Goal: Task Accomplishment & Management: Use online tool/utility

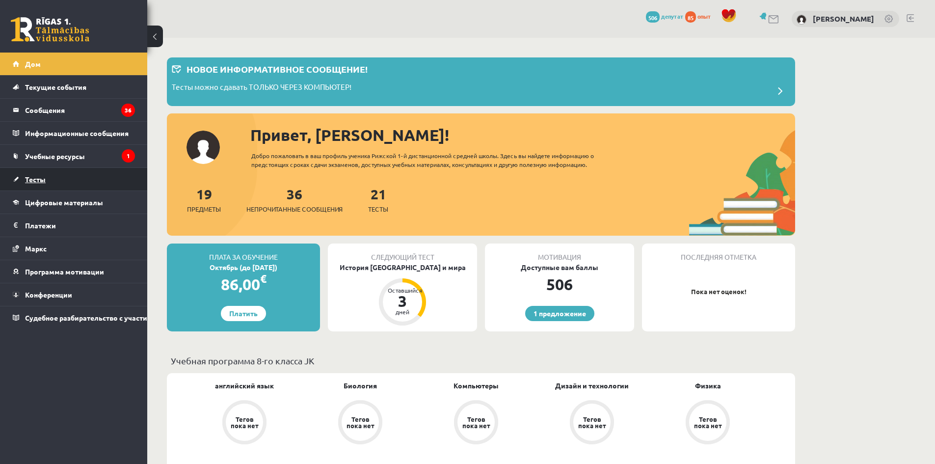
click at [49, 179] on link "Тесты" at bounding box center [74, 179] width 122 height 23
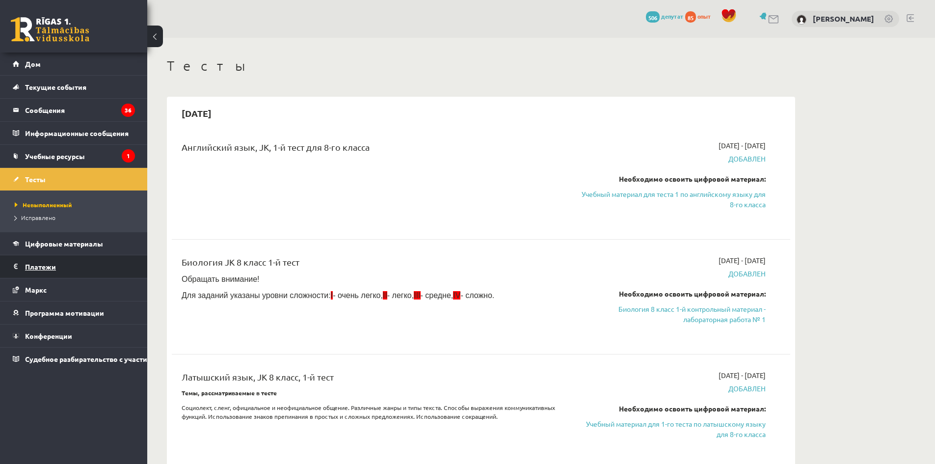
click at [55, 263] on font "Платежи" at bounding box center [40, 266] width 31 height 9
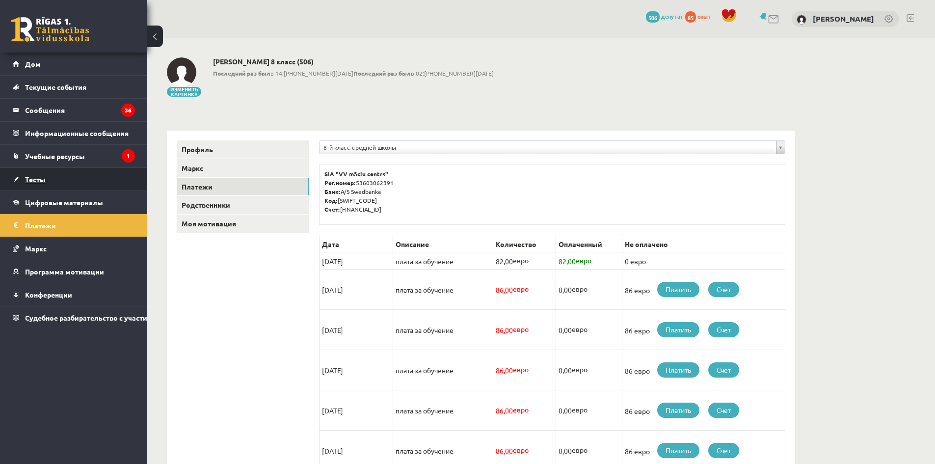
click at [56, 175] on link "Тесты" at bounding box center [74, 179] width 122 height 23
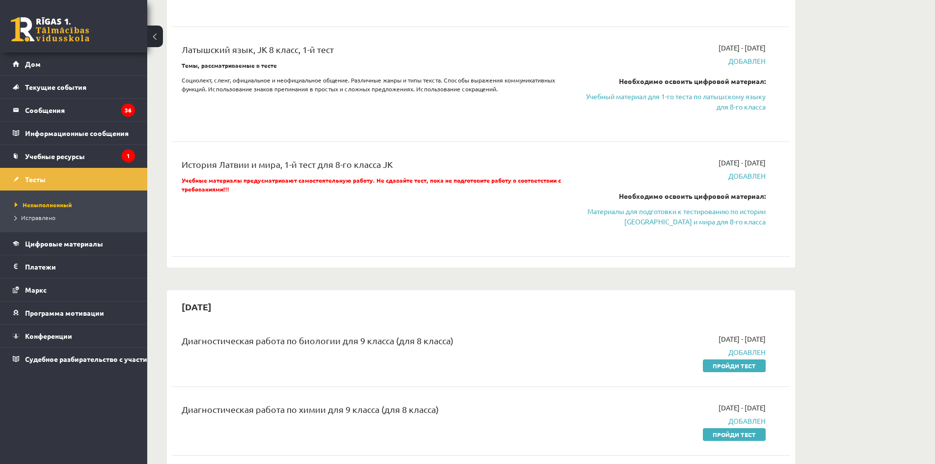
scroll to position [491, 0]
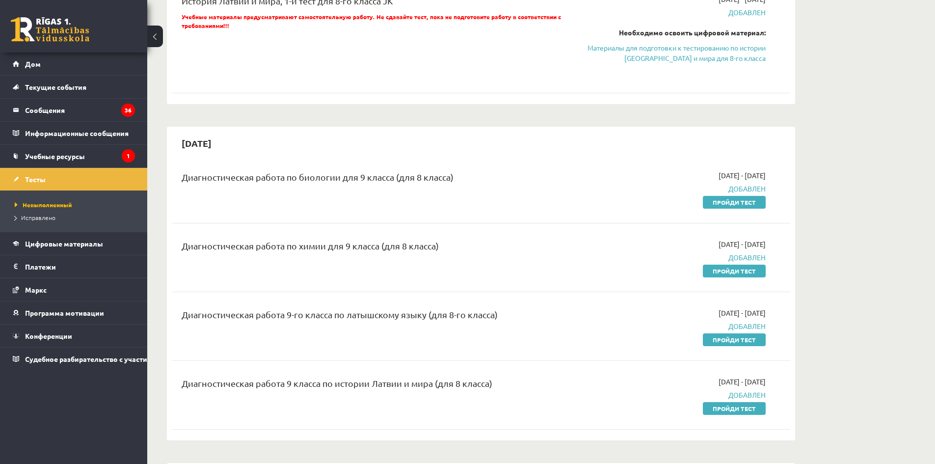
drag, startPoint x: 733, startPoint y: 206, endPoint x: 519, endPoint y: 56, distance: 261.8
click at [733, 206] on link "Пройди тест" at bounding box center [734, 202] width 63 height 13
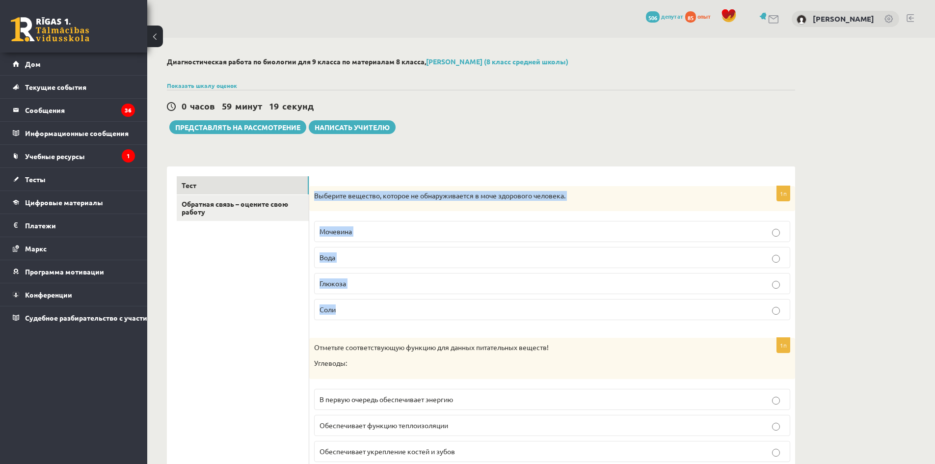
drag, startPoint x: 314, startPoint y: 198, endPoint x: 652, endPoint y: 315, distance: 358.2
click at [653, 315] on div "1п Выберите вещество, которое не обнаруживается в моче здорового человека. Моче…" at bounding box center [552, 257] width 486 height 142
copy div "Выберите вещество, которое не обнаруживается в моче здорового человека. Мочевин…"
click at [379, 283] on p "Глюкоза" at bounding box center [551, 283] width 465 height 10
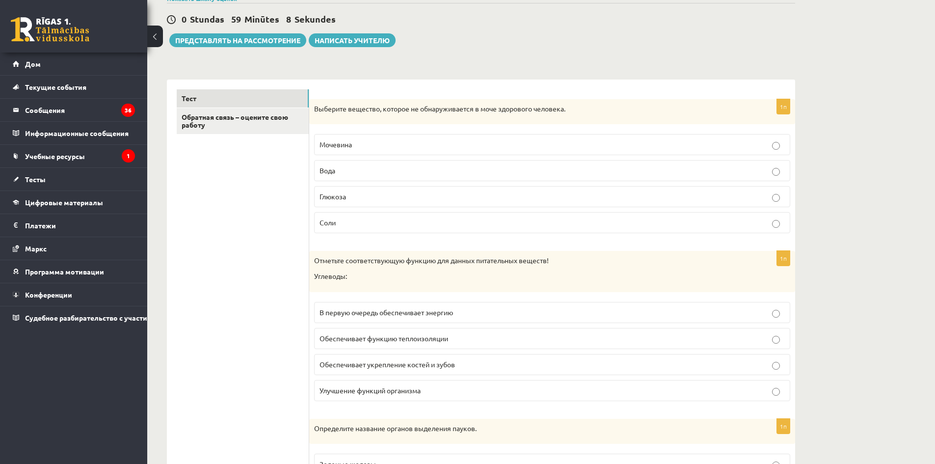
scroll to position [98, 0]
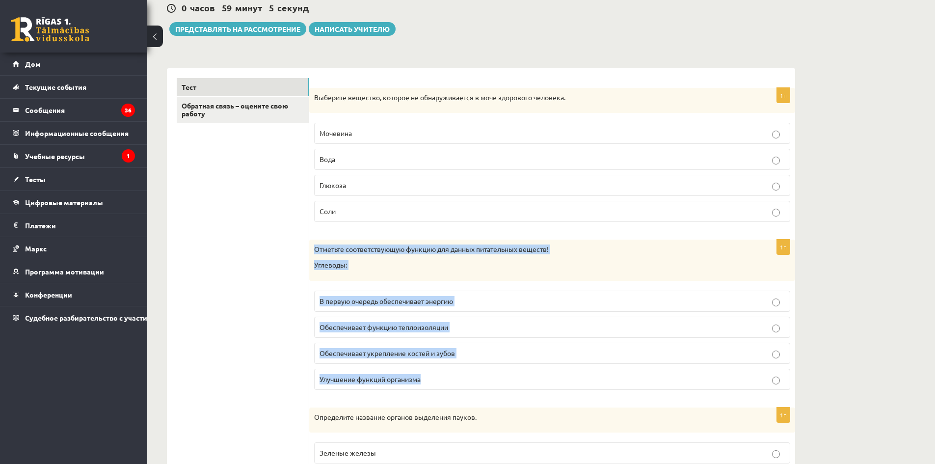
drag, startPoint x: 312, startPoint y: 247, endPoint x: 535, endPoint y: 368, distance: 254.5
click at [535, 373] on div "1п Отметьте соответствующую функцию для данных питательных веществ! Углеводы: В…" at bounding box center [552, 319] width 486 height 158
copy div "Отметьте соответствующую функцию для данных питательных веществ! Углеводы: В пе…"
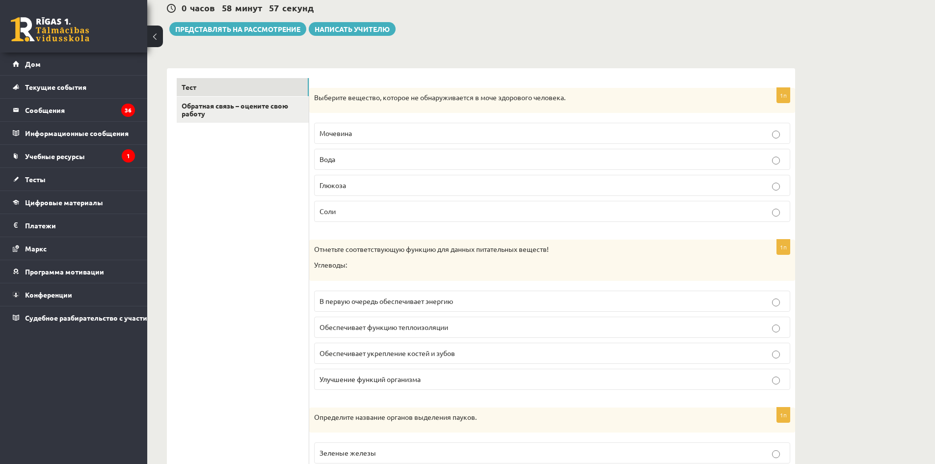
click at [446, 305] on font "В первую очередь обеспечивает энергию" at bounding box center [385, 300] width 133 height 9
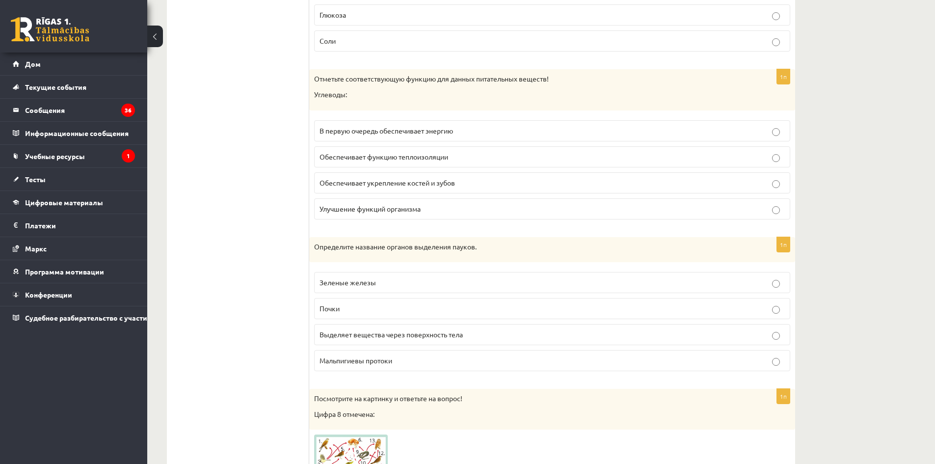
scroll to position [294, 0]
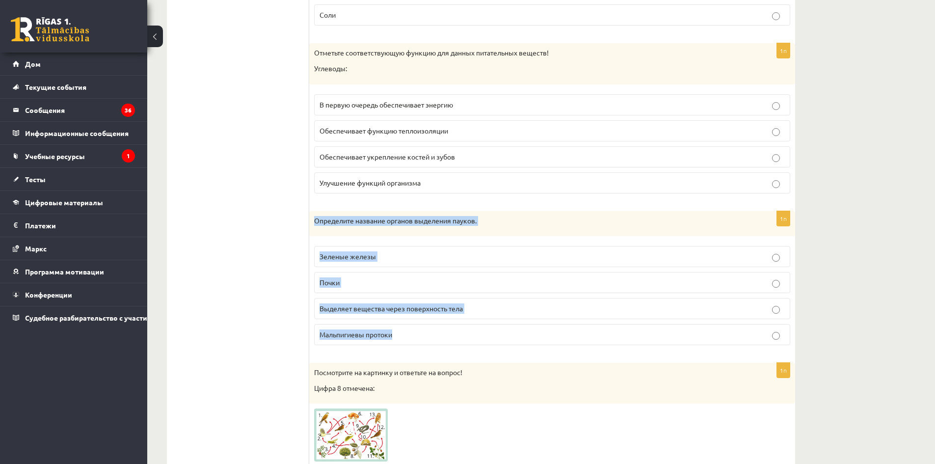
drag, startPoint x: 334, startPoint y: 228, endPoint x: 528, endPoint y: 327, distance: 217.3
click at [528, 327] on div "1п Определите название органов выделения пауков. Зеленые железы Почки Выделяет …" at bounding box center [552, 282] width 486 height 142
copy div "Определите название органов выделения пауков. Зеленые железы Почки Выделяет вещ…"
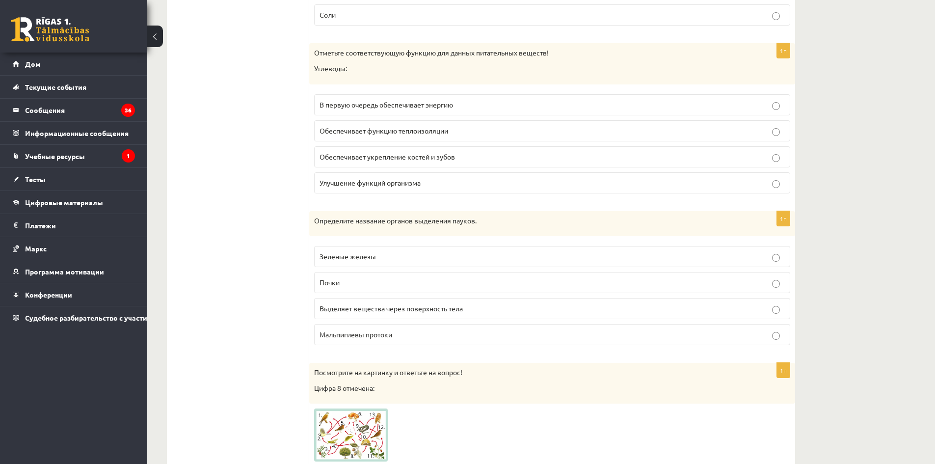
click at [434, 332] on p "Мальпигиевы протоки" at bounding box center [551, 334] width 465 height 10
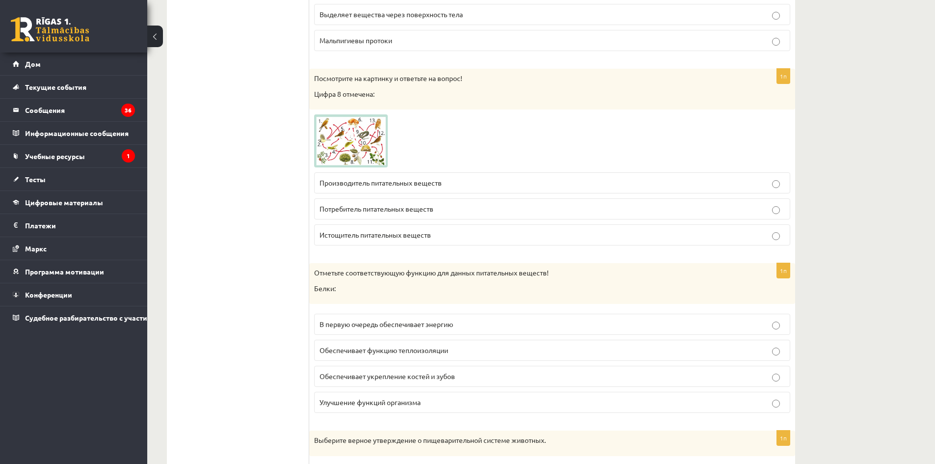
scroll to position [589, 0]
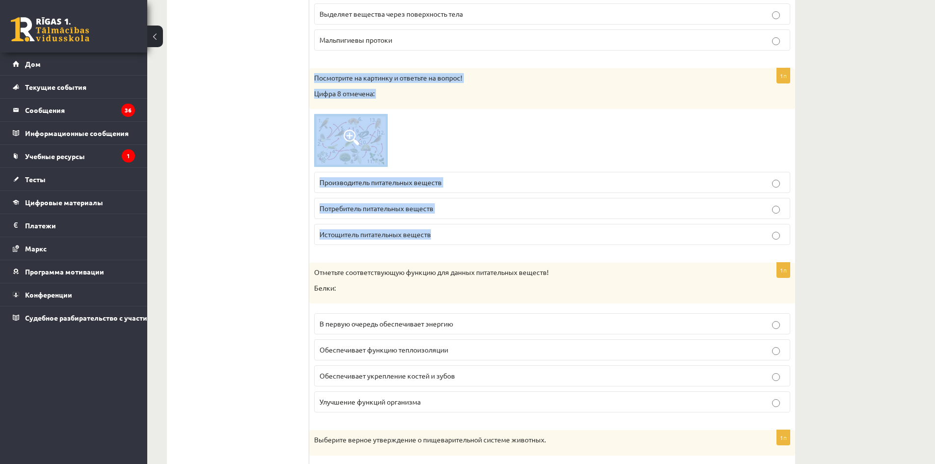
drag, startPoint x: 310, startPoint y: 75, endPoint x: 483, endPoint y: 230, distance: 232.2
click at [483, 230] on div "1п Посмотрите на картинку и ответьте на вопрос! Цифра 8 отмечена: Производитель…" at bounding box center [552, 160] width 486 height 185
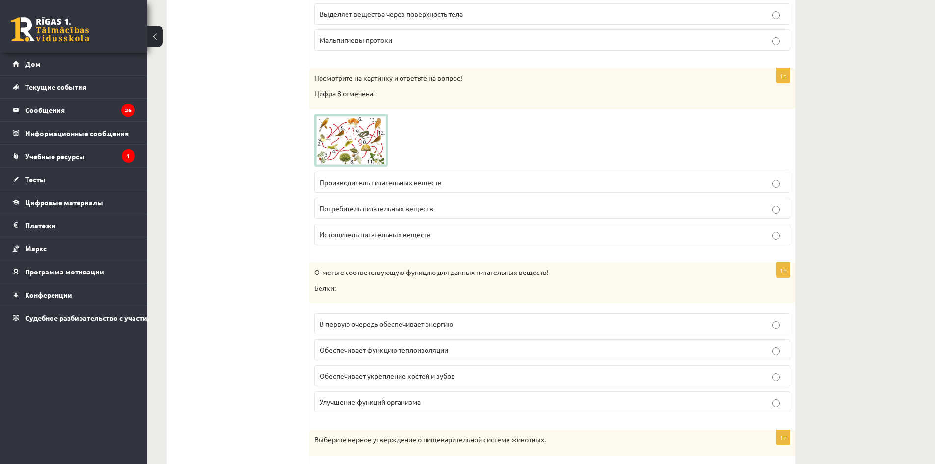
click at [357, 141] on span at bounding box center [352, 138] width 16 height 16
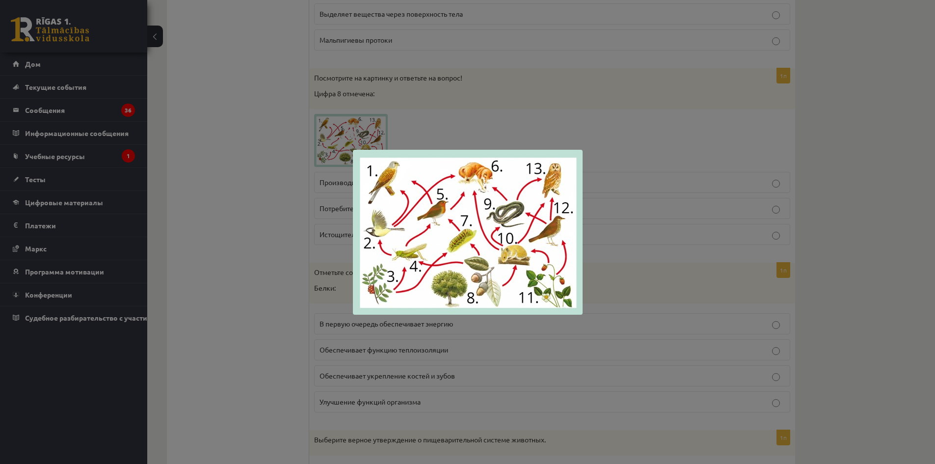
click at [295, 189] on div at bounding box center [467, 232] width 935 height 464
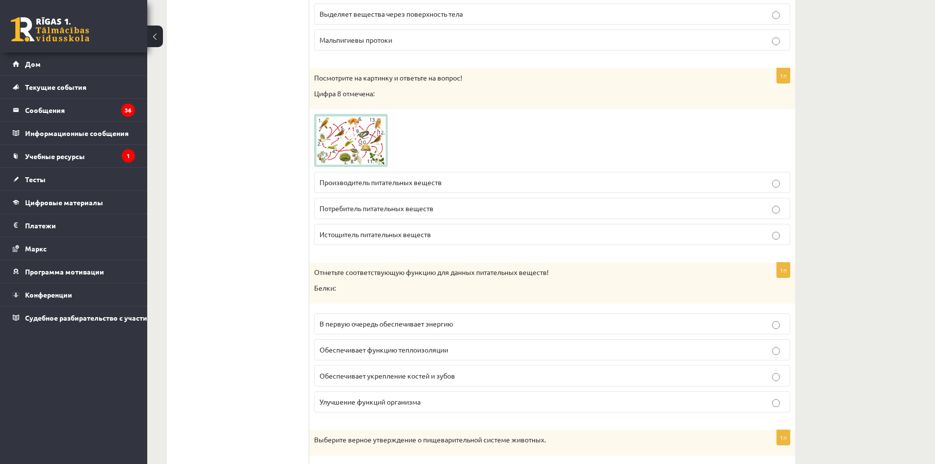
click at [354, 153] on img at bounding box center [351, 140] width 74 height 53
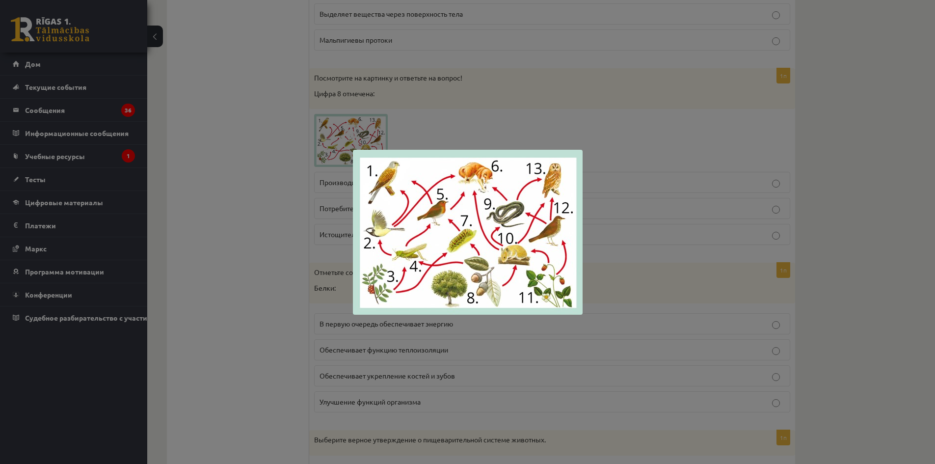
click at [479, 346] on div at bounding box center [467, 232] width 935 height 464
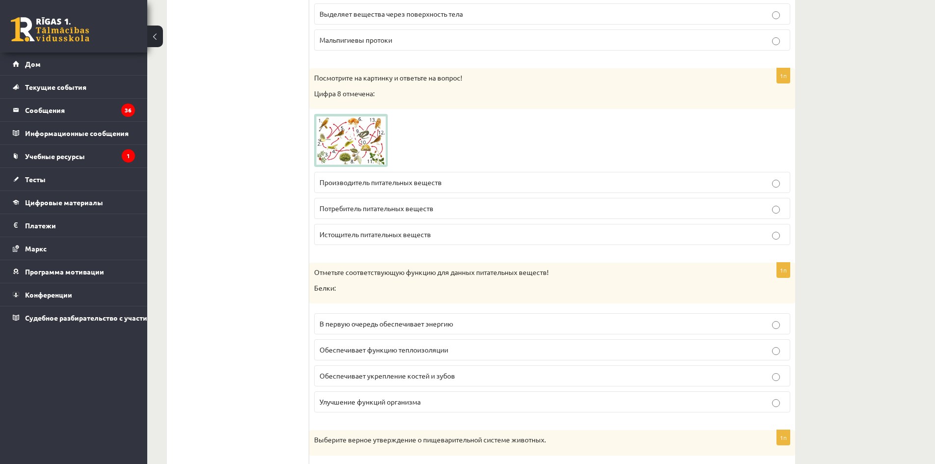
click at [371, 212] on font "Потребитель питательных веществ" at bounding box center [376, 208] width 114 height 9
click at [370, 181] on font "Производитель питательных веществ" at bounding box center [380, 182] width 122 height 9
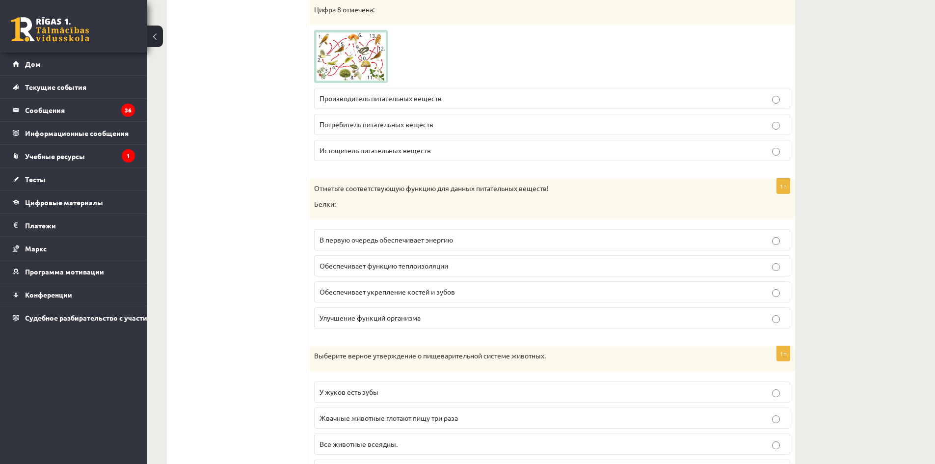
scroll to position [736, 0]
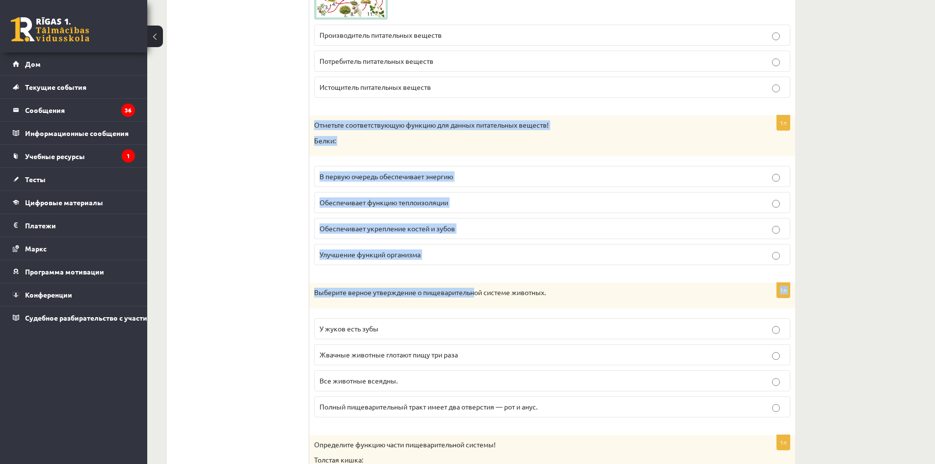
drag, startPoint x: 314, startPoint y: 123, endPoint x: 476, endPoint y: 271, distance: 220.2
copy form "Отметьте соответствующую функцию для данных питательных веществ! Белки: В перву…"
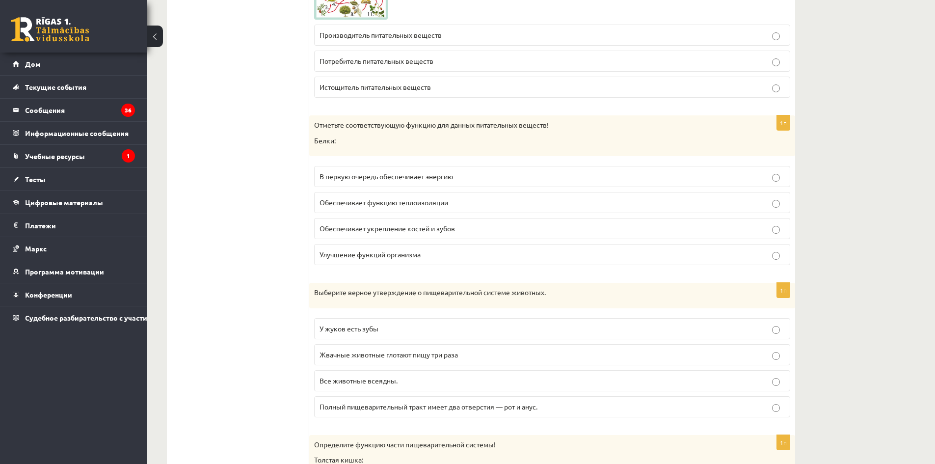
click at [426, 260] on p "Улучшение функций организма" at bounding box center [551, 254] width 465 height 10
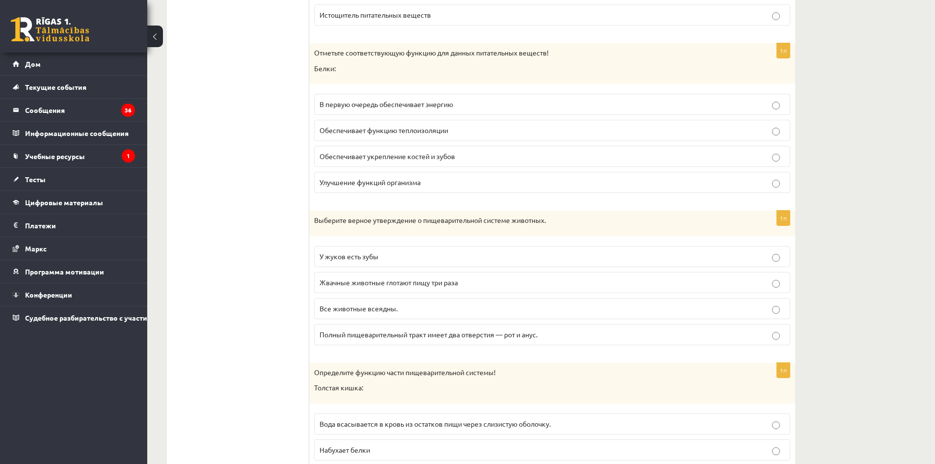
scroll to position [834, 0]
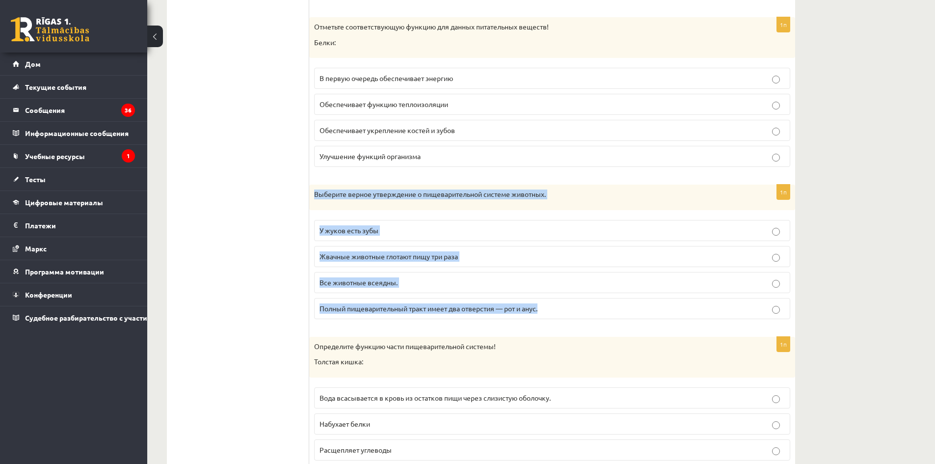
drag, startPoint x: 315, startPoint y: 195, endPoint x: 554, endPoint y: 317, distance: 268.7
click at [554, 317] on div "1п Выберите верное утверждение о пищеварительной системе животных. У жуков есть…" at bounding box center [552, 256] width 486 height 142
copy div "Выберите верное утверждение о пищеварительной системе животных. У жуков есть зу…"
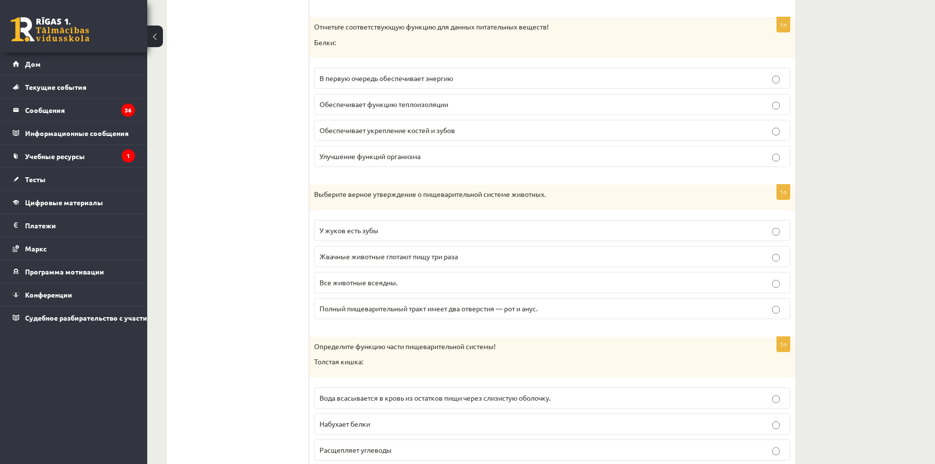
drag, startPoint x: 258, startPoint y: 192, endPoint x: 296, endPoint y: 222, distance: 48.2
click at [443, 319] on label "Полный пищеварительный тракт имеет два отверстия — рот и анус." at bounding box center [552, 308] width 476 height 21
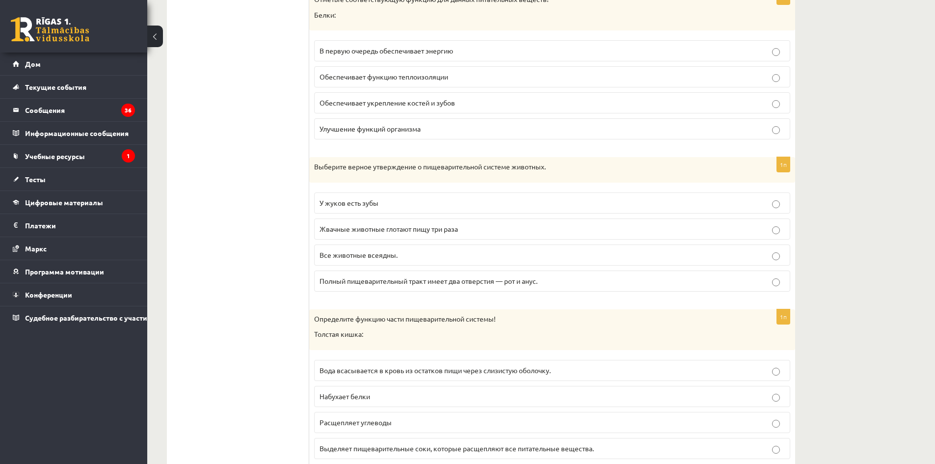
scroll to position [1031, 0]
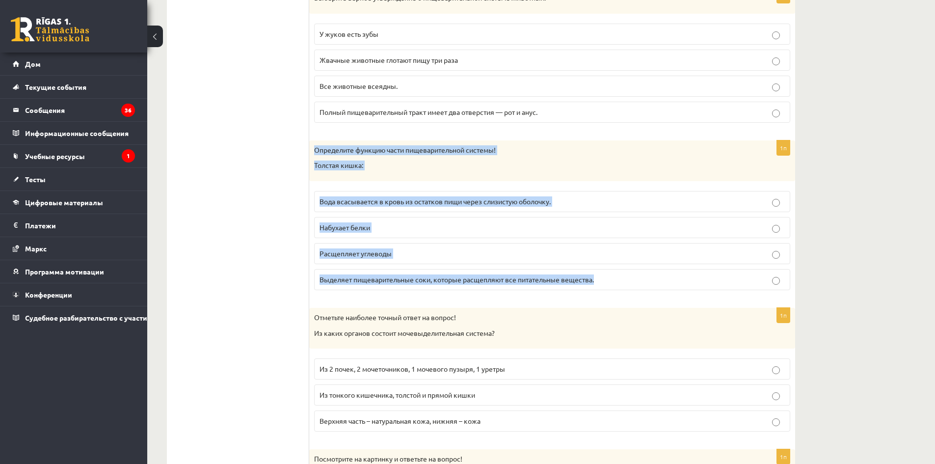
drag, startPoint x: 319, startPoint y: 152, endPoint x: 612, endPoint y: 274, distance: 317.9
click at [612, 274] on div "1п Определите функцию части пищеварительной системы! Толстая кишка: Вода всасыв…" at bounding box center [552, 219] width 486 height 158
copy div "Определите функцию части пищеварительной системы! Толстая кишка: Вода всасывает…"
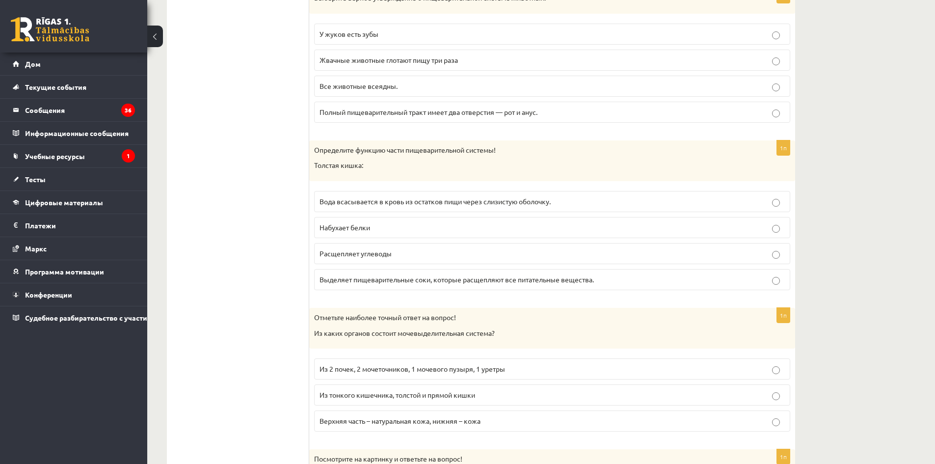
click at [394, 210] on label "Вода всасывается в кровь из остатков пищи через слизистую оболочку." at bounding box center [552, 201] width 476 height 21
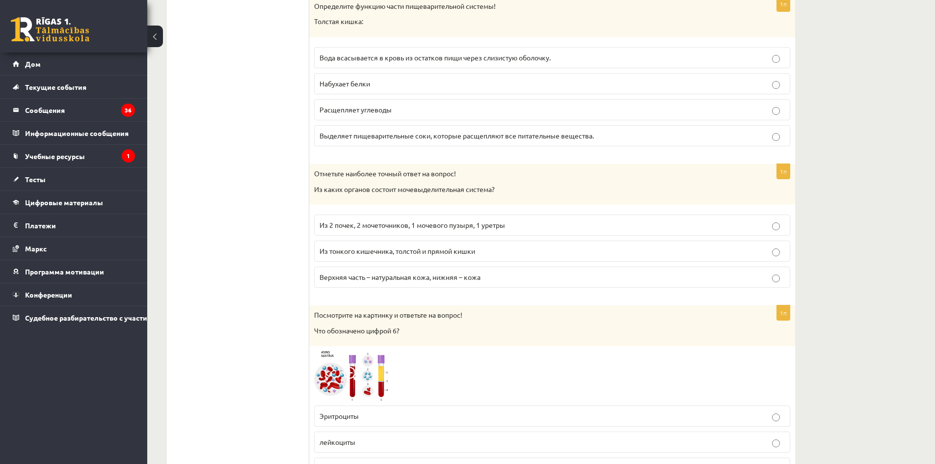
scroll to position [1178, 0]
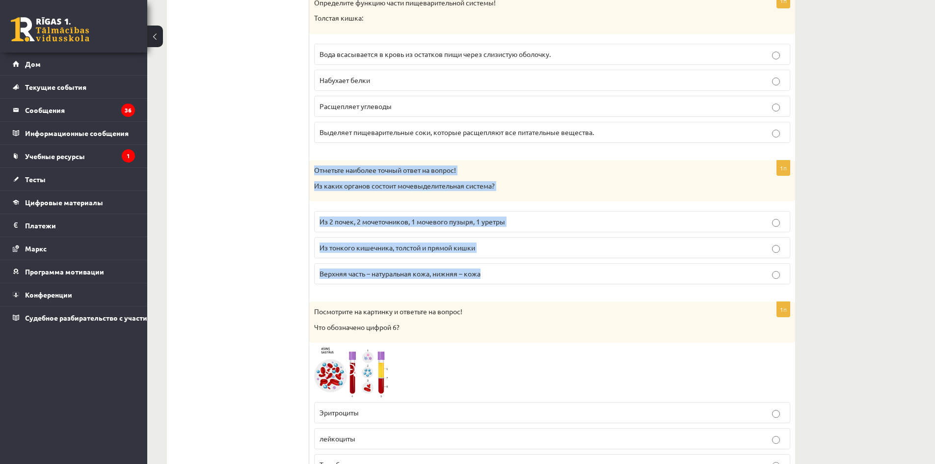
drag, startPoint x: 314, startPoint y: 167, endPoint x: 517, endPoint y: 275, distance: 230.5
click at [517, 275] on div "1п Отметьте наиболее точный ответ на вопрос! Из каких органов состоит мочевыдел…" at bounding box center [552, 226] width 486 height 132
copy div "Отметьте наиболее точный ответ на вопрос! Из каких органов состоит мочевыделите…"
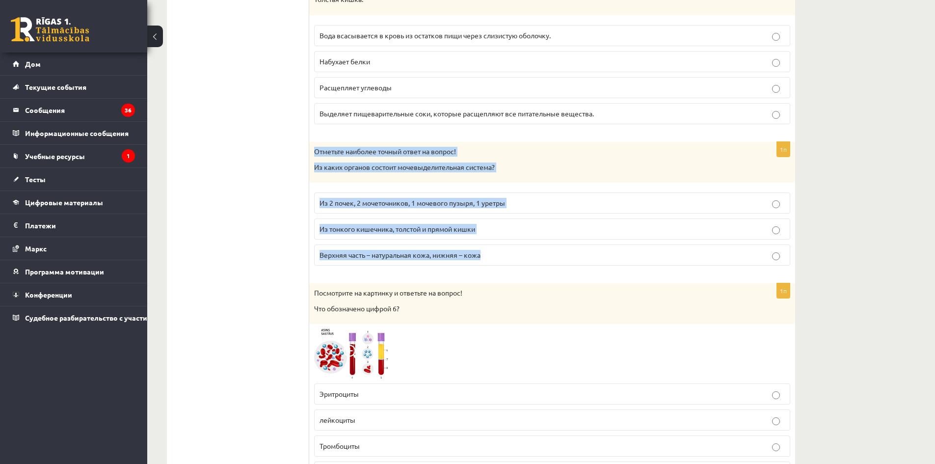
scroll to position [1276, 0]
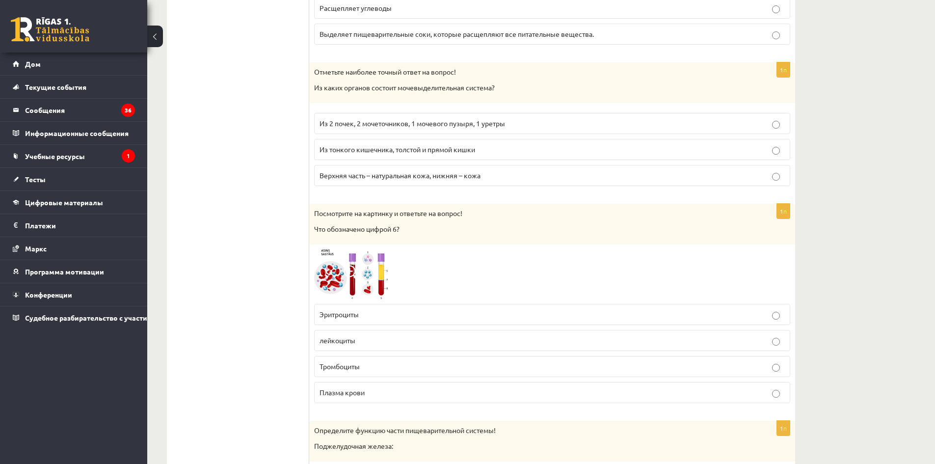
click at [379, 130] on label "Из 2 почек, 2 мочеточников, 1 мочевого пузыря, 1 уретры" at bounding box center [552, 123] width 476 height 21
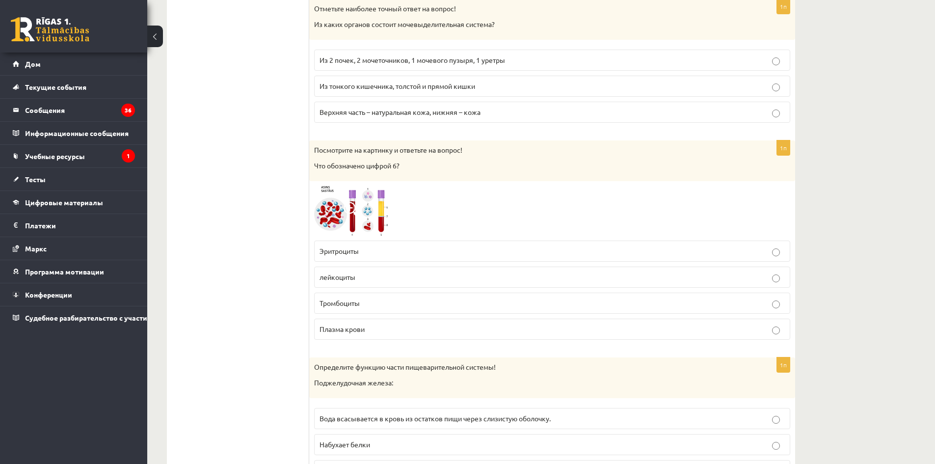
scroll to position [1374, 0]
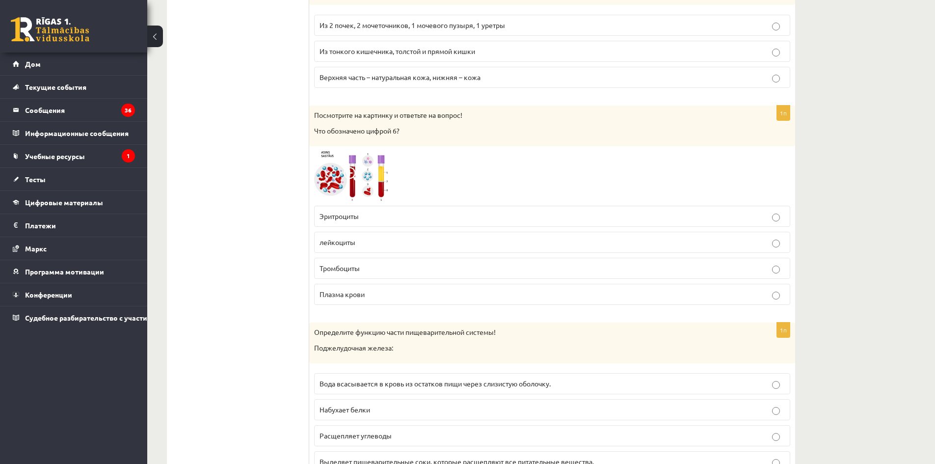
click at [363, 168] on img at bounding box center [351, 176] width 74 height 50
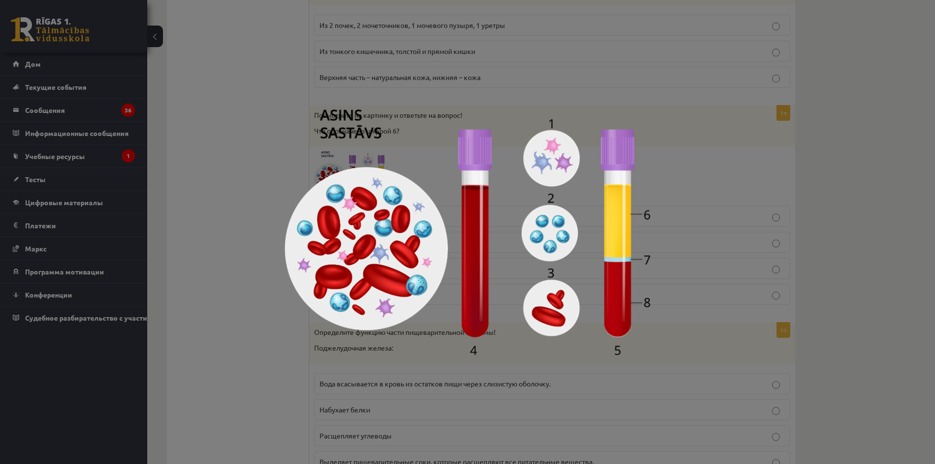
click at [666, 229] on div at bounding box center [467, 232] width 935 height 464
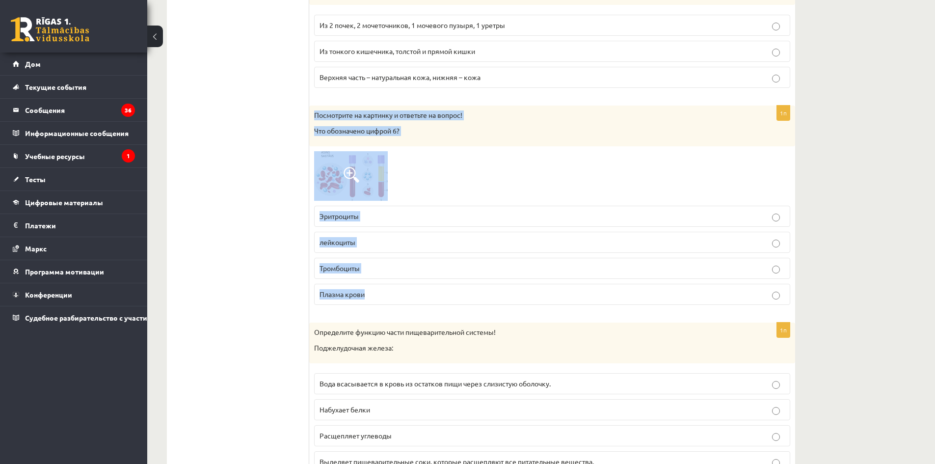
drag, startPoint x: 312, startPoint y: 113, endPoint x: 453, endPoint y: 291, distance: 226.0
click at [453, 291] on div "1п Посмотрите на картинку и ответьте на вопрос! Что обозначено цифрой 6? Эритро…" at bounding box center [552, 209] width 486 height 207
copy div "Посмотрите на картинку и ответьте на вопрос! Что обозначено цифрой 6? Эритроцит…"
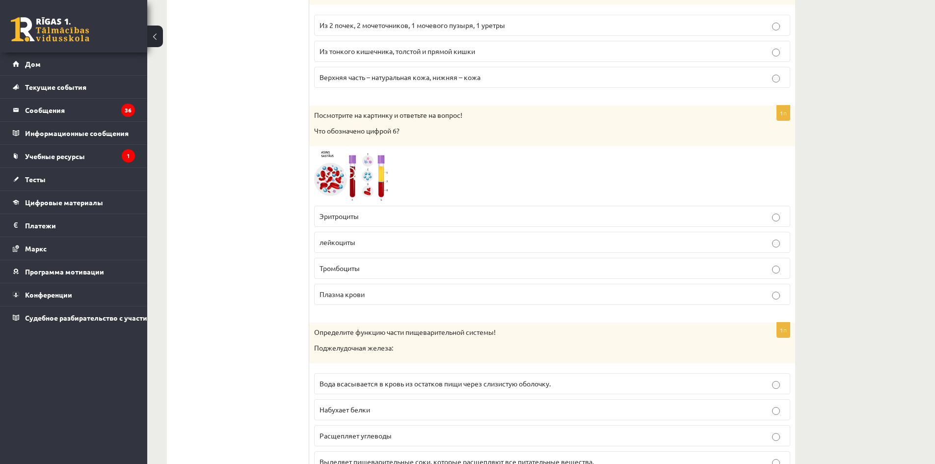
drag, startPoint x: 357, startPoint y: 188, endPoint x: 300, endPoint y: 254, distance: 87.0
click at [345, 239] on font "лейкоциты" at bounding box center [337, 242] width 36 height 9
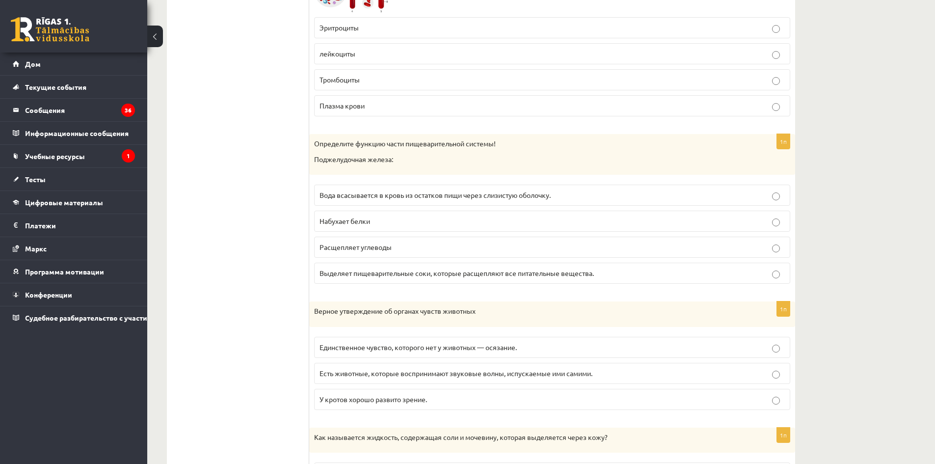
scroll to position [1571, 0]
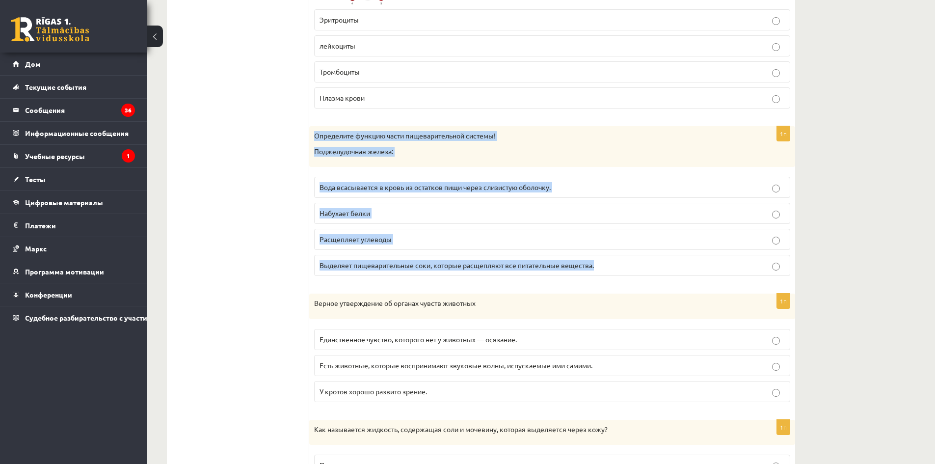
drag, startPoint x: 312, startPoint y: 134, endPoint x: 616, endPoint y: 284, distance: 339.8
click at [616, 284] on div "1п Определите функцию части пищеварительной системы! Поджелудочная железа: Вода…" at bounding box center [552, 205] width 486 height 158
copy div "Определите функцию части пищеварительной системы! Поджелудочная железа: Вода вс…"
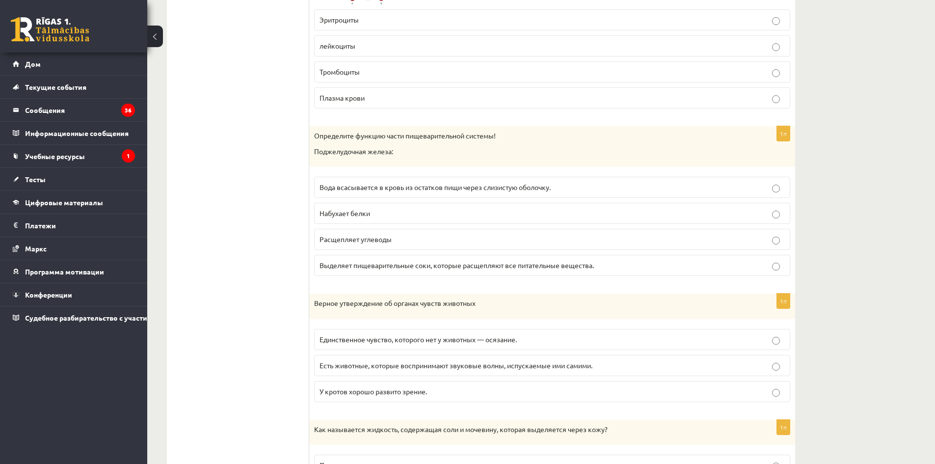
click at [365, 265] on font "Выделяет пищеварительные соки, которые расщепляют все питательные вещества." at bounding box center [456, 265] width 274 height 9
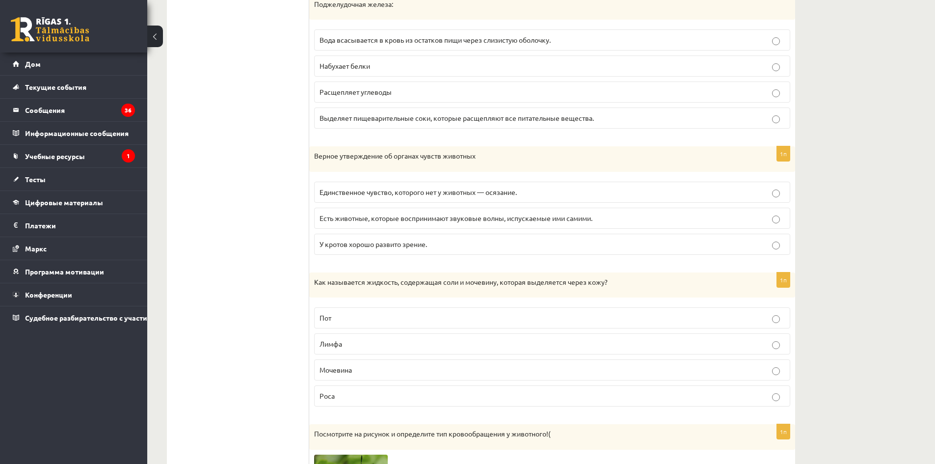
click at [362, 196] on font "Единственное чувство, которого нет у животных — осязание." at bounding box center [417, 191] width 197 height 9
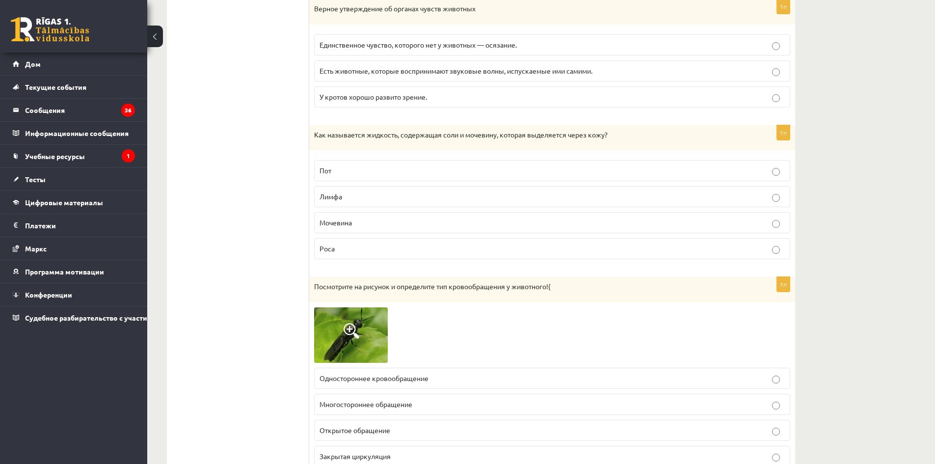
click at [373, 232] on label "Мочевина" at bounding box center [552, 222] width 476 height 21
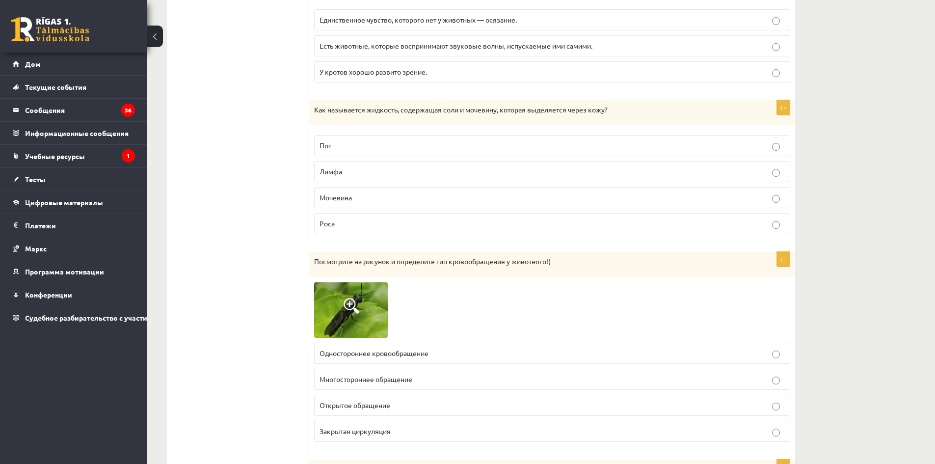
scroll to position [2012, 0]
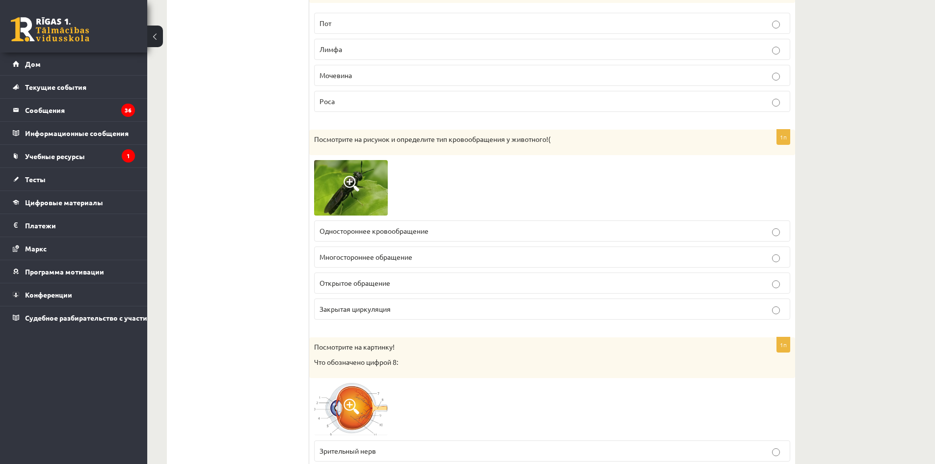
click at [378, 250] on label "Многостороннее обращение" at bounding box center [552, 256] width 476 height 21
click at [345, 186] on span at bounding box center [352, 184] width 16 height 16
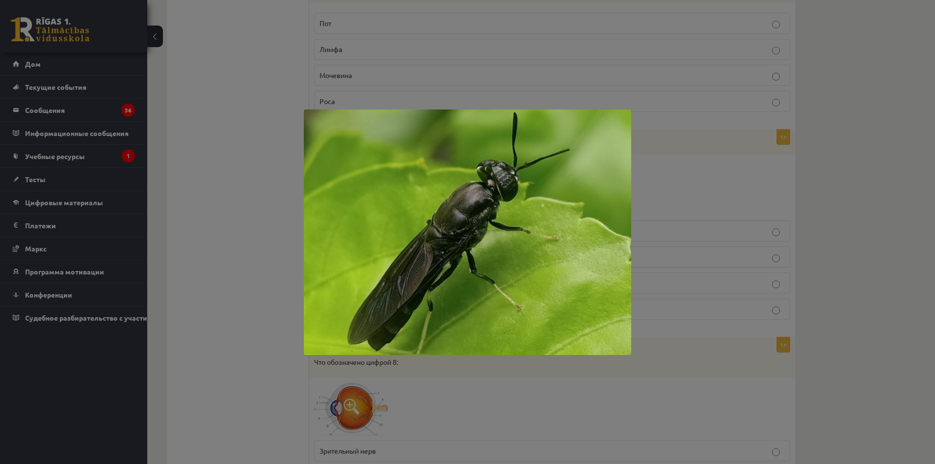
click at [249, 194] on div at bounding box center [467, 232] width 935 height 464
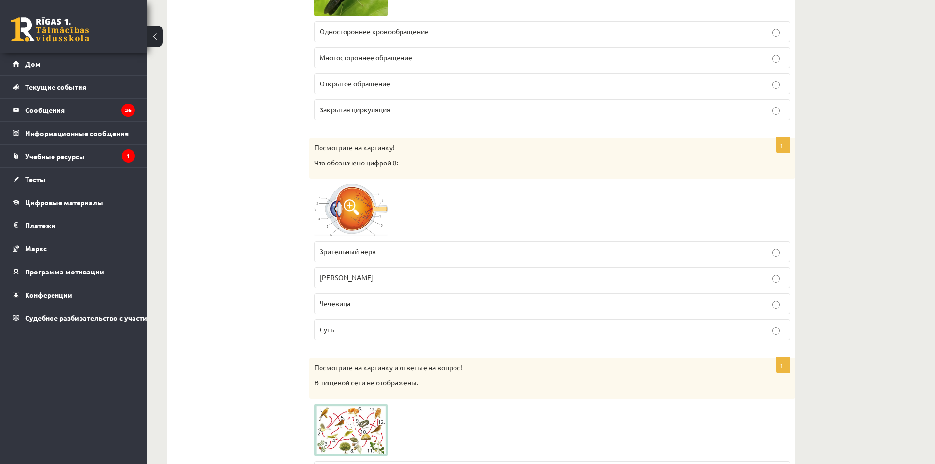
scroll to position [2258, 0]
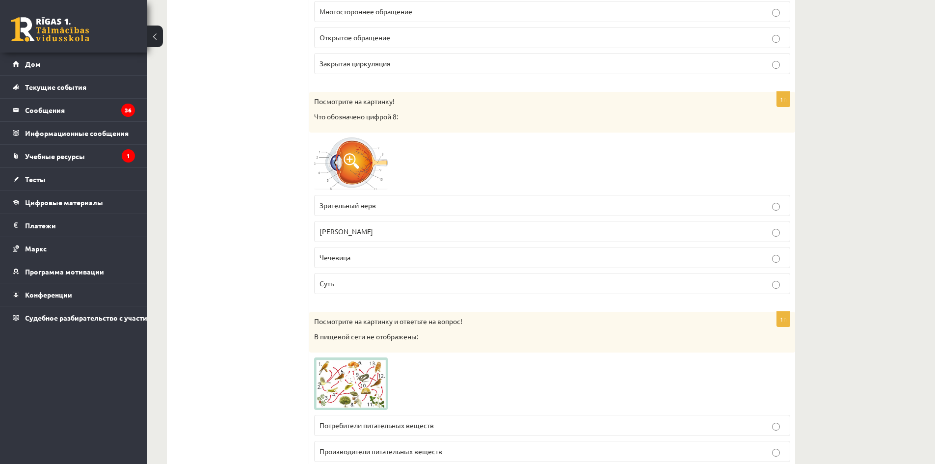
click at [345, 177] on img at bounding box center [351, 163] width 74 height 53
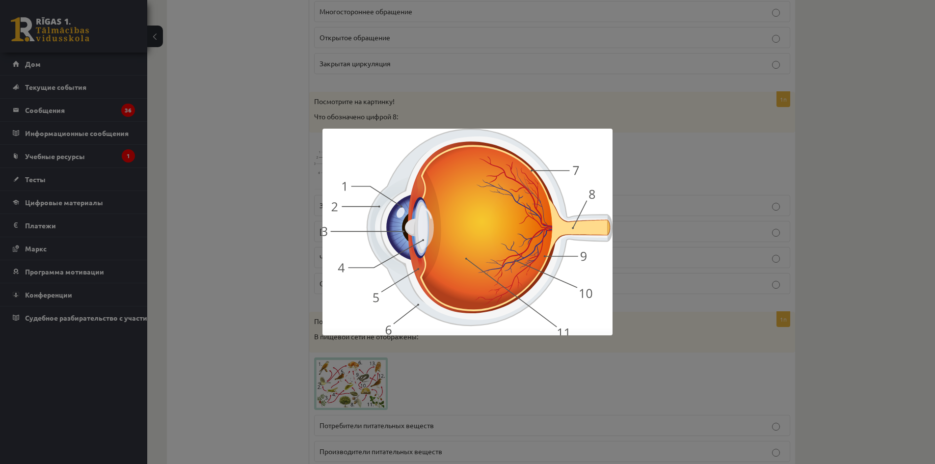
click at [266, 195] on div at bounding box center [467, 232] width 935 height 464
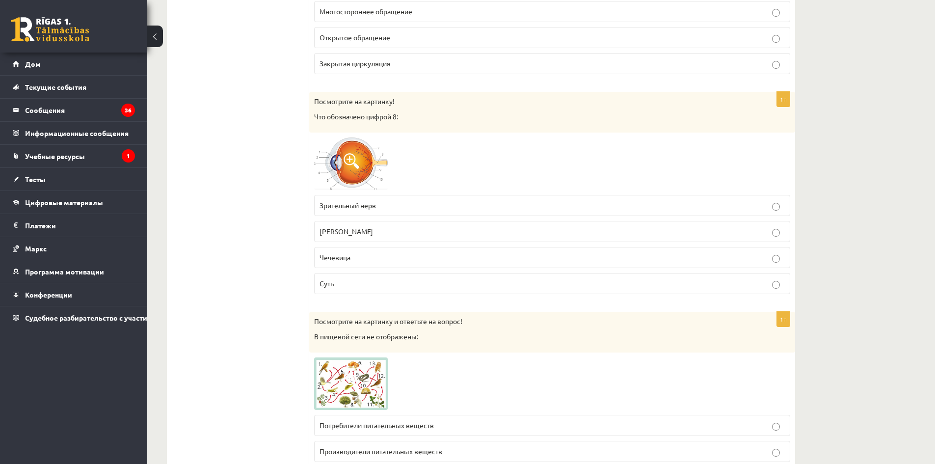
click at [343, 207] on font "Зрительный нерв" at bounding box center [347, 205] width 56 height 9
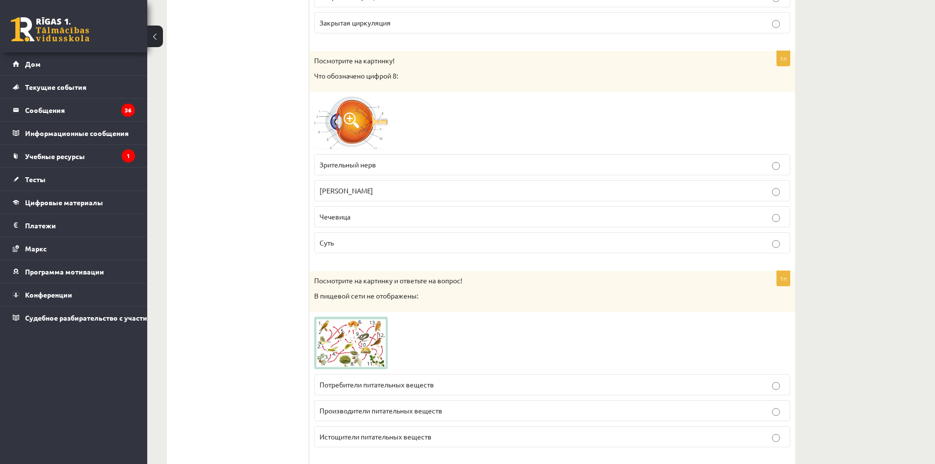
scroll to position [2307, 0]
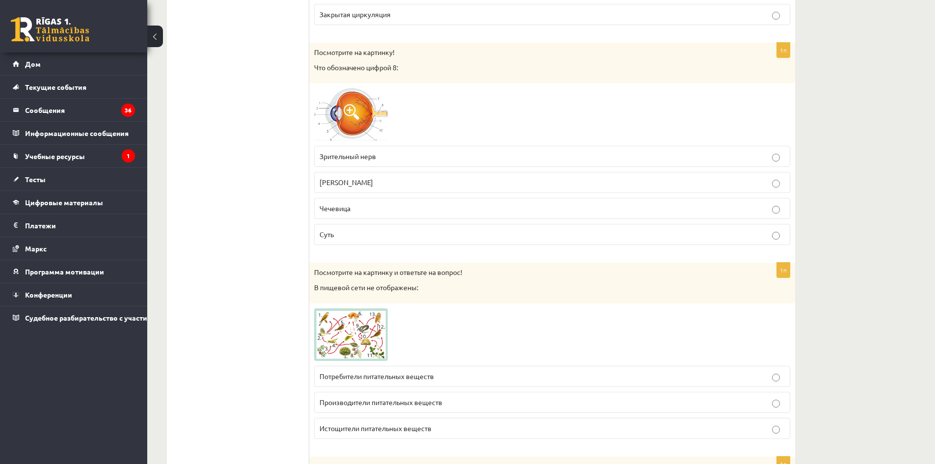
click at [346, 212] on font "Чечевица" at bounding box center [334, 208] width 31 height 9
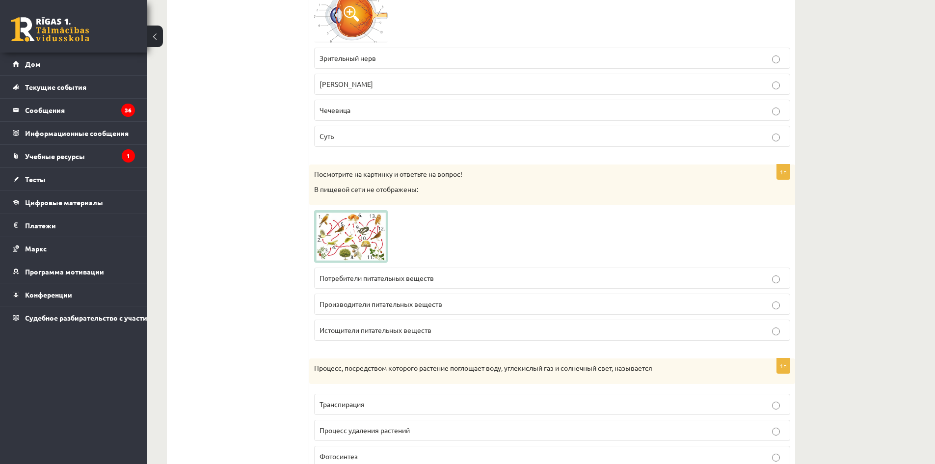
scroll to position [2454, 0]
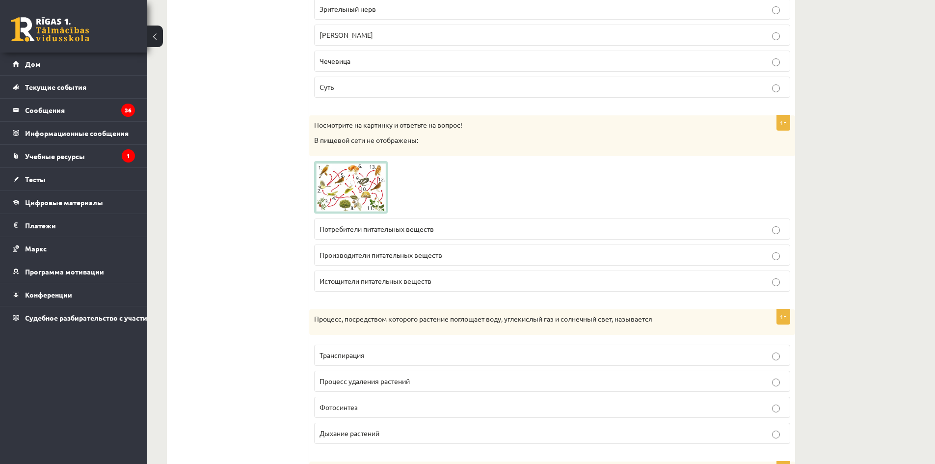
click at [336, 193] on img at bounding box center [351, 187] width 74 height 53
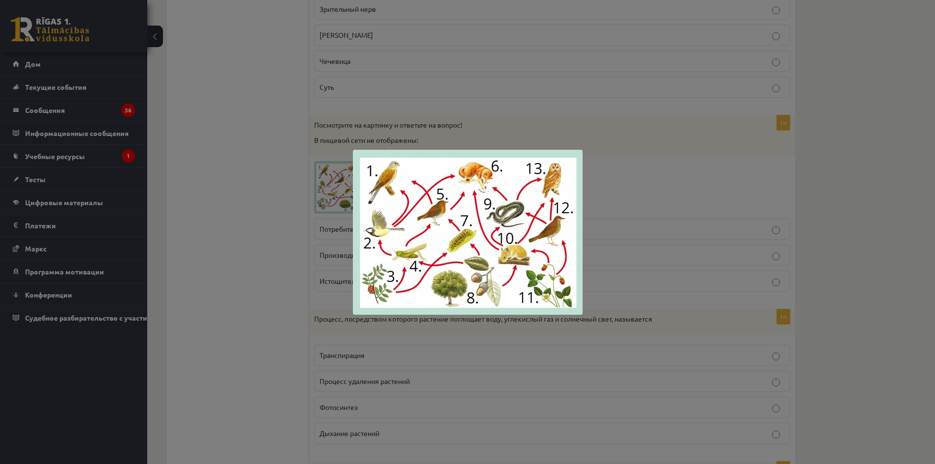
click at [329, 206] on div at bounding box center [467, 232] width 935 height 464
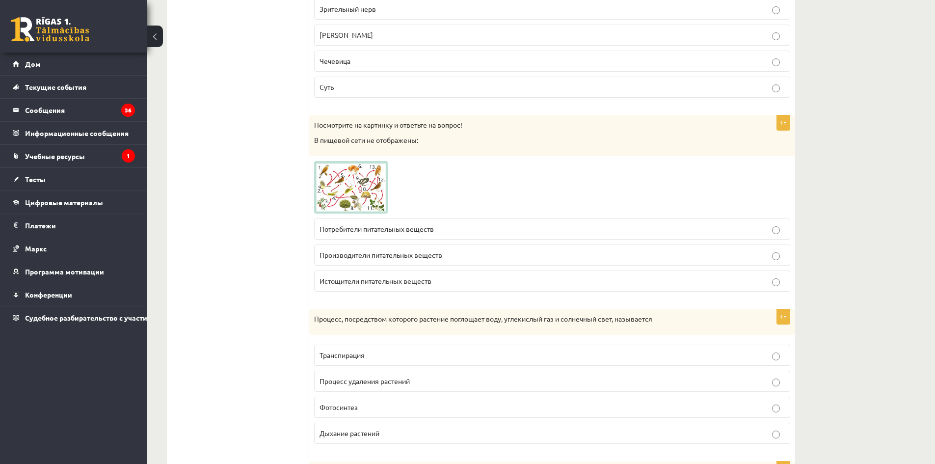
click at [367, 274] on label "Истощители питательных веществ" at bounding box center [552, 280] width 476 height 21
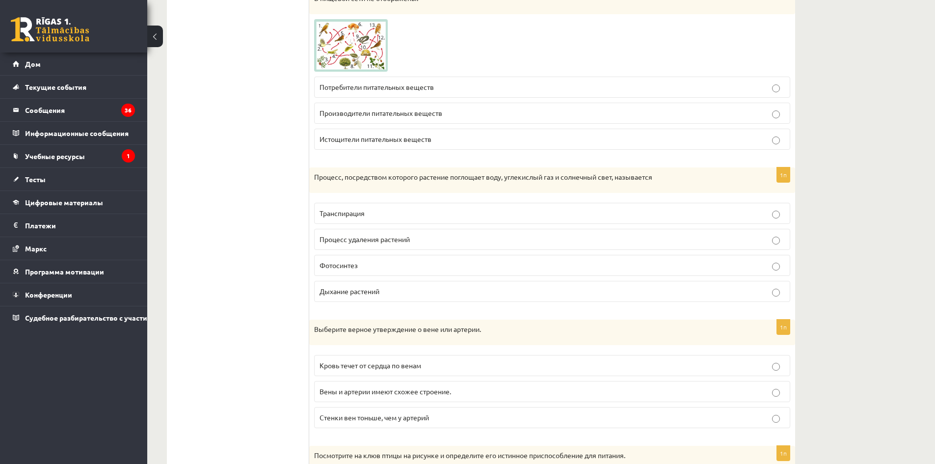
scroll to position [2601, 0]
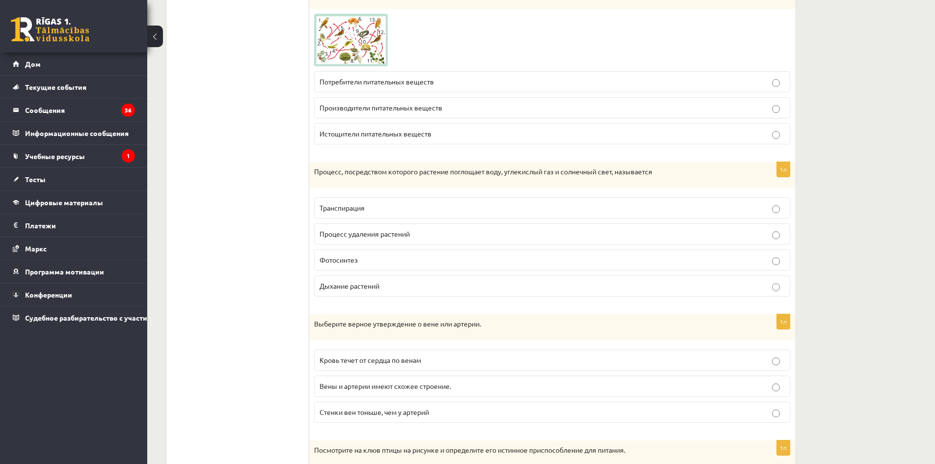
click at [352, 48] on img at bounding box center [351, 40] width 74 height 53
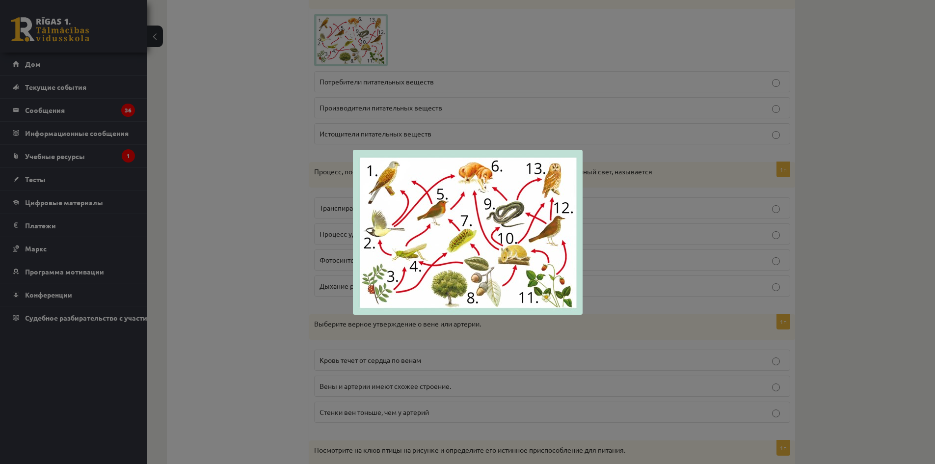
click at [296, 164] on div at bounding box center [467, 232] width 935 height 464
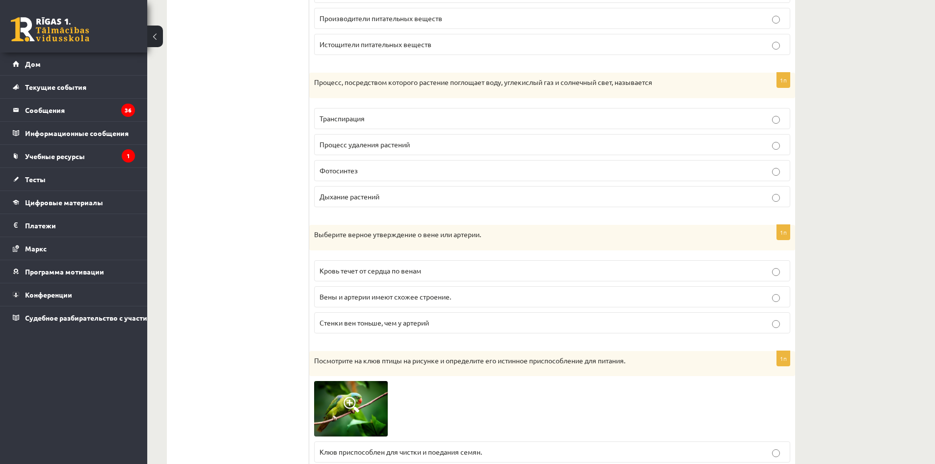
scroll to position [2699, 0]
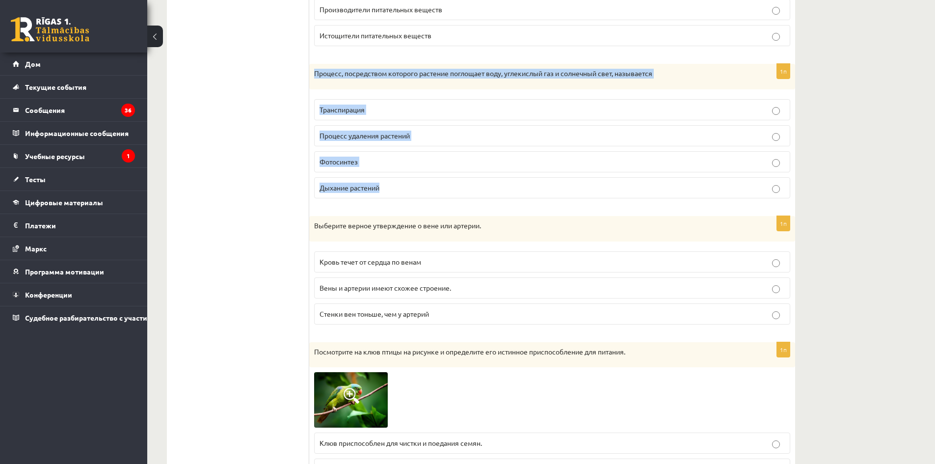
drag, startPoint x: 313, startPoint y: 73, endPoint x: 571, endPoint y: 176, distance: 278.0
click at [573, 174] on div "1п Процесс, посредством которого растение поглощает воду, углекислый газ и солн…" at bounding box center [552, 135] width 486 height 142
copy div "Процесс, посредством которого растение поглощает воду, углекислый газ и солнечн…"
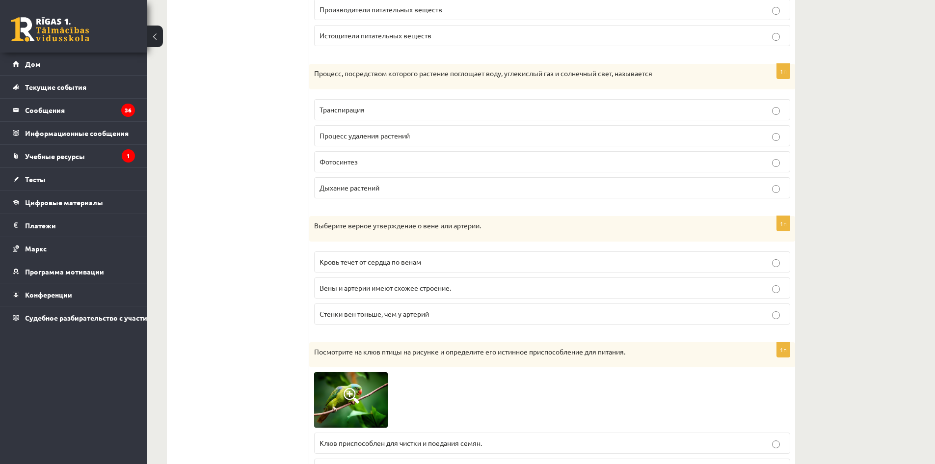
click at [369, 163] on p "Фотосинтез" at bounding box center [551, 162] width 465 height 10
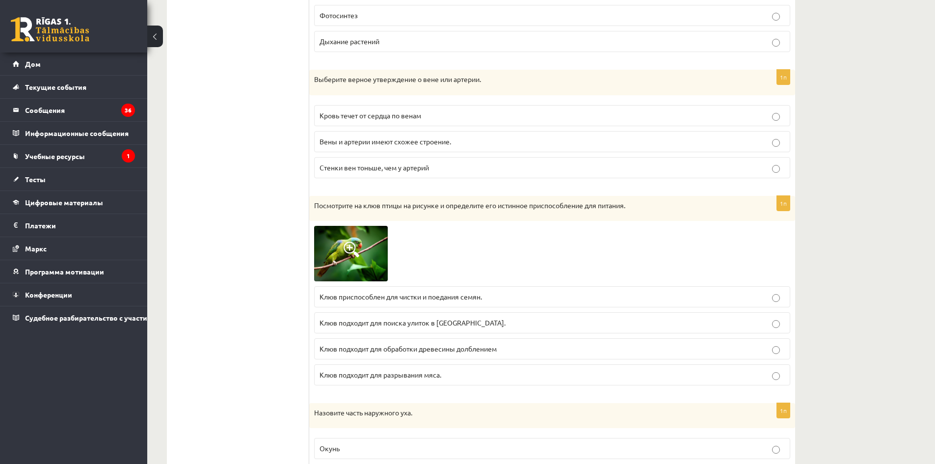
scroll to position [2847, 0]
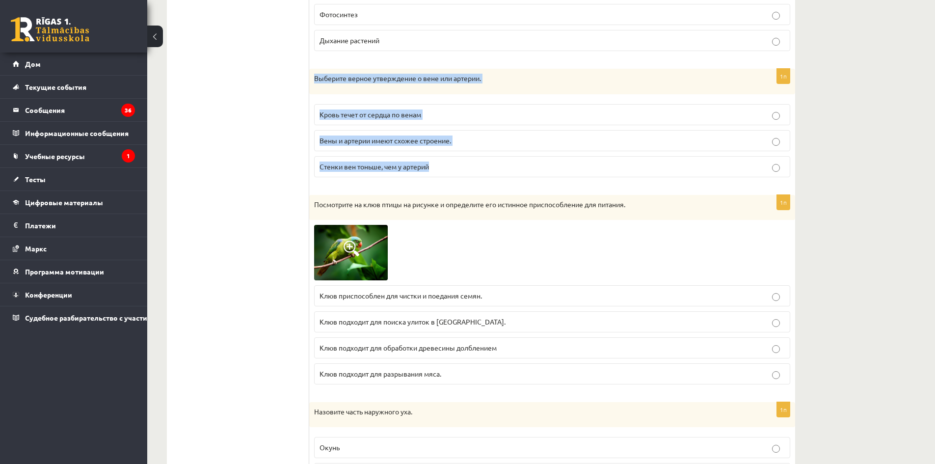
drag, startPoint x: 313, startPoint y: 76, endPoint x: 510, endPoint y: 163, distance: 216.2
click at [510, 163] on div "1п Выберите верное утверждение о вене или артерии. Кровь течет от сердца по вен…" at bounding box center [552, 127] width 486 height 116
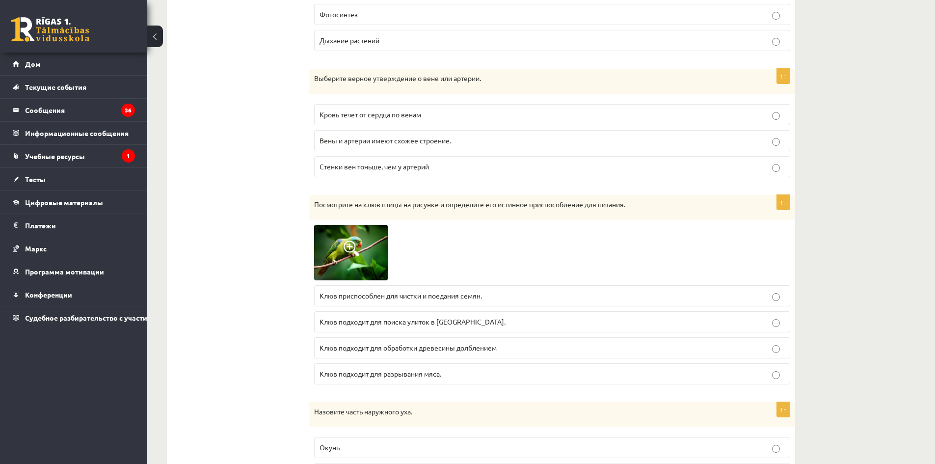
click at [365, 169] on font "Стенки вен тоньше, чем у артерий" at bounding box center [373, 166] width 109 height 9
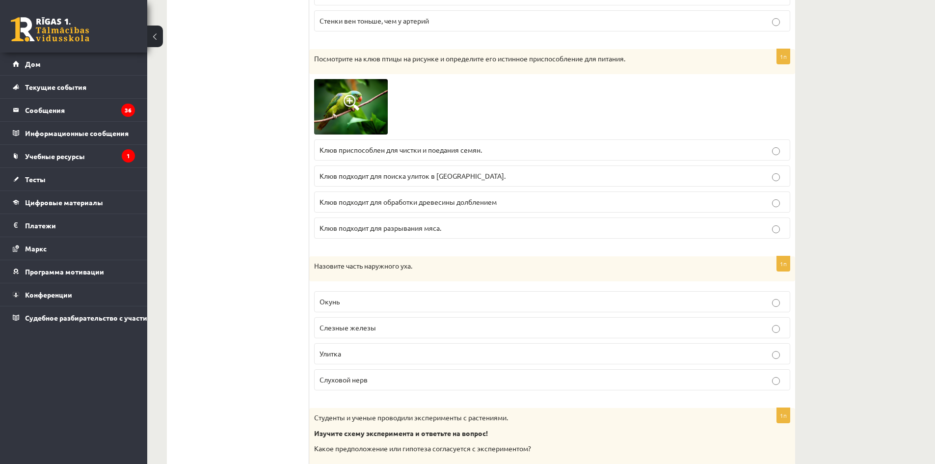
scroll to position [2994, 0]
click at [334, 106] on img at bounding box center [351, 105] width 74 height 55
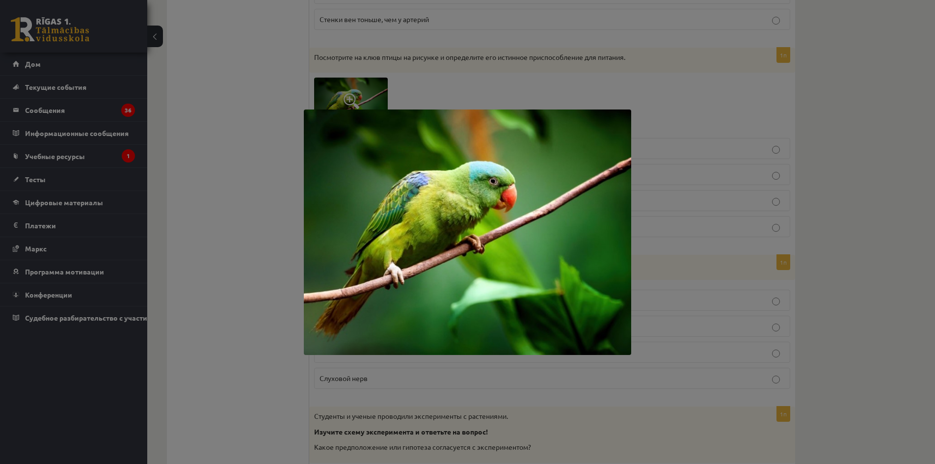
click at [288, 147] on div at bounding box center [467, 232] width 935 height 464
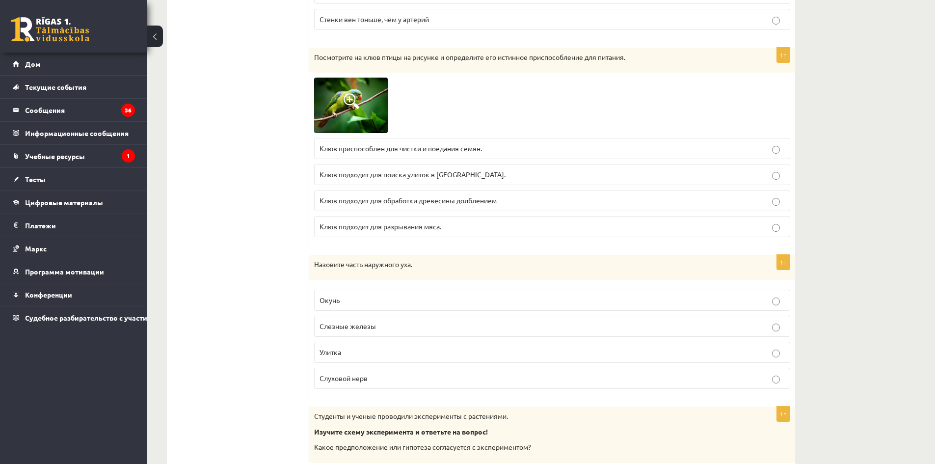
click at [390, 181] on label "Клюв подходит для поиска улиток в грязи." at bounding box center [552, 174] width 476 height 21
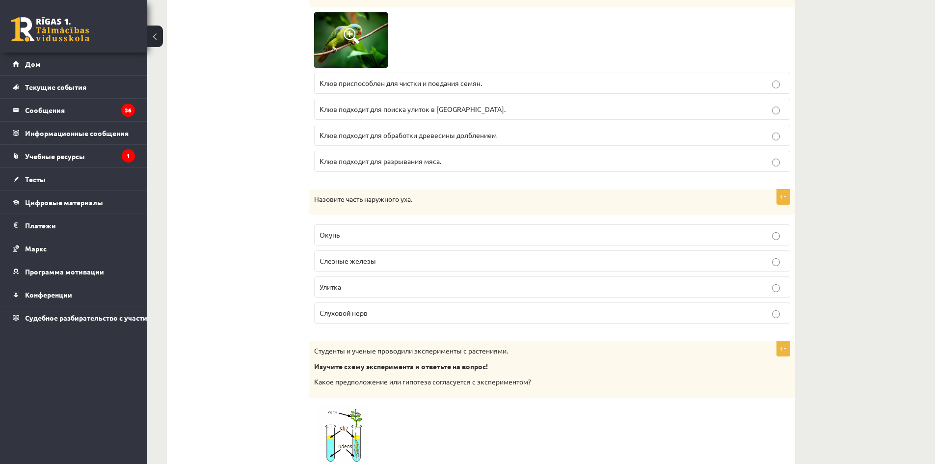
scroll to position [3092, 0]
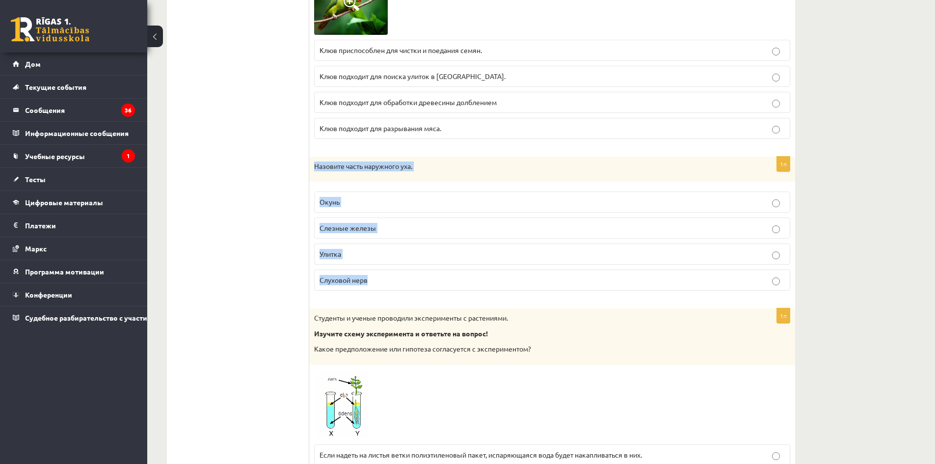
drag, startPoint x: 316, startPoint y: 169, endPoint x: 460, endPoint y: 275, distance: 179.3
click at [461, 275] on div "1п Назовите часть наружного уха. Окунь Слезные железы Улитка Слуховой нерв" at bounding box center [552, 228] width 486 height 142
click at [356, 253] on p "Улитка" at bounding box center [551, 254] width 465 height 10
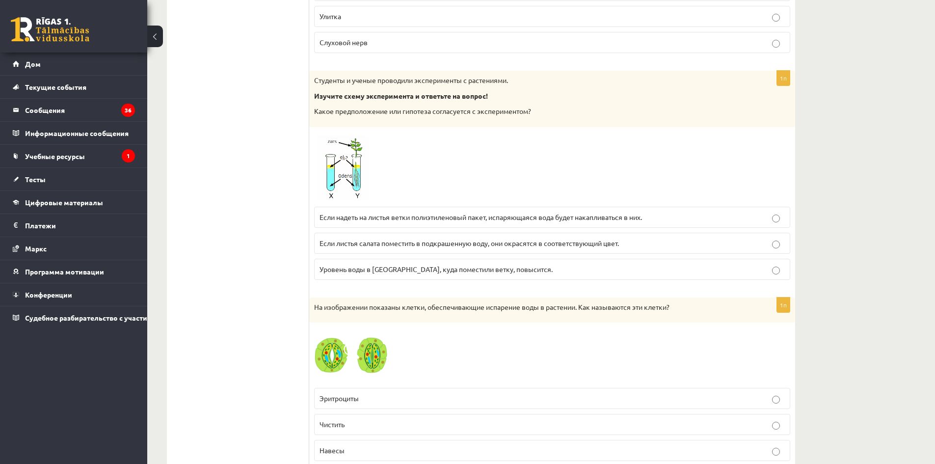
scroll to position [3337, 0]
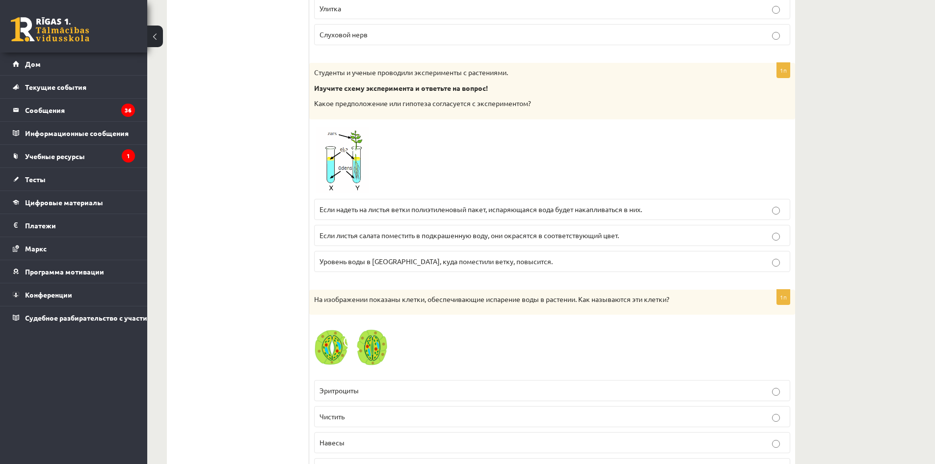
drag, startPoint x: 416, startPoint y: 231, endPoint x: 409, endPoint y: 227, distance: 7.7
click at [416, 231] on p "Если листья салата поместить в подкрашенную воду, они окрасятся в соответствующ…" at bounding box center [551, 235] width 465 height 10
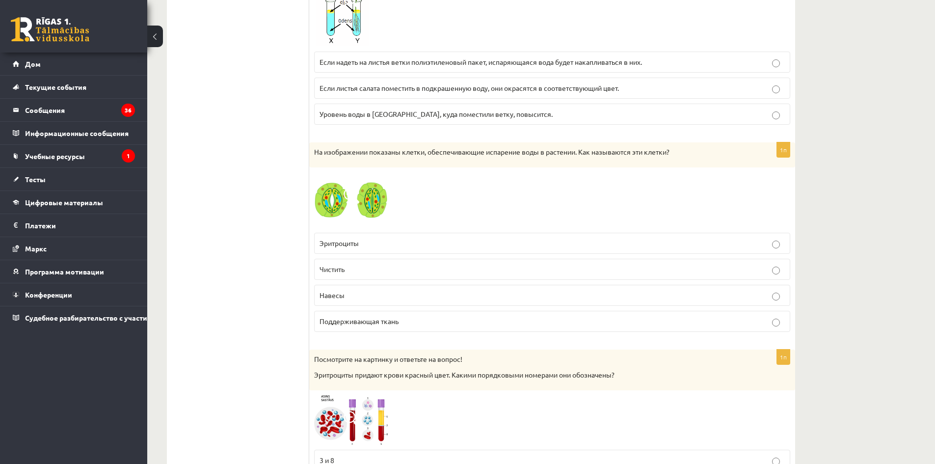
click at [399, 239] on p "Эритроциты" at bounding box center [551, 243] width 465 height 10
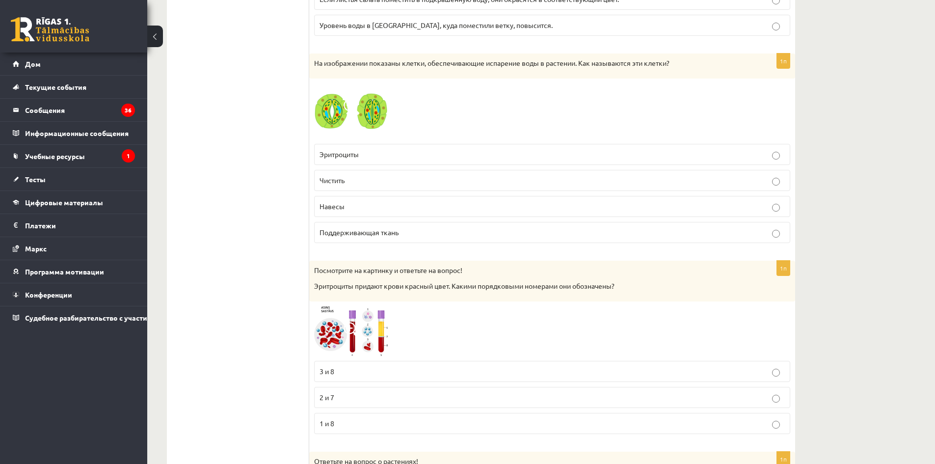
scroll to position [3681, 0]
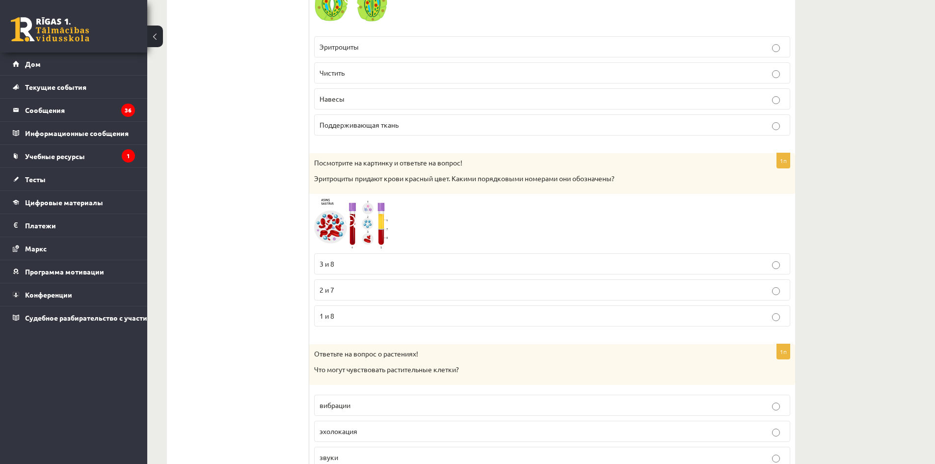
click at [387, 301] on fieldset "3 и 8 2 и 7 1 и 8" at bounding box center [552, 288] width 476 height 81
click at [388, 290] on p "2 и 7" at bounding box center [551, 290] width 465 height 10
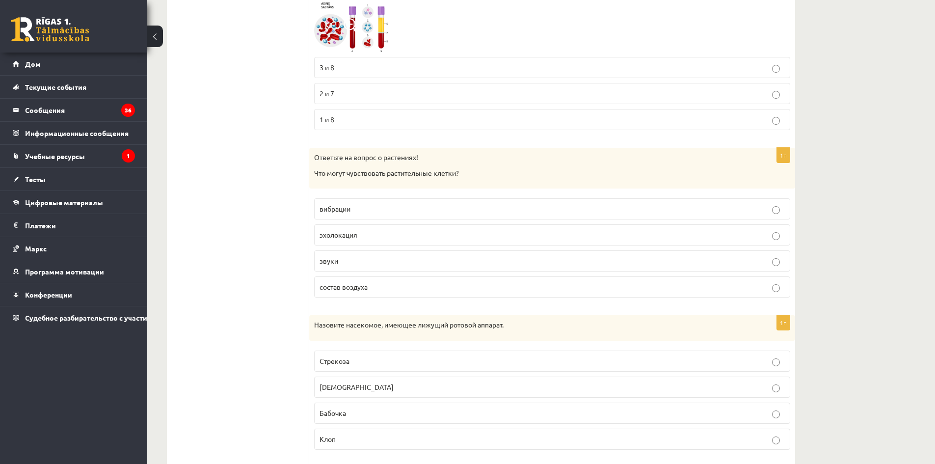
click at [371, 203] on label "вибрации" at bounding box center [552, 208] width 476 height 21
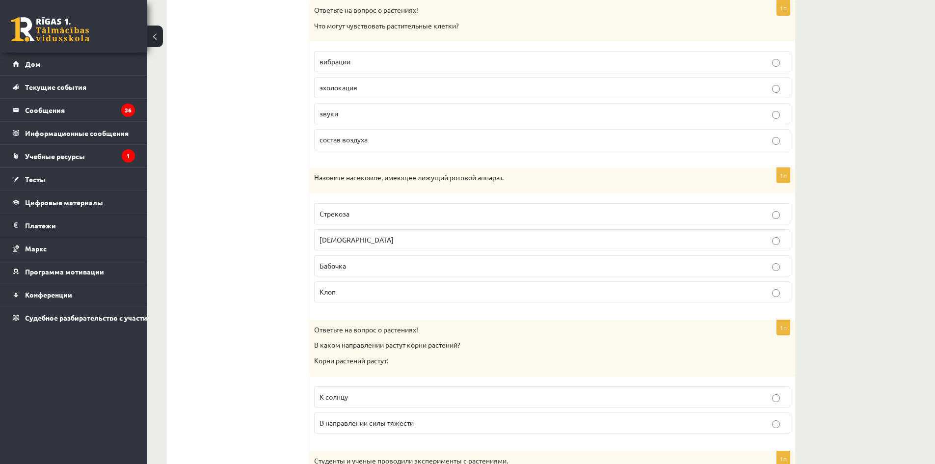
click at [365, 257] on label "Бабочка" at bounding box center [552, 265] width 476 height 21
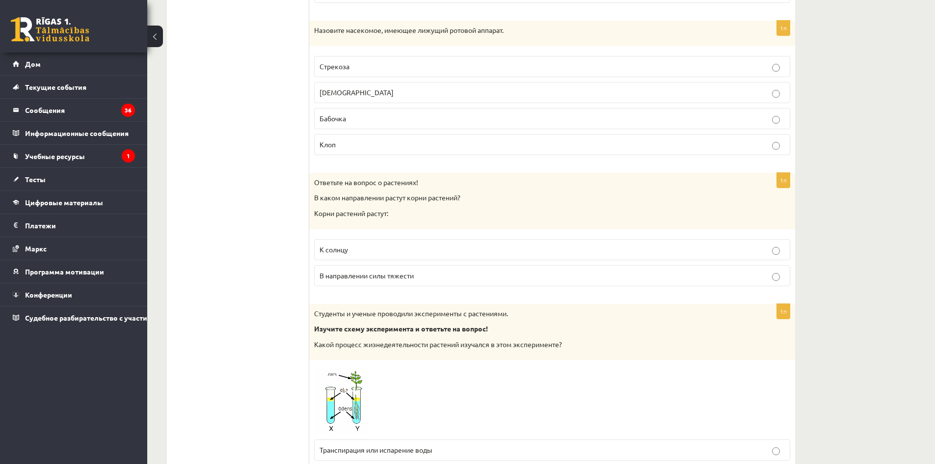
drag, startPoint x: 370, startPoint y: 230, endPoint x: 370, endPoint y: 247, distance: 17.2
click at [370, 231] on div "1п Ответьте на вопрос о растениях! В каком направлении растут корни растений? К…" at bounding box center [552, 233] width 486 height 121
click at [370, 247] on p "К солнцу" at bounding box center [551, 249] width 465 height 10
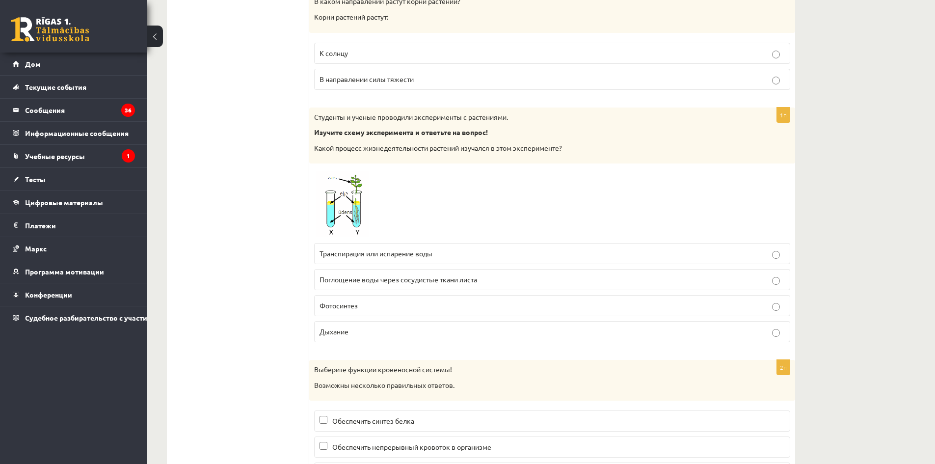
click at [375, 283] on font "Поглощение воды через сосудистые ткани листа" at bounding box center [398, 279] width 158 height 9
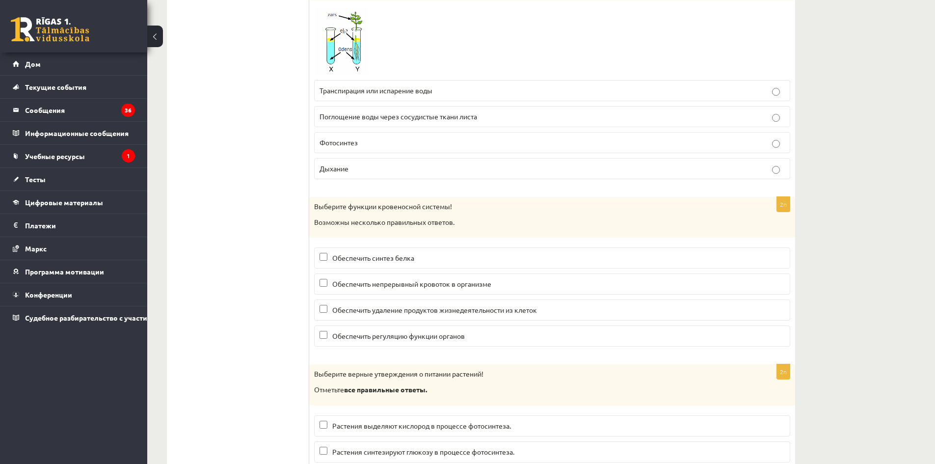
scroll to position [4564, 0]
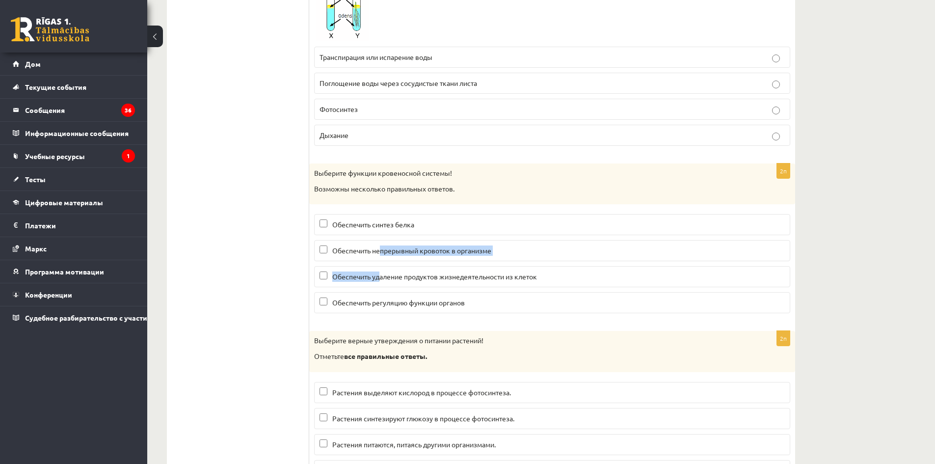
click at [380, 262] on fieldset "Обеспечить синтез белка Обеспечить непрерывный кровоток в организме Обеспечить …" at bounding box center [552, 262] width 476 height 107
click at [371, 252] on font "Обеспечить непрерывный кровоток в организме" at bounding box center [411, 250] width 159 height 9
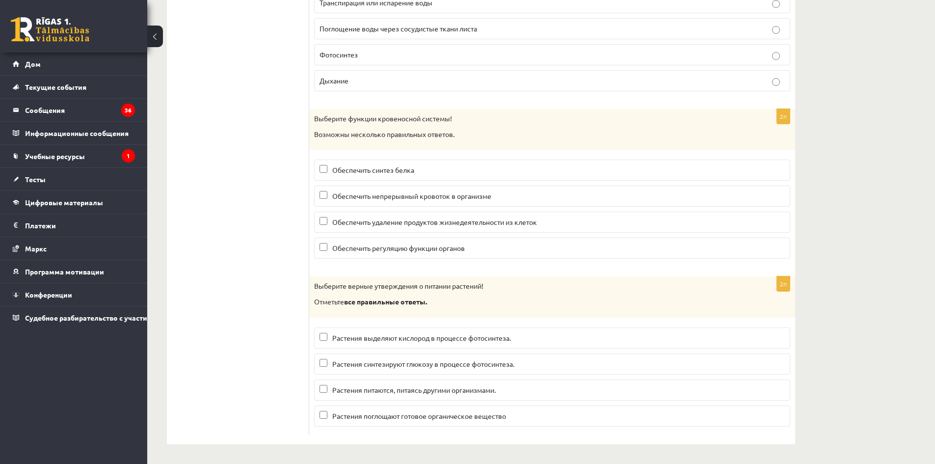
click at [430, 418] on font "Растения поглощают готовое органическое вещество" at bounding box center [419, 415] width 174 height 9
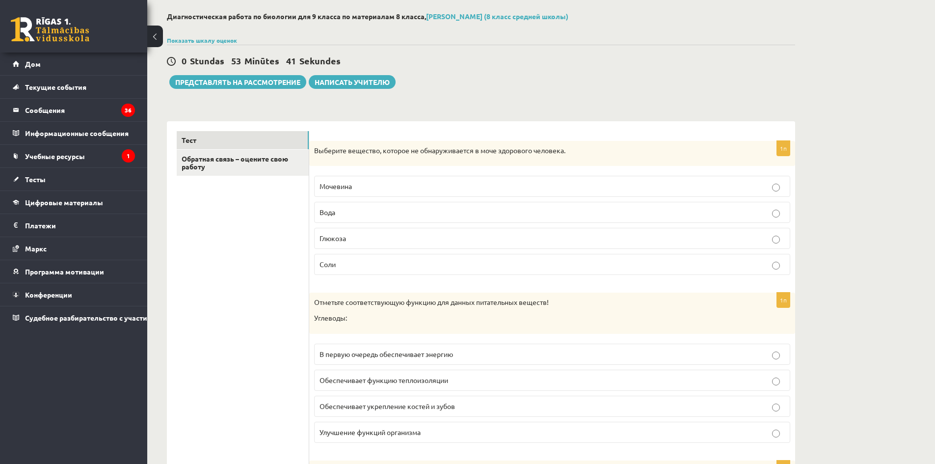
scroll to position [0, 0]
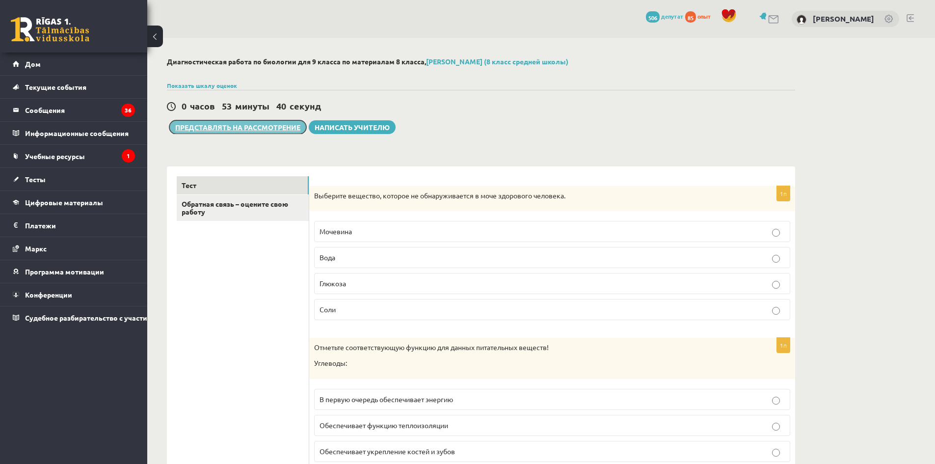
click at [293, 131] on font "Представлять на рассмотрение" at bounding box center [237, 127] width 125 height 9
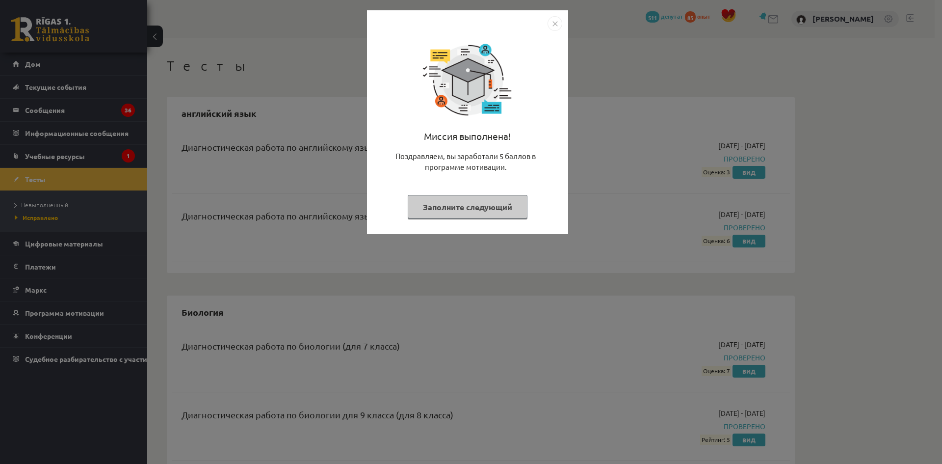
click at [558, 32] on div "Миссия выполнена! Поздравляем, вы заработали 5 баллов в программе мотивации. За…" at bounding box center [467, 129] width 189 height 197
click at [554, 27] on img "Закрывать" at bounding box center [555, 23] width 15 height 15
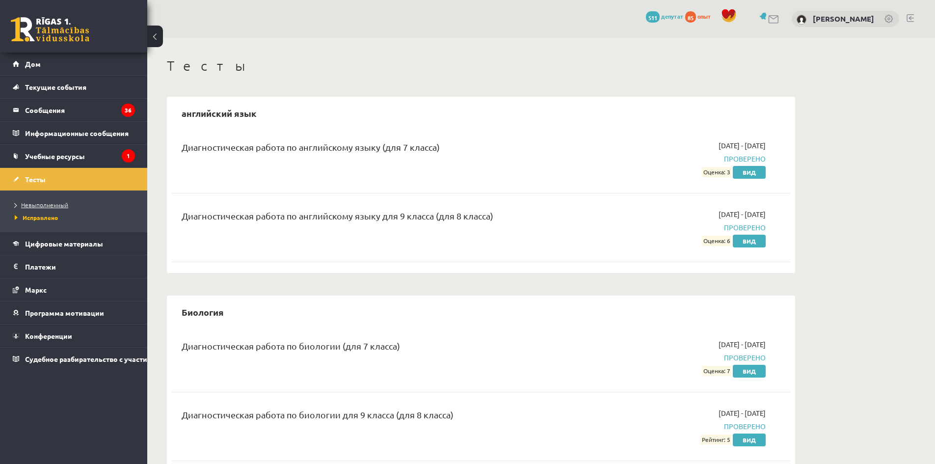
click at [63, 203] on font "Невыполненный" at bounding box center [44, 205] width 47 height 8
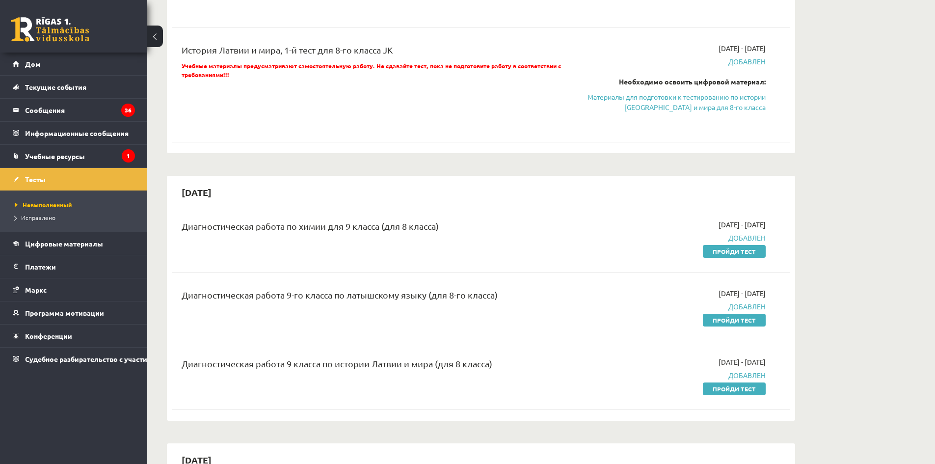
scroll to position [452, 0]
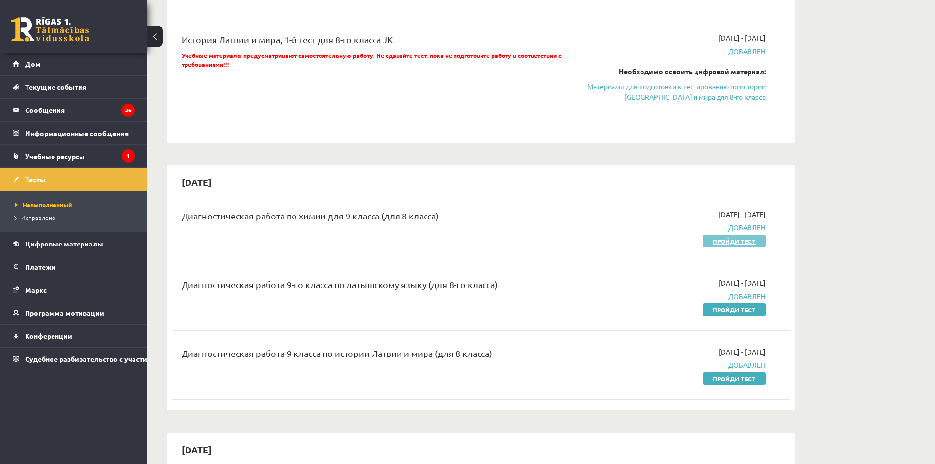
click at [722, 243] on font "Пройди тест" at bounding box center [734, 241] width 43 height 8
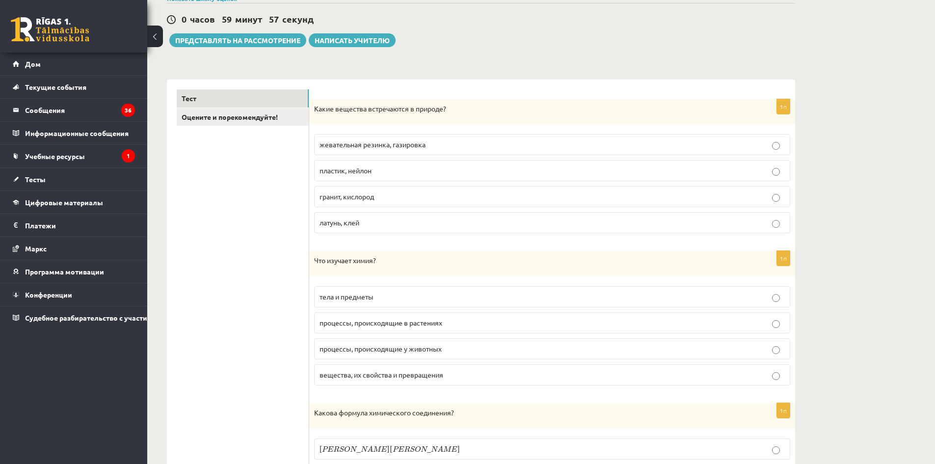
scroll to position [98, 0]
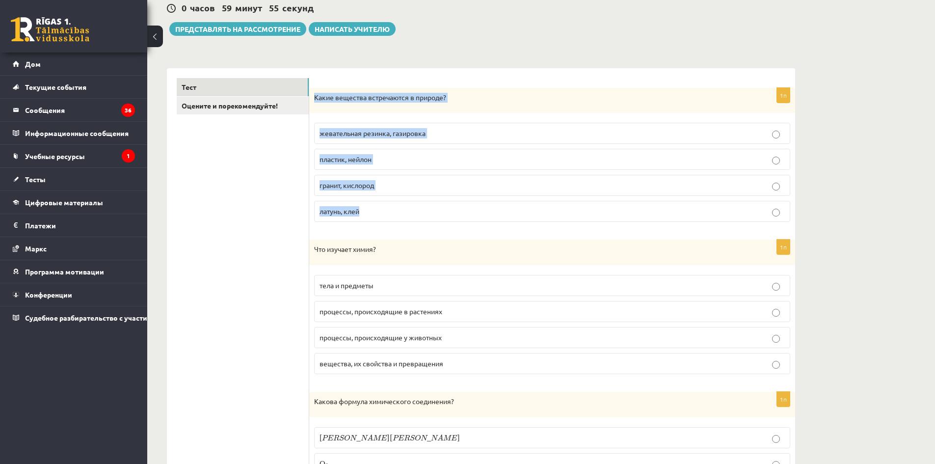
drag, startPoint x: 314, startPoint y: 98, endPoint x: 475, endPoint y: 202, distance: 191.0
click at [475, 202] on div "1п Какие вещества встречаются в природе? жевательная резинка, газировка пластик…" at bounding box center [552, 159] width 486 height 142
copy div "Какие вещества встречаются в природе? жевательная резинка, газировка пластик, н…"
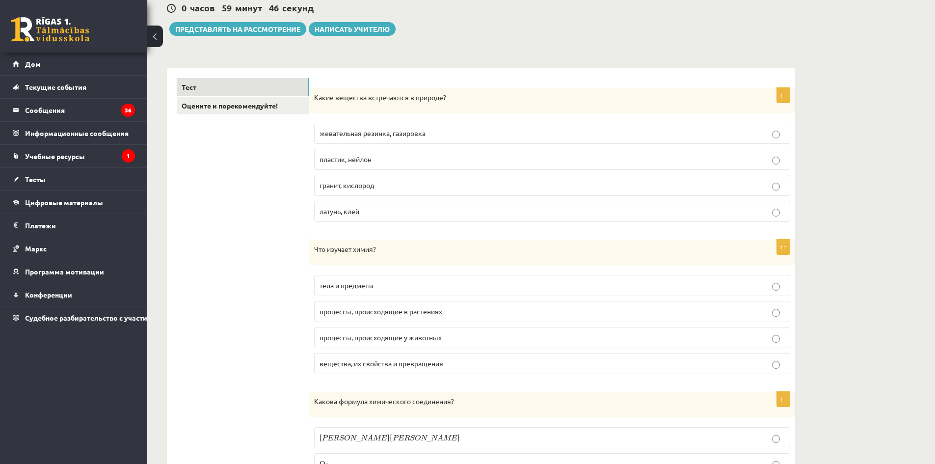
click at [399, 185] on p "гранит, кислород" at bounding box center [551, 185] width 465 height 10
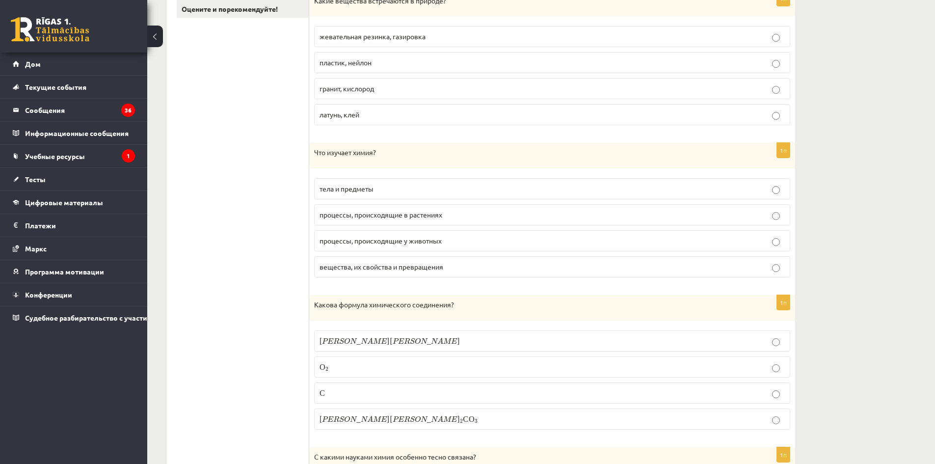
scroll to position [196, 0]
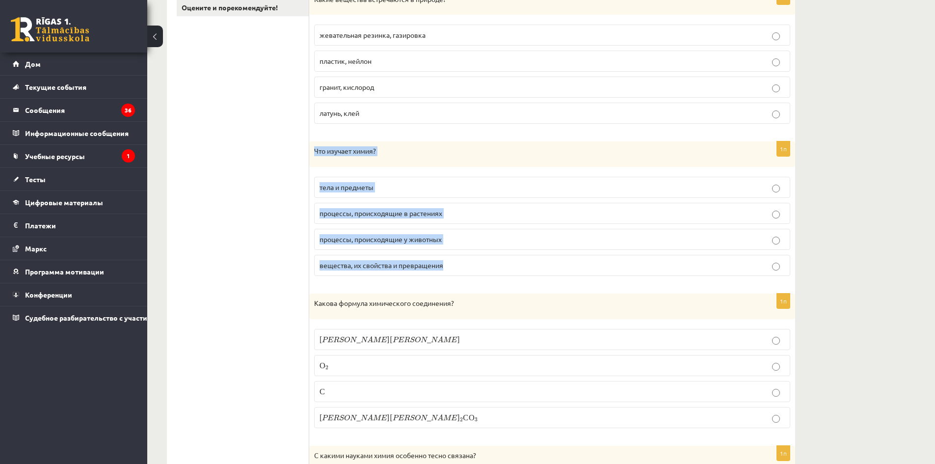
drag, startPoint x: 314, startPoint y: 155, endPoint x: 464, endPoint y: 260, distance: 183.1
click at [464, 260] on div "1п Что изучает химия? тела и предметы процессы, происходящие в растениях процес…" at bounding box center [552, 212] width 486 height 142
copy div "Что изучает химия? тела и предметы процессы, происходящие в растениях процессы,…"
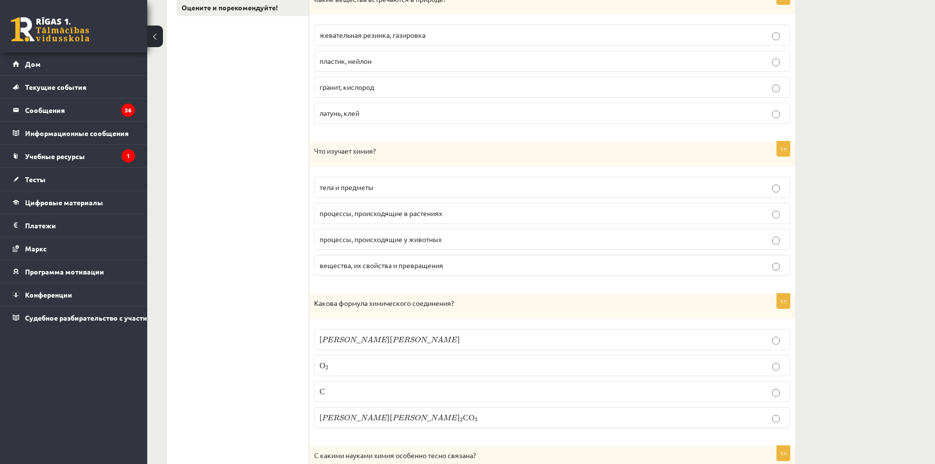
click at [335, 266] on font "вещества, их свойства и превращения" at bounding box center [381, 265] width 124 height 9
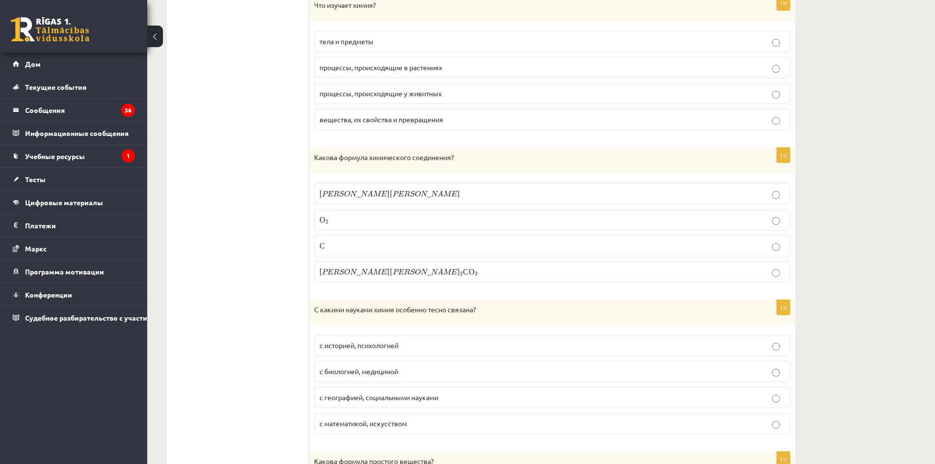
scroll to position [344, 0]
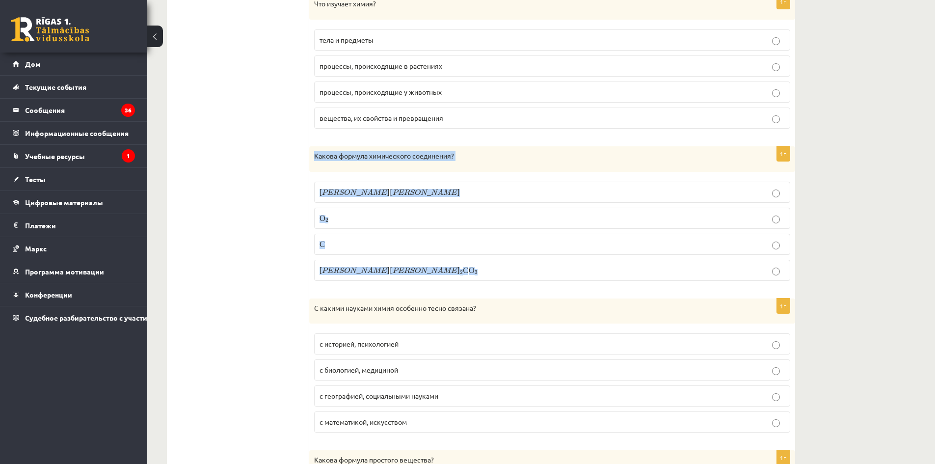
drag, startPoint x: 313, startPoint y: 153, endPoint x: 455, endPoint y: 268, distance: 182.5
click at [455, 268] on div "1п Какова формула химического соединения? Н а N a О 2 O 2 С C Н а 2 С О 3 N a 2…" at bounding box center [552, 217] width 486 height 142
copy div "Какова формула химического соединения? Н а N a О 2 O 2 С C Н а 2 С О 3"
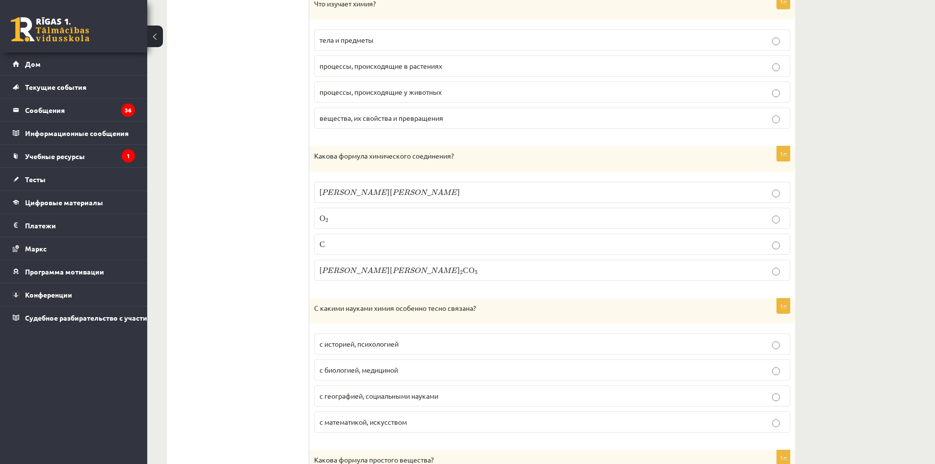
click at [351, 277] on label "Н а 2 С О 3 N a 2 C O 3" at bounding box center [552, 270] width 476 height 21
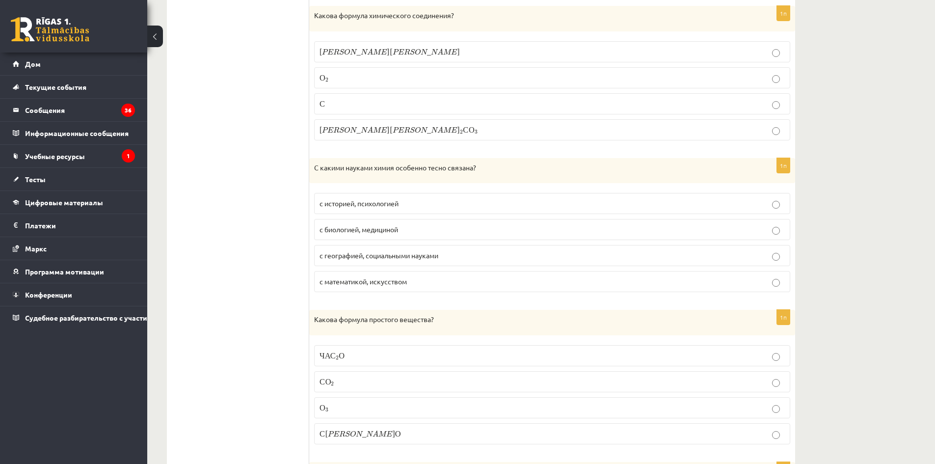
scroll to position [491, 0]
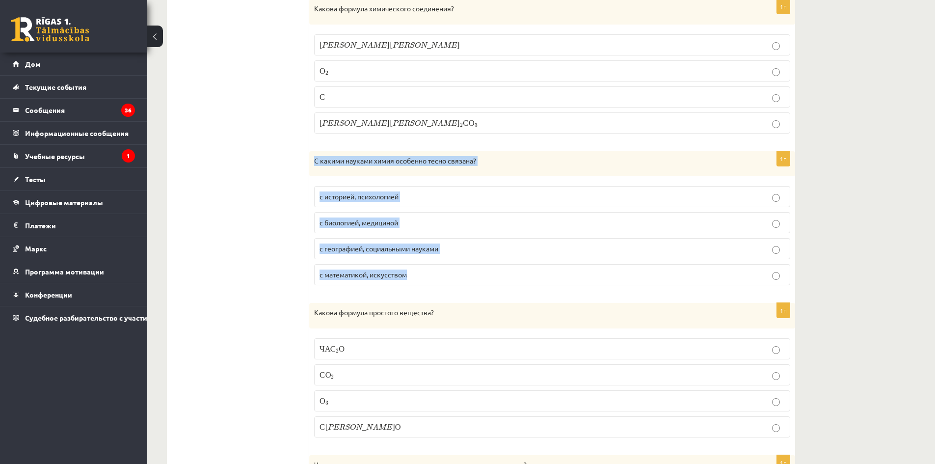
drag, startPoint x: 313, startPoint y: 162, endPoint x: 480, endPoint y: 266, distance: 196.5
click at [480, 266] on div "1п С какими науками химия особенно тесно связана? с историей, психологией с био…" at bounding box center [552, 222] width 486 height 142
copy div "С какими науками химия особенно тесно связана? с историей, психологией с биолог…"
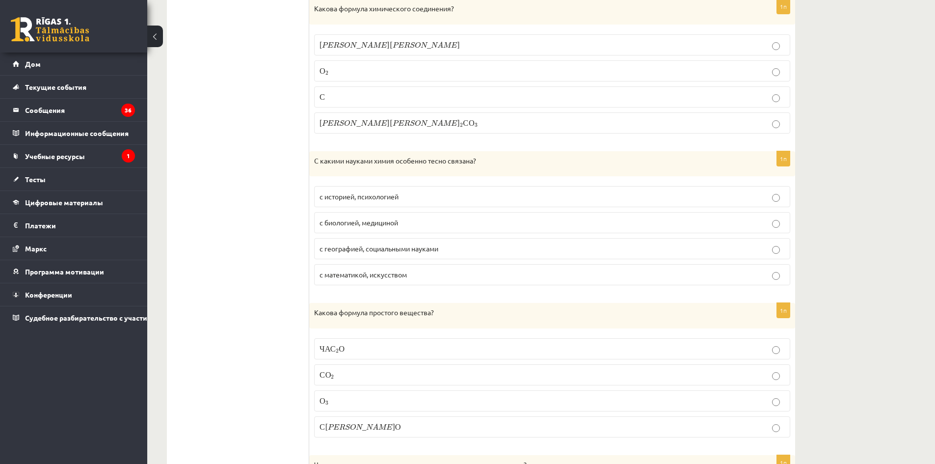
click at [416, 223] on p "с биологией, медициной" at bounding box center [551, 222] width 465 height 10
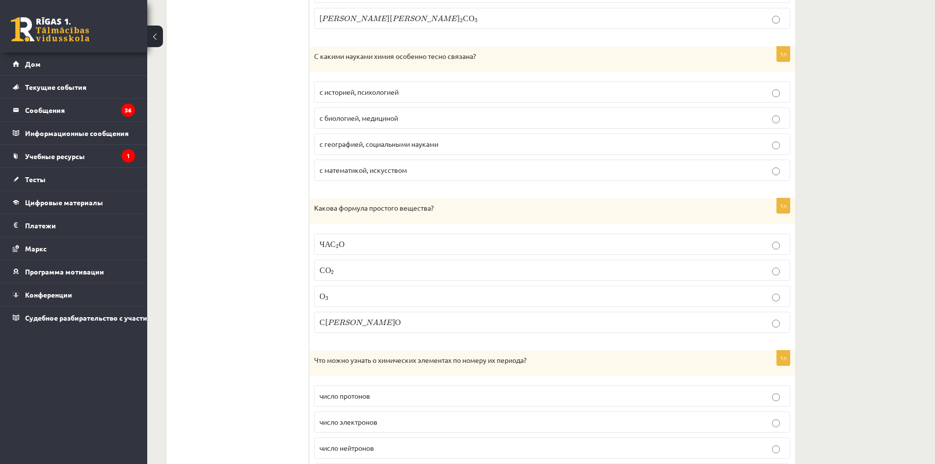
scroll to position [638, 0]
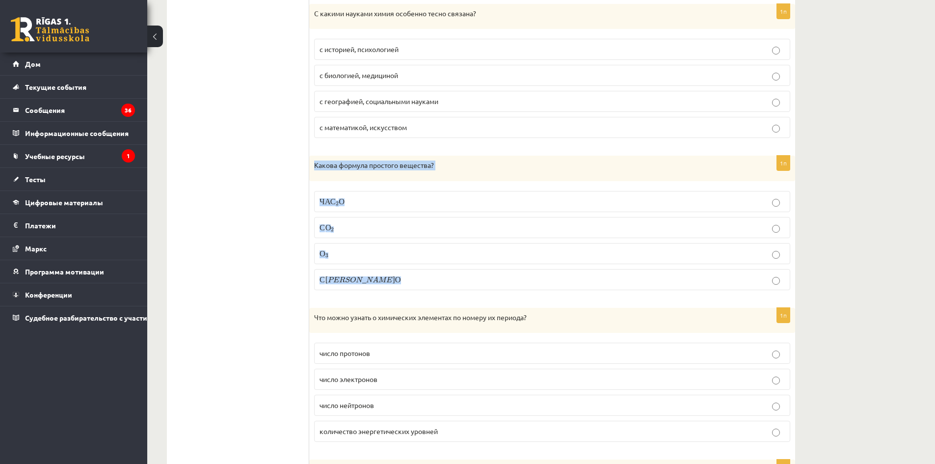
drag, startPoint x: 314, startPoint y: 166, endPoint x: 493, endPoint y: 265, distance: 204.1
click at [493, 265] on div "1п Какова формула простого вещества? ЧАС 2 О H 2 O С О 2 C O 2 О 3 O 3 С а О C …" at bounding box center [552, 227] width 486 height 142
copy div "Какова формула простого вещества? ЧАС 2 О H 2 O С О 2 C O 2 О 3 O 3 С а О"
click at [332, 258] on p "О 3 O 3" at bounding box center [551, 253] width 465 height 10
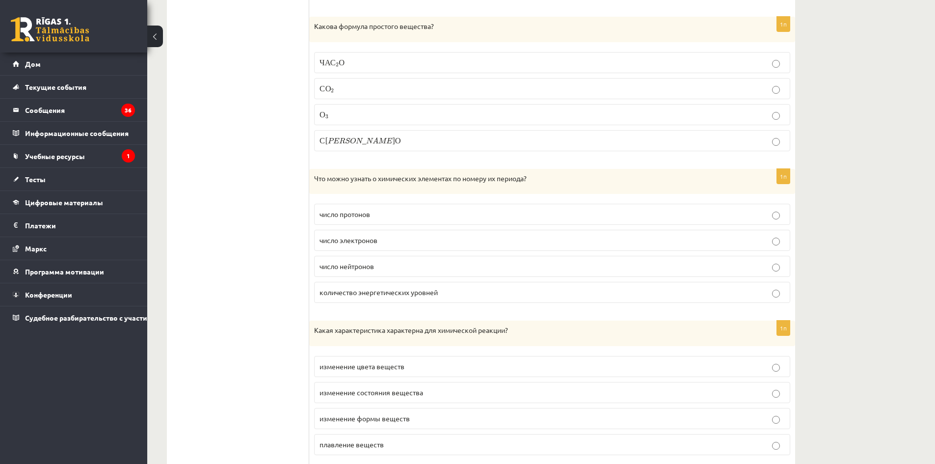
scroll to position [785, 0]
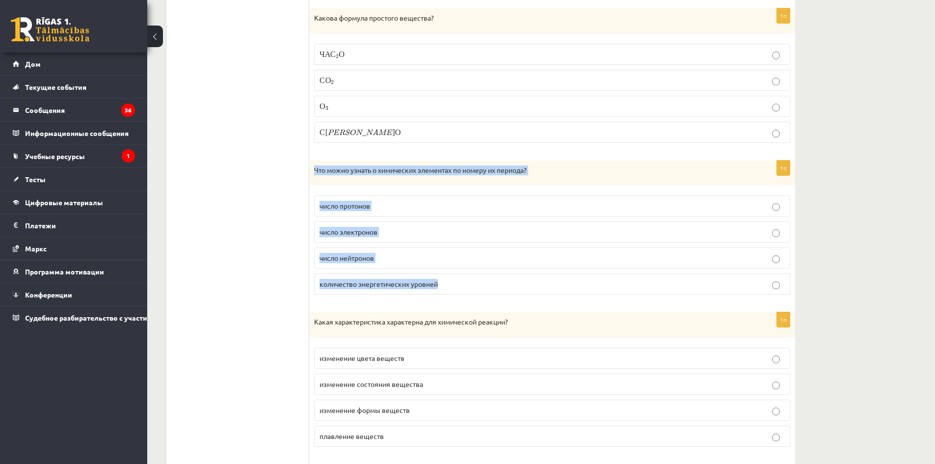
drag, startPoint x: 315, startPoint y: 169, endPoint x: 529, endPoint y: 271, distance: 237.3
click at [529, 271] on div "1п Что можно узнать о химических элементах по номеру их периода? число протонов…" at bounding box center [552, 231] width 486 height 142
copy div "Что можно узнать о химических элементах по номеру их периода? число протонов чи…"
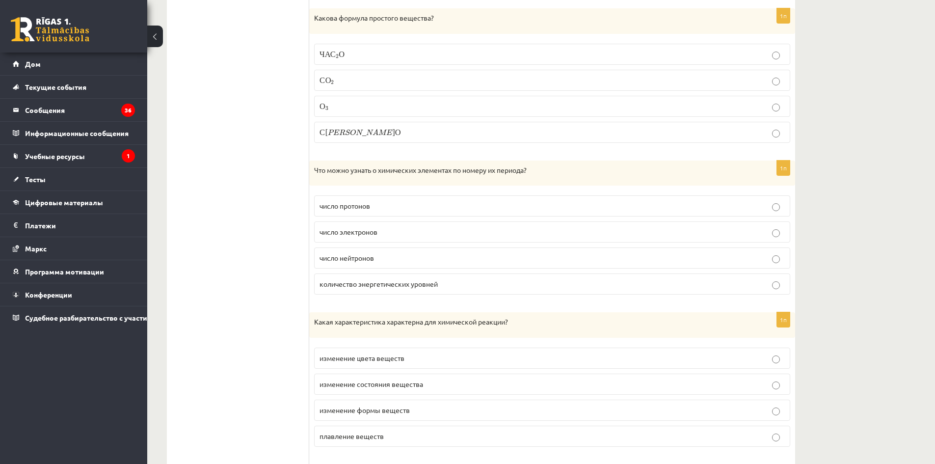
click at [360, 291] on label "количество энергетических уровней" at bounding box center [552, 283] width 476 height 21
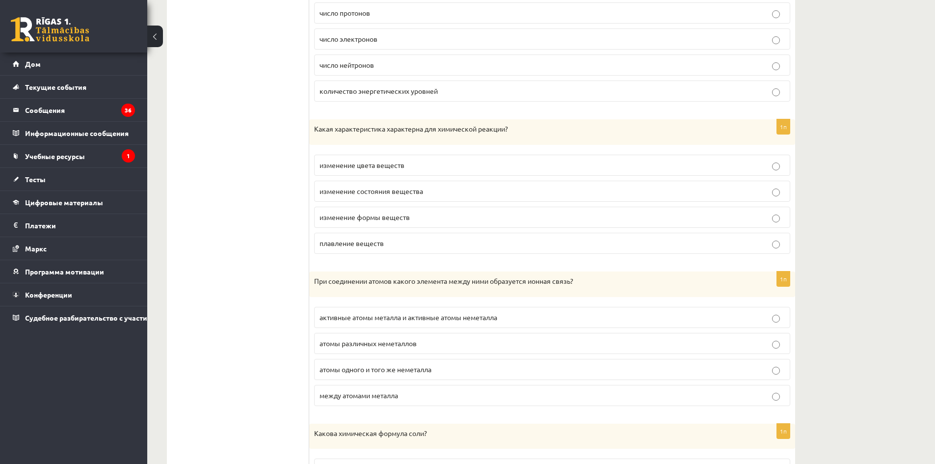
scroll to position [982, 0]
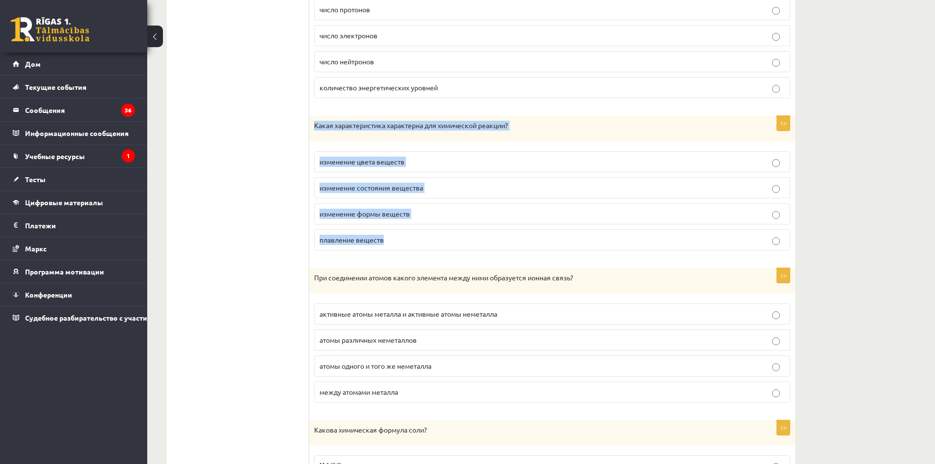
drag, startPoint x: 313, startPoint y: 123, endPoint x: 544, endPoint y: 229, distance: 253.9
click at [544, 229] on div "1п Какая характеристика характерна для химической реакции? изменение цвета веще…" at bounding box center [552, 187] width 486 height 142
copy div "Какая характеристика характерна для химической реакции? изменение цвета веществ…"
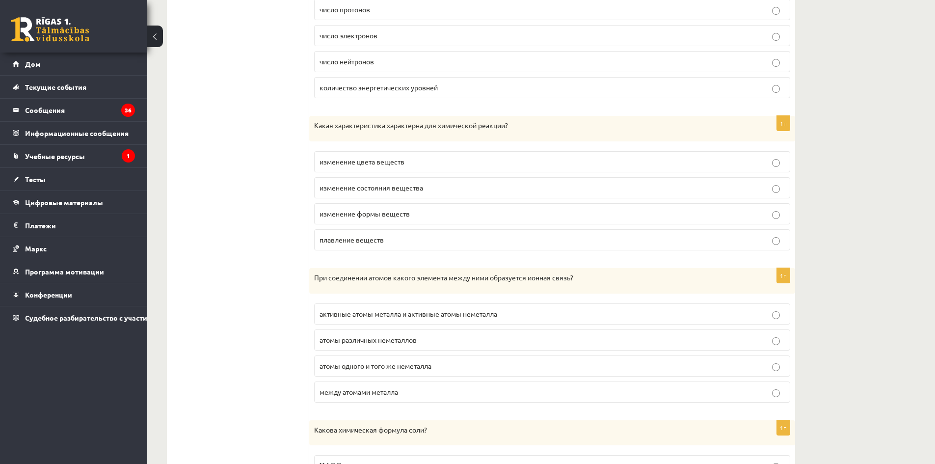
click at [346, 214] on font "изменение формы веществ" at bounding box center [364, 213] width 90 height 9
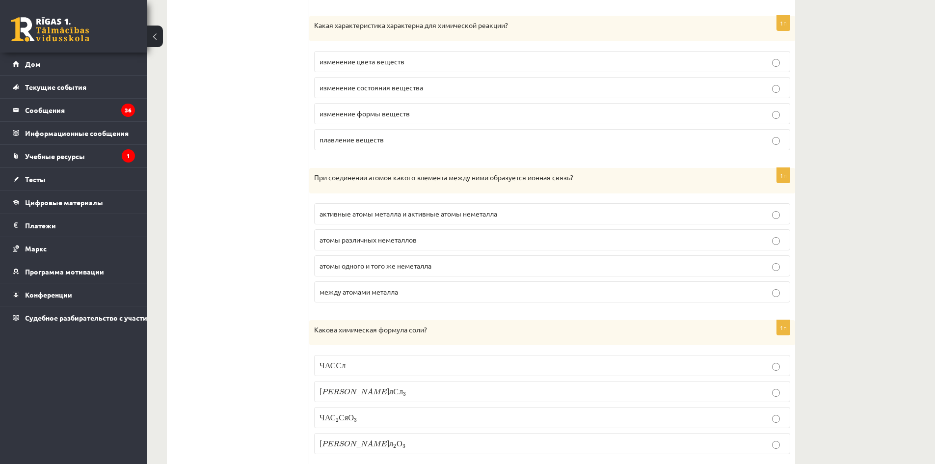
scroll to position [1129, 0]
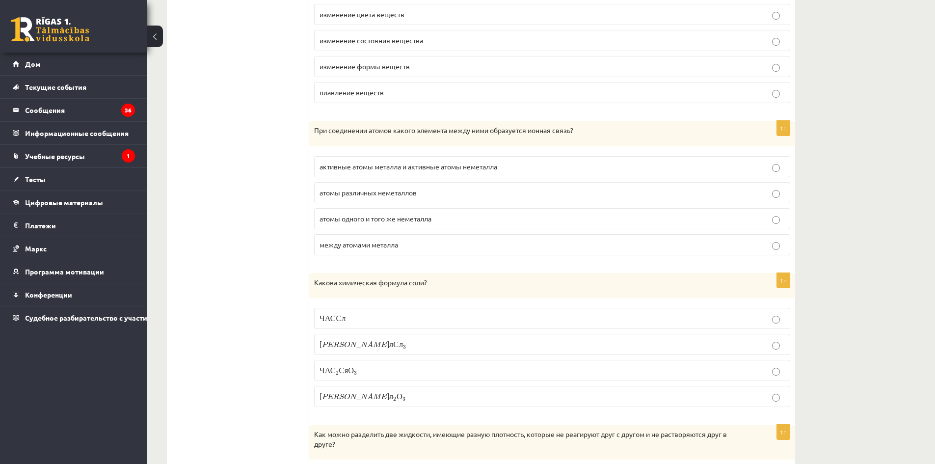
click at [365, 13] on font "изменение цвета веществ" at bounding box center [361, 14] width 85 height 9
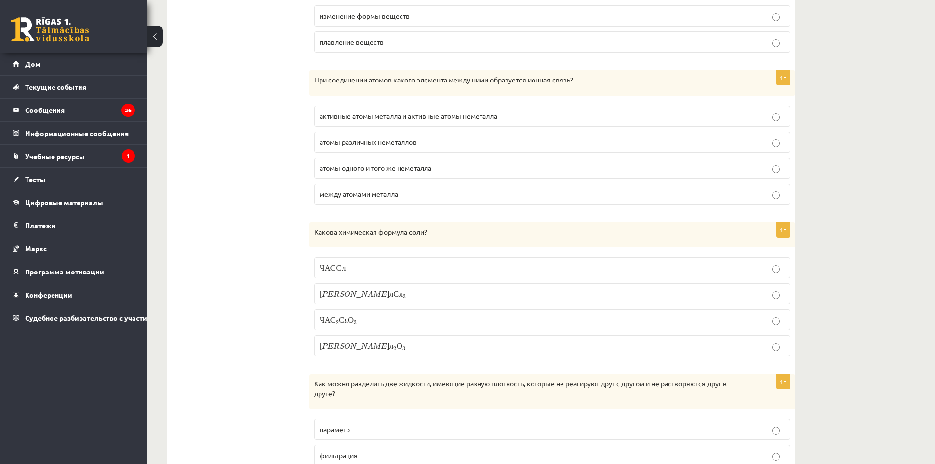
scroll to position [1227, 0]
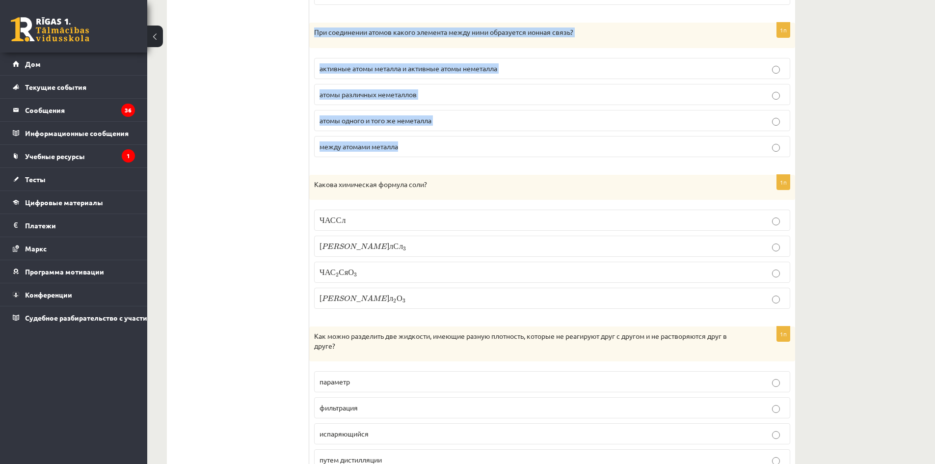
drag, startPoint x: 312, startPoint y: 33, endPoint x: 520, endPoint y: 145, distance: 235.8
click at [520, 145] on div "1п При соединении атомов какого элемента между ними образуется ионная связь? ак…" at bounding box center [552, 94] width 486 height 142
copy div "При соединении атомов какого элемента между ними образуется ионная связь? актив…"
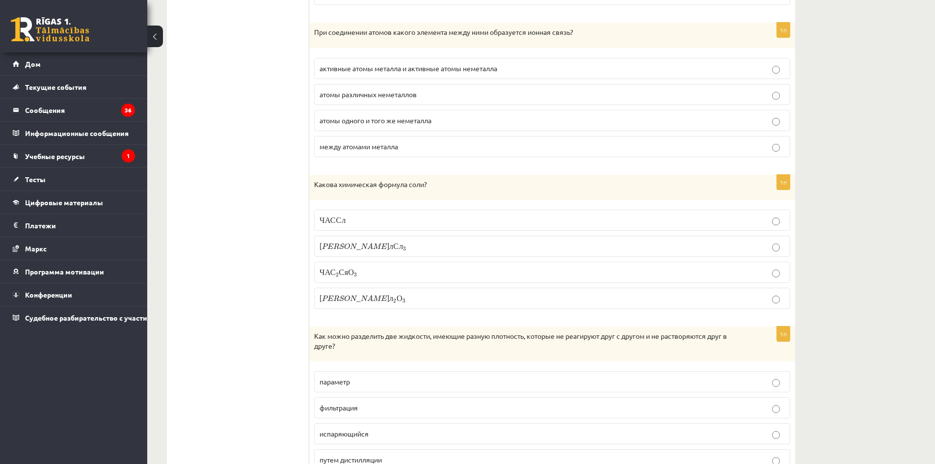
click at [360, 67] on font "активные атомы металла и активные атомы неметалла" at bounding box center [408, 68] width 178 height 9
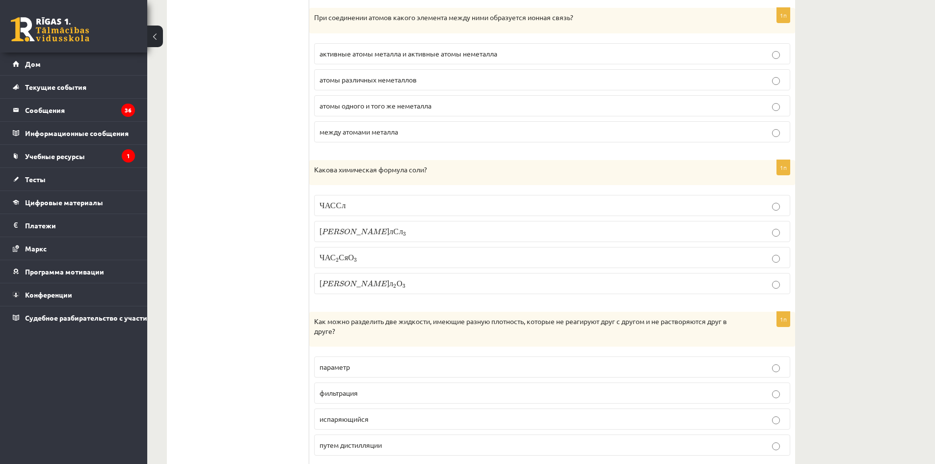
scroll to position [1276, 0]
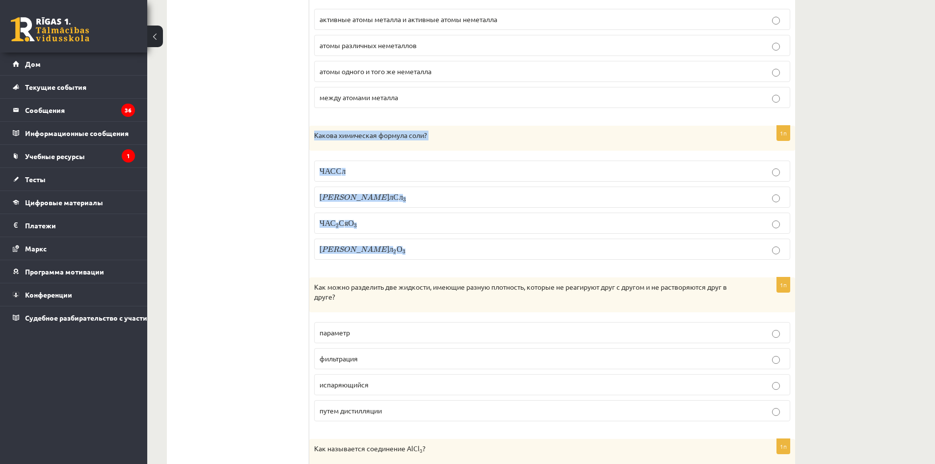
drag, startPoint x: 312, startPoint y: 132, endPoint x: 494, endPoint y: 244, distance: 213.6
click at [494, 244] on div "1п Какова химическая формула соли? ЧАС С л H C l А л С л 3 A l C l 3 ЧАС 2 С я …" at bounding box center [552, 197] width 486 height 142
copy div "Какова химическая формула соли? ЧАС С л H C l А л С л 3 A l C l 3 ЧАС 2 С я О 3…"
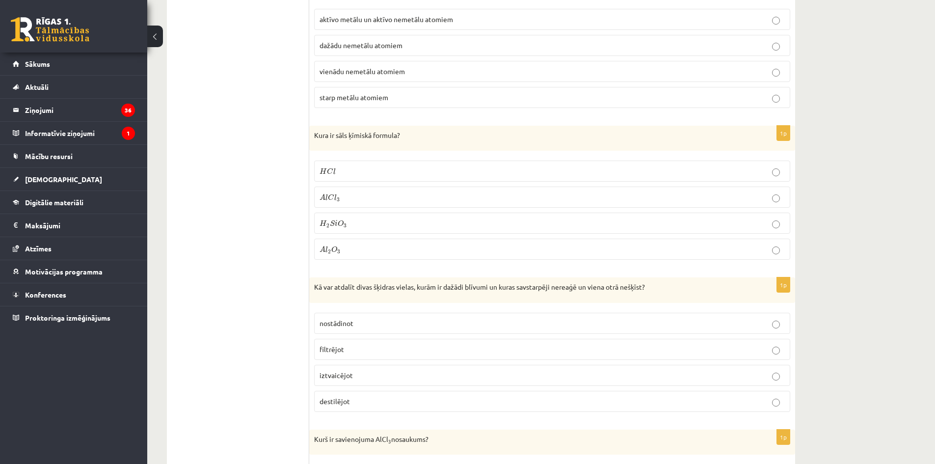
click at [338, 202] on span "3" at bounding box center [338, 199] width 3 height 4
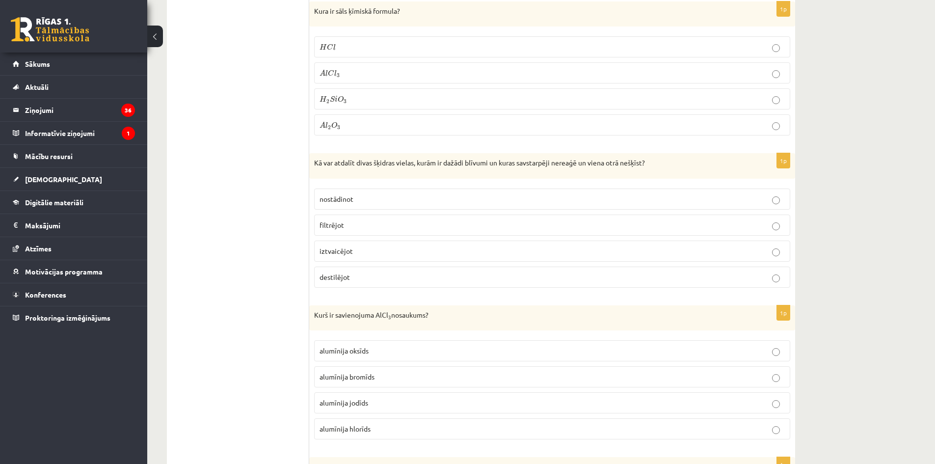
scroll to position [1423, 0]
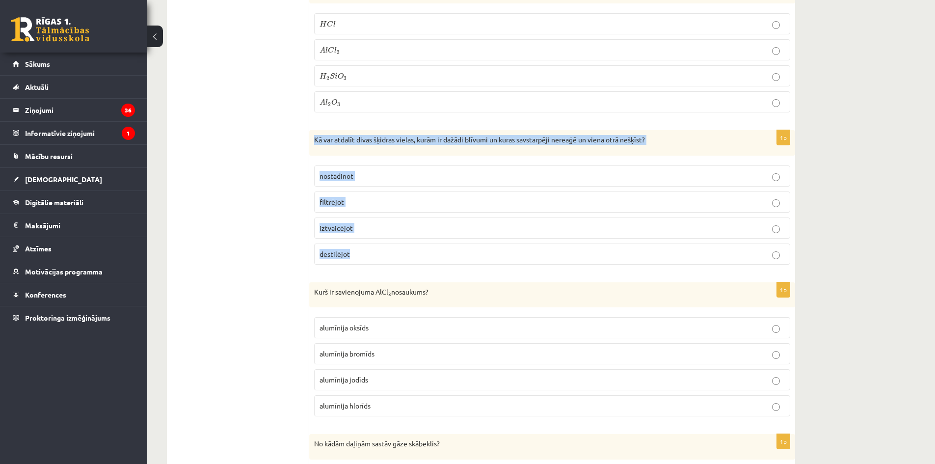
drag, startPoint x: 312, startPoint y: 139, endPoint x: 602, endPoint y: 269, distance: 317.7
click at [602, 269] on div "1p Kā var atdalīt divas šķidras vielas, kurām ir dažādi blīvumi un kuras savsta…" at bounding box center [552, 201] width 486 height 142
copy div "Kā var atdalīt divas šķidras vielas, kurām ir dažādi blīvumi un kuras savstarpē…"
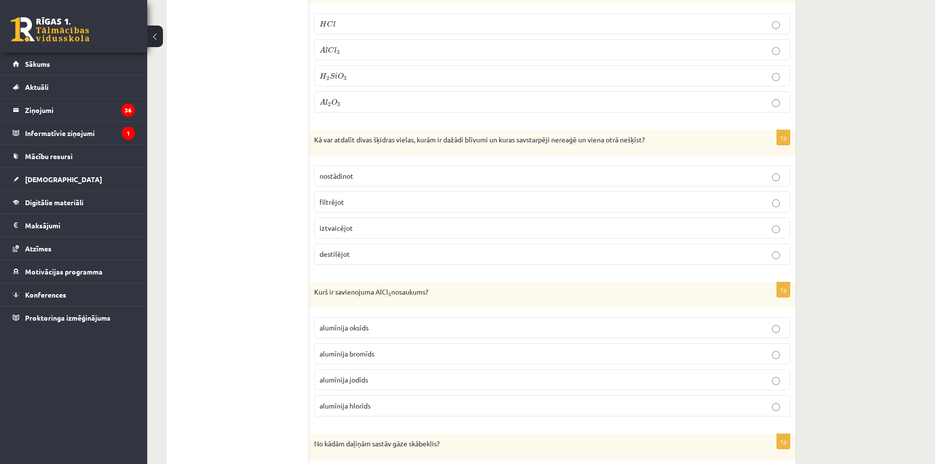
click at [365, 176] on p "nostādinot" at bounding box center [551, 176] width 465 height 10
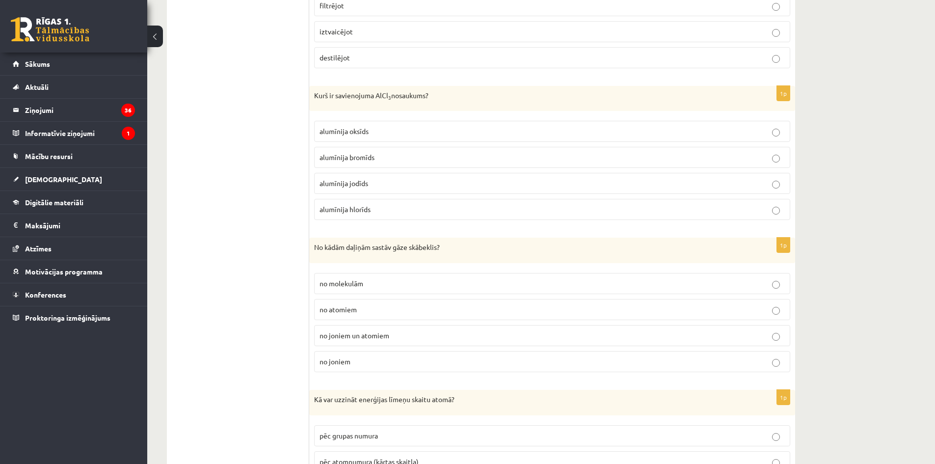
click at [394, 139] on label "alumīnija oksīds" at bounding box center [552, 131] width 476 height 21
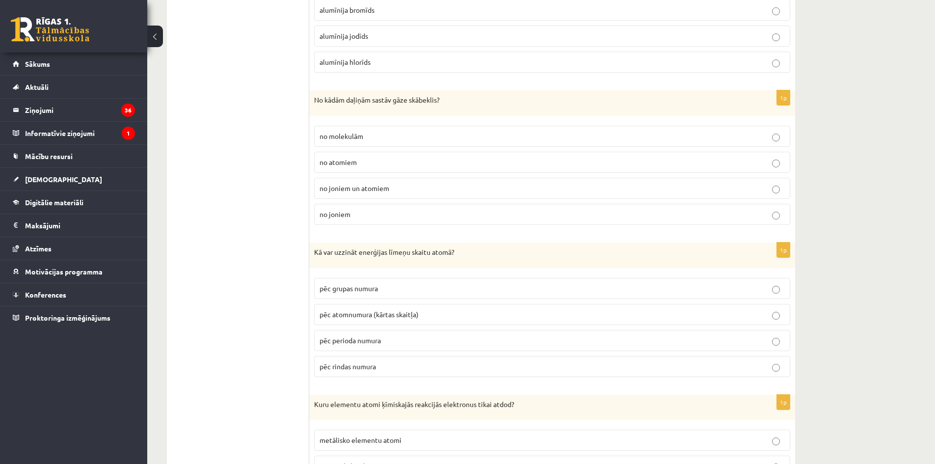
click at [400, 224] on label "no joniem" at bounding box center [552, 214] width 476 height 21
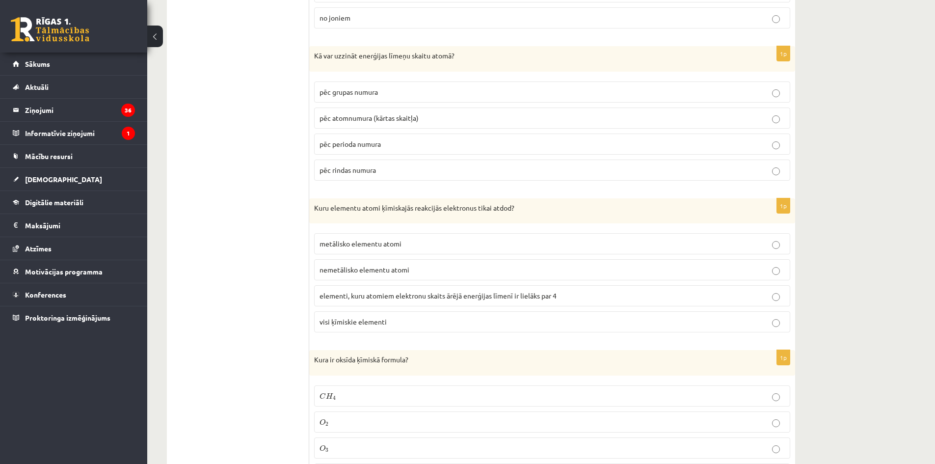
click at [391, 111] on label "pēc atomnumura (kārtas skaitļa)" at bounding box center [552, 117] width 476 height 21
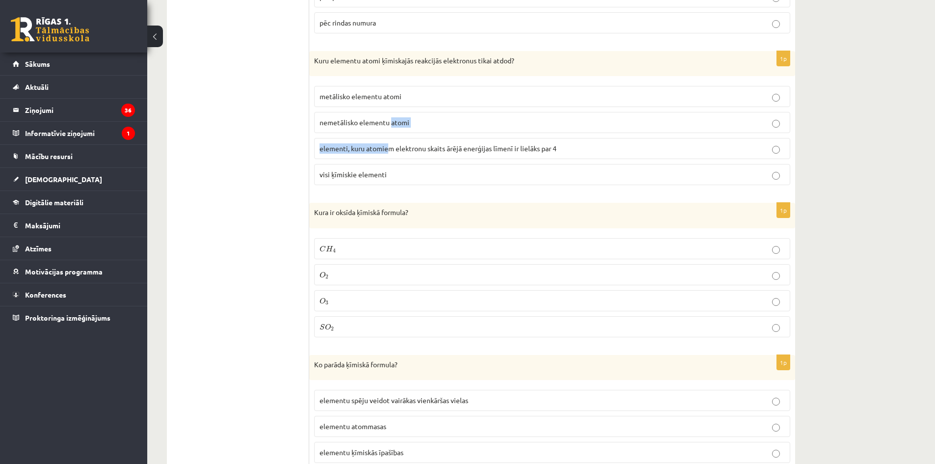
click at [391, 132] on fieldset "metālisko elementu atomi nemetālisko elementu atomi elementi, kuru atomiem elek…" at bounding box center [552, 134] width 476 height 107
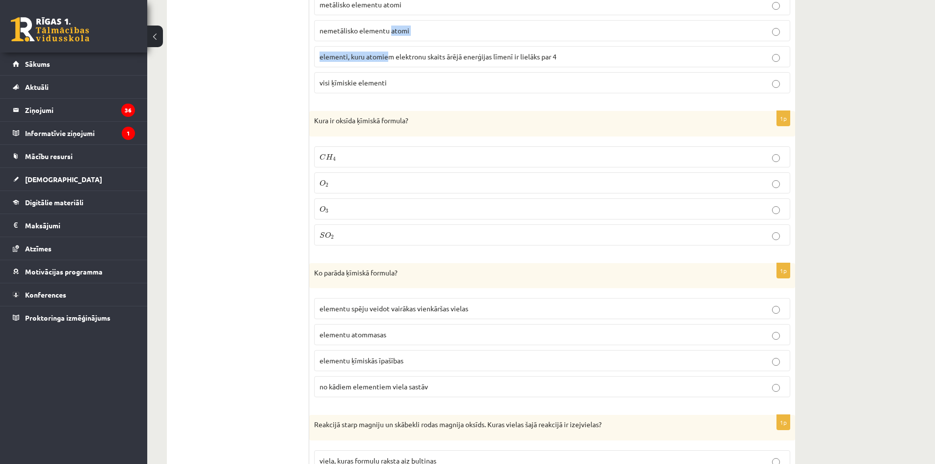
scroll to position [2209, 0]
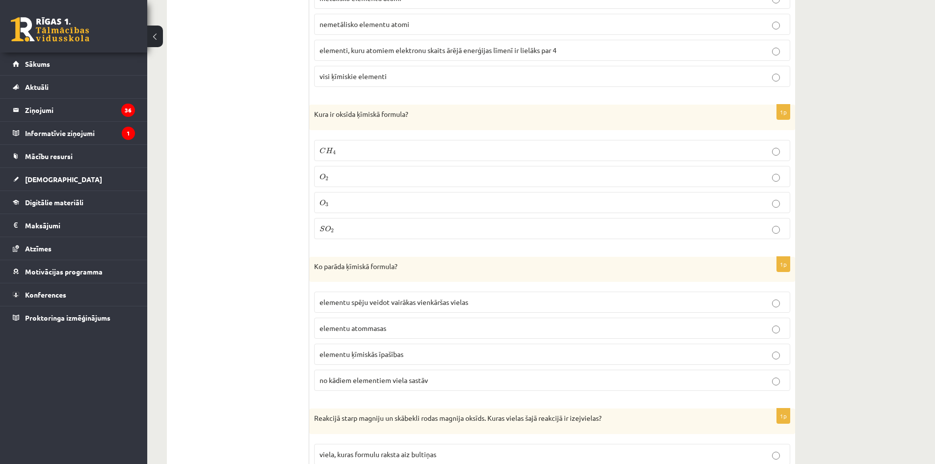
click at [447, 40] on label "elementi, kuru atomiem elektronu skaits ārējā enerģijas līmenī ir lielāks par 4" at bounding box center [552, 50] width 476 height 21
click at [432, 170] on label "O 2 O 2" at bounding box center [552, 176] width 476 height 21
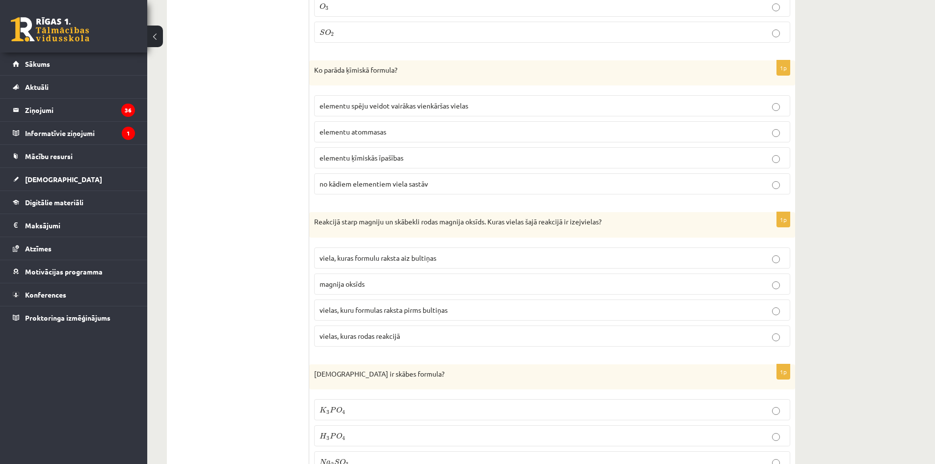
click at [387, 108] on span "elementu spēju veidot vairākas vienkāršas vielas" at bounding box center [393, 105] width 149 height 9
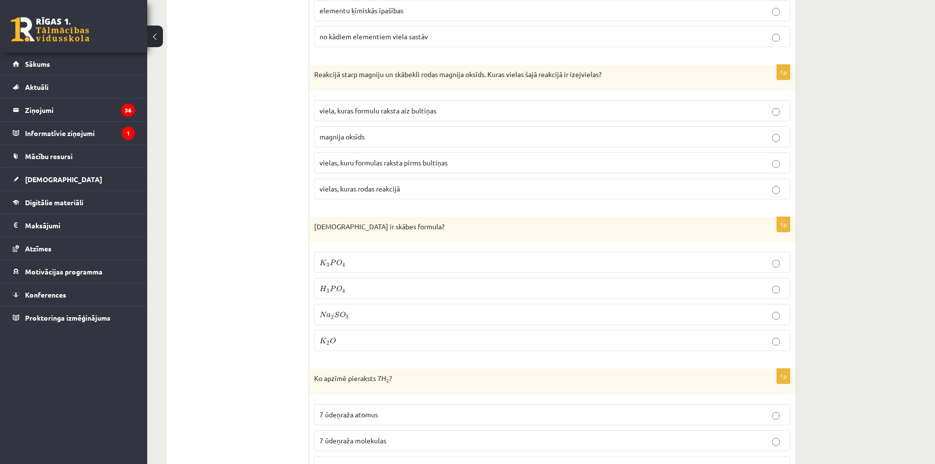
click at [401, 177] on fieldset "viela, kuras formulu raksta aiz bultiņas magnija oksīds vielas, kuru formulas r…" at bounding box center [552, 148] width 476 height 107
click at [405, 187] on p "vielas, kuras rodas reakcijā" at bounding box center [551, 189] width 465 height 10
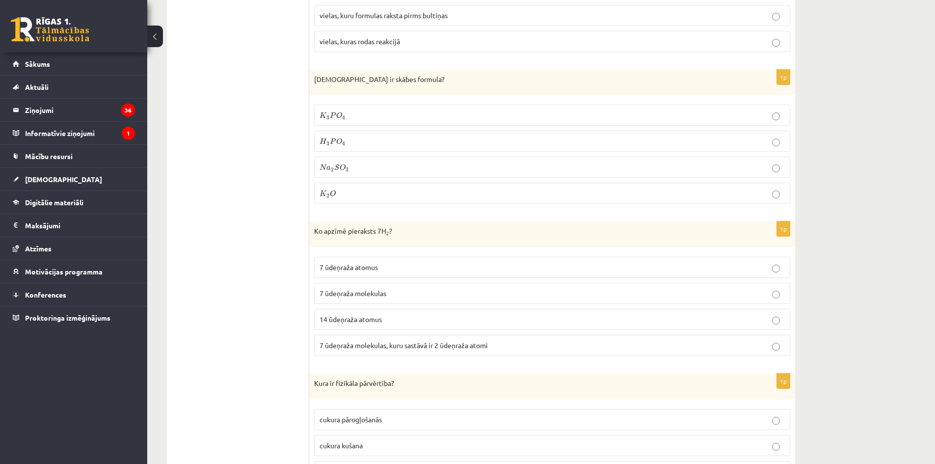
click at [389, 122] on label "K 3 P O 4 K 3 P O 4" at bounding box center [552, 115] width 476 height 21
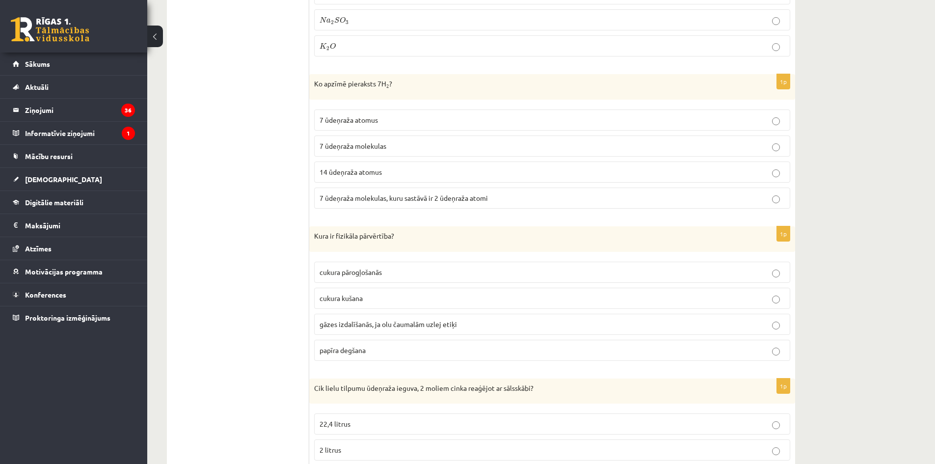
click at [409, 202] on span "7 ūdeņraža molekulas, kuru sastāvā ir 2 ūdeņraža atomi" at bounding box center [403, 197] width 168 height 9
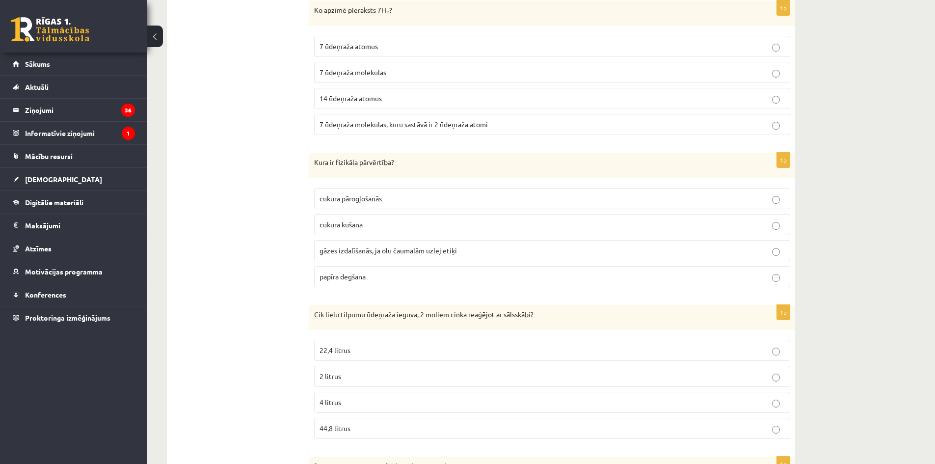
scroll to position [2945, 0]
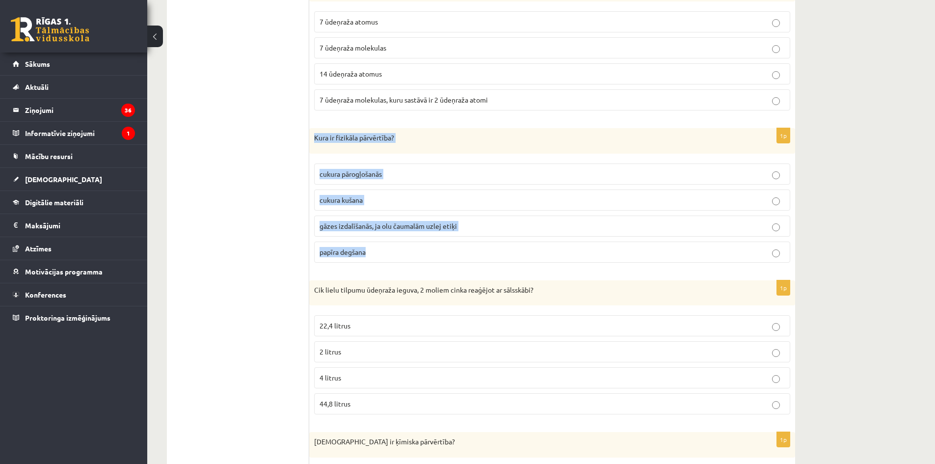
drag, startPoint x: 310, startPoint y: 138, endPoint x: 446, endPoint y: 249, distance: 175.5
click at [446, 249] on div "1p Kura ir fizikāla pārvērtība? cukura pārogļošanās cukura kušana gāzes izdalīš…" at bounding box center [552, 199] width 486 height 142
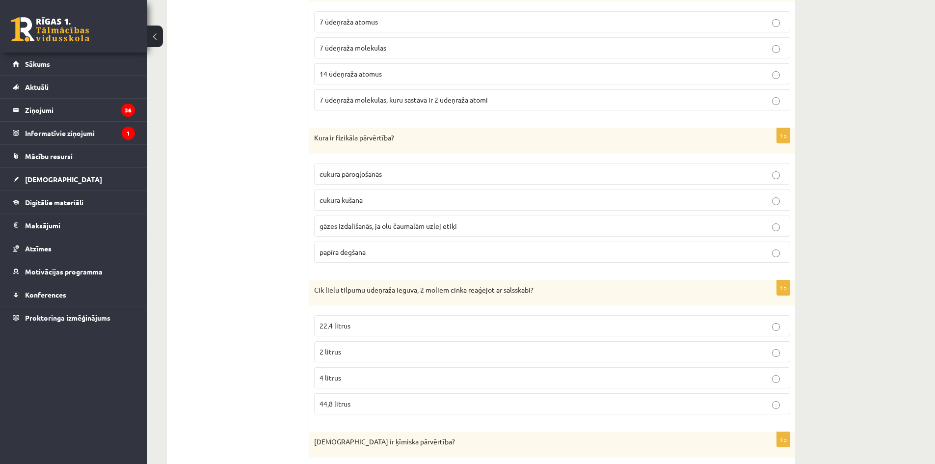
click at [376, 201] on p "cukura kušana" at bounding box center [551, 200] width 465 height 10
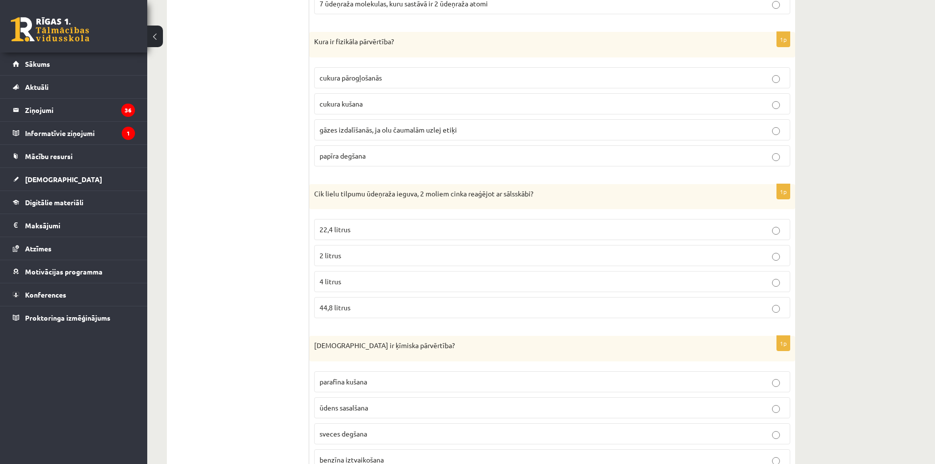
scroll to position [3043, 0]
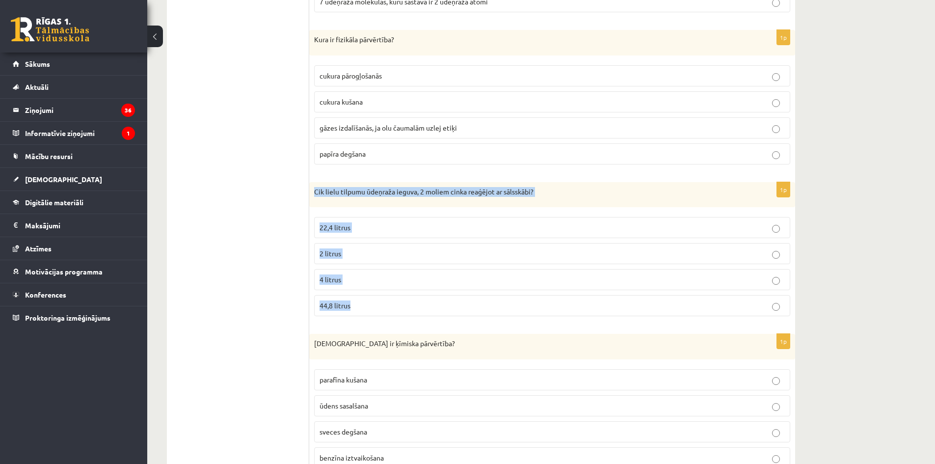
drag, startPoint x: 316, startPoint y: 188, endPoint x: 624, endPoint y: 298, distance: 326.8
click at [624, 298] on div "1p Cik lielu tilpumu ūdeņraža ieguva, 2 moliem cinka reaģējot ar sālsskābi? 22,…" at bounding box center [552, 253] width 486 height 142
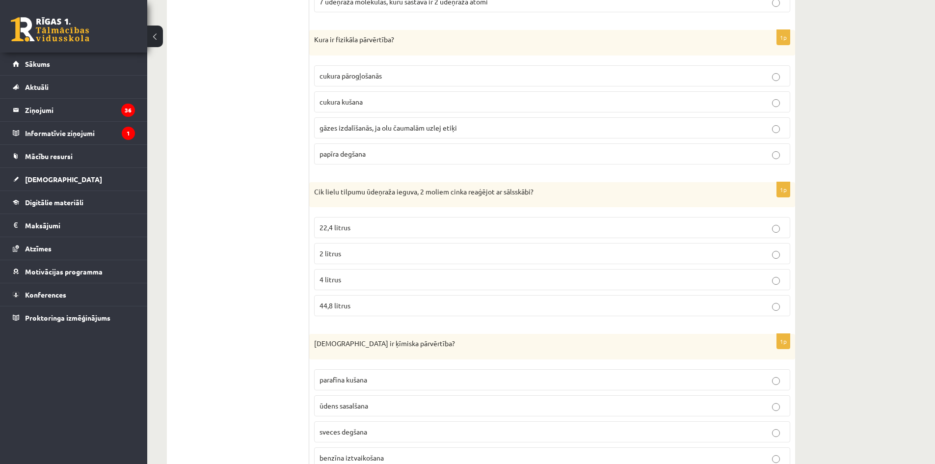
click at [389, 297] on label "44,8 litrus" at bounding box center [552, 305] width 476 height 21
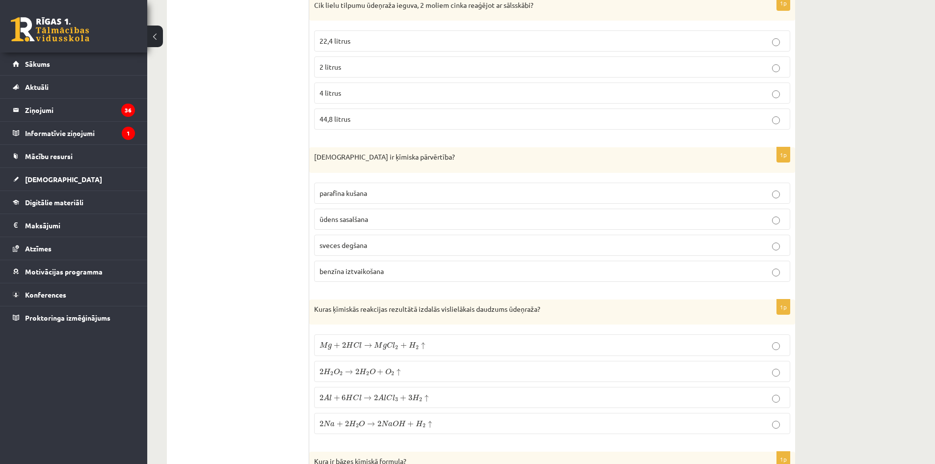
scroll to position [3239, 0]
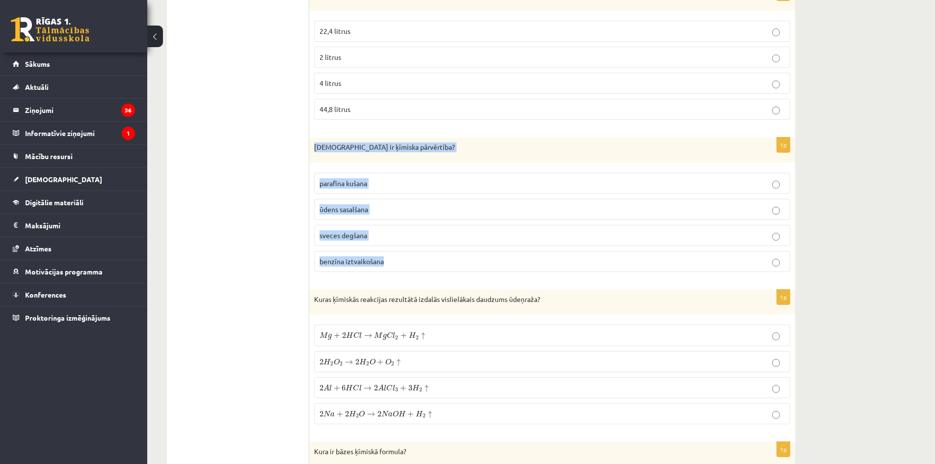
drag, startPoint x: 314, startPoint y: 146, endPoint x: 463, endPoint y: 257, distance: 186.3
click at [463, 257] on div "1p Kura ir ķīmiska pārvērtība? parafīna kušana ūdens sasalšana sveces degšana b…" at bounding box center [552, 208] width 486 height 142
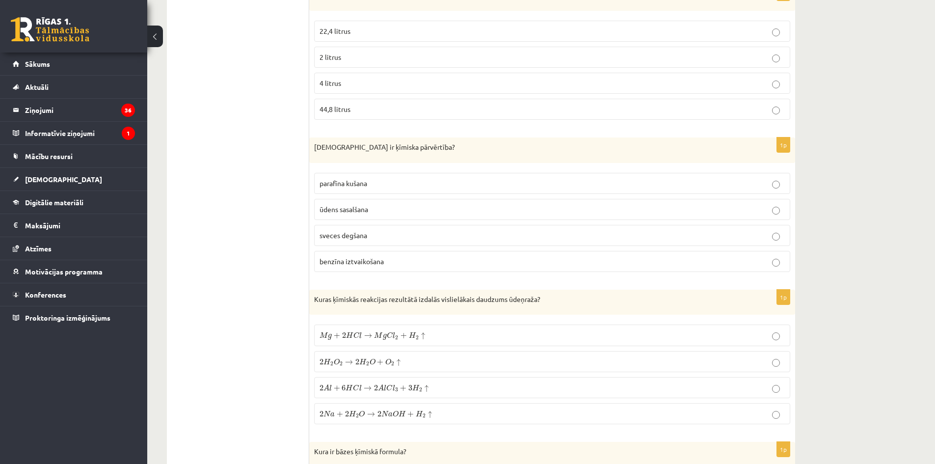
click at [373, 233] on p "sveces degšana" at bounding box center [551, 235] width 465 height 10
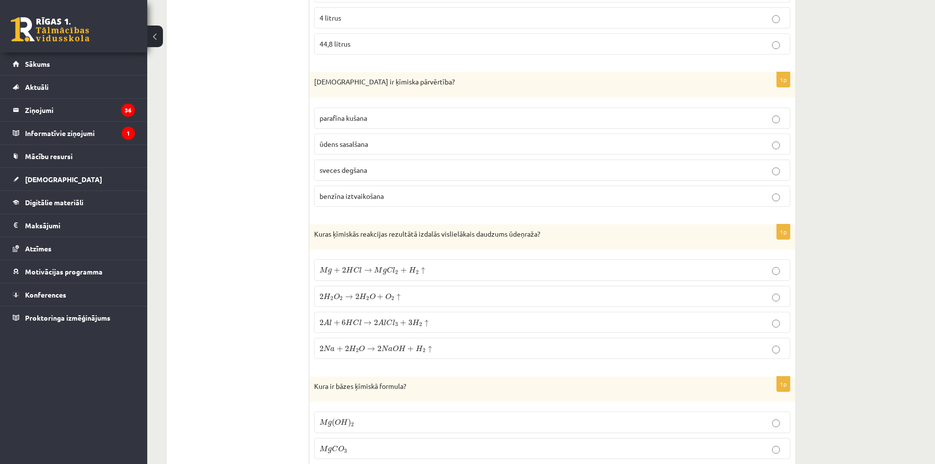
scroll to position [3386, 0]
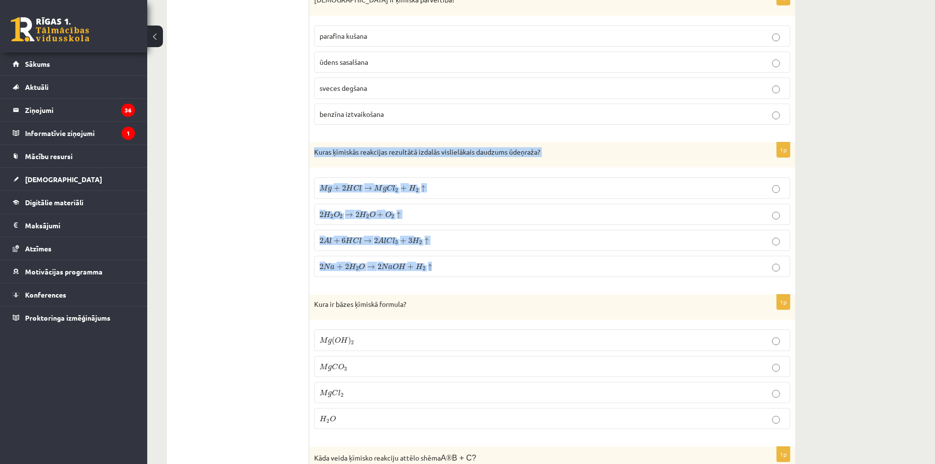
drag, startPoint x: 312, startPoint y: 150, endPoint x: 518, endPoint y: 271, distance: 239.4
click at [518, 271] on div "1p Kuras ķīmiskās reakcijas rezultātā izdalās vislielākais daudzums ūdeņraža? M…" at bounding box center [552, 213] width 486 height 142
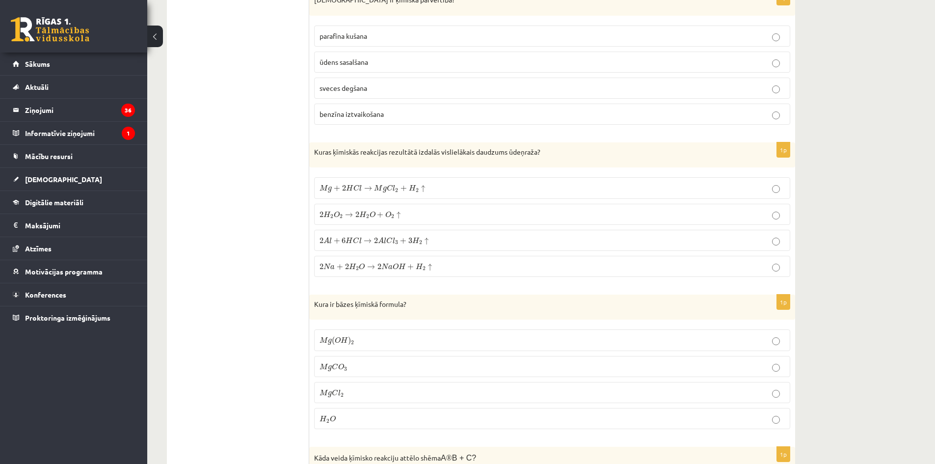
click at [347, 244] on span "2 A l + 6 H C l → 2 A l C l 3 + 3 H 2 ↑" at bounding box center [373, 241] width 109 height 8
click at [467, 239] on p "2 A l + 6 H C l → 2 A l C l 3 + 3 H 2 ↑ 2 A l + 6 H C l → 2 A l C l 3 + 3 H 2 ↑" at bounding box center [551, 240] width 465 height 10
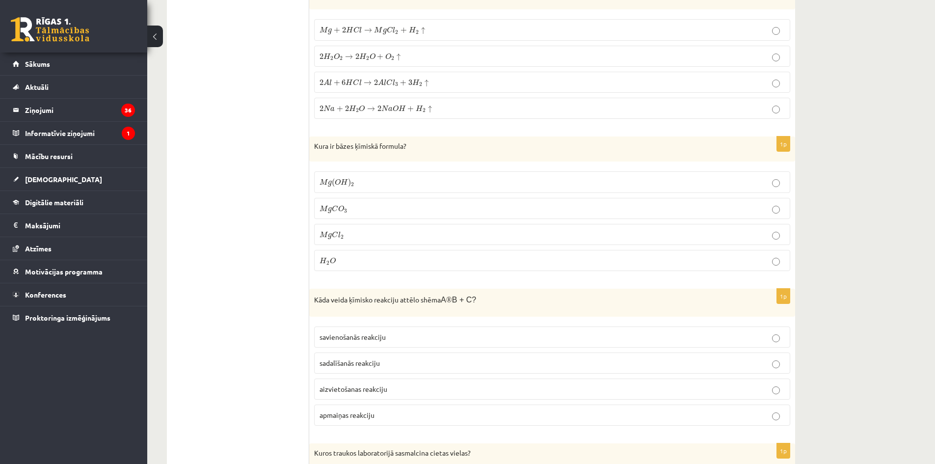
scroll to position [3583, 0]
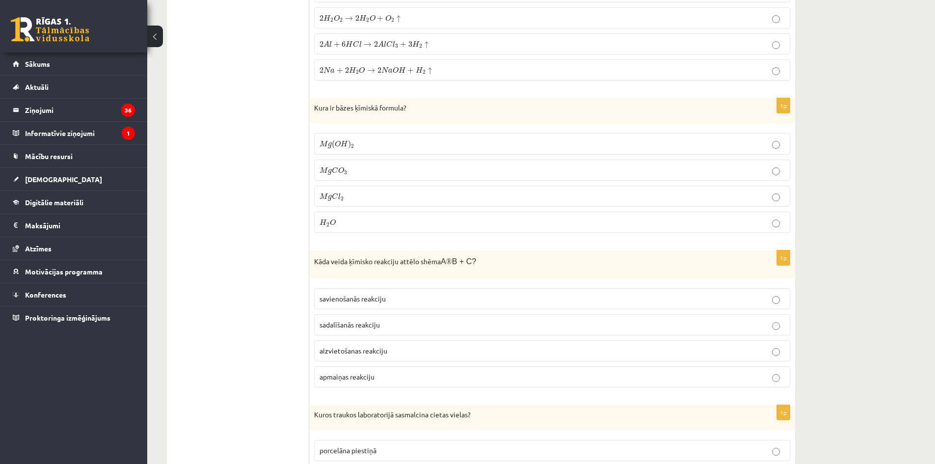
click at [316, 108] on div "Kura ir bāzes ķīmiskā formula?" at bounding box center [552, 111] width 486 height 26
click at [345, 224] on p "H 2 O H 2 O" at bounding box center [551, 222] width 465 height 10
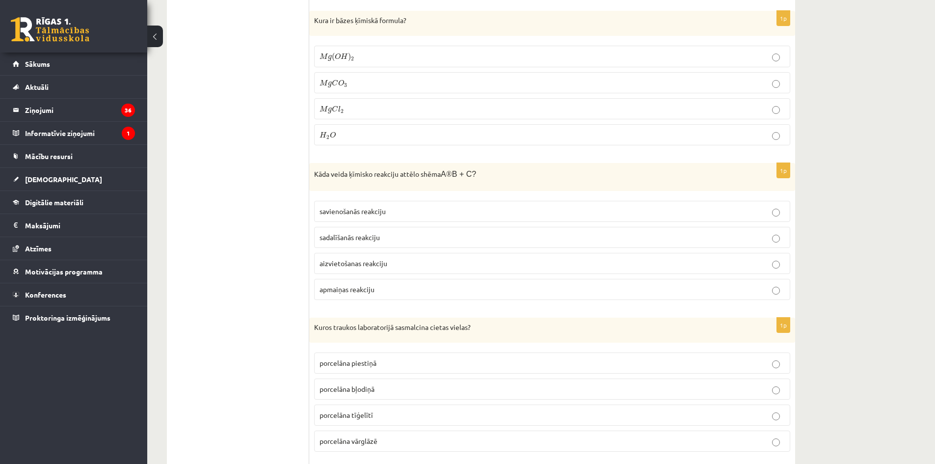
scroll to position [3681, 0]
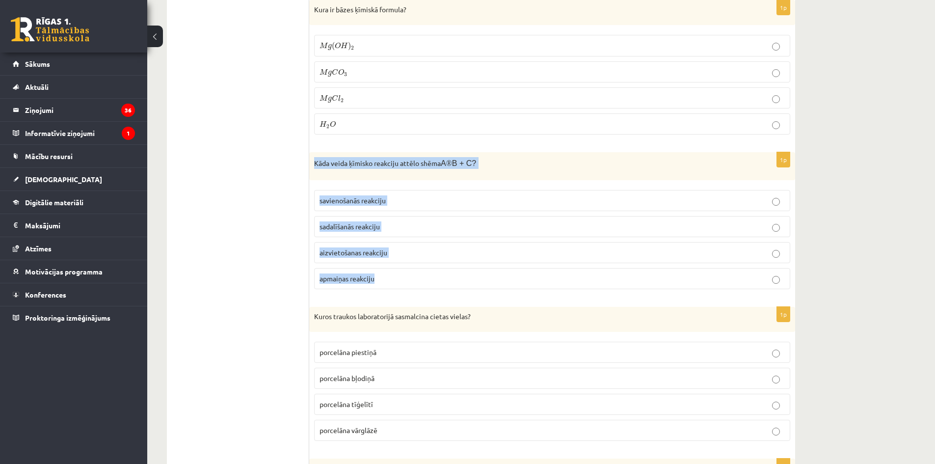
drag, startPoint x: 314, startPoint y: 163, endPoint x: 498, endPoint y: 283, distance: 220.0
click at [498, 283] on div "1p Kāda veida ķīmisko reakciju attēlo shēma A ® B + C? savienošanās reakciju sa…" at bounding box center [552, 224] width 486 height 144
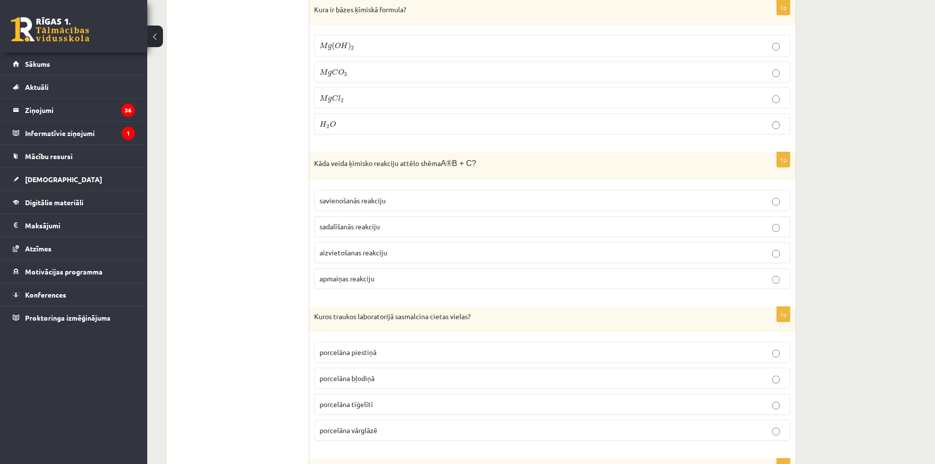
click at [389, 229] on p "sadalīšanās reakciju" at bounding box center [551, 226] width 465 height 10
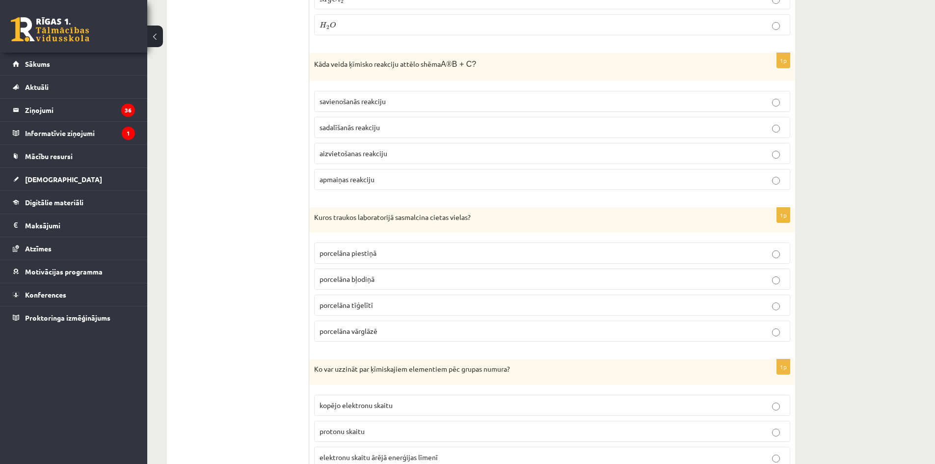
scroll to position [3828, 0]
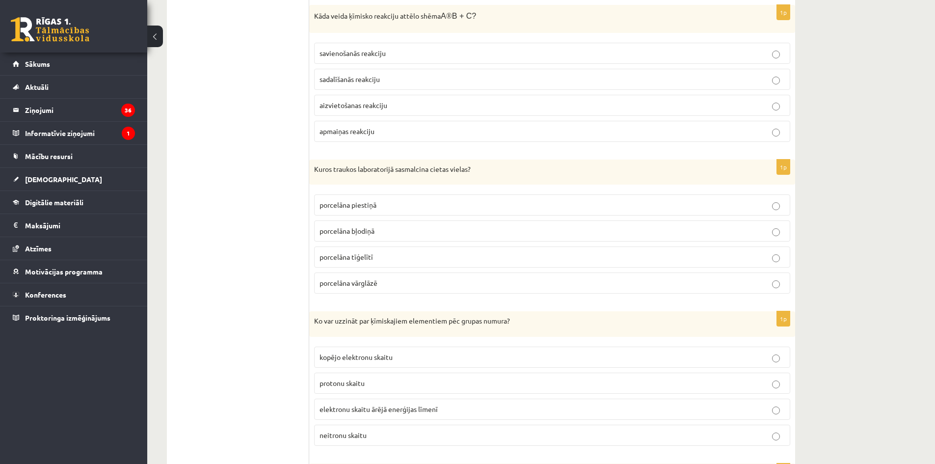
click at [396, 208] on p "porcelāna piestiņā" at bounding box center [551, 205] width 465 height 10
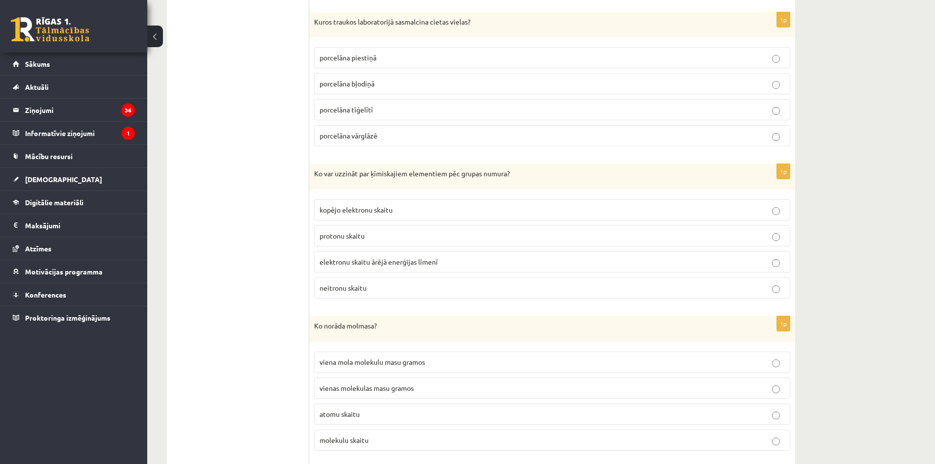
click at [406, 243] on label "protonu skaitu" at bounding box center [552, 235] width 476 height 21
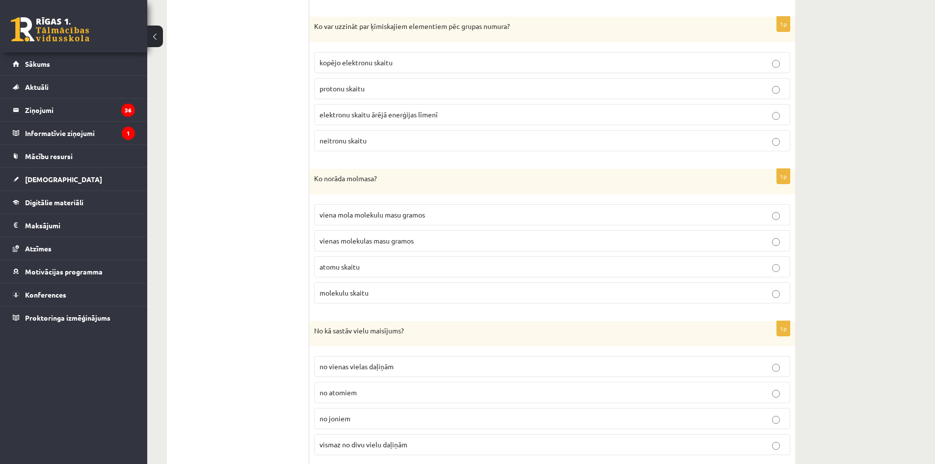
click at [412, 265] on p "atomu skaitu" at bounding box center [551, 267] width 465 height 10
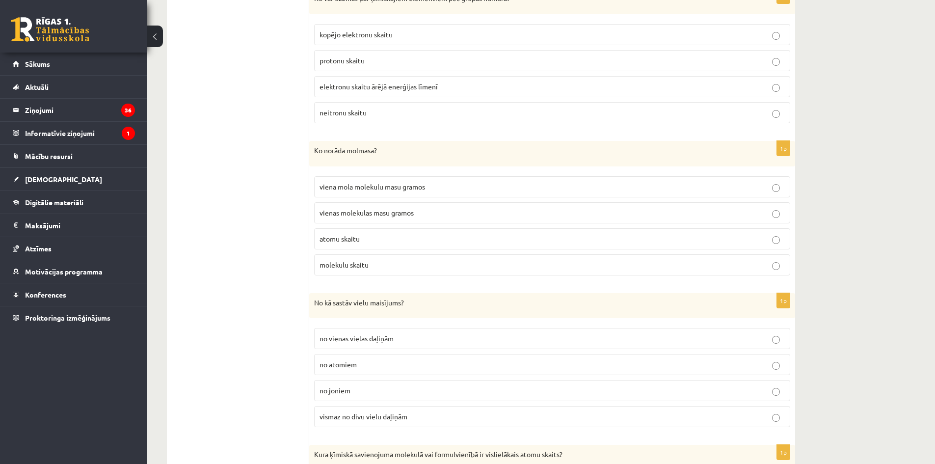
scroll to position [4302, 0]
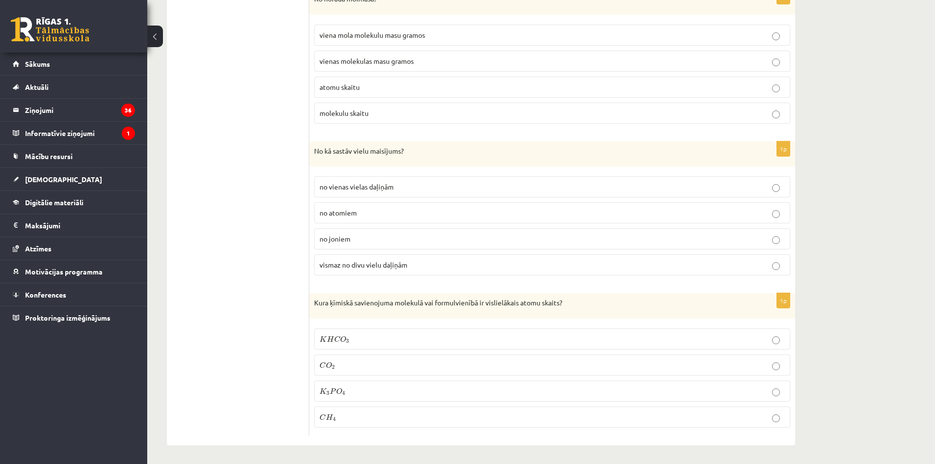
click at [409, 265] on p "vismaz no divu vielu daļiņām" at bounding box center [551, 265] width 465 height 10
click at [428, 354] on label "C O 2 C O 2" at bounding box center [552, 364] width 476 height 21
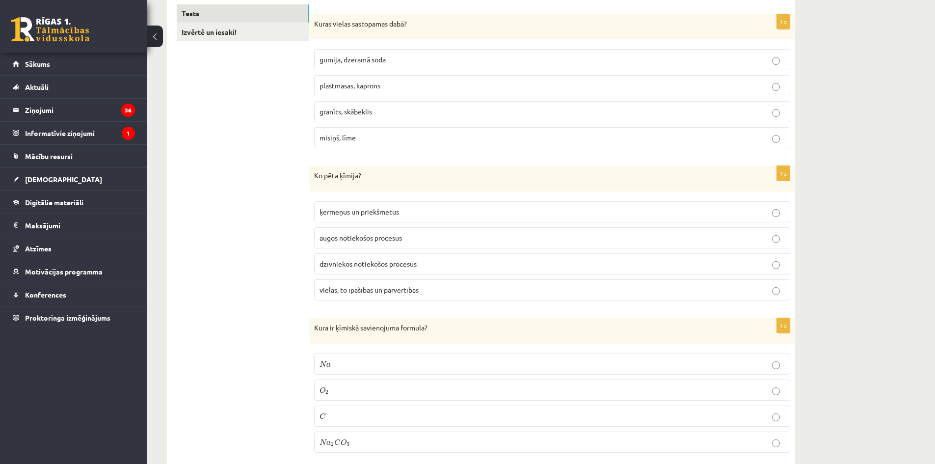
scroll to position [0, 0]
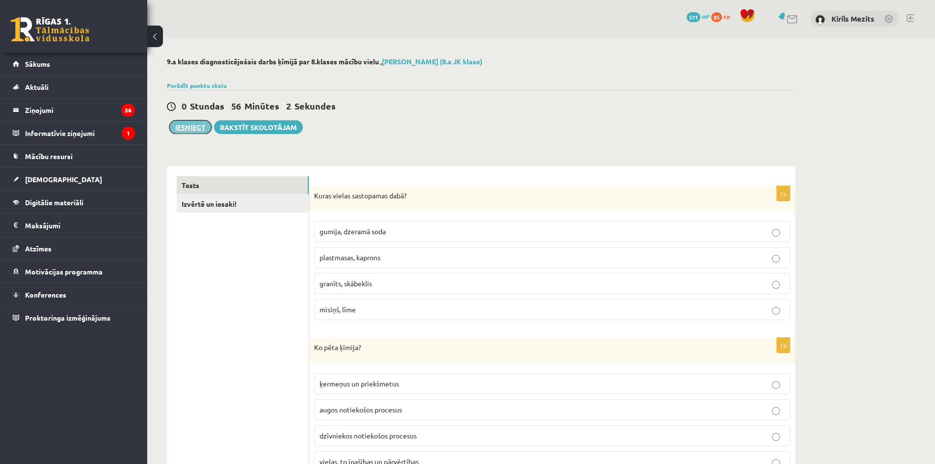
click at [189, 124] on button "Iesniegt" at bounding box center [190, 127] width 42 height 14
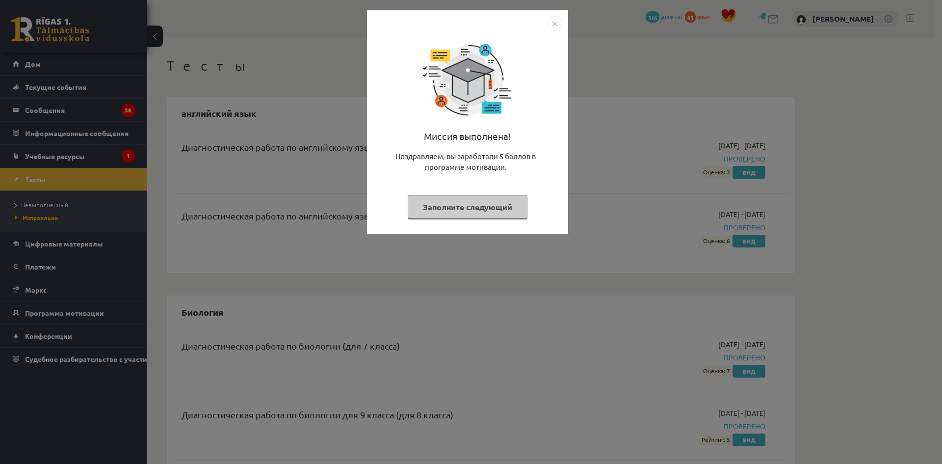
click at [552, 27] on img "Закрывать" at bounding box center [555, 23] width 15 height 15
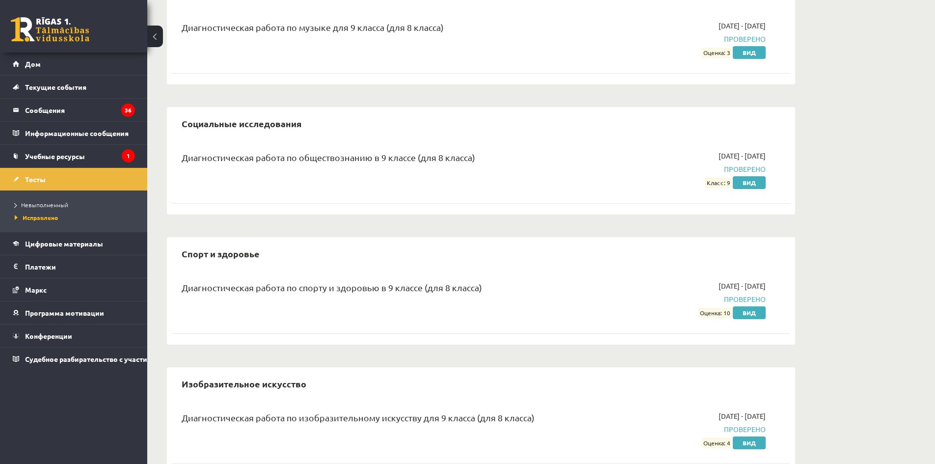
scroll to position [1856, 0]
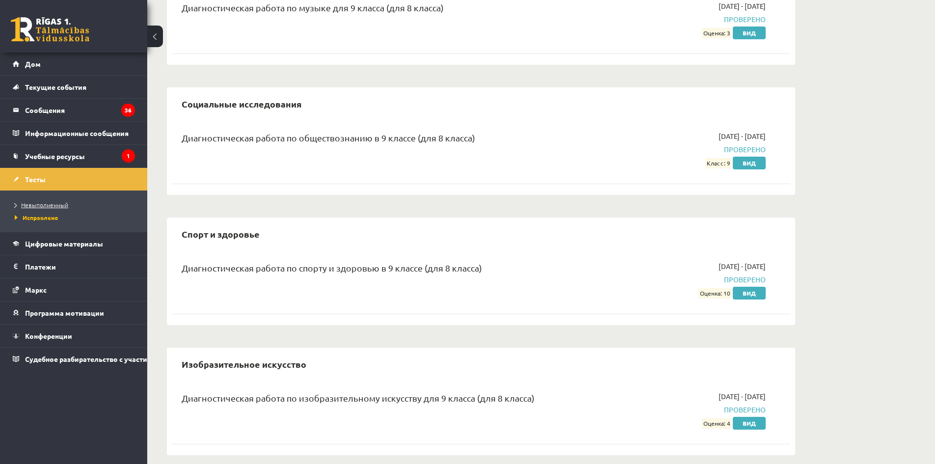
click at [37, 203] on font "Невыполненный" at bounding box center [44, 205] width 47 height 8
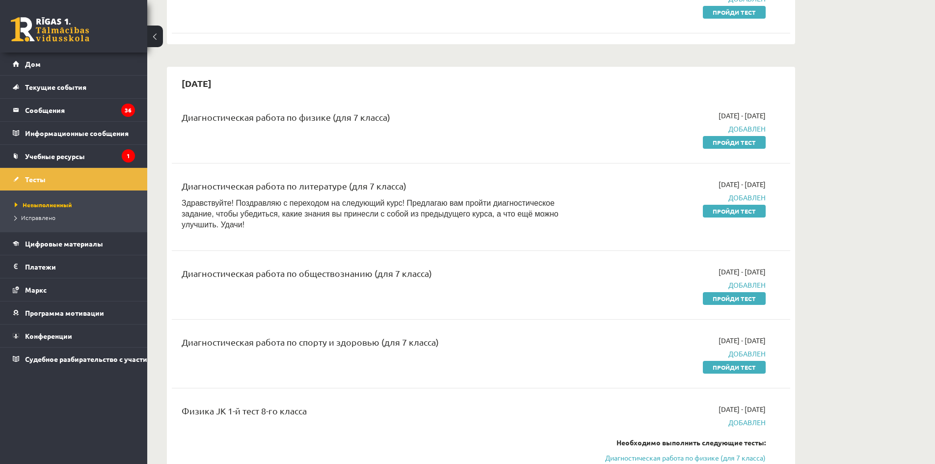
scroll to position [736, 0]
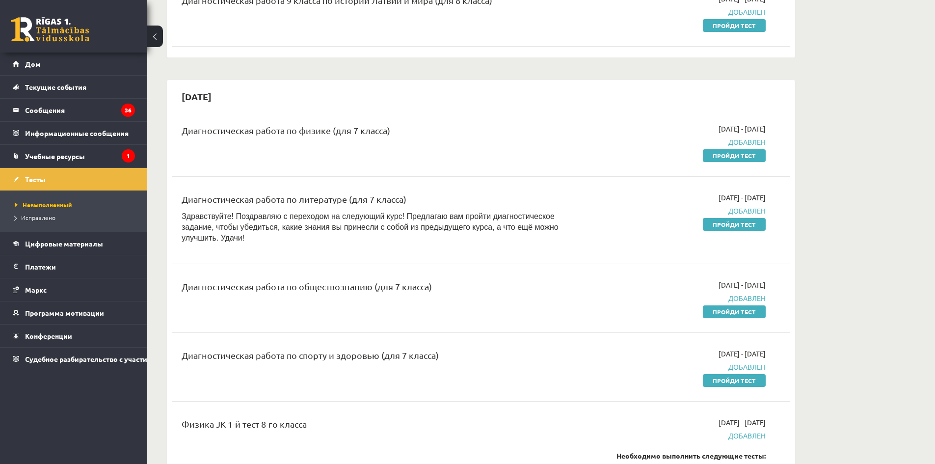
drag, startPoint x: 725, startPoint y: 302, endPoint x: 510, endPoint y: 51, distance: 331.4
click at [725, 308] on font "Пройди тест" at bounding box center [734, 312] width 43 height 8
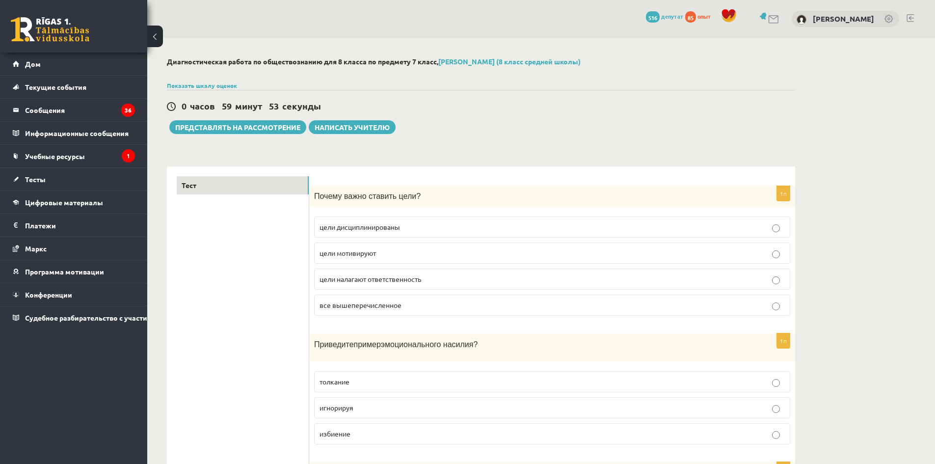
click at [366, 305] on font "все вышеперечисленное" at bounding box center [360, 304] width 82 height 9
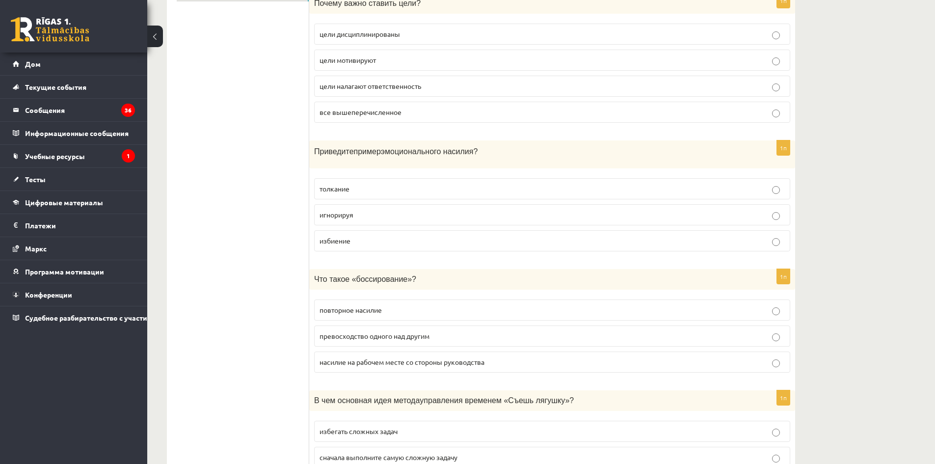
scroll to position [196, 0]
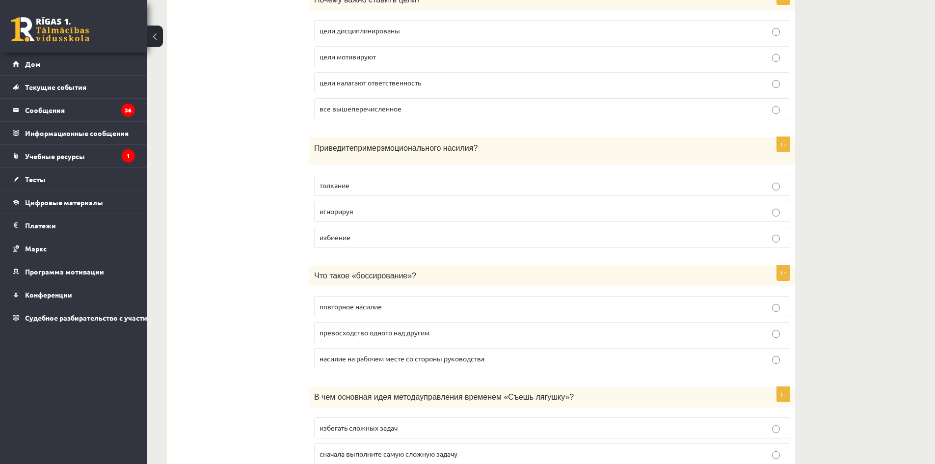
click at [350, 215] on p "игнорируя" at bounding box center [551, 211] width 465 height 10
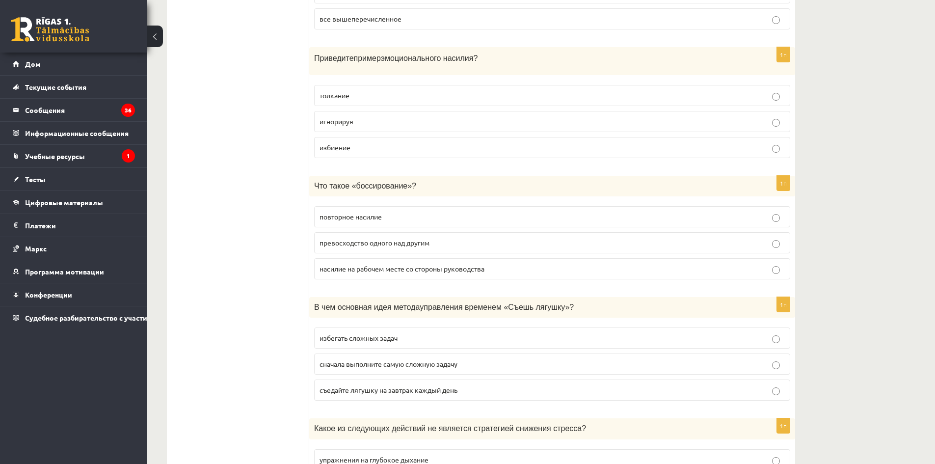
scroll to position [294, 0]
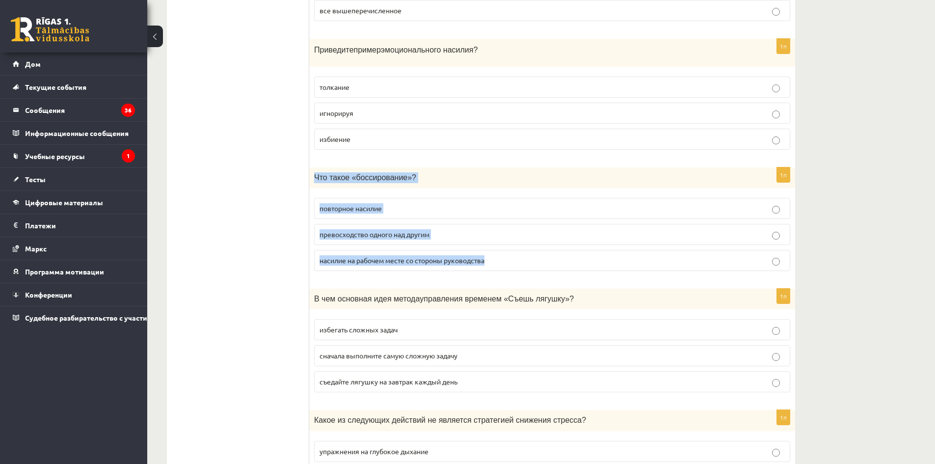
drag, startPoint x: 313, startPoint y: 178, endPoint x: 514, endPoint y: 246, distance: 212.5
click at [514, 246] on div "1п Что такое «боссирование»? повторное насилие превосходство одного над другим …" at bounding box center [552, 222] width 486 height 111
copy div "Что такое «боссирование»? повторное насилие превосходство одного над другим нас…"
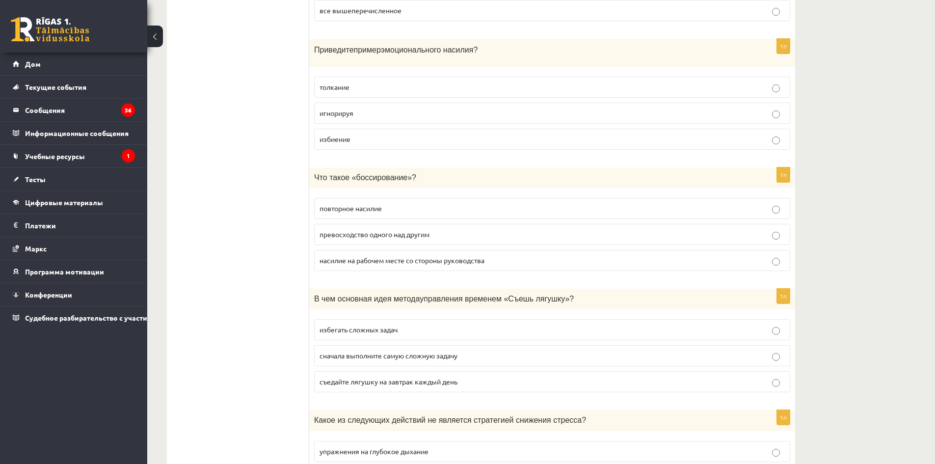
click at [446, 267] on label "насилие на рабочем месте со стороны руководства" at bounding box center [552, 260] width 476 height 21
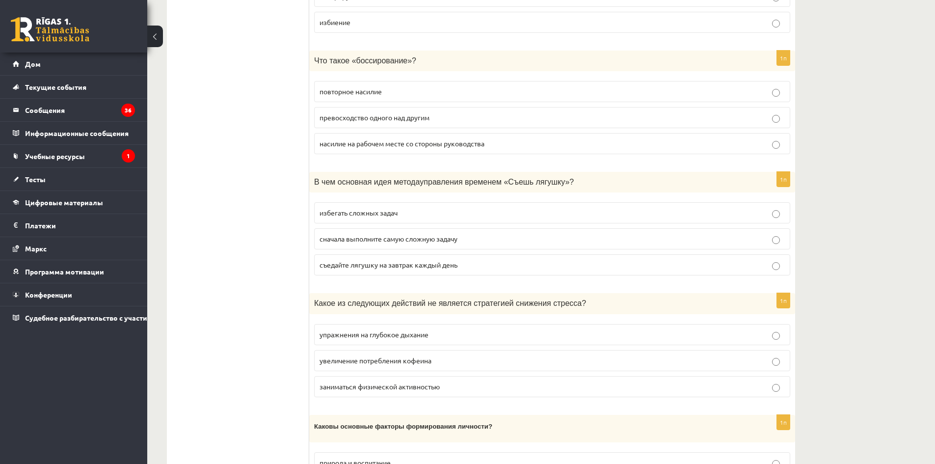
scroll to position [442, 0]
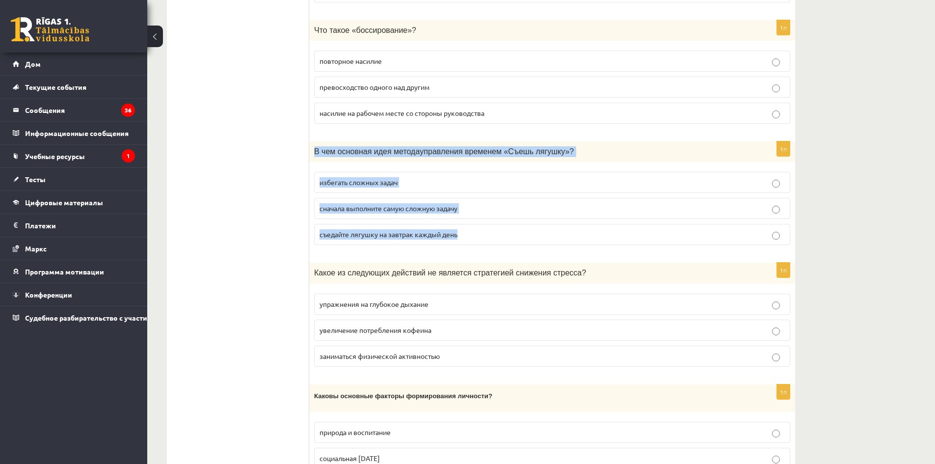
drag, startPoint x: 311, startPoint y: 148, endPoint x: 513, endPoint y: 243, distance: 223.1
click at [513, 243] on div "1п В чем основная идея метода управления временем «Съешь лягушку» ? избегать сл…" at bounding box center [552, 196] width 486 height 111
copy div "В чем основная идея метода управления временем «Съешь лягушку» ? избегать сложн…"
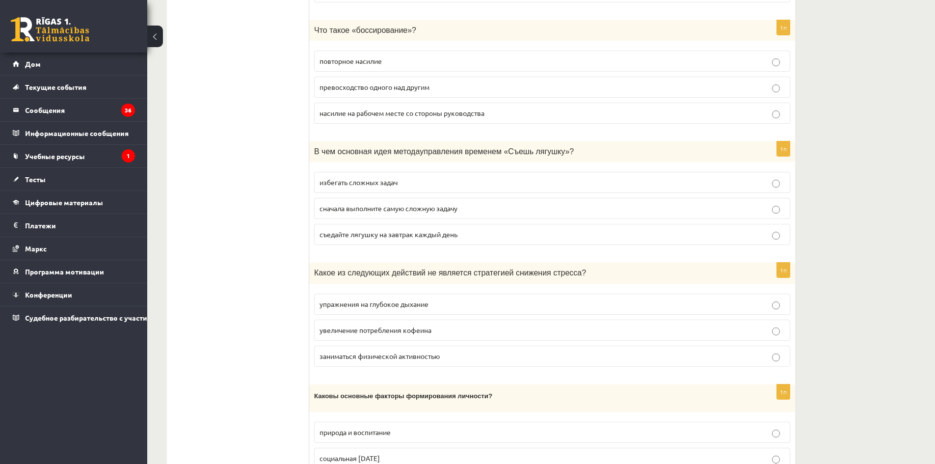
drag, startPoint x: 222, startPoint y: 98, endPoint x: 226, endPoint y: 105, distance: 7.5
click at [349, 213] on p "сначала выполните самую сложную задачу" at bounding box center [551, 208] width 465 height 10
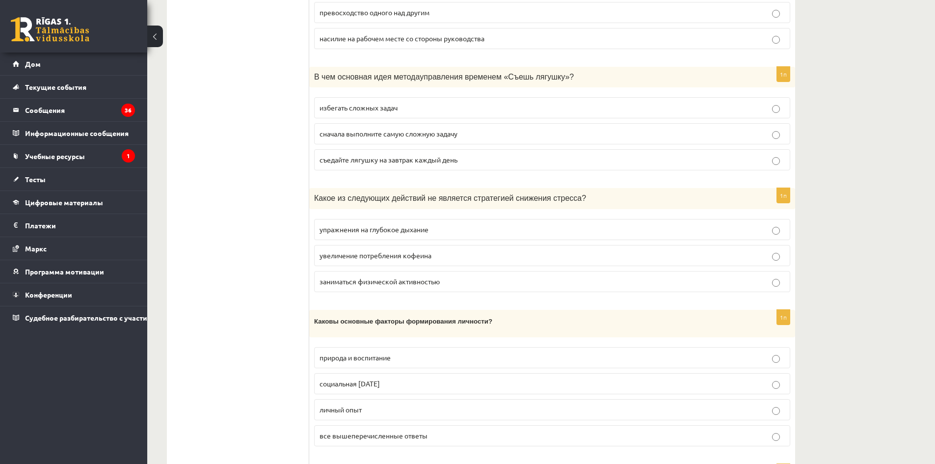
scroll to position [540, 0]
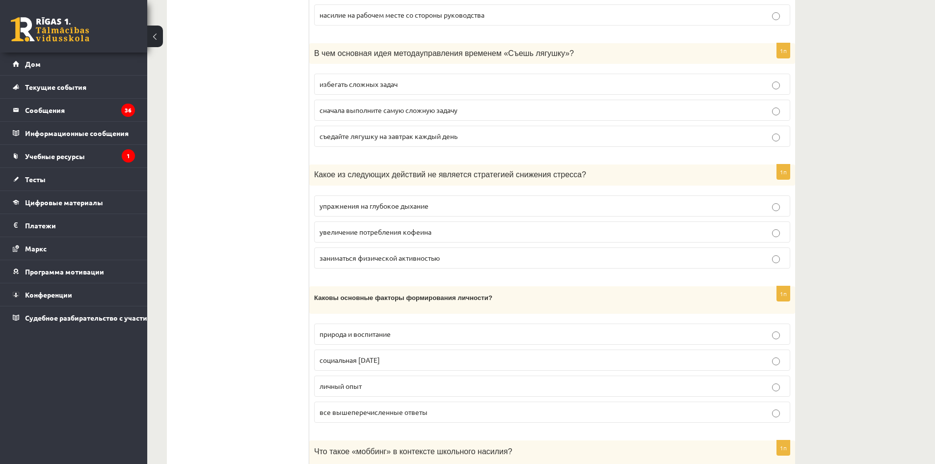
click at [416, 237] on label "увеличение потребления кофеина" at bounding box center [552, 231] width 476 height 21
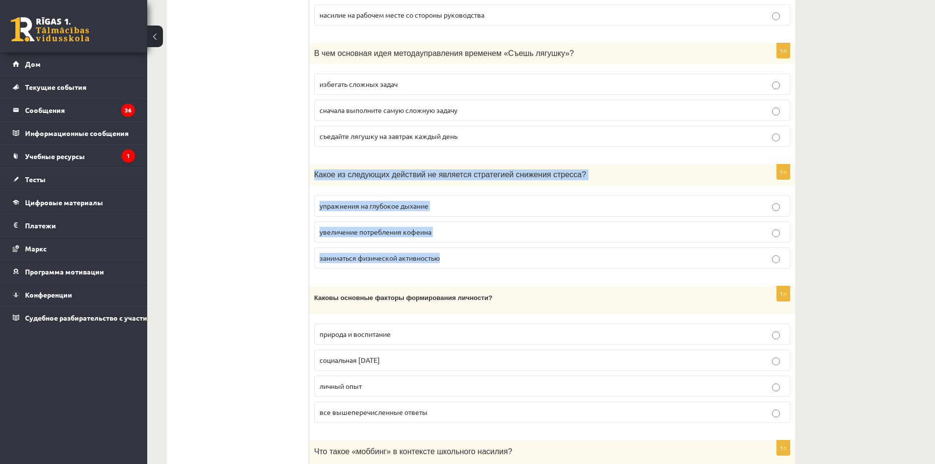
drag, startPoint x: 314, startPoint y: 174, endPoint x: 503, endPoint y: 254, distance: 205.0
click at [503, 254] on div "1п Какое из следующих действий не является стратегией снижения стресса? упражне…" at bounding box center [552, 219] width 486 height 111
copy div "Какое из следующих действий не является стратегией снижения стресса? упражнения…"
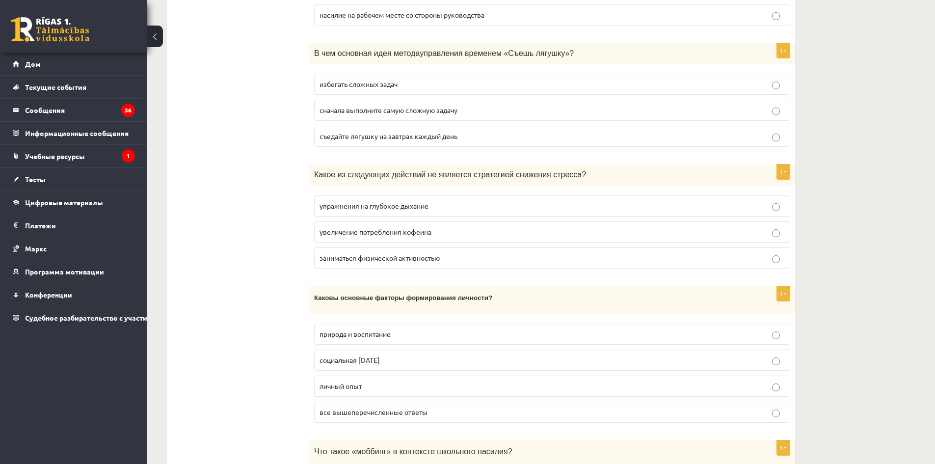
drag, startPoint x: 200, startPoint y: 175, endPoint x: 206, endPoint y: 180, distance: 7.3
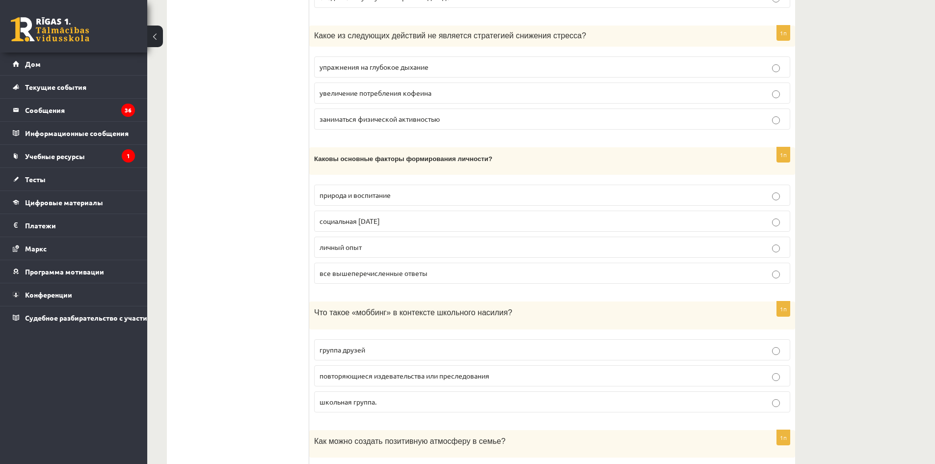
scroll to position [687, 0]
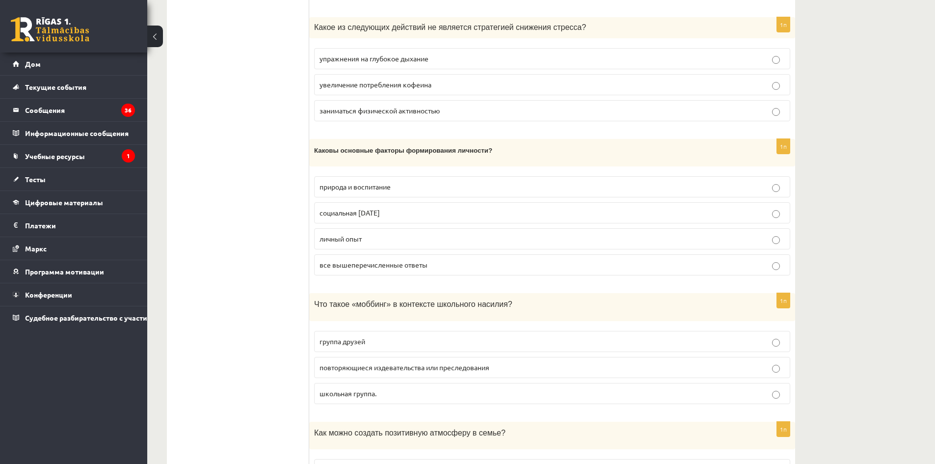
click at [397, 266] on font "все вышеперечисленные ответы" at bounding box center [373, 264] width 108 height 9
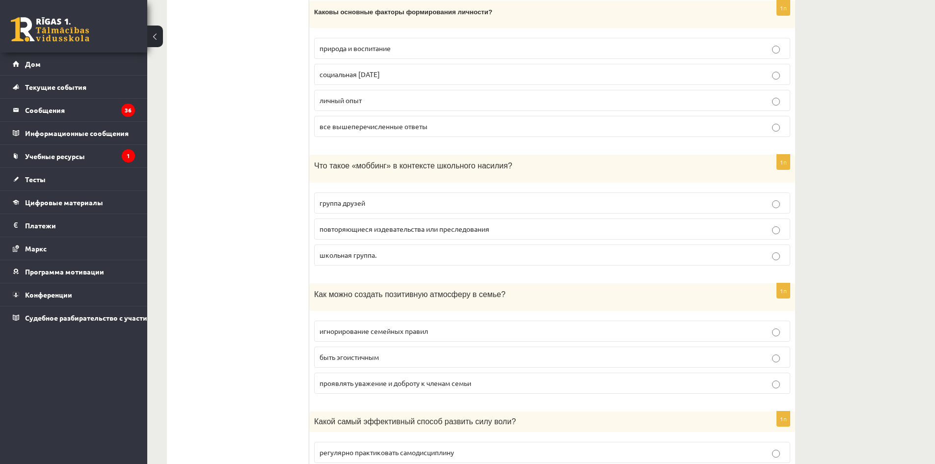
scroll to position [834, 0]
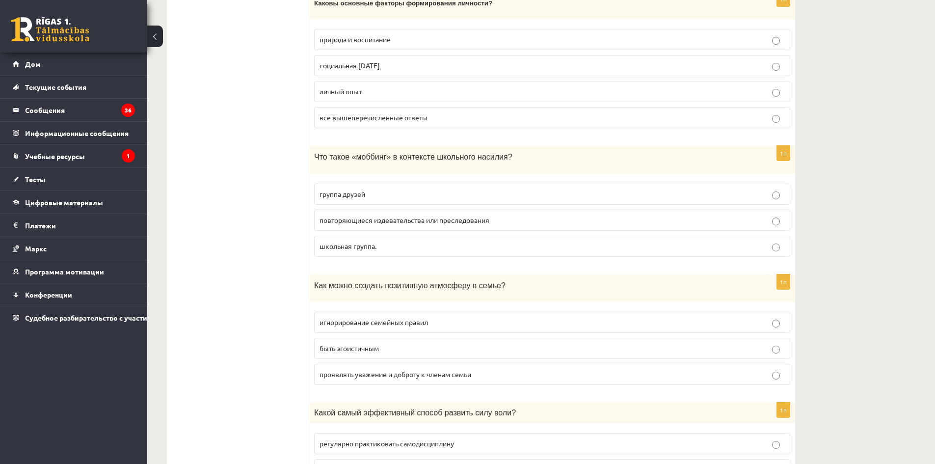
click at [358, 226] on label "повторяющиеся издевательства или преследования" at bounding box center [552, 220] width 476 height 21
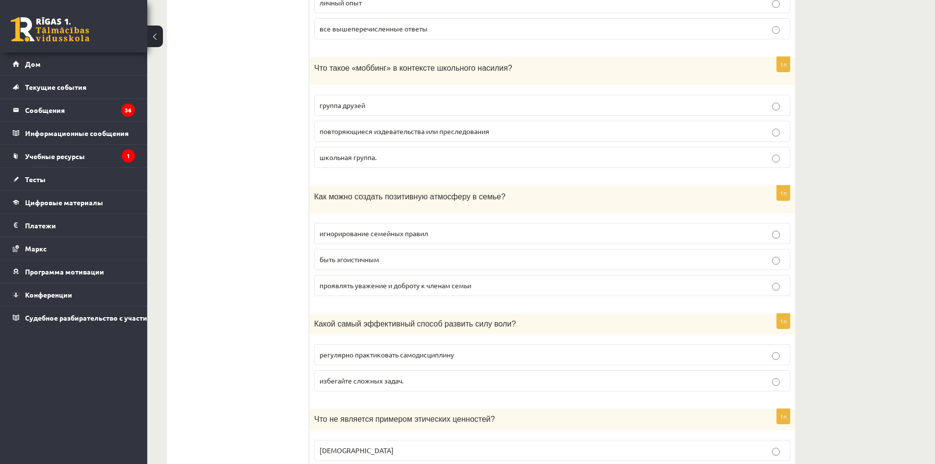
scroll to position [932, 0]
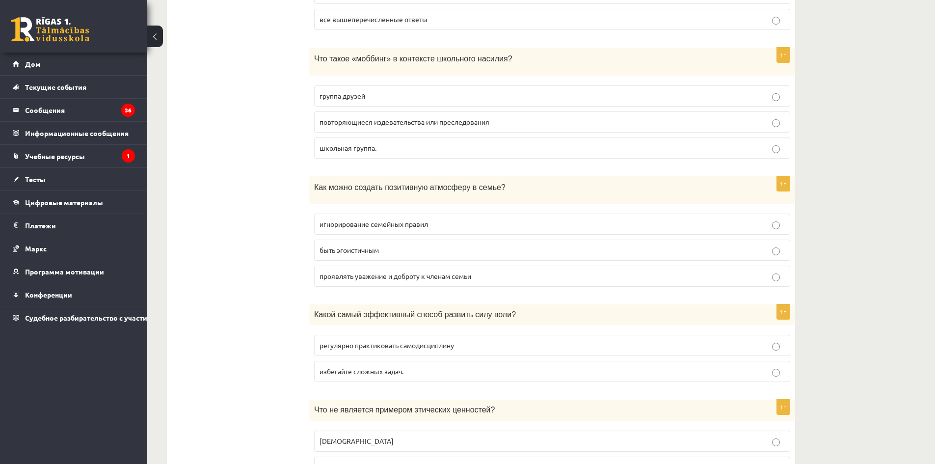
click at [403, 277] on font "проявлять уважение и доброту к членам семьи" at bounding box center [395, 275] width 152 height 9
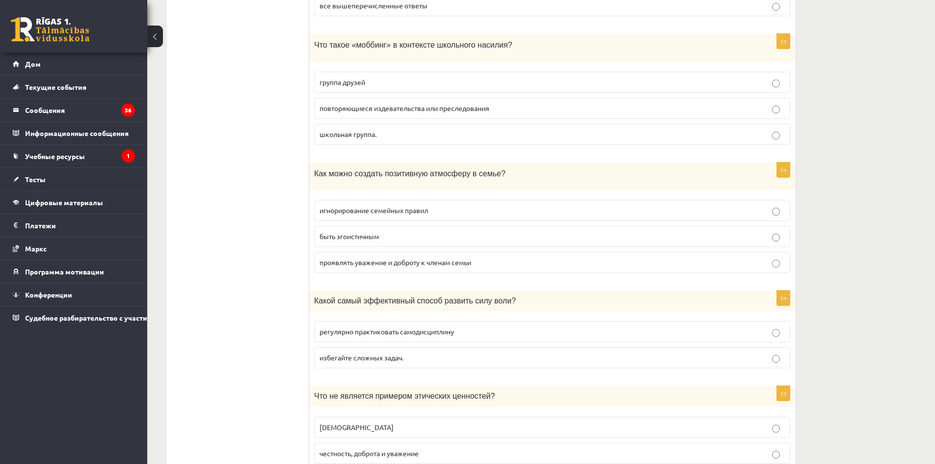
scroll to position [1031, 0]
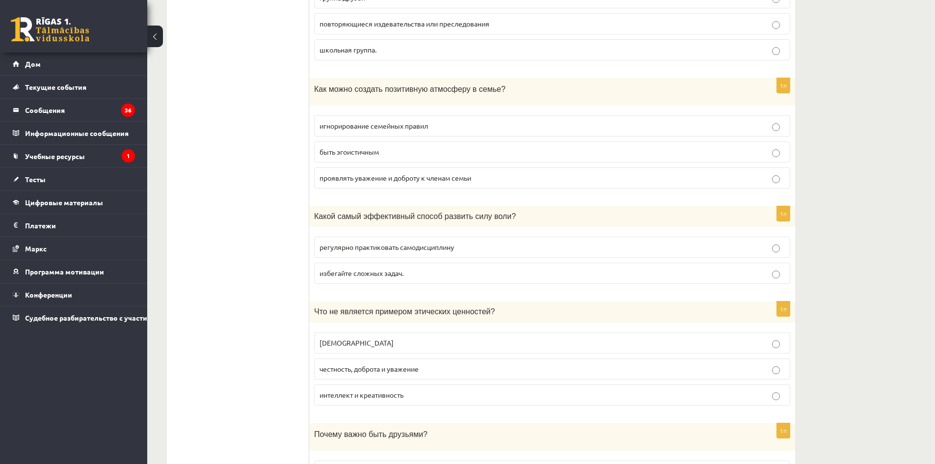
click at [368, 250] on p "регулярно практиковать самодисциплину" at bounding box center [551, 247] width 465 height 10
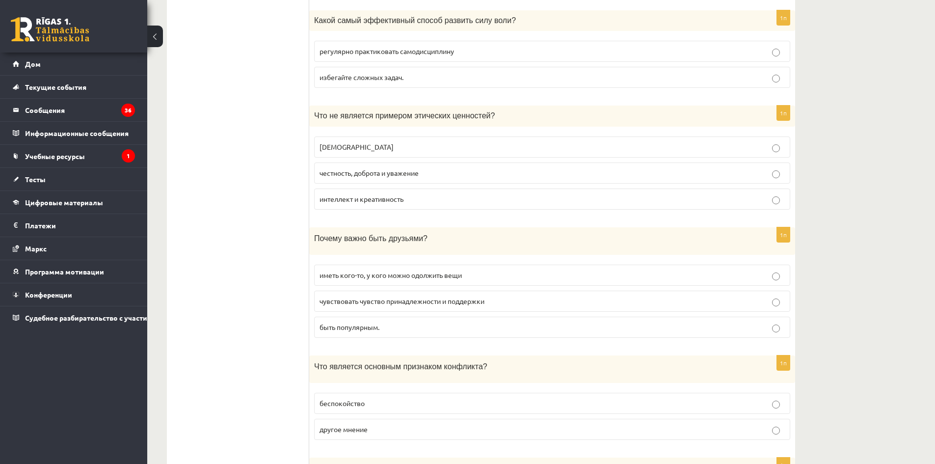
scroll to position [1227, 0]
click at [360, 177] on label "честность, доброта и уважение" at bounding box center [552, 172] width 476 height 21
click at [354, 143] on p "эгоизм" at bounding box center [551, 146] width 465 height 10
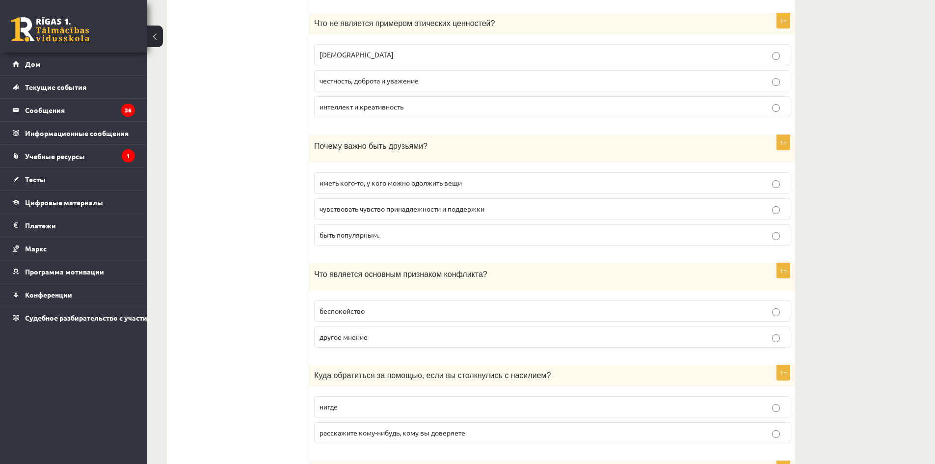
scroll to position [1325, 0]
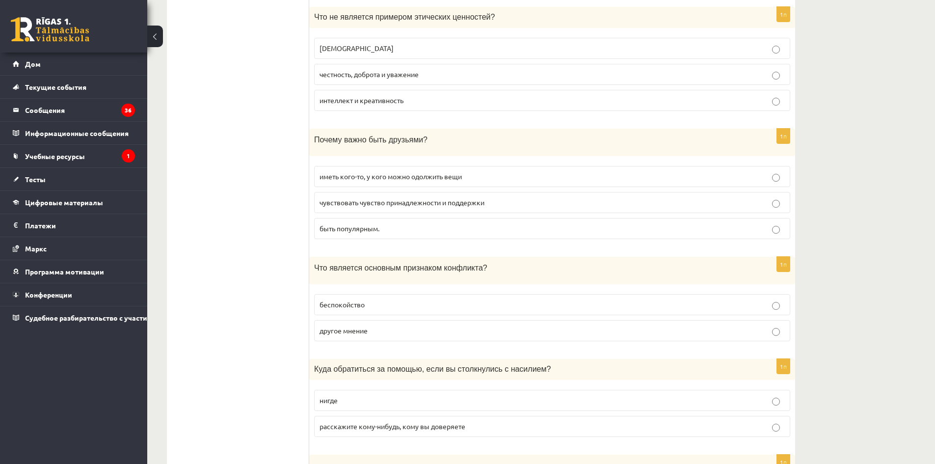
click at [369, 205] on p "чувствовать чувство принадлежности и поддержки" at bounding box center [551, 202] width 465 height 10
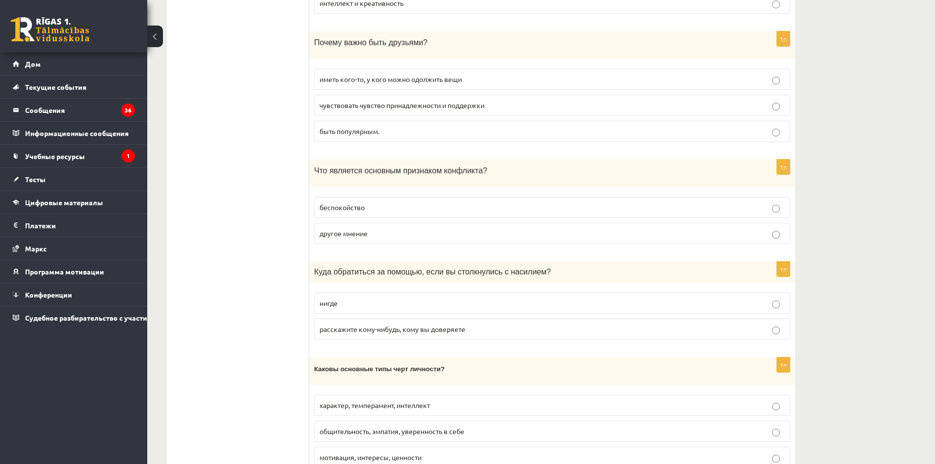
scroll to position [1423, 0]
click at [386, 231] on p "другое мнение" at bounding box center [551, 232] width 465 height 10
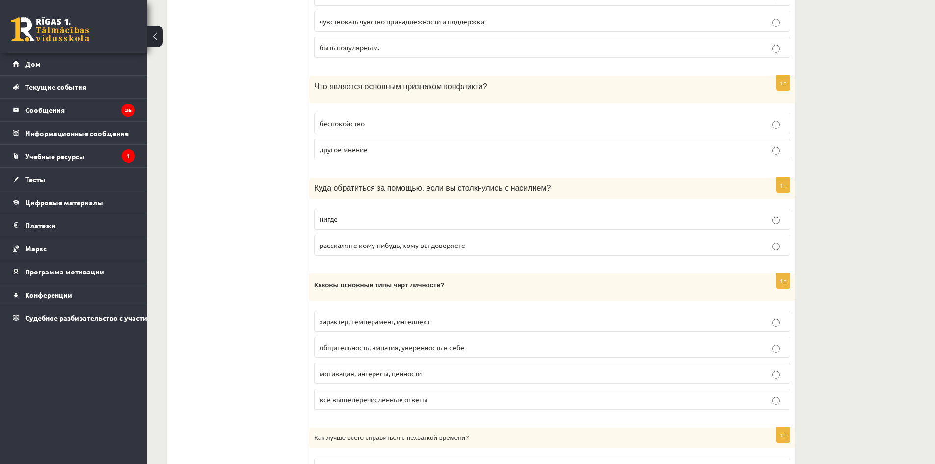
scroll to position [1521, 0]
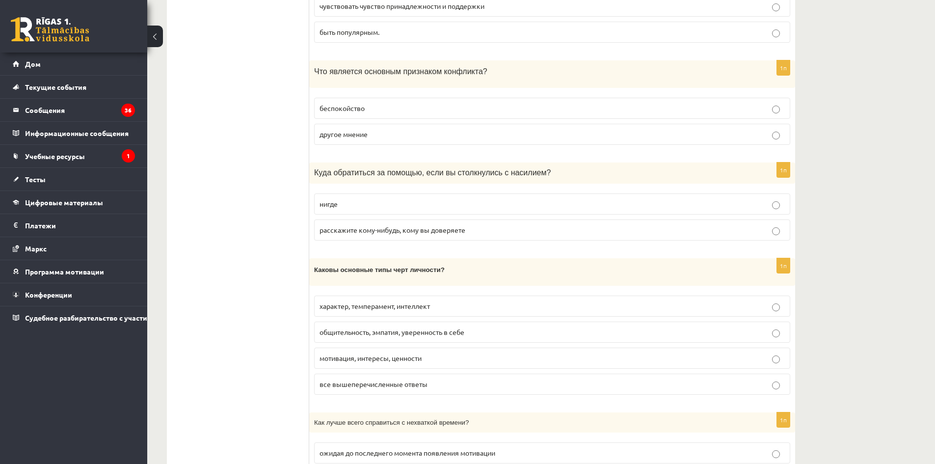
click at [403, 232] on p "расскажите кому-нибудь, кому вы доверяете" at bounding box center [551, 230] width 465 height 10
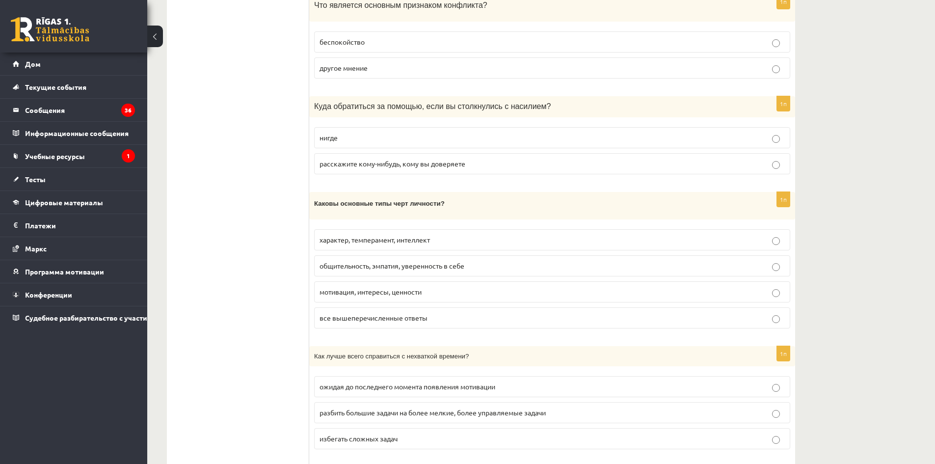
scroll to position [1620, 0]
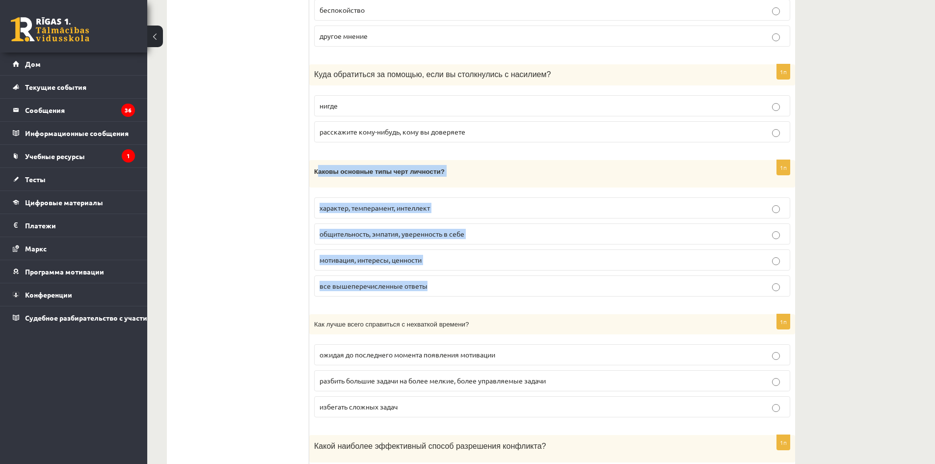
drag, startPoint x: 317, startPoint y: 171, endPoint x: 474, endPoint y: 277, distance: 189.5
click at [474, 277] on div "1п Каковы основные типы черт личности? характер, темперамент, интеллект общител…" at bounding box center [552, 232] width 486 height 144
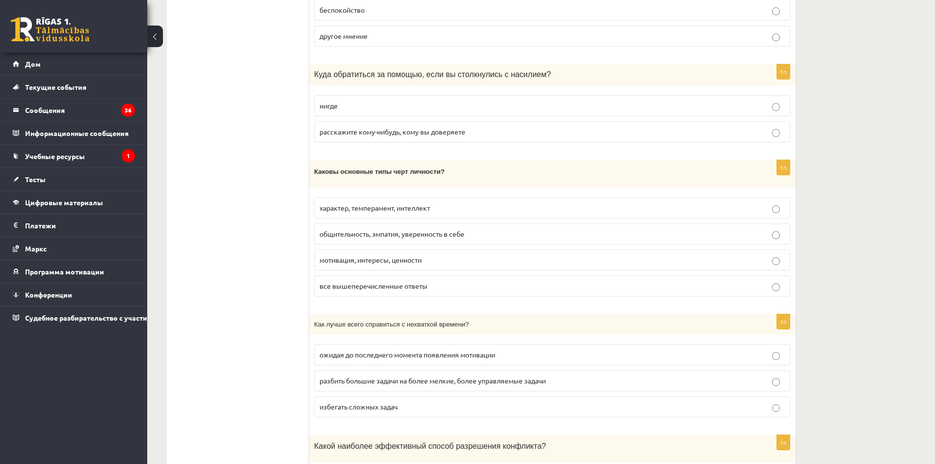
drag, startPoint x: 309, startPoint y: 180, endPoint x: 315, endPoint y: 173, distance: 8.7
click at [310, 180] on div "Каковы основные типы черт личности?" at bounding box center [552, 173] width 486 height 27
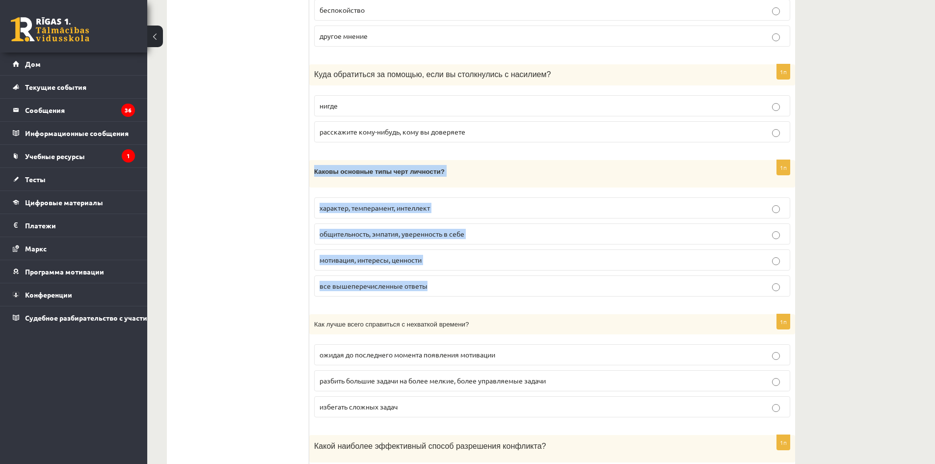
drag, startPoint x: 315, startPoint y: 167, endPoint x: 546, endPoint y: 297, distance: 265.7
click at [545, 297] on div "1п Каковы основные типы черт личности? характер, темперамент, интеллект общител…" at bounding box center [552, 232] width 486 height 144
copy div "Каковы основные типы черт личности? характер, темперамент, интеллект общительно…"
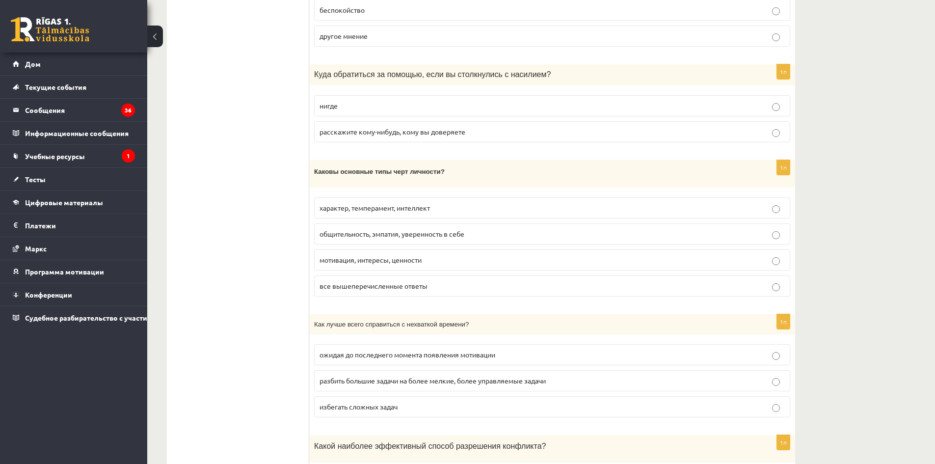
click at [242, 265] on ul "Тест" at bounding box center [243, 419] width 133 height 3725
click at [389, 209] on p "характер, темперамент, интеллект" at bounding box center [551, 208] width 465 height 10
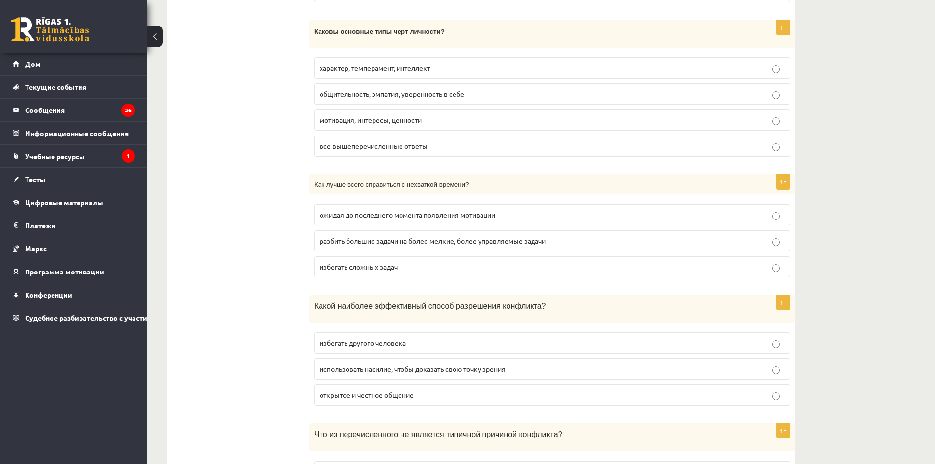
scroll to position [1767, 0]
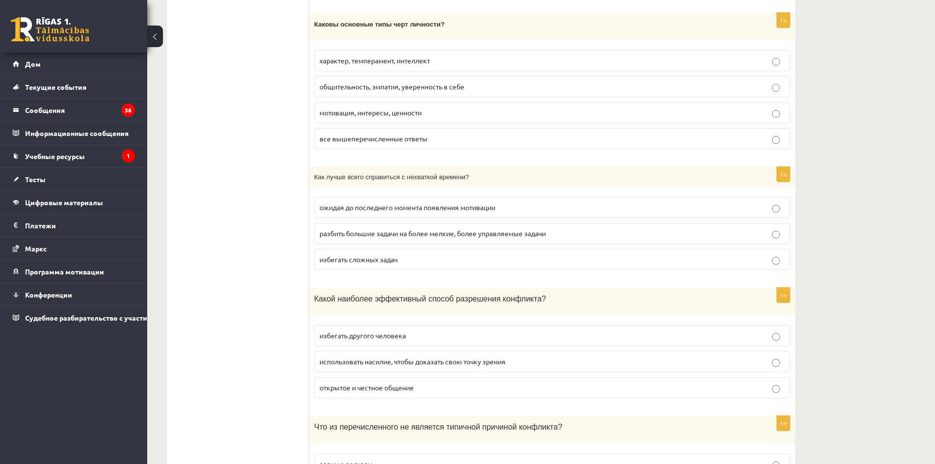
click at [372, 233] on font "разбить большие задачи на более мелкие, более управляемые задачи" at bounding box center [432, 233] width 226 height 9
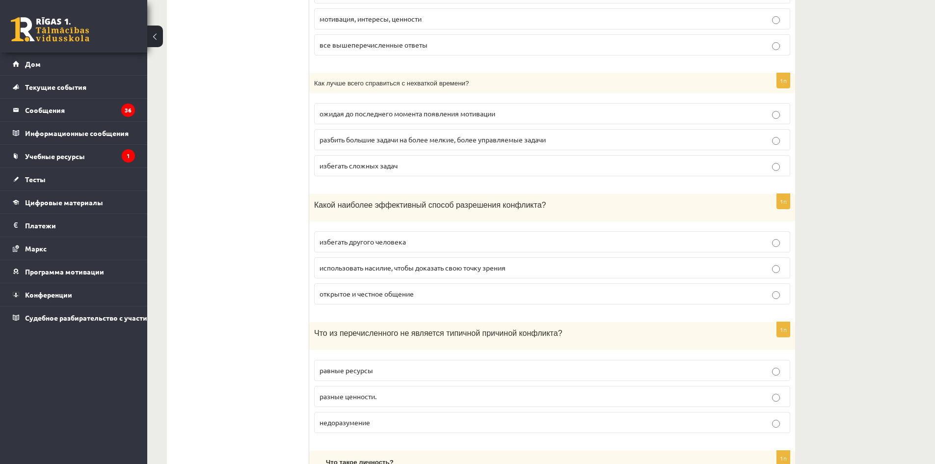
scroll to position [1865, 0]
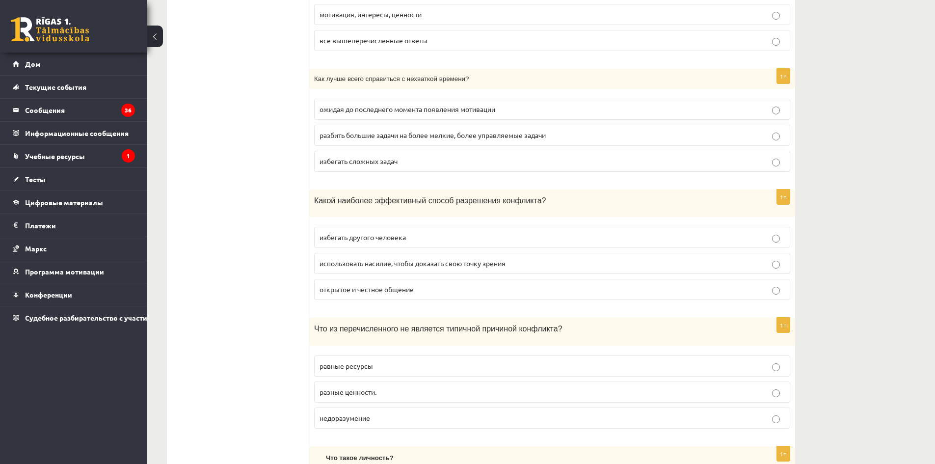
click at [357, 290] on p "открытое и честное общение" at bounding box center [551, 289] width 465 height 10
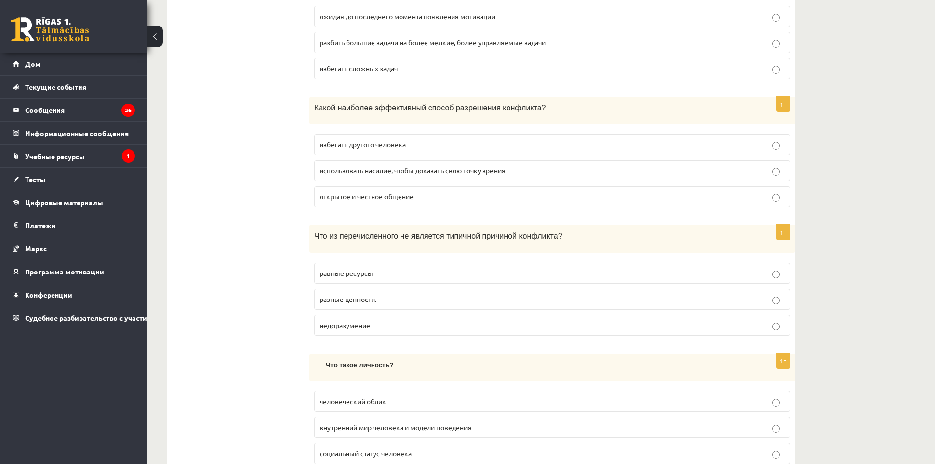
scroll to position [2012, 0]
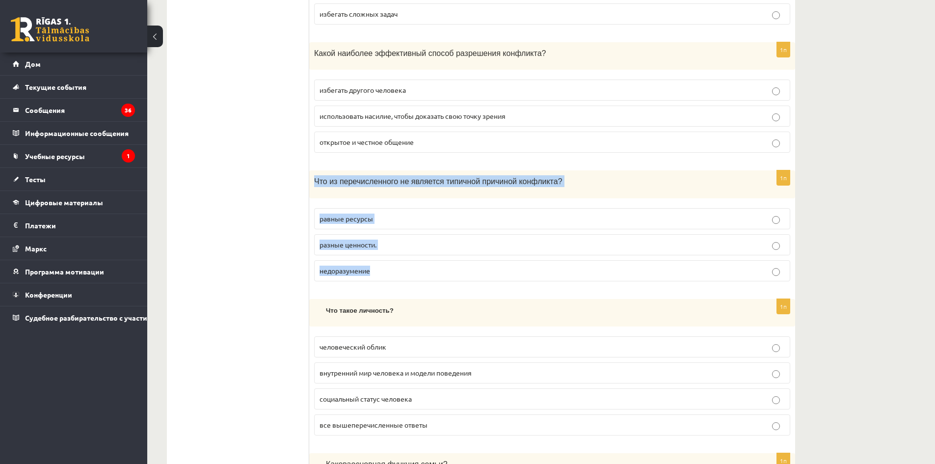
drag, startPoint x: 315, startPoint y: 180, endPoint x: 526, endPoint y: 255, distance: 224.0
click at [526, 255] on div "1п Что из перечисленного не является типичной причиной конфликта? равные ресурс…" at bounding box center [552, 229] width 486 height 118
copy div "Что из перечисленного не является типичной причиной конфликта? равные ресурсы р…"
click at [183, 242] on ul "Тест" at bounding box center [243, 26] width 133 height 3725
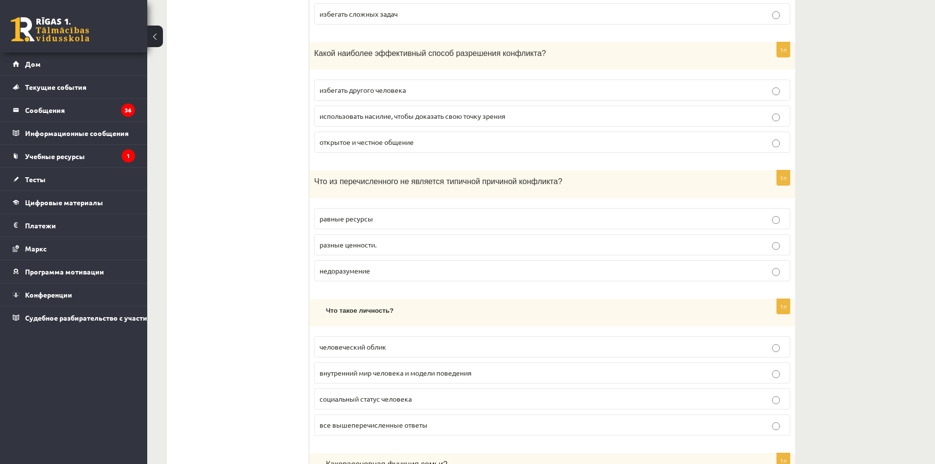
click at [319, 216] on label "равные ресурсы" at bounding box center [552, 218] width 476 height 21
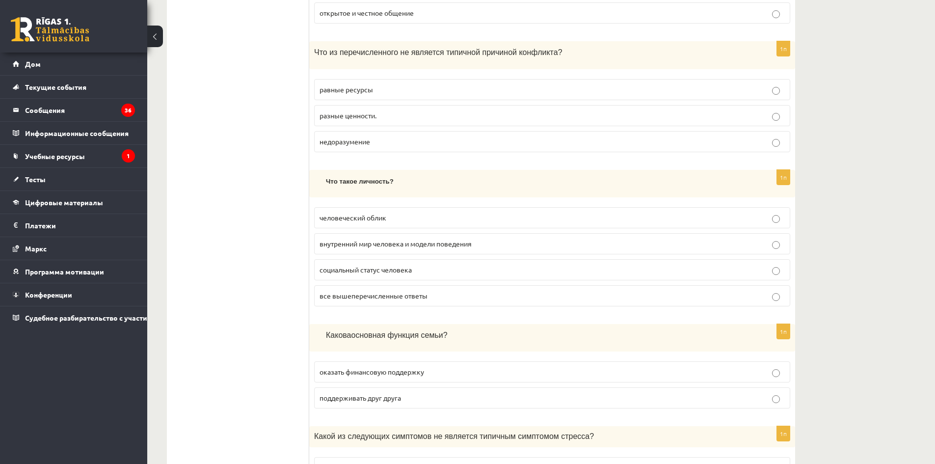
scroll to position [2209, 0]
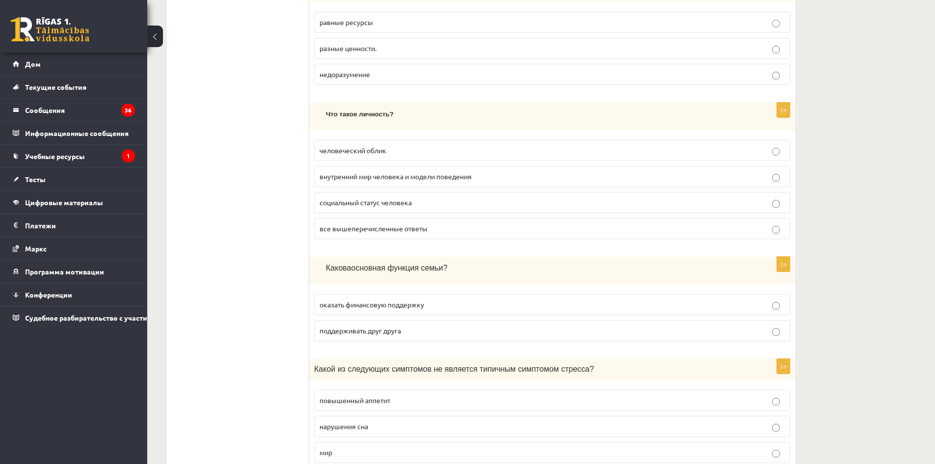
click at [399, 179] on label "внутренний мир человека и модели поведения" at bounding box center [552, 176] width 476 height 21
click at [394, 226] on font "все вышеперечисленные ответы" at bounding box center [373, 228] width 108 height 9
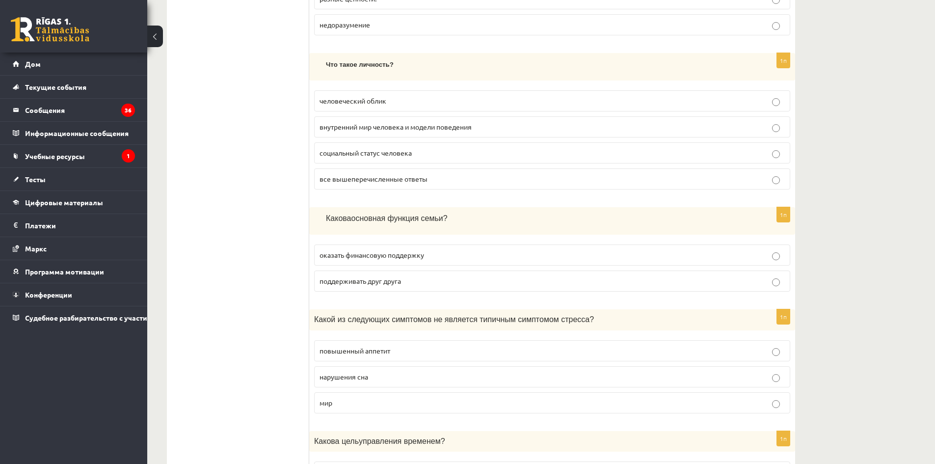
scroll to position [2307, 0]
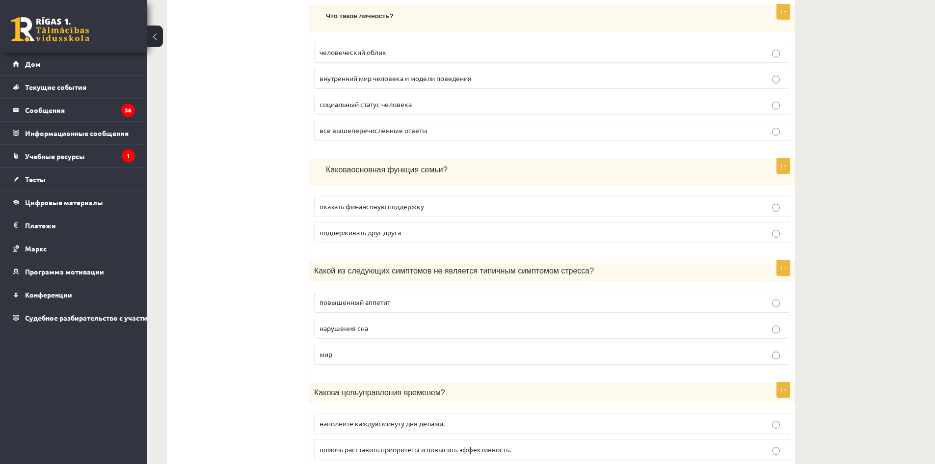
click at [381, 232] on p "поддерживать друг друга" at bounding box center [551, 232] width 465 height 10
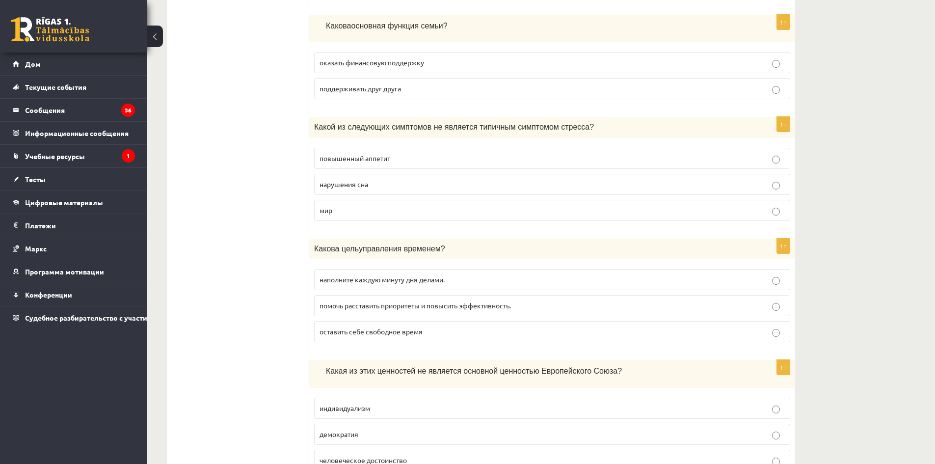
scroll to position [2454, 0]
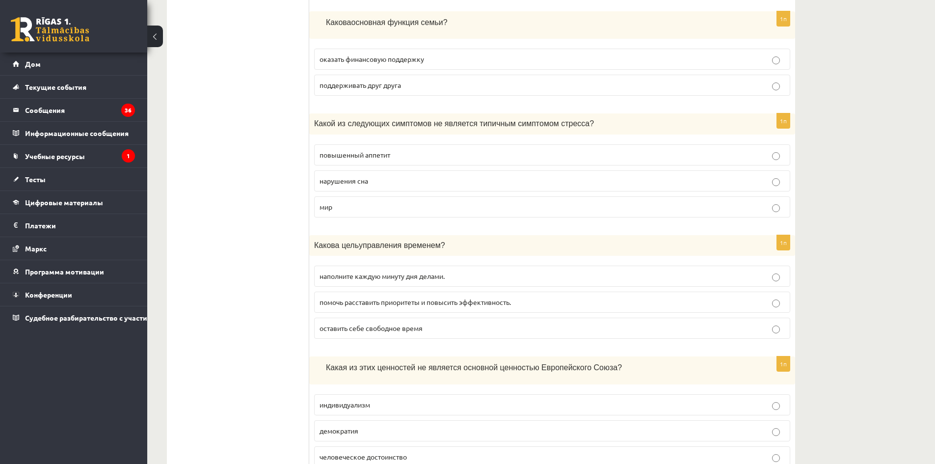
click at [394, 178] on p "нарушения сна" at bounding box center [551, 181] width 465 height 10
click at [346, 196] on label "мир" at bounding box center [552, 206] width 476 height 21
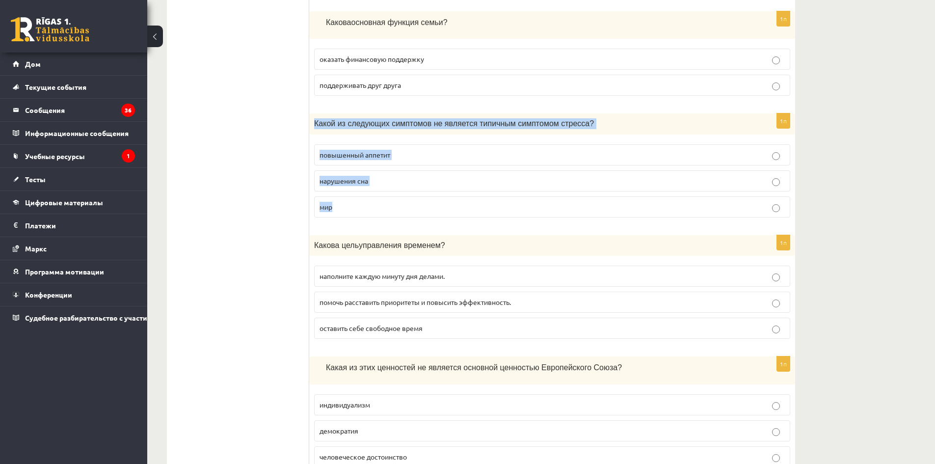
drag, startPoint x: 315, startPoint y: 118, endPoint x: 442, endPoint y: 200, distance: 151.5
click at [442, 200] on div "1п Какой из следующих симптомов не является типичным симптомом стресса? повышен…" at bounding box center [552, 168] width 486 height 111
copy div "Какой из следующих симптомов не является типичным симптомом стресса? повышенный…"
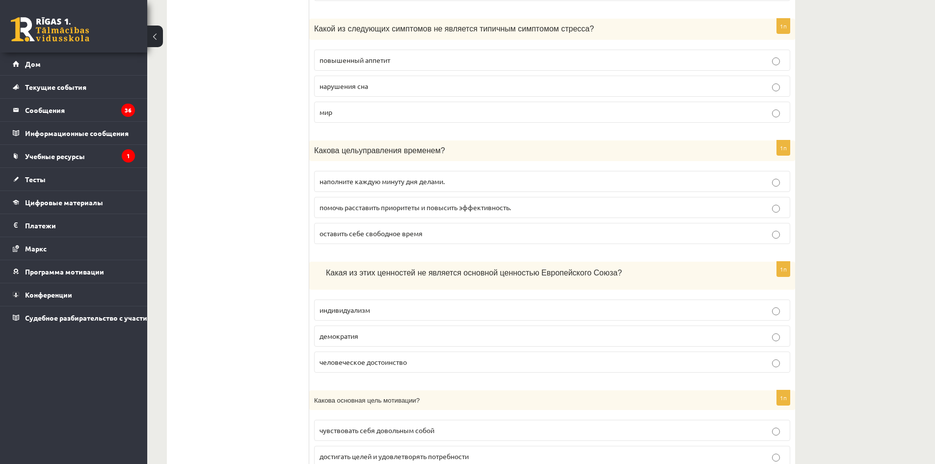
scroll to position [2552, 0]
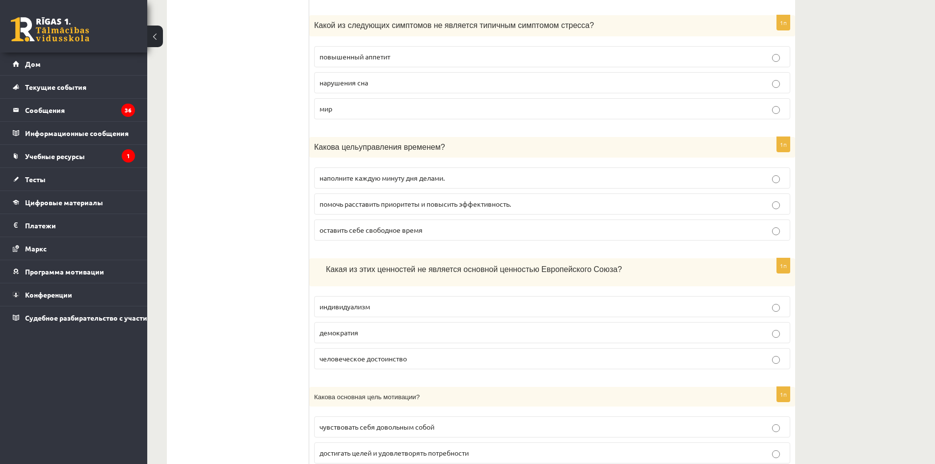
click at [384, 204] on label "помочь расставить приоритеты и повысить эффективность." at bounding box center [552, 203] width 476 height 21
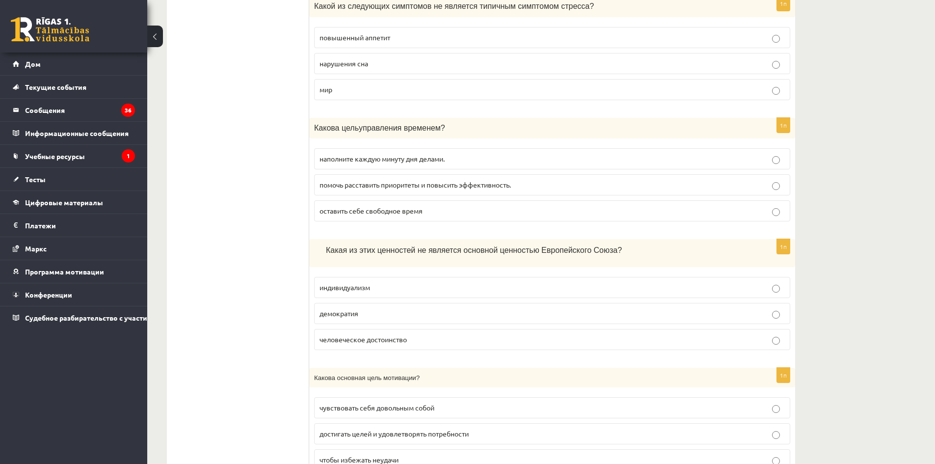
scroll to position [2650, 0]
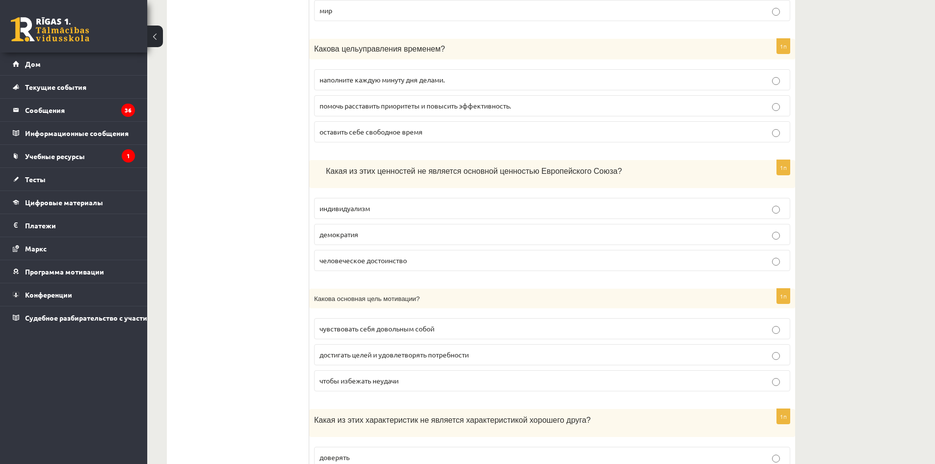
click at [374, 233] on p "демократия" at bounding box center [551, 234] width 465 height 10
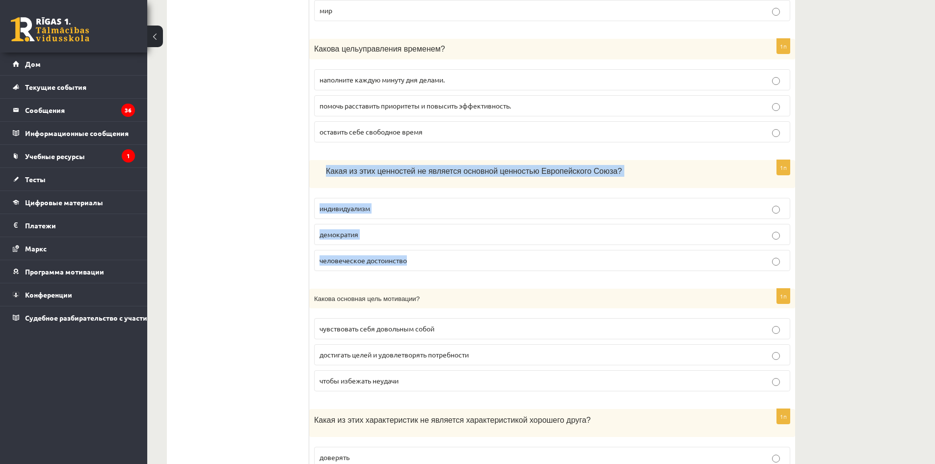
drag, startPoint x: 320, startPoint y: 160, endPoint x: 514, endPoint y: 242, distance: 210.9
click at [514, 242] on div "1п Какая из этих ценностей не является основной ценностью Европейского Союза? и…" at bounding box center [552, 219] width 486 height 118
copy div "Какая из этих ценностей не является основной ценностью Европейского Союза? инди…"
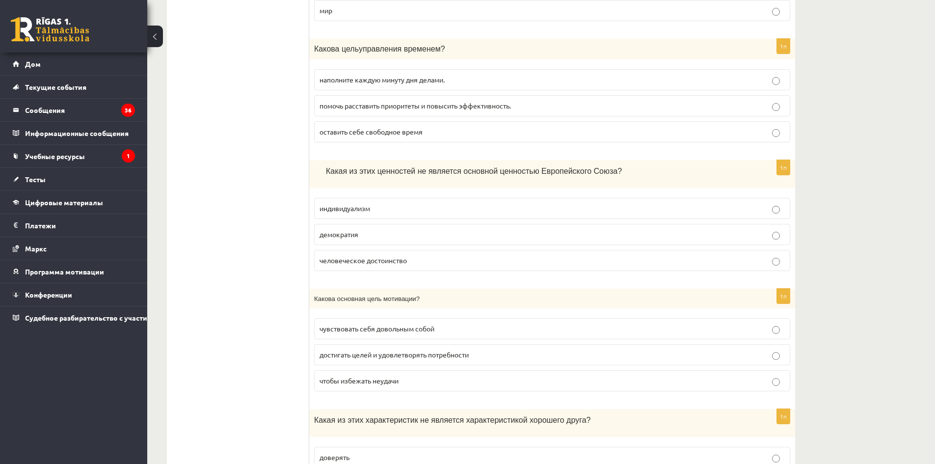
drag, startPoint x: 225, startPoint y: 196, endPoint x: 295, endPoint y: 219, distance: 74.3
click at [378, 207] on p "индивидуализм" at bounding box center [551, 208] width 465 height 10
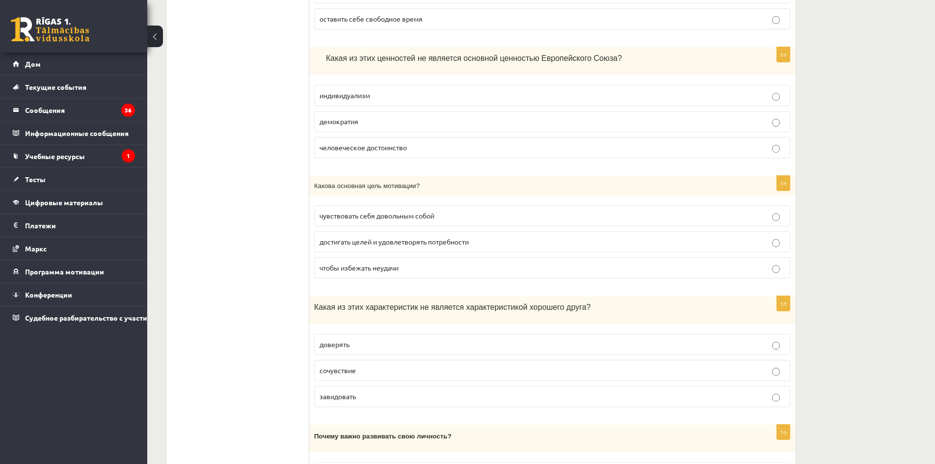
scroll to position [2797, 0]
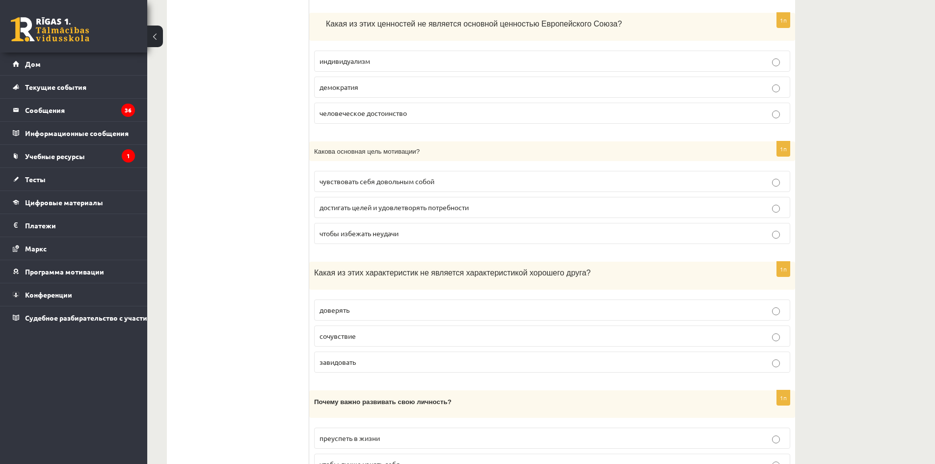
click at [370, 205] on p "достигать целей и удовлетворять потребности" at bounding box center [551, 207] width 465 height 10
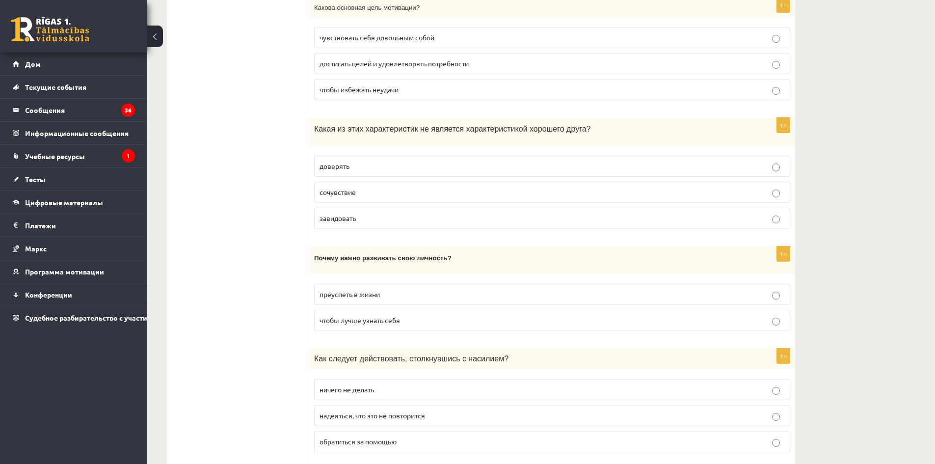
scroll to position [2945, 0]
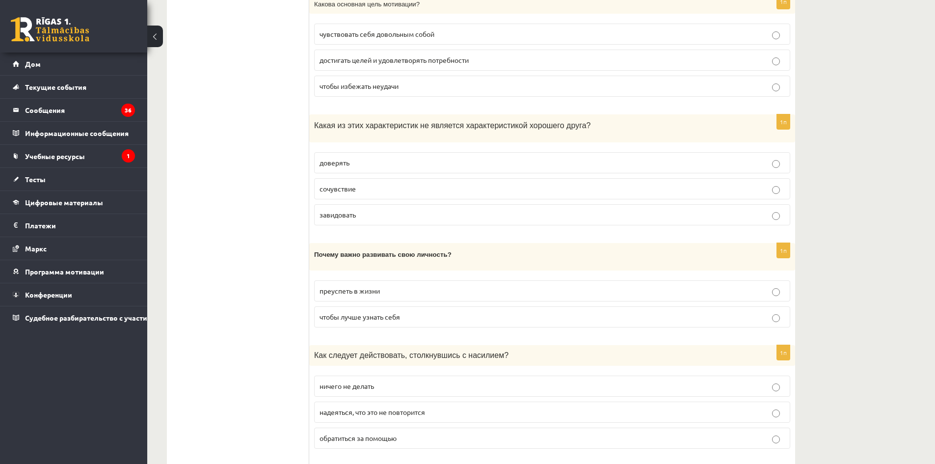
click at [384, 213] on label "завидовать" at bounding box center [552, 214] width 476 height 21
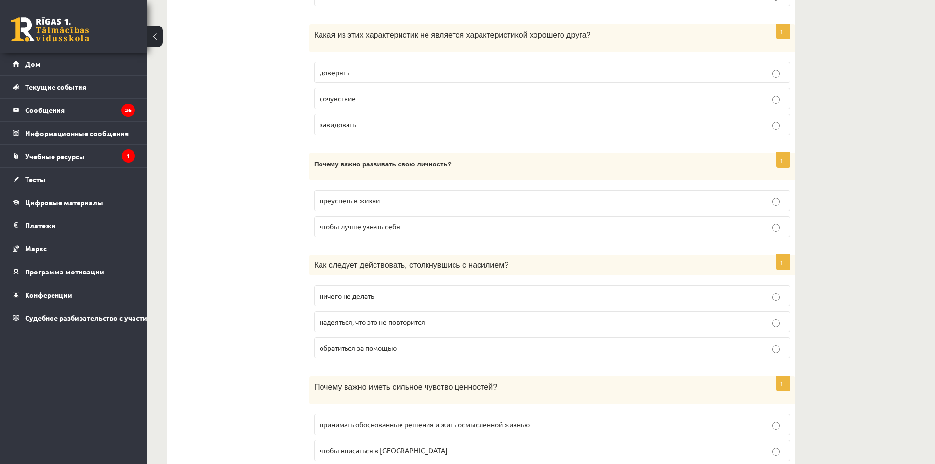
scroll to position [3043, 0]
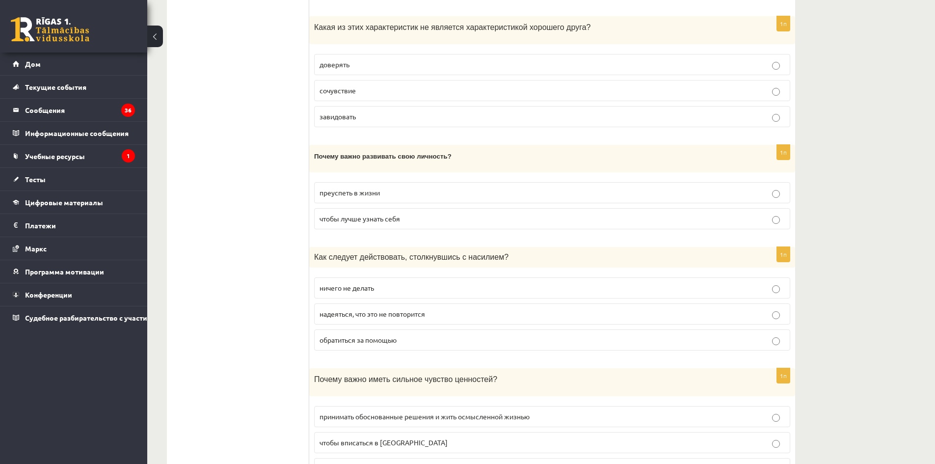
click at [399, 214] on font "чтобы лучше узнать себя" at bounding box center [359, 218] width 80 height 9
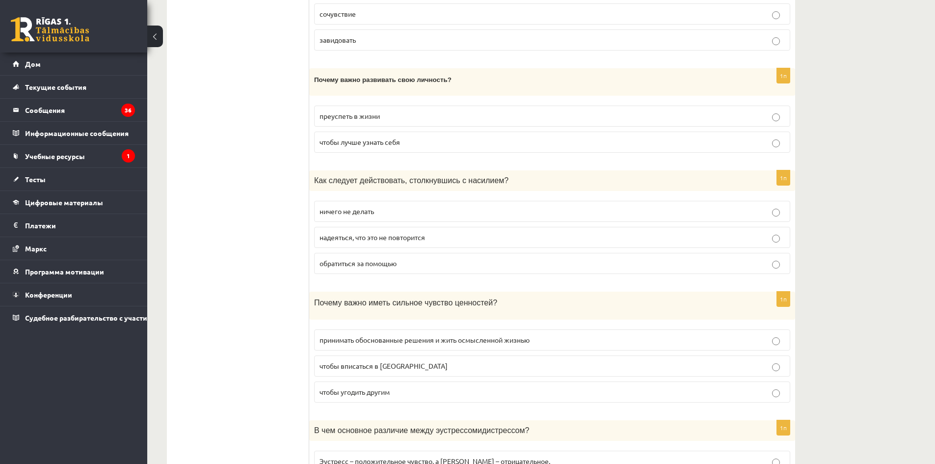
scroll to position [3190, 0]
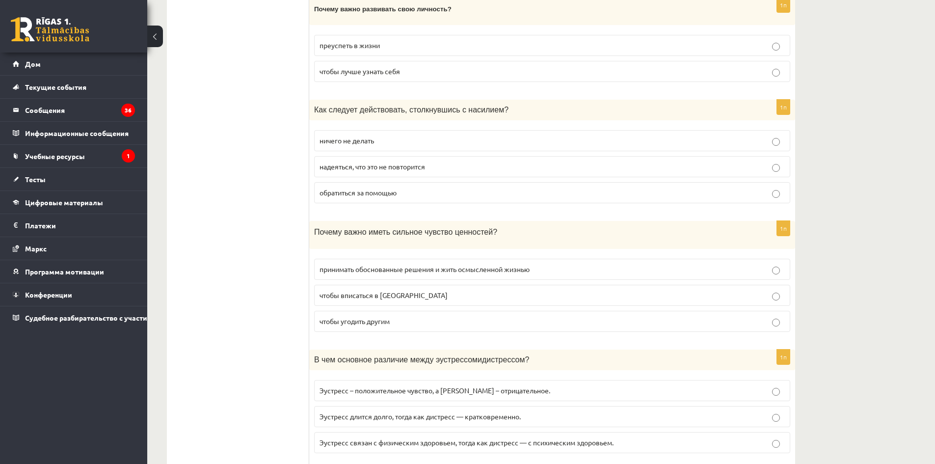
click at [387, 192] on label "обратиться за помощью" at bounding box center [552, 192] width 476 height 21
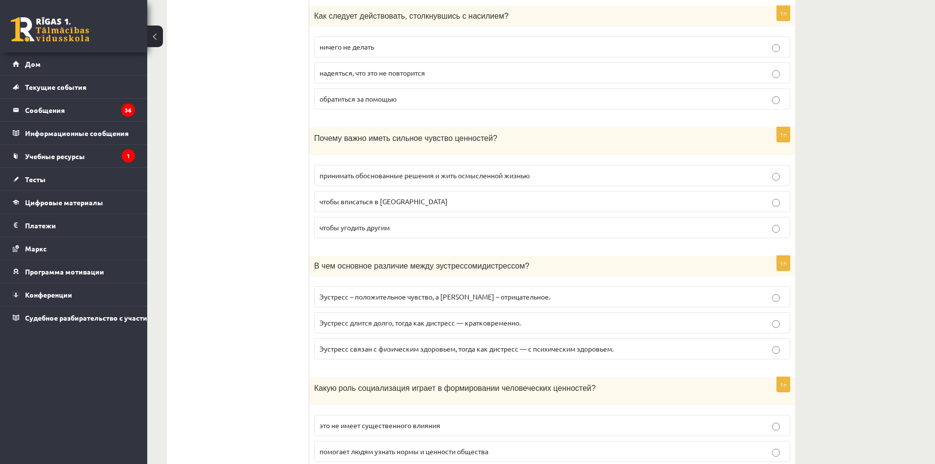
scroll to position [3288, 0]
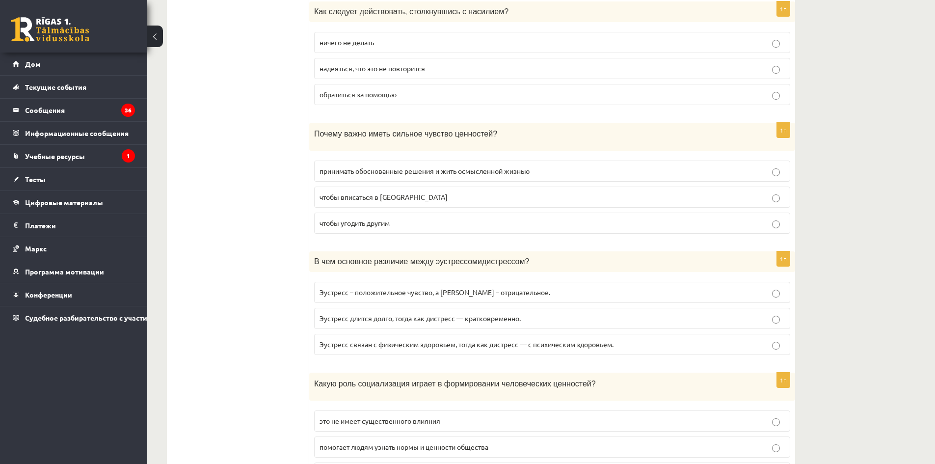
click at [386, 169] on label "принимать обоснованные решения и жить осмысленной жизнью" at bounding box center [552, 170] width 476 height 21
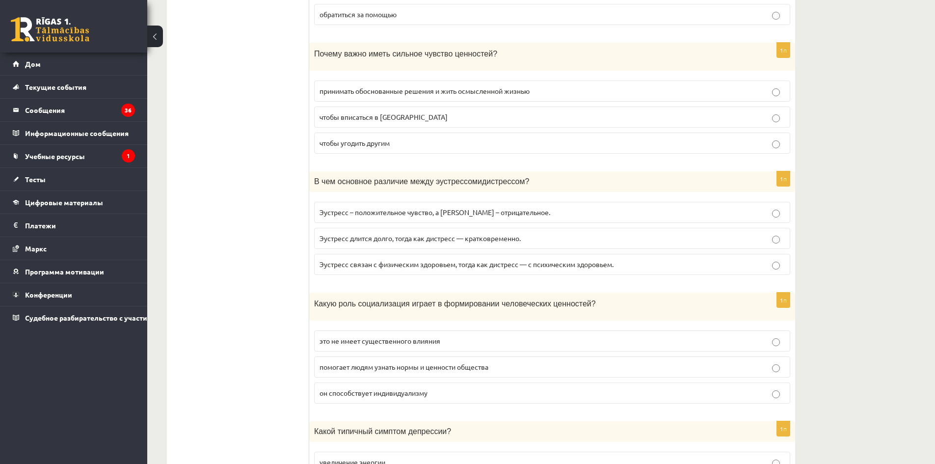
scroll to position [3386, 0]
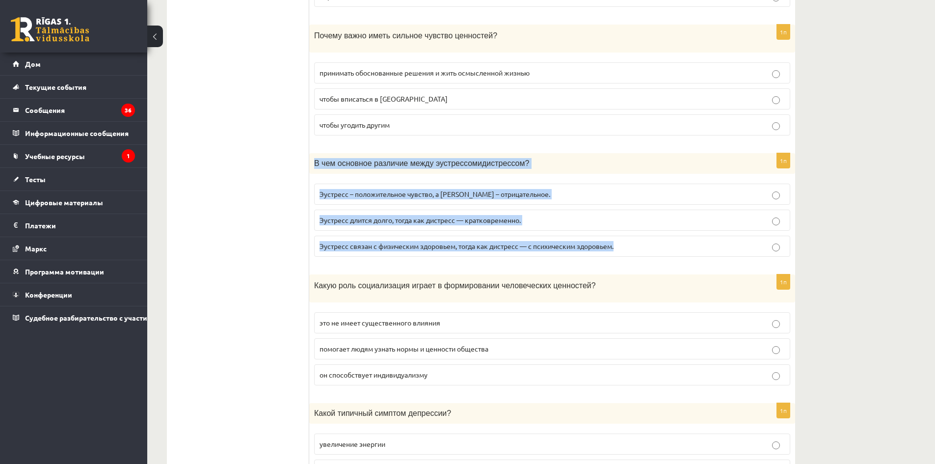
drag, startPoint x: 311, startPoint y: 156, endPoint x: 630, endPoint y: 248, distance: 332.7
click at [630, 248] on div "1п В чем основное различие между эустрессом и дистрессом? Эустресс – положитель…" at bounding box center [552, 208] width 486 height 111
copy div "В чем основное различие между эустрессом и дистрессом? Эустресс – положительное…"
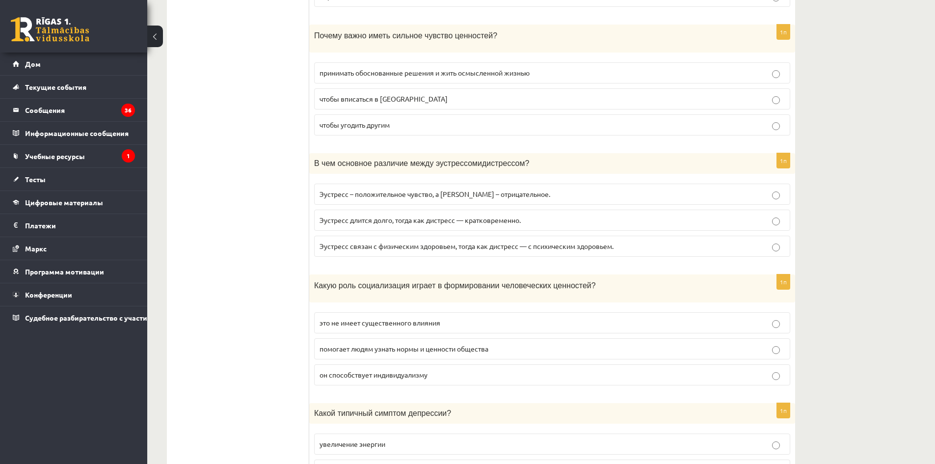
click at [358, 192] on label "Эустресс – положительное чувство, а дистресс – отрицательное." at bounding box center [552, 194] width 476 height 21
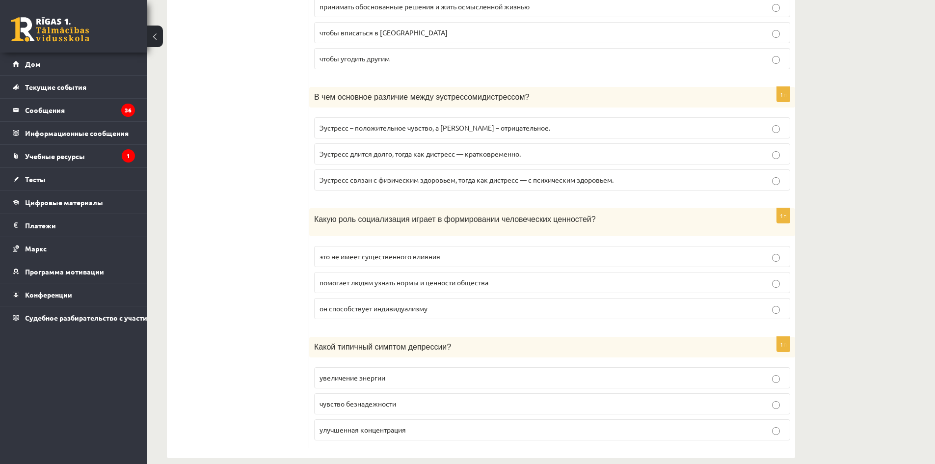
scroll to position [3458, 0]
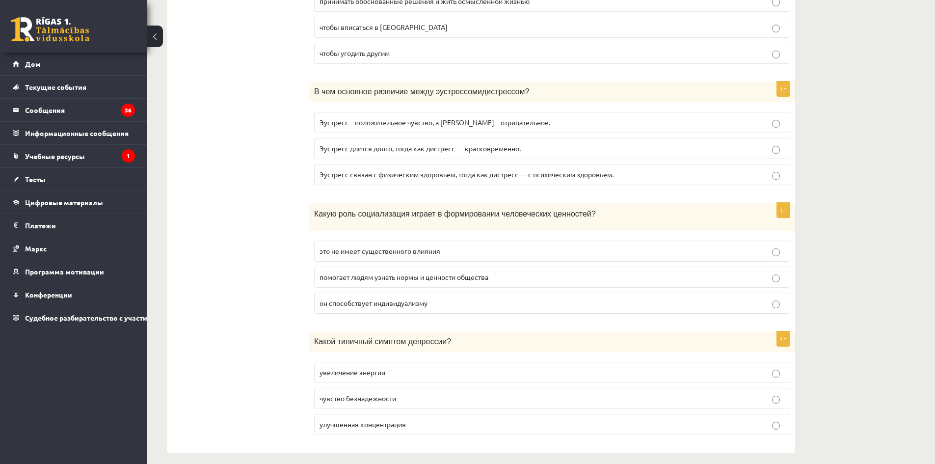
click at [390, 272] on font "помогает людям узнать нормы и ценности общества" at bounding box center [403, 276] width 169 height 9
click at [384, 298] on font "он способствует индивидуализму" at bounding box center [373, 302] width 108 height 9
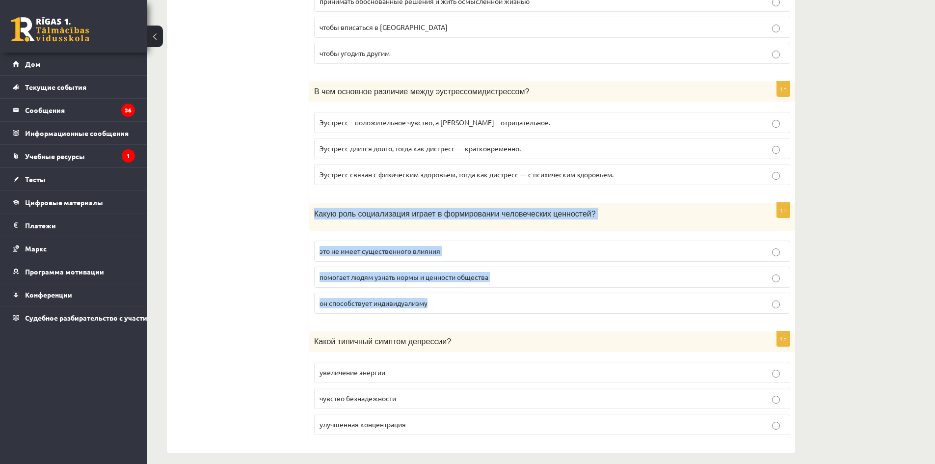
drag, startPoint x: 315, startPoint y: 208, endPoint x: 559, endPoint y: 299, distance: 261.1
click at [567, 300] on div "1п Какую роль социализация играет в формировании человеческих ценностей? это не…" at bounding box center [552, 262] width 486 height 118
copy div "Какую роль социализация играет в формировании человеческих ценностей? это не им…"
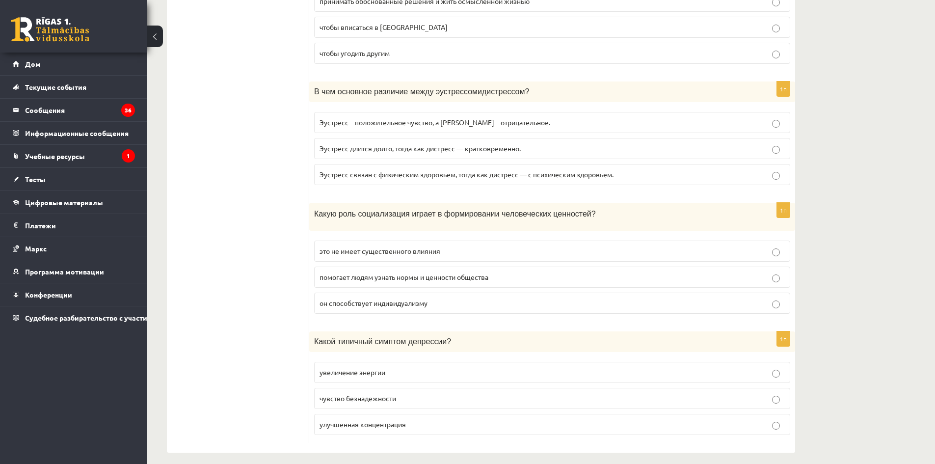
click at [522, 272] on p "помогает людям узнать нормы и ценности общества" at bounding box center [551, 277] width 465 height 10
click at [332, 394] on p "чувство безнадежности" at bounding box center [551, 398] width 465 height 10
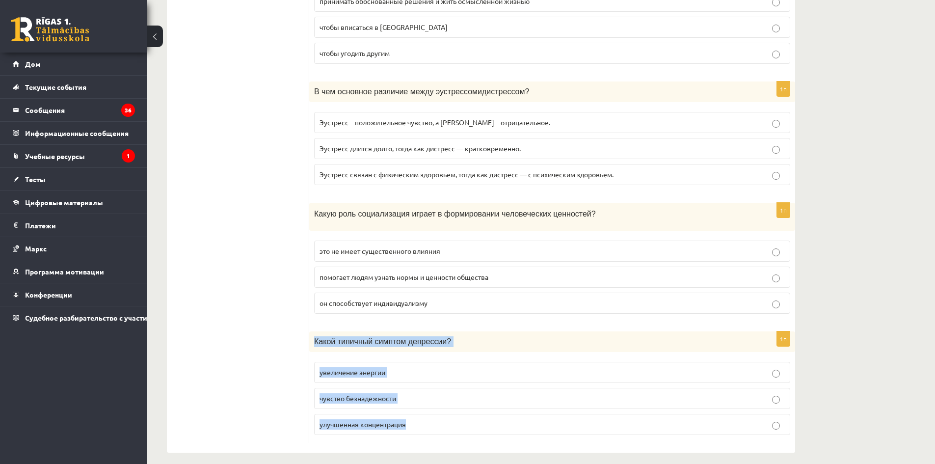
drag, startPoint x: 313, startPoint y: 334, endPoint x: 442, endPoint y: 427, distance: 159.6
click at [441, 427] on div "1п Какой типичный симптом депрессии? увеличение энергии чувство безнадежности у…" at bounding box center [552, 386] width 486 height 111
copy div "Какой типичный симптом депрессии? увеличение энергии чувство безнадежности улуч…"
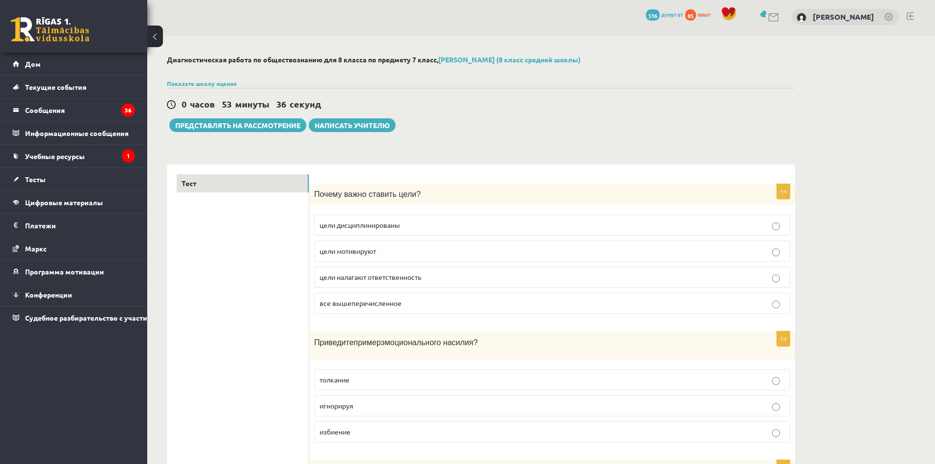
scroll to position [0, 0]
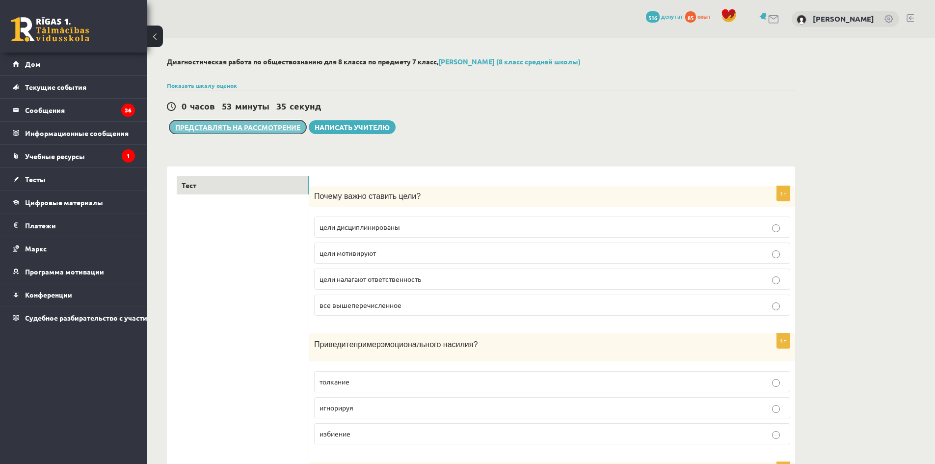
click at [240, 132] on button "Представлять на рассмотрение" at bounding box center [237, 127] width 137 height 14
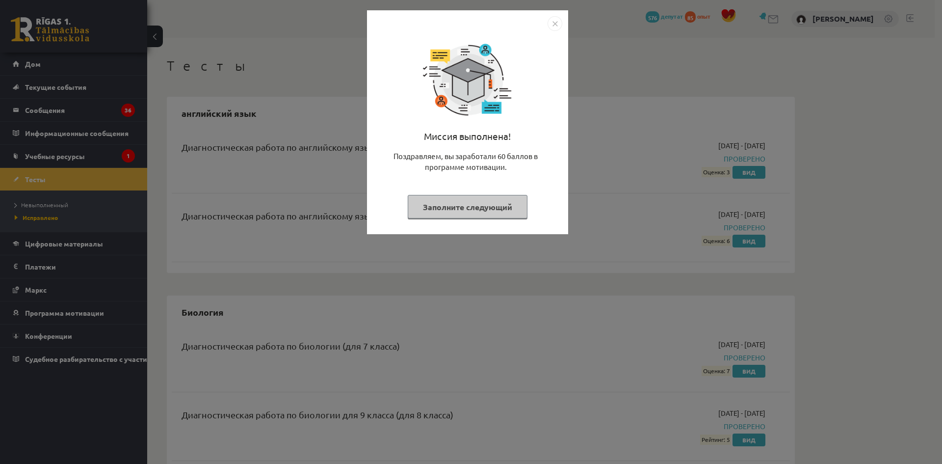
click at [554, 24] on img "Закрывать" at bounding box center [555, 23] width 15 height 15
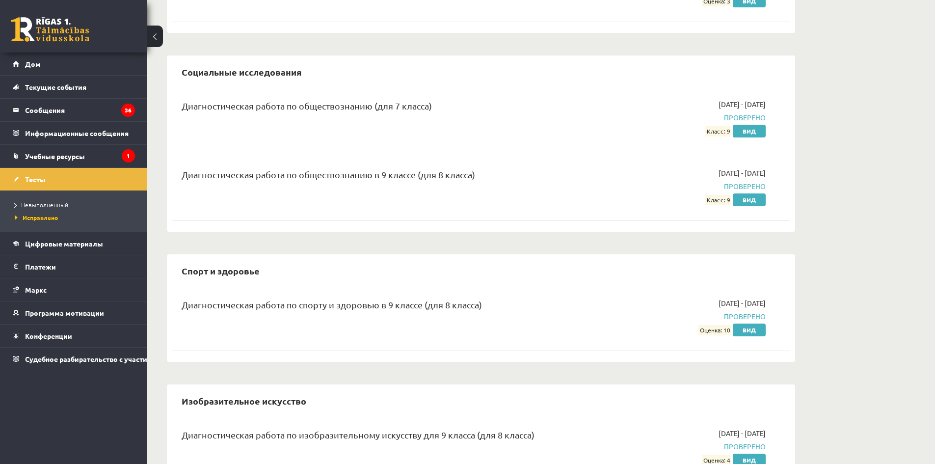
scroll to position [1679, 0]
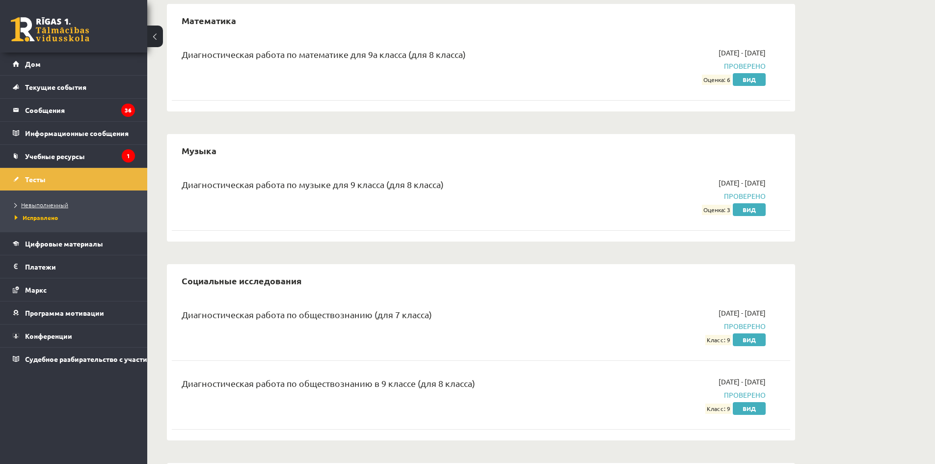
click at [41, 202] on font "Невыполненный" at bounding box center [44, 205] width 47 height 8
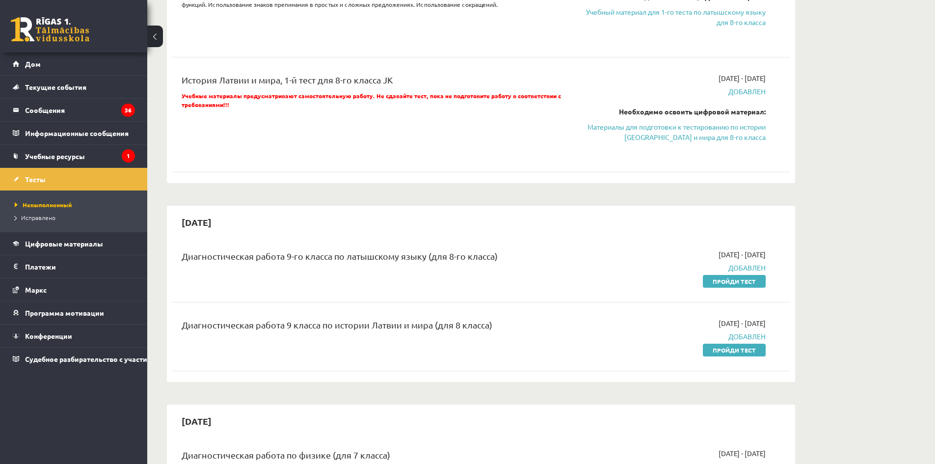
scroll to position [403, 0]
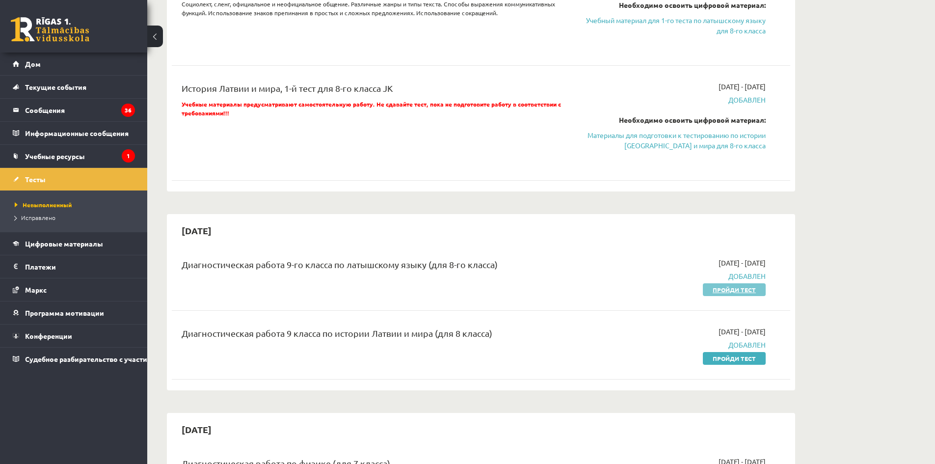
click at [710, 289] on link "Пройди тест" at bounding box center [734, 289] width 63 height 13
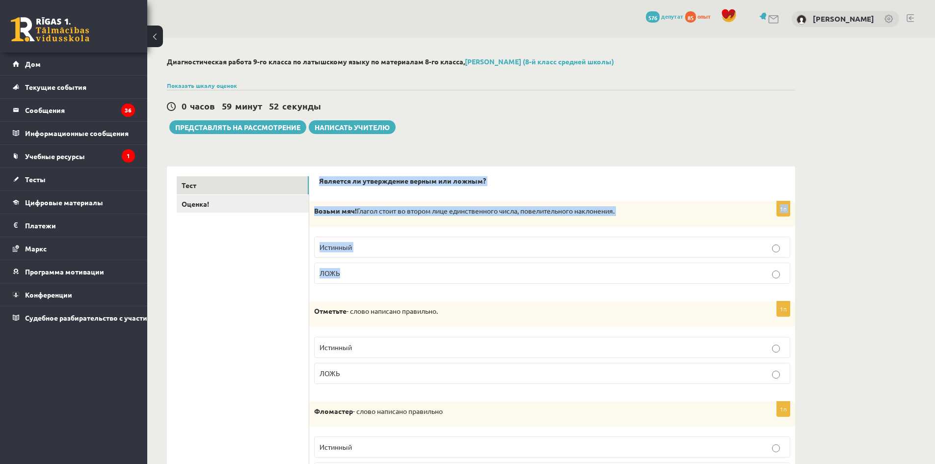
drag, startPoint x: 319, startPoint y: 180, endPoint x: 602, endPoint y: 267, distance: 295.6
copy form "Является ли утверждение верным или ложным? 1п Возьми мяч! Глагол стоит во второ…"
click at [370, 247] on p "Истинный" at bounding box center [551, 247] width 465 height 10
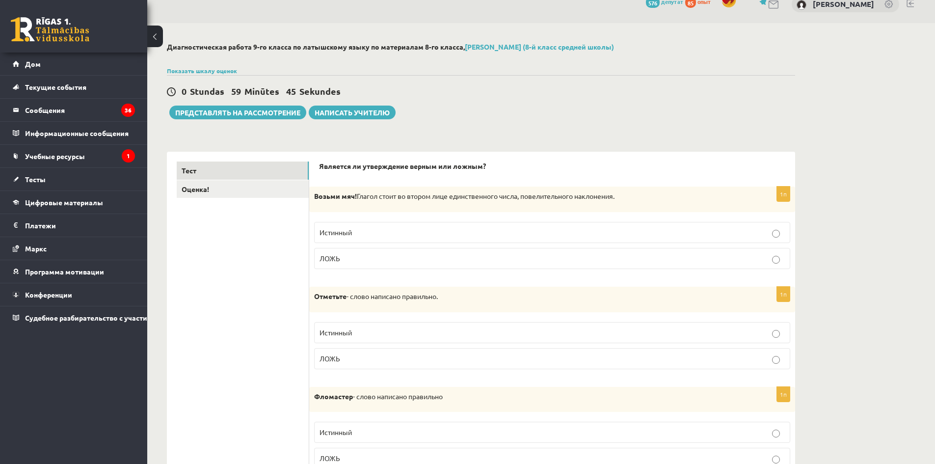
scroll to position [49, 0]
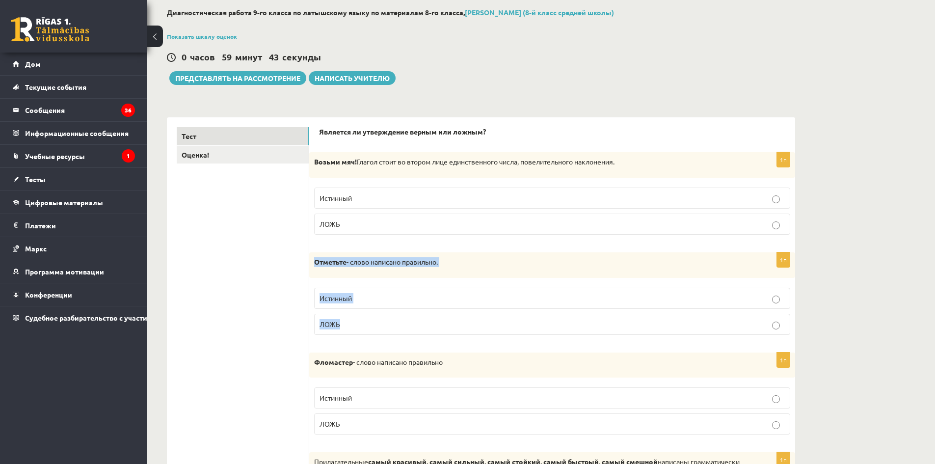
drag, startPoint x: 317, startPoint y: 261, endPoint x: 522, endPoint y: 323, distance: 214.9
click at [523, 325] on div "1п Отметьте - слово написано правильно. Истинный ЛОЖЬ" at bounding box center [552, 297] width 486 height 90
copy div "Отметьте - слово написано правильно. Истинный ЛОЖЬ"
click at [347, 300] on font "Истинный" at bounding box center [335, 297] width 32 height 9
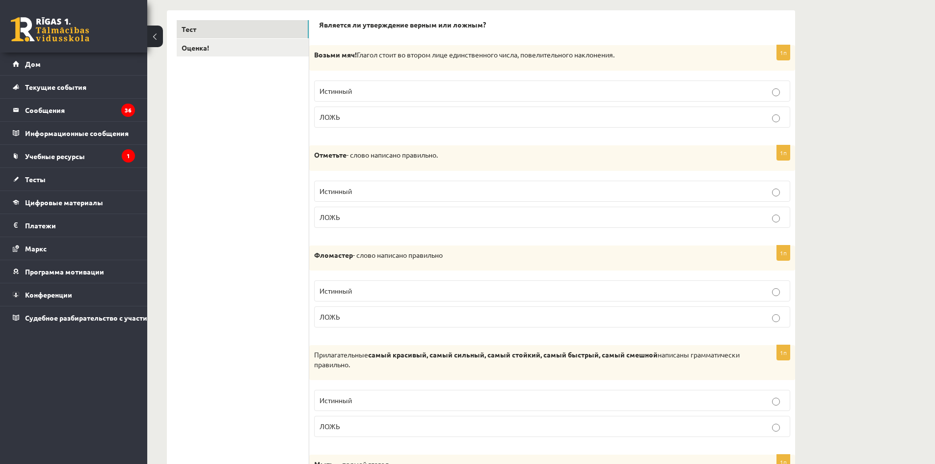
scroll to position [245, 0]
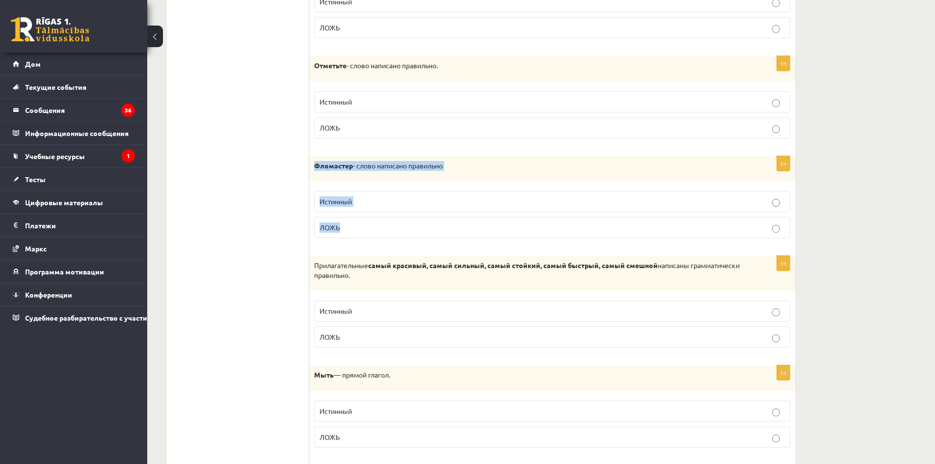
drag, startPoint x: 311, startPoint y: 164, endPoint x: 425, endPoint y: 235, distance: 134.2
click at [425, 235] on div "1п Фломастер - слово написано правильно Истинный ЛОЖЬ" at bounding box center [552, 201] width 486 height 90
copy div "Фломастер - слово написано правильно Истинный ЛОЖЬ"
click at [367, 208] on label "Истинный" at bounding box center [552, 201] width 476 height 21
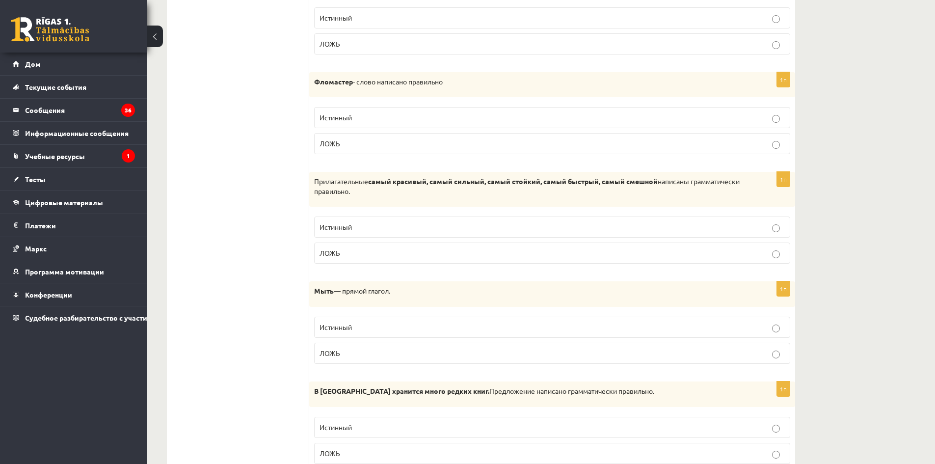
scroll to position [344, 0]
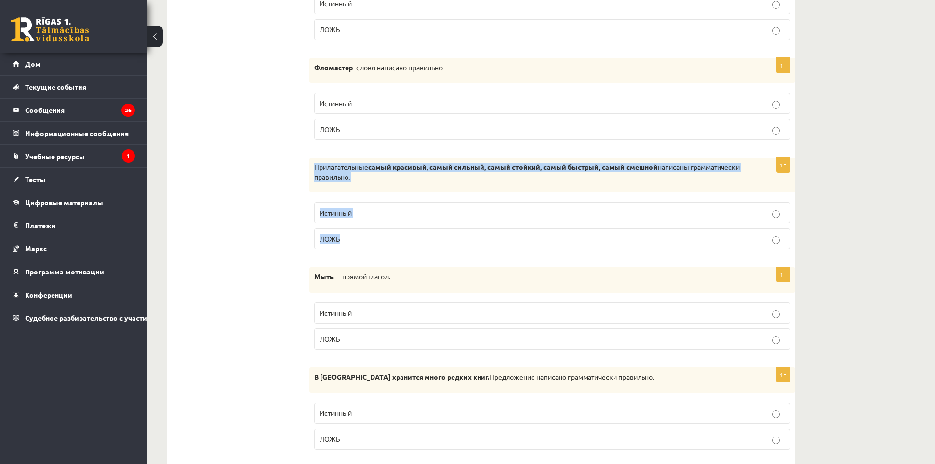
drag, startPoint x: 326, startPoint y: 170, endPoint x: 519, endPoint y: 243, distance: 206.0
click at [519, 243] on div "1п Прилагательные самый красивый, самый сильный, самый стойкий, самый быстрый, …" at bounding box center [552, 208] width 486 height 100
copy div "Прилагательные самый красивый, самый сильный, самый стойкий, самый быстрый, сам…"
click at [386, 209] on p "Истинный" at bounding box center [551, 213] width 465 height 10
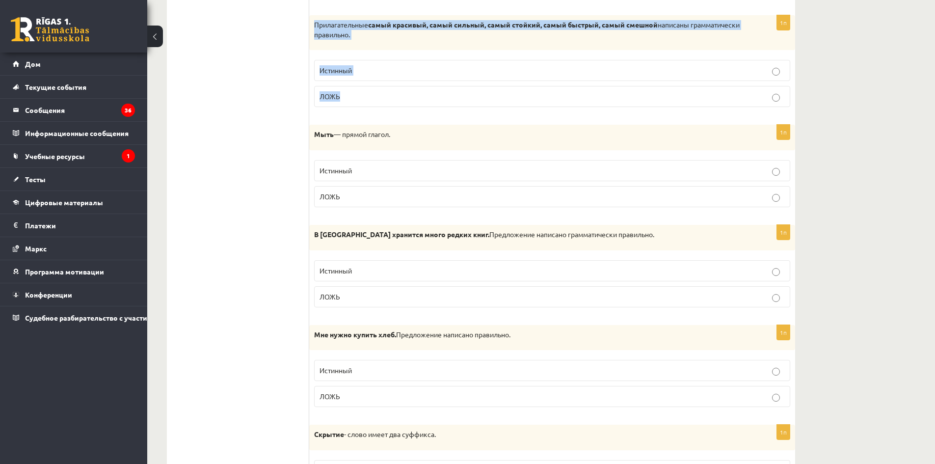
scroll to position [491, 0]
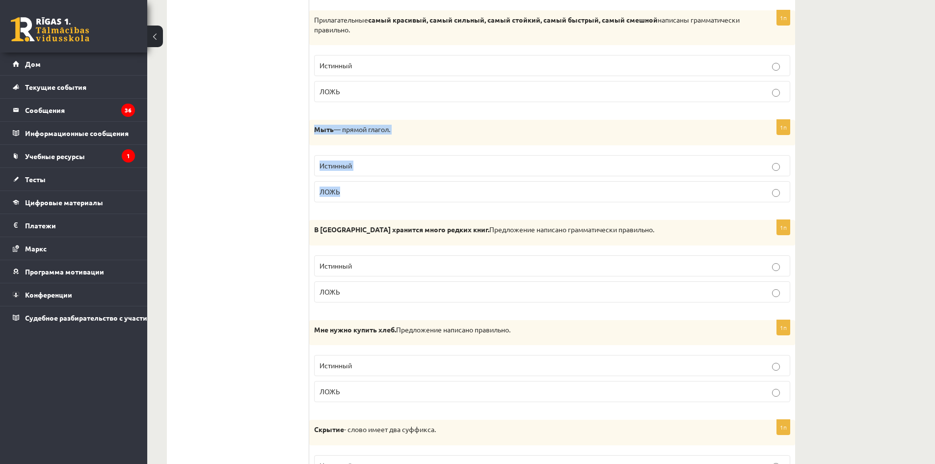
drag, startPoint x: 311, startPoint y: 129, endPoint x: 416, endPoint y: 182, distance: 117.6
click at [416, 182] on div "1п Мыть — прямой глагол. Истинный ЛОЖЬ" at bounding box center [552, 165] width 486 height 90
copy div "Мыть — прямой глагол. Истинный ЛОЖЬ"
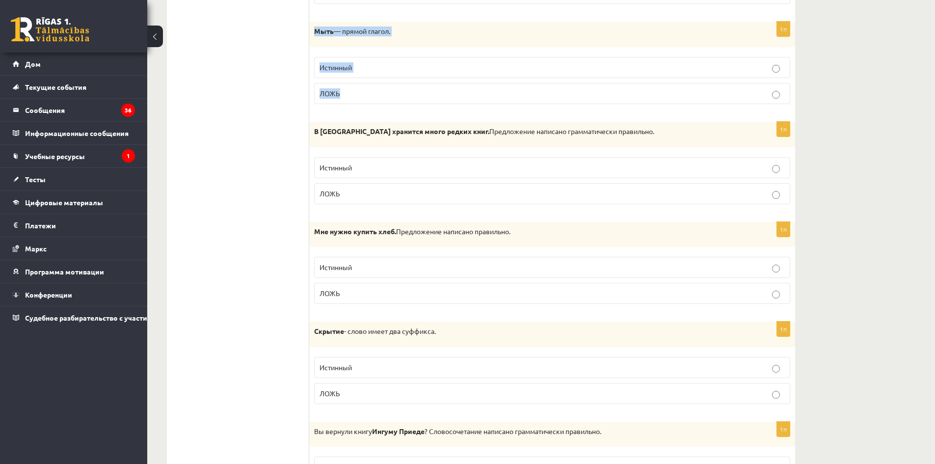
click at [416, 67] on p "Истинный" at bounding box center [551, 67] width 465 height 10
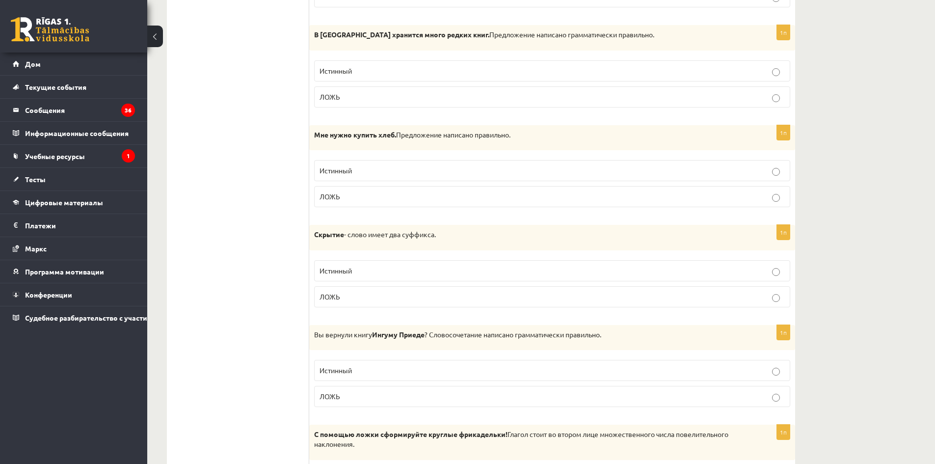
scroll to position [687, 0]
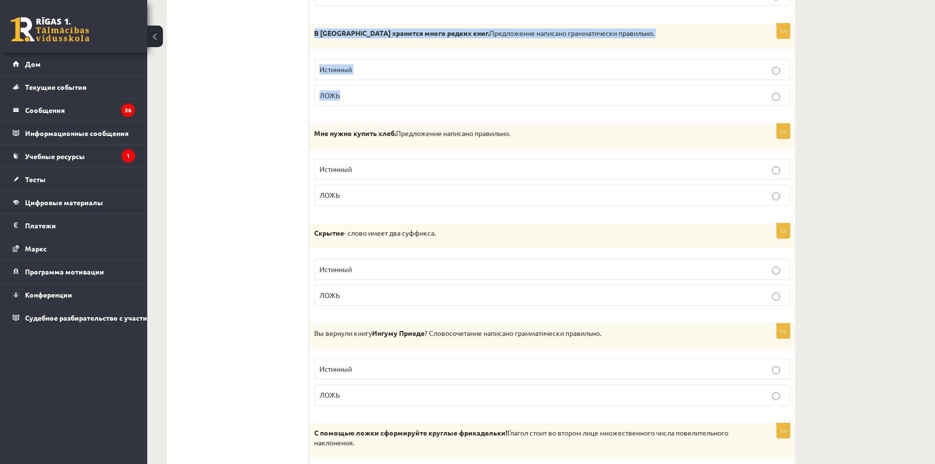
drag, startPoint x: 312, startPoint y: 33, endPoint x: 439, endPoint y: 94, distance: 140.5
click at [439, 94] on div "1п В Национальной библиотеке Латвии хранится много редких книг. Предложение нап…" at bounding box center [552, 69] width 486 height 90
copy div "В Национальной библиотеке Латвии хранится много редких книг. Предложение написа…"
click at [392, 76] on label "Истинный" at bounding box center [552, 69] width 476 height 21
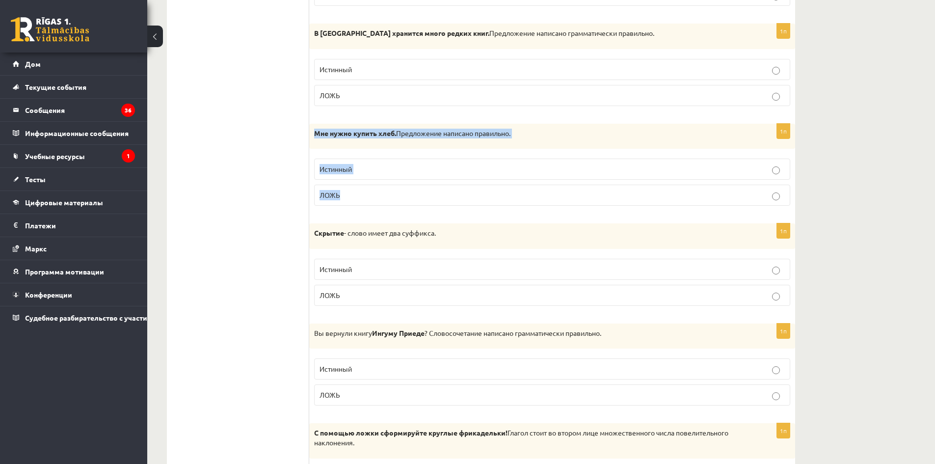
drag, startPoint x: 310, startPoint y: 133, endPoint x: 460, endPoint y: 201, distance: 164.7
click at [460, 201] on div "1п Мне нужно купить хлеб. Предложение написано правильно. Истинный ЛОЖЬ" at bounding box center [552, 169] width 486 height 90
copy div "Мне нужно купить хлеб. Предложение написано правильно. Истинный ЛОЖЬ"
click at [372, 167] on p "Истинный" at bounding box center [551, 169] width 465 height 10
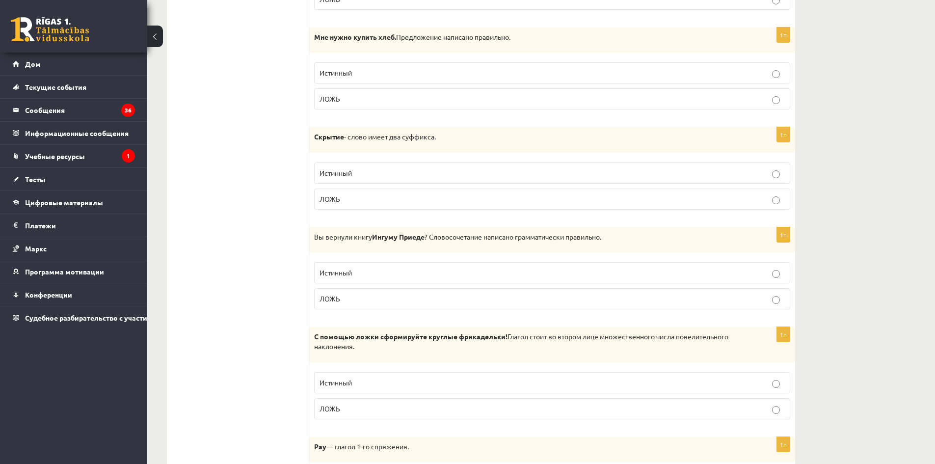
scroll to position [785, 0]
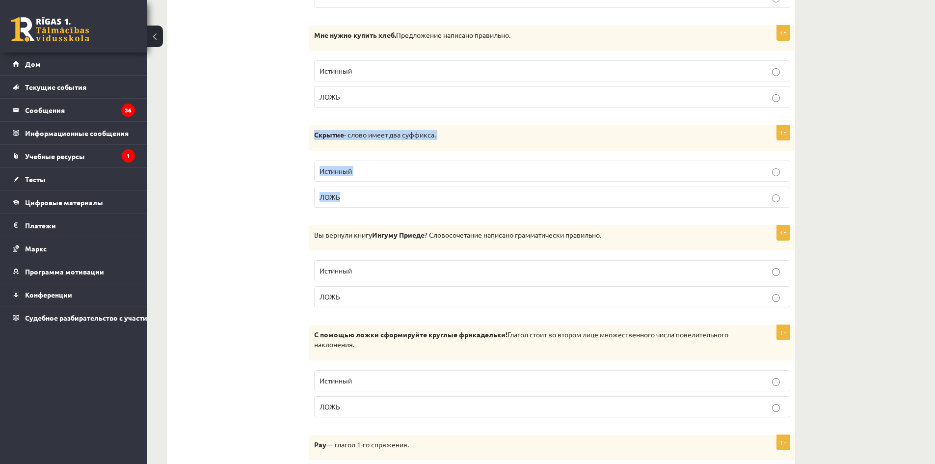
drag, startPoint x: 316, startPoint y: 135, endPoint x: 463, endPoint y: 185, distance: 155.8
click at [463, 185] on div "1п Скрытие - слово имеет два суффикса. Истинный ЛОЖЬ" at bounding box center [552, 170] width 486 height 90
copy div "Скрытие - слово имеет два суффикса. Истинный ЛОЖЬ"
click at [393, 169] on p "Истинный" at bounding box center [551, 171] width 465 height 10
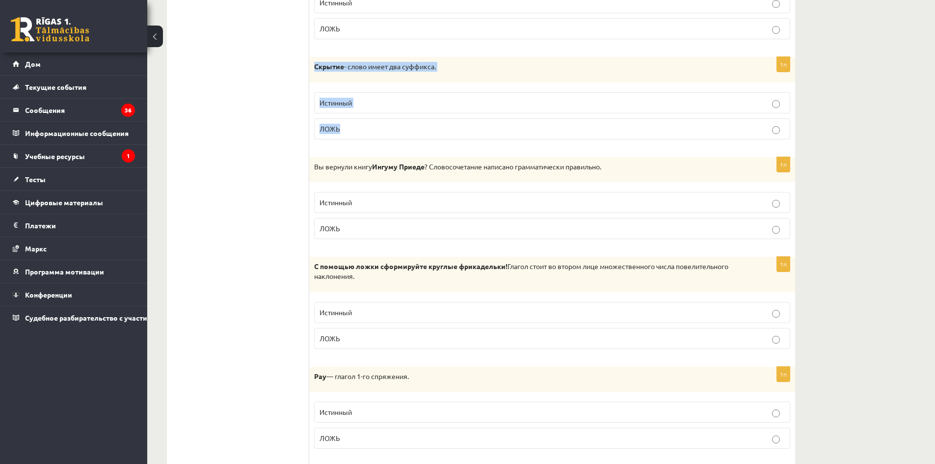
scroll to position [883, 0]
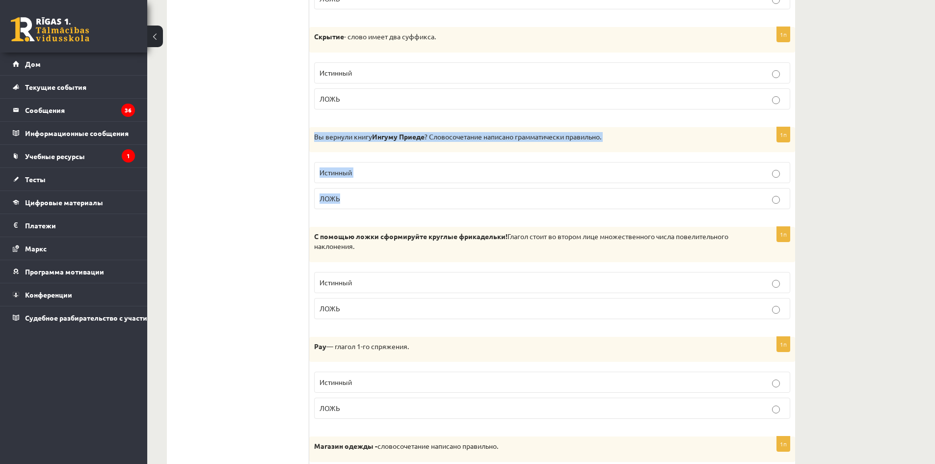
drag, startPoint x: 321, startPoint y: 138, endPoint x: 499, endPoint y: 185, distance: 184.3
click at [499, 185] on div "1п Вы вернули книгу Ингуму Приеде ? Словосочетание написано грамматически прави…" at bounding box center [552, 172] width 486 height 90
copy div "Вы вернули книгу Ингуму Приеде ? Словосочетание написано грамматически правильн…"
click at [386, 171] on p "Истинный" at bounding box center [551, 172] width 465 height 10
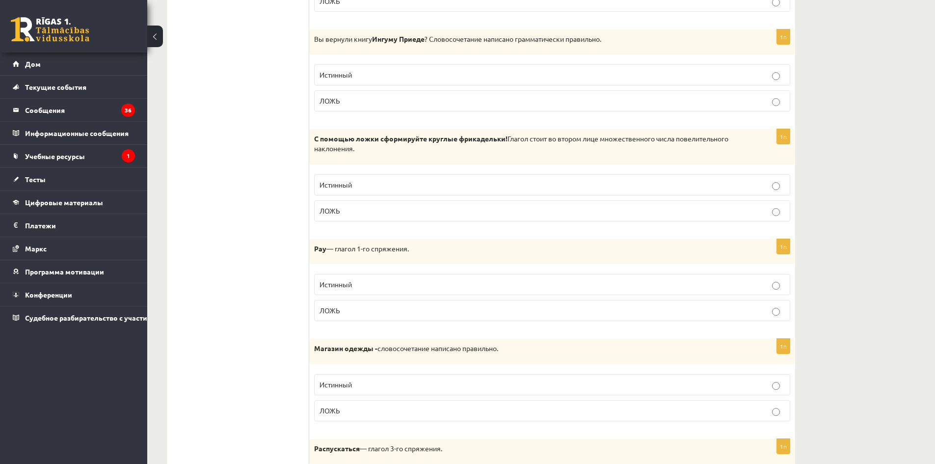
scroll to position [982, 0]
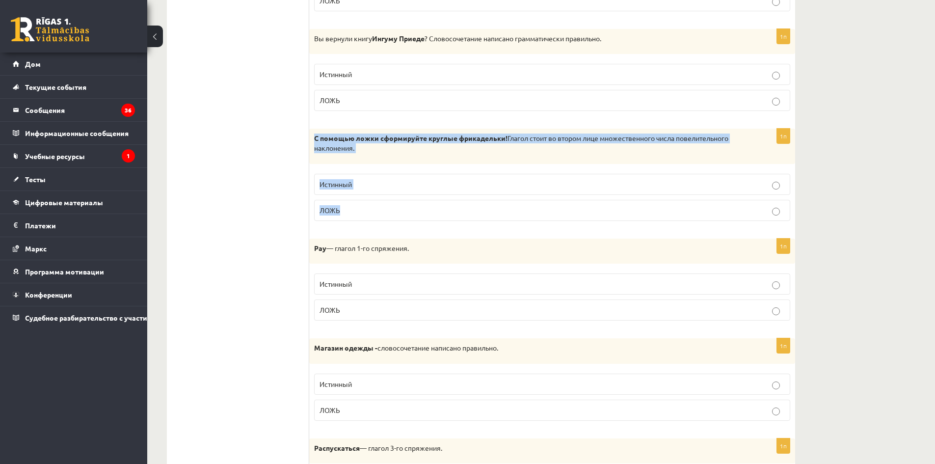
drag, startPoint x: 315, startPoint y: 136, endPoint x: 504, endPoint y: 207, distance: 201.6
click at [504, 207] on div "1п С помощью ложки сформируйте круглые фрикадельки! Глагол стоит во втором лице…" at bounding box center [552, 179] width 486 height 100
copy div "С помощью ложки сформируйте круглые фрикадельки! Глагол стоит во втором лице мн…"
click at [383, 187] on p "Истинный" at bounding box center [551, 184] width 465 height 10
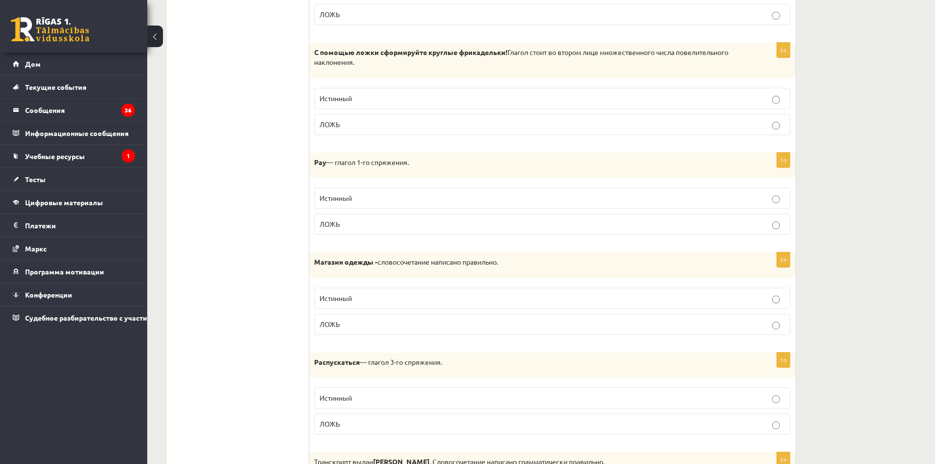
scroll to position [1080, 0]
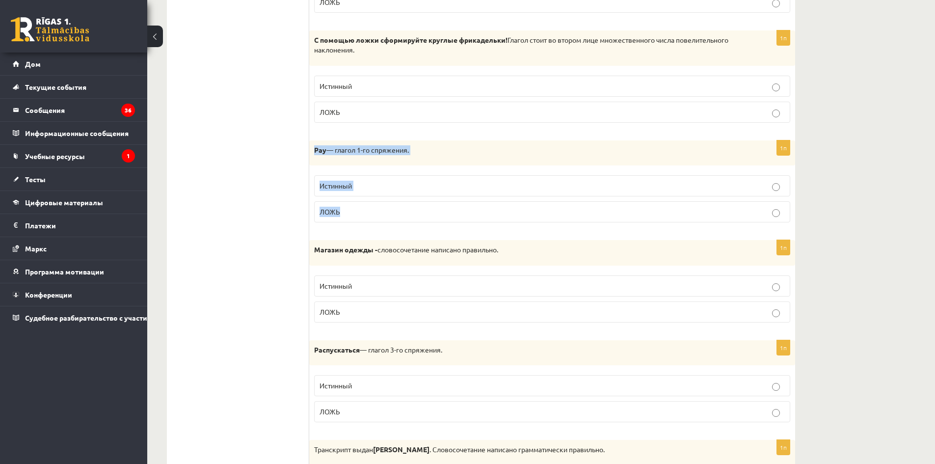
drag, startPoint x: 312, startPoint y: 152, endPoint x: 452, endPoint y: 220, distance: 155.2
click at [452, 220] on div "1п Pay — глагол 1-го спряжения. Истинный ЛОЖЬ" at bounding box center [552, 185] width 486 height 90
click at [361, 217] on p "ЛОЖЬ" at bounding box center [551, 212] width 465 height 10
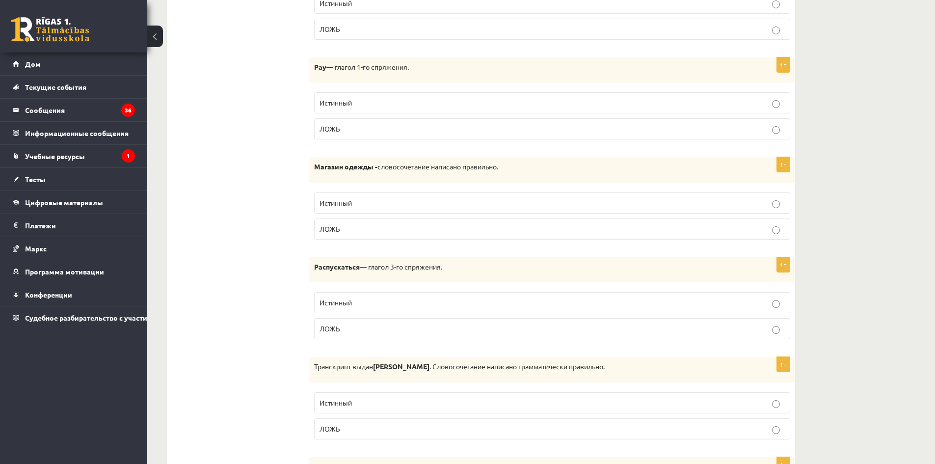
scroll to position [1178, 0]
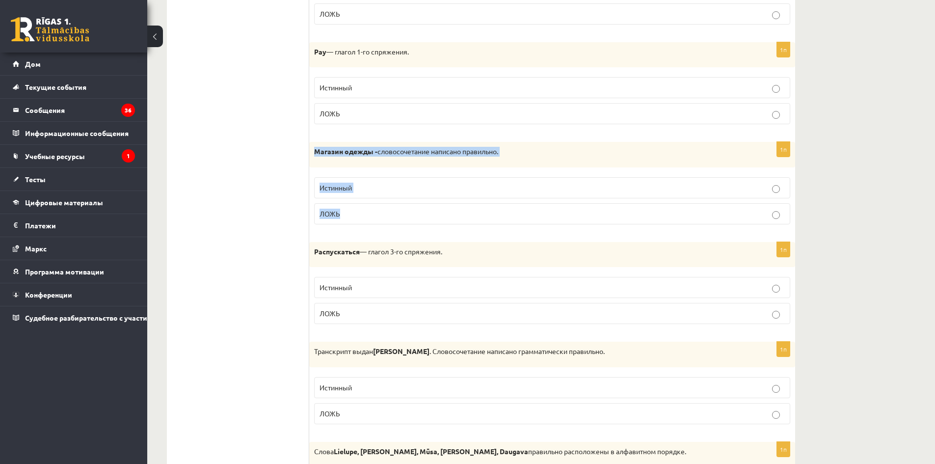
drag, startPoint x: 312, startPoint y: 151, endPoint x: 449, endPoint y: 211, distance: 149.4
click at [449, 211] on div "1п Магазин одежды - словосочетание написано правильно. Истинный ЛОЖЬ" at bounding box center [552, 187] width 486 height 90
click at [386, 185] on p "Истинный" at bounding box center [551, 188] width 465 height 10
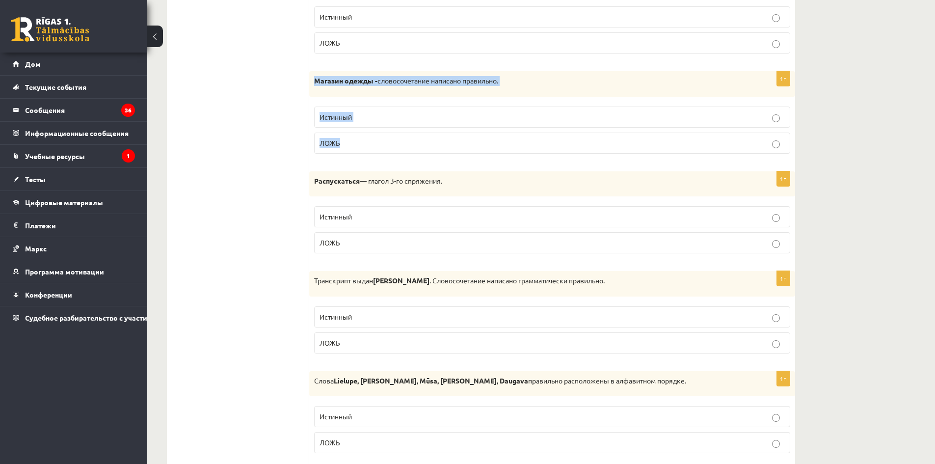
scroll to position [1276, 0]
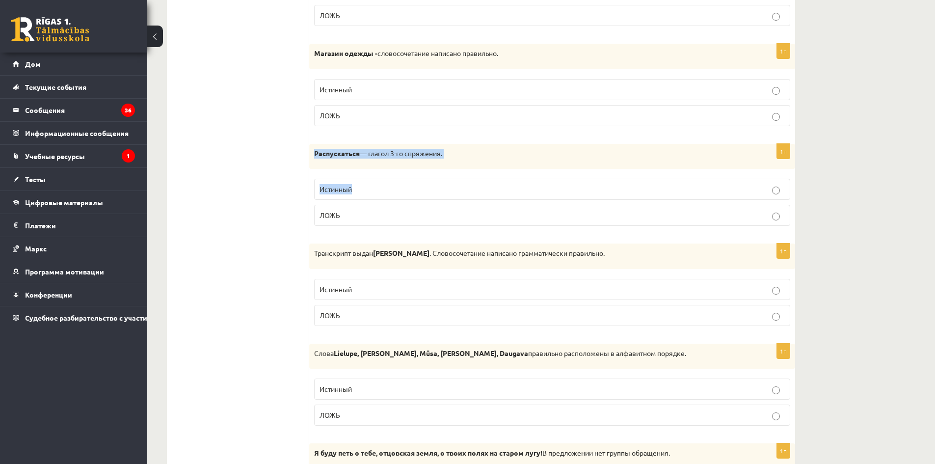
drag, startPoint x: 315, startPoint y: 153, endPoint x: 460, endPoint y: 192, distance: 150.1
click at [460, 192] on div "1п Распускаться — глагол 3-го спряжения. Истинный ЛОЖЬ" at bounding box center [552, 189] width 486 height 90
click at [292, 166] on ul "Тест Оценка!" at bounding box center [243, 426] width 133 height 3052
drag, startPoint x: 312, startPoint y: 152, endPoint x: 446, endPoint y: 205, distance: 143.6
click at [446, 205] on div "1п Распускаться — глагол 3-го спряжения. Истинный ЛОЖЬ" at bounding box center [552, 189] width 486 height 90
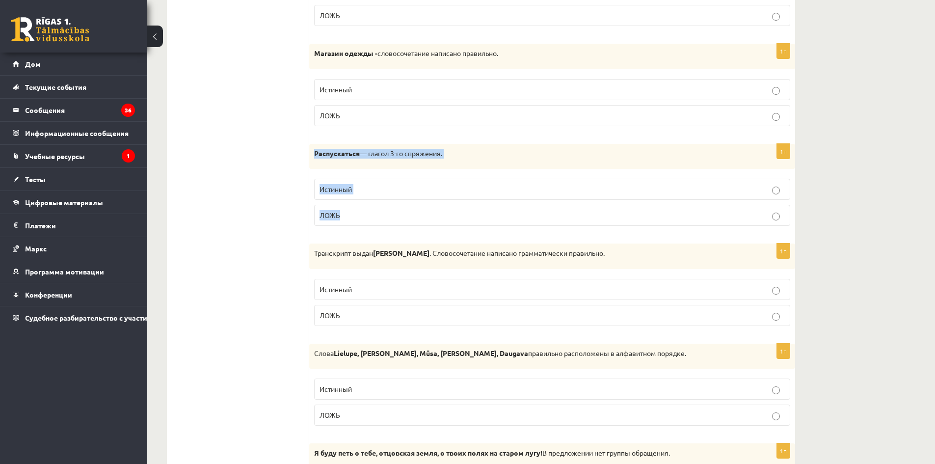
click at [360, 217] on p "ЛОЖЬ" at bounding box center [551, 215] width 465 height 10
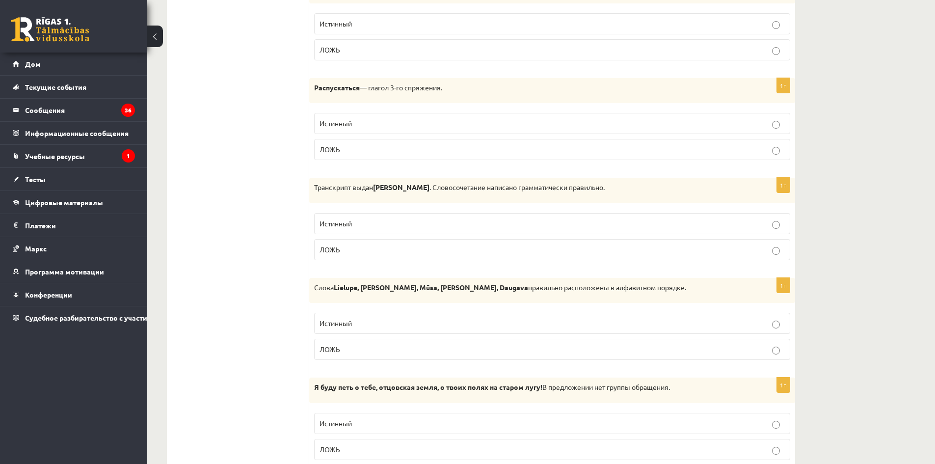
scroll to position [1374, 0]
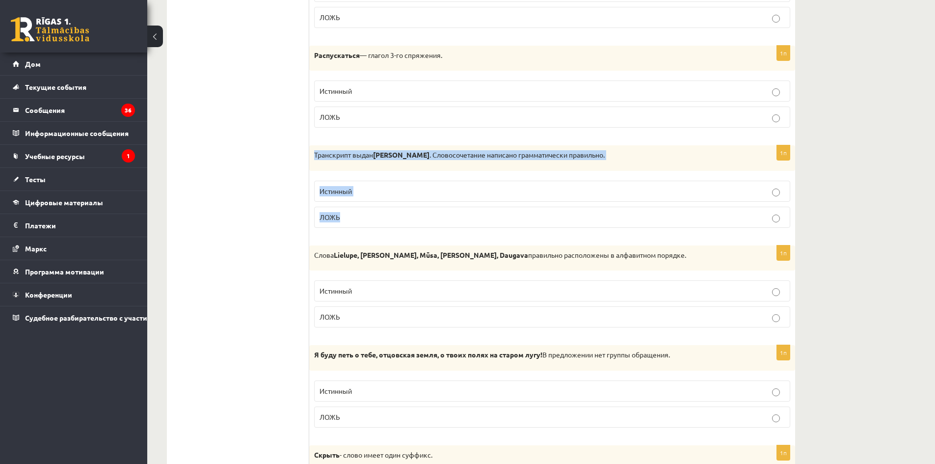
drag, startPoint x: 314, startPoint y: 157, endPoint x: 503, endPoint y: 218, distance: 199.0
click at [503, 218] on div "1п Транскрипт выдан Юрису Цинксу . Словосочетание написано грамматически правил…" at bounding box center [552, 190] width 486 height 90
click at [394, 192] on p "Истинный" at bounding box center [551, 191] width 465 height 10
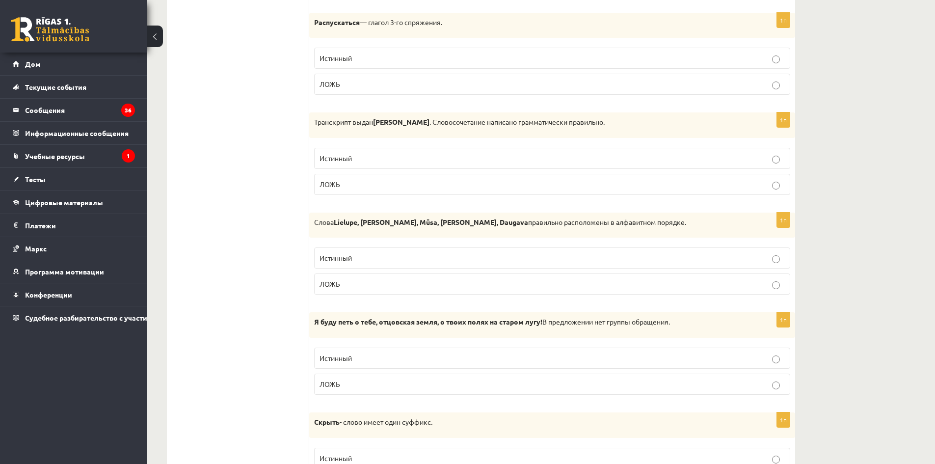
scroll to position [1521, 0]
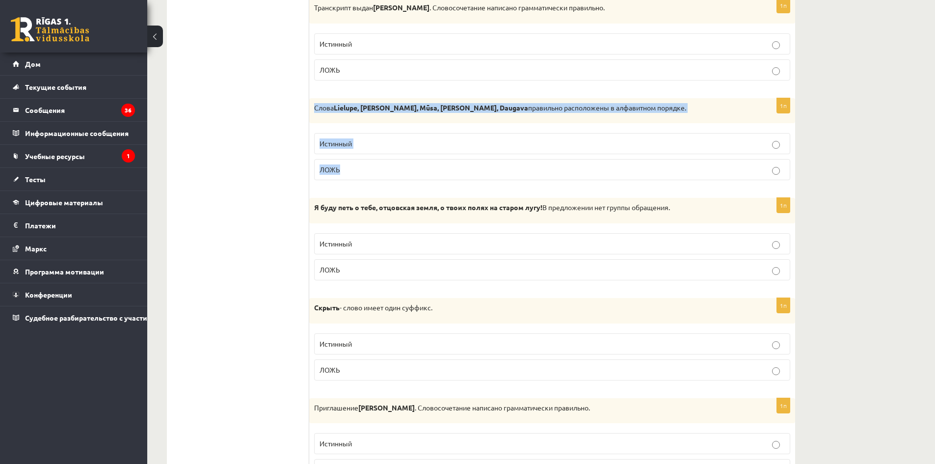
drag, startPoint x: 310, startPoint y: 109, endPoint x: 485, endPoint y: 185, distance: 190.8
click at [485, 185] on div "1п Слова Lielupe, Memele, Mūsa, Misa, Daugava правильно расположены в алфавитно…" at bounding box center [552, 143] width 486 height 90
click at [374, 169] on p "ЛОЖЬ" at bounding box center [551, 169] width 465 height 10
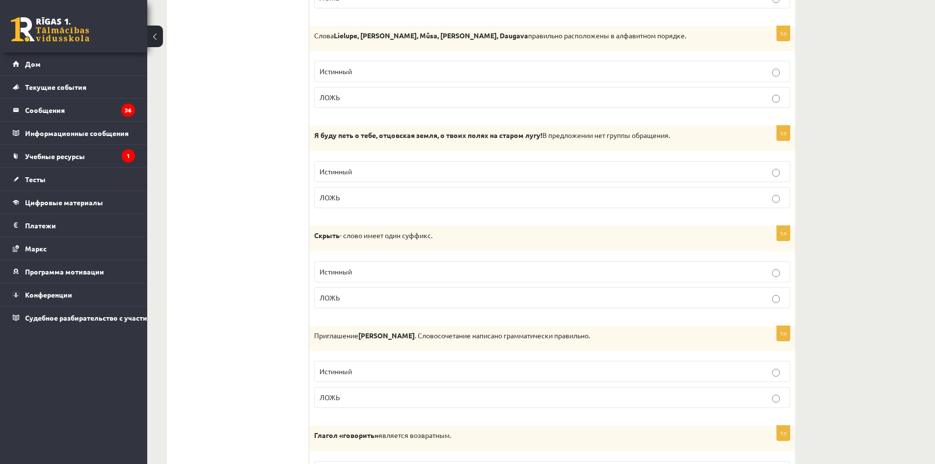
scroll to position [1620, 0]
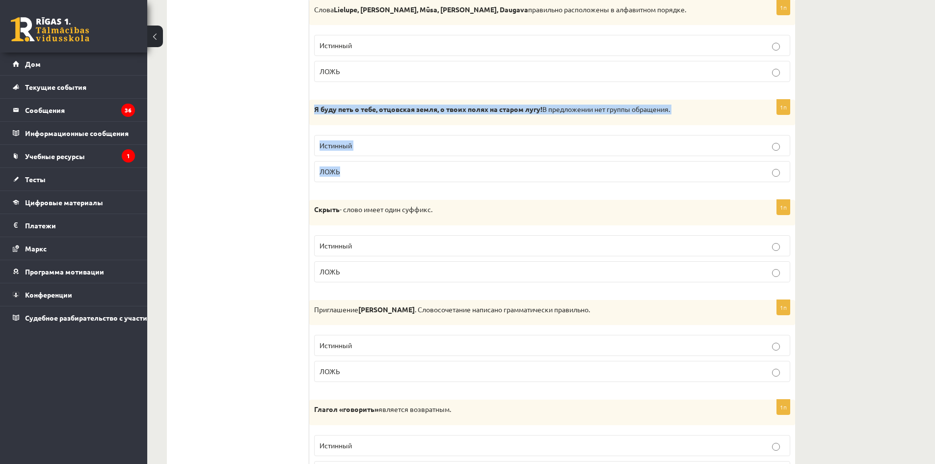
drag, startPoint x: 311, startPoint y: 109, endPoint x: 478, endPoint y: 176, distance: 179.9
click at [478, 176] on div "1п Я буду петь о тебе, отцовская земля, о твоих полях на старом лугу! В предлож…" at bounding box center [552, 145] width 486 height 90
drag, startPoint x: 344, startPoint y: 173, endPoint x: 356, endPoint y: 169, distance: 13.4
click at [344, 173] on p "ЛОЖЬ" at bounding box center [551, 171] width 465 height 10
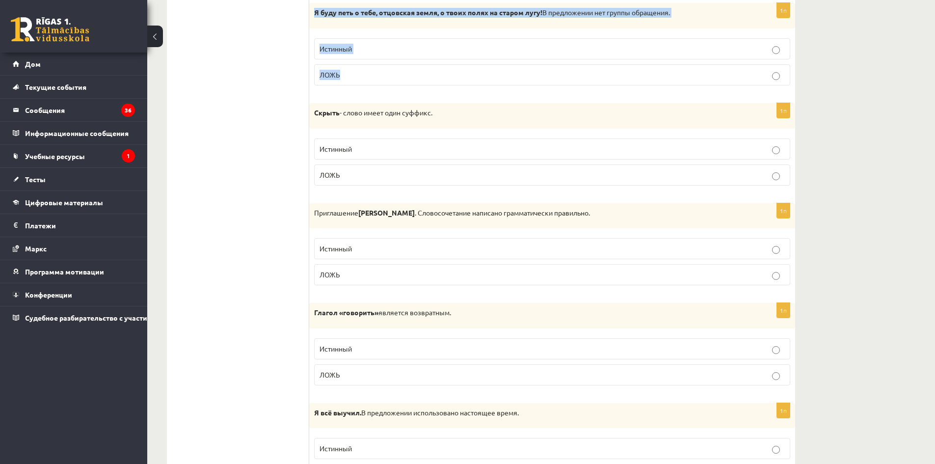
scroll to position [1718, 0]
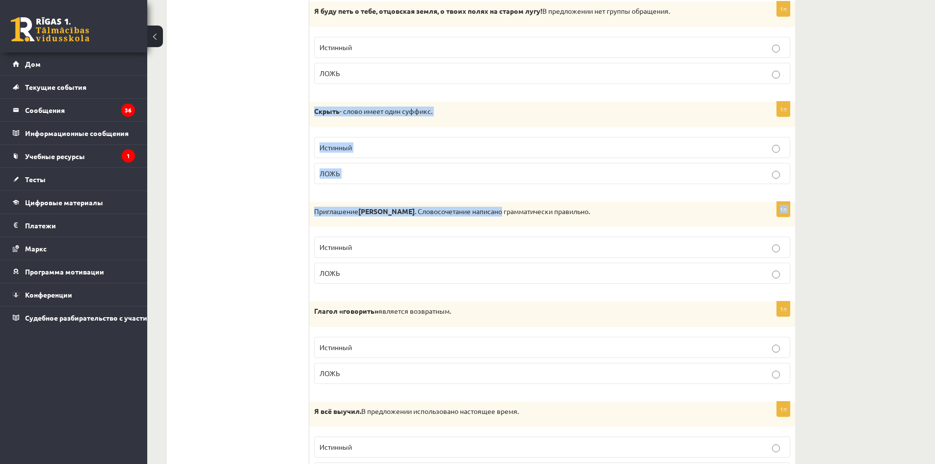
drag, startPoint x: 315, startPoint y: 113, endPoint x: 506, endPoint y: 199, distance: 209.8
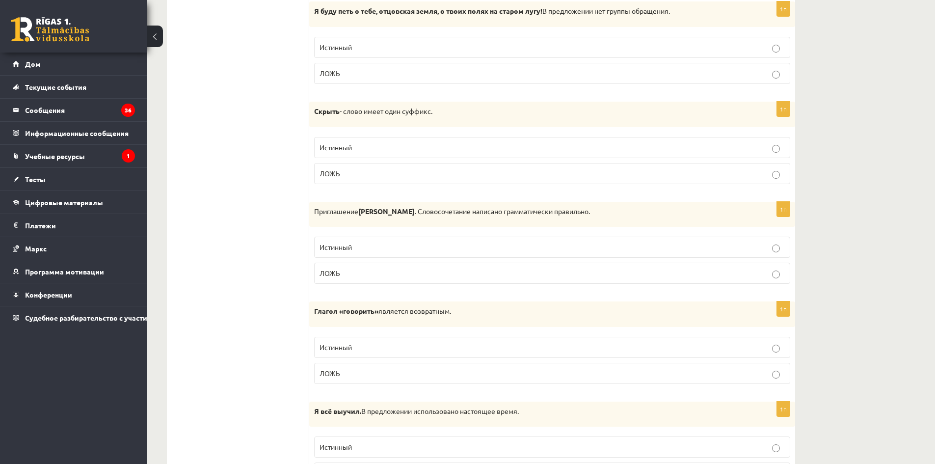
drag, startPoint x: 315, startPoint y: 108, endPoint x: 328, endPoint y: 117, distance: 16.2
click at [424, 152] on div "1п Скрыть - слово имеет один суффикс. Истинный ЛОЖЬ" at bounding box center [552, 147] width 486 height 90
click at [316, 116] on p "Скрыть - слово имеет один суффикс." at bounding box center [527, 111] width 427 height 10
drag, startPoint x: 312, startPoint y: 111, endPoint x: 438, endPoint y: 167, distance: 138.0
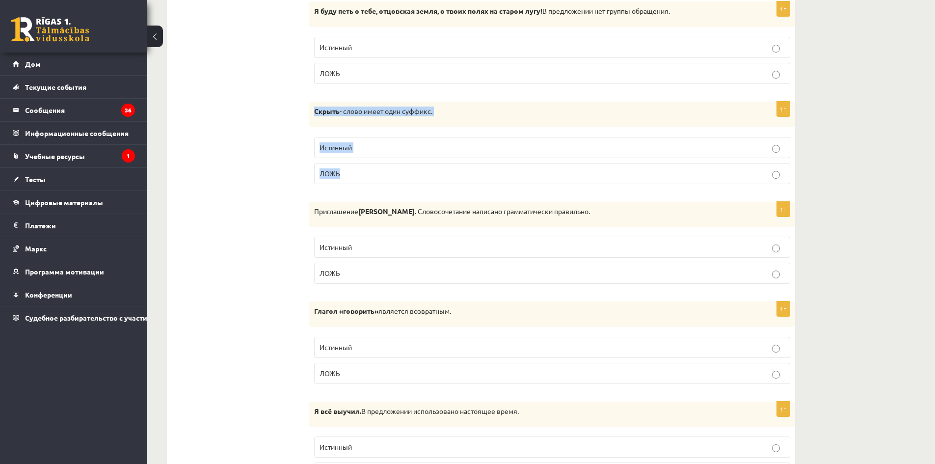
click at [438, 167] on div "1п Скрыть - слово имеет один суффикс. Истинный ЛОЖЬ" at bounding box center [552, 147] width 486 height 90
click at [376, 150] on p "Истинный" at bounding box center [551, 147] width 465 height 10
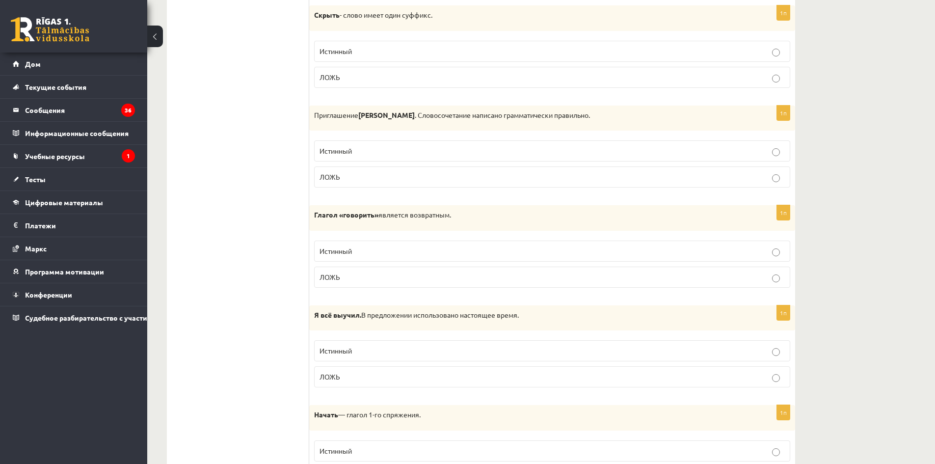
scroll to position [1816, 0]
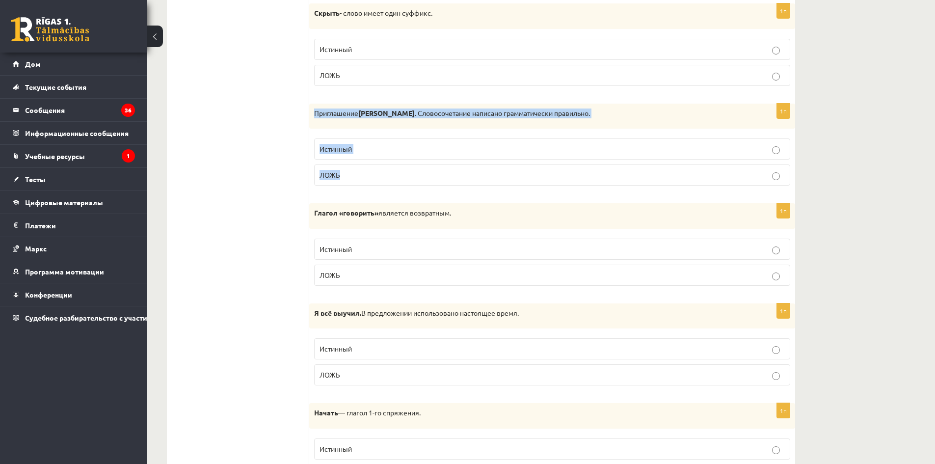
drag, startPoint x: 315, startPoint y: 116, endPoint x: 483, endPoint y: 174, distance: 178.3
click at [483, 174] on div "1п Приглашение Винсенту Григусу . Словосочетание написано грамматически правиль…" at bounding box center [552, 149] width 486 height 90
click at [366, 149] on p "Истинный" at bounding box center [551, 149] width 465 height 10
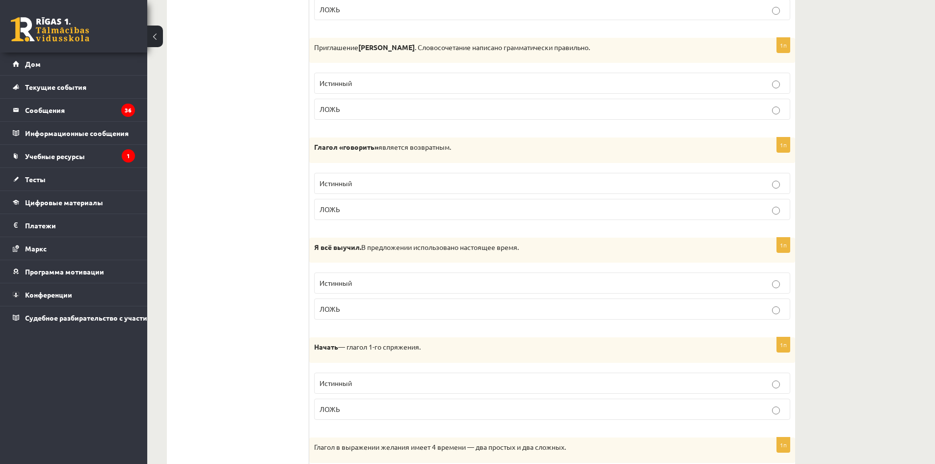
scroll to position [1914, 0]
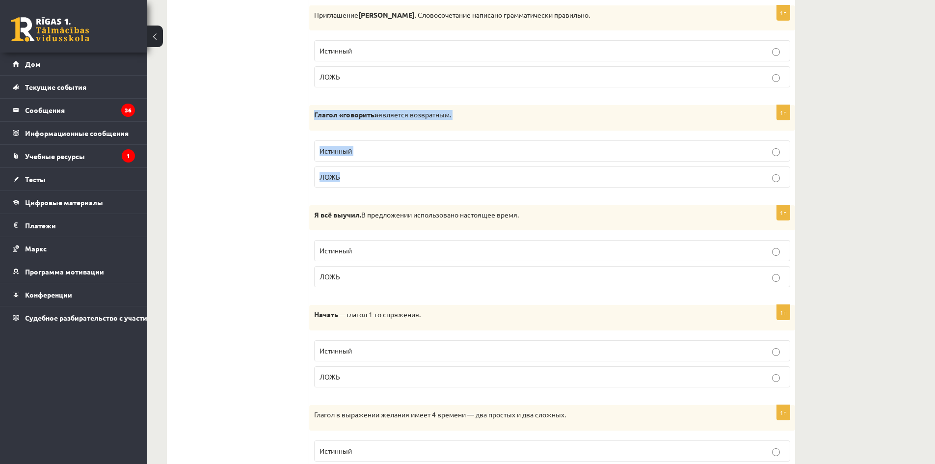
drag, startPoint x: 315, startPoint y: 112, endPoint x: 447, endPoint y: 169, distance: 144.2
click at [448, 169] on div "1п Глагол «говорить» является возвратным. Истинный ЛОЖЬ" at bounding box center [552, 150] width 486 height 90
click at [396, 175] on p "ЛОЖЬ" at bounding box center [551, 177] width 465 height 10
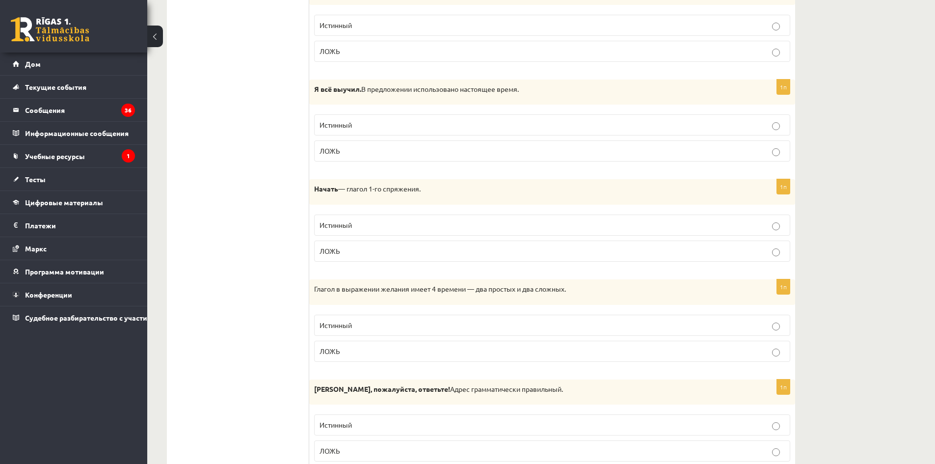
scroll to position [2061, 0]
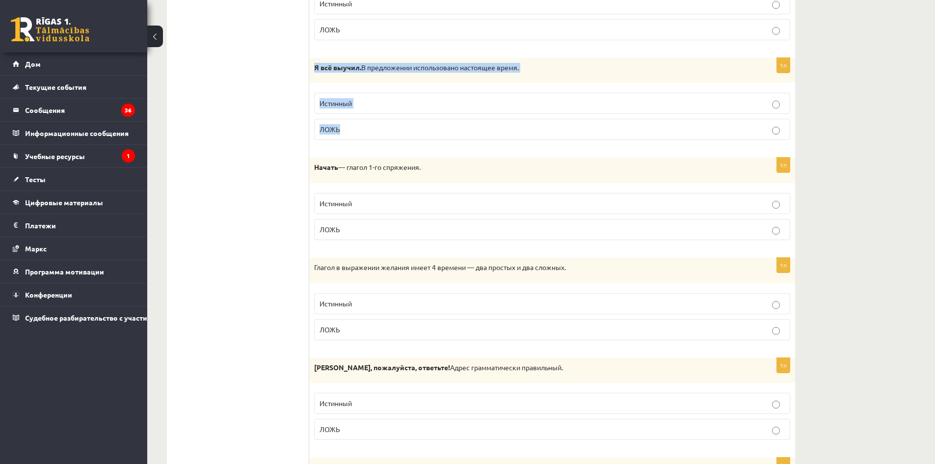
drag, startPoint x: 312, startPoint y: 65, endPoint x: 471, endPoint y: 120, distance: 168.2
click at [471, 120] on div "1п Я всё выучил. В предложении использовано настоящее время. Истинный ЛОЖЬ" at bounding box center [552, 103] width 486 height 90
click at [346, 130] on p "ЛОЖЬ" at bounding box center [551, 129] width 465 height 10
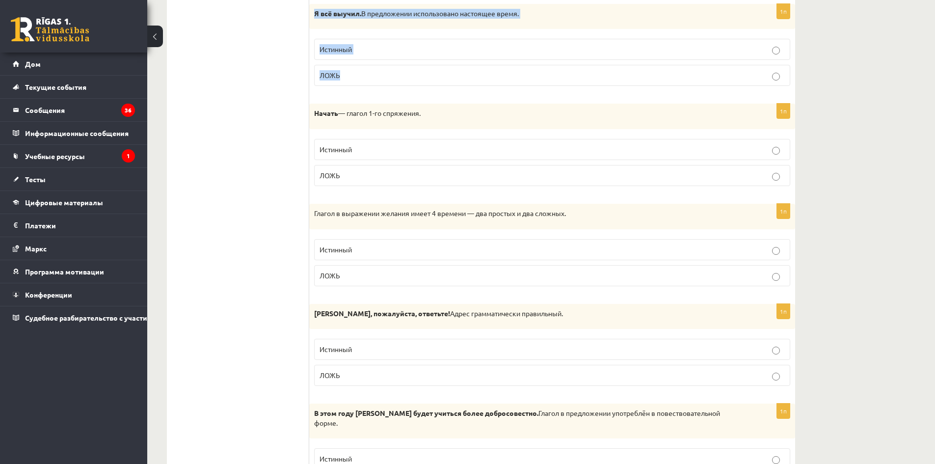
scroll to position [2159, 0]
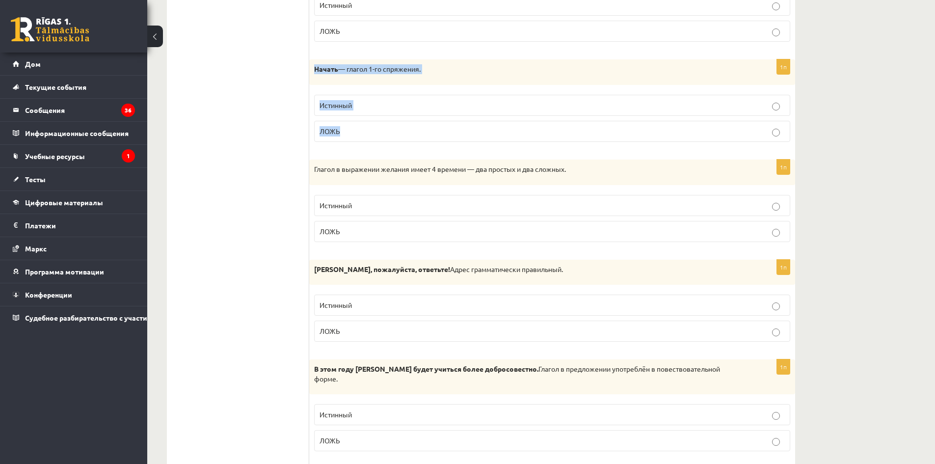
drag, startPoint x: 313, startPoint y: 72, endPoint x: 437, endPoint y: 124, distance: 134.8
click at [437, 124] on div "1п Начать — глагол 1-го спряжения. Истинный ЛОЖЬ" at bounding box center [552, 104] width 486 height 90
click at [372, 133] on p "ЛОЖЬ" at bounding box center [551, 131] width 465 height 10
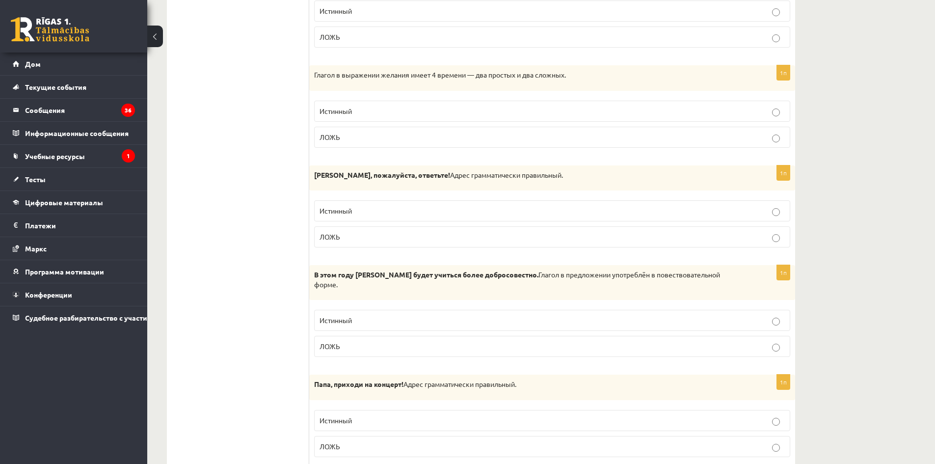
scroll to position [2258, 0]
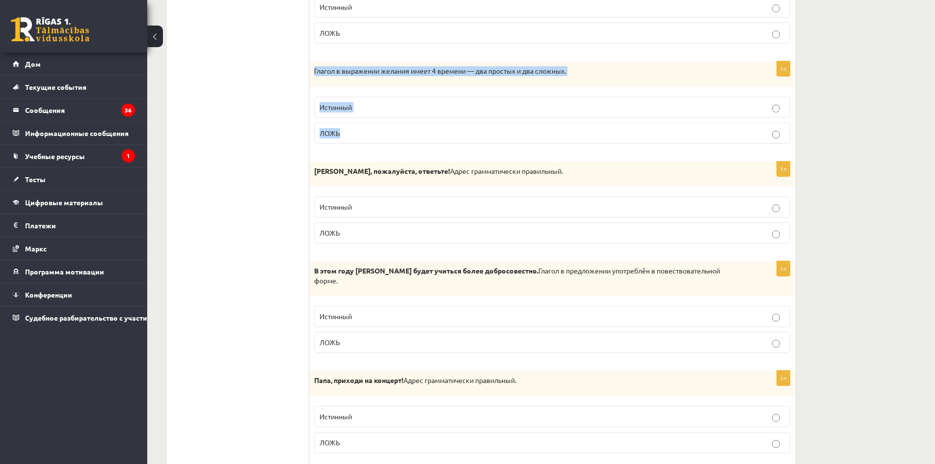
drag, startPoint x: 314, startPoint y: 68, endPoint x: 477, endPoint y: 137, distance: 176.8
click at [477, 137] on div "1п Глагол в выражении желания имеет 4 времени — два простых и два сложных. Исти…" at bounding box center [552, 106] width 486 height 90
click at [386, 111] on p "Истинный" at bounding box center [551, 107] width 465 height 10
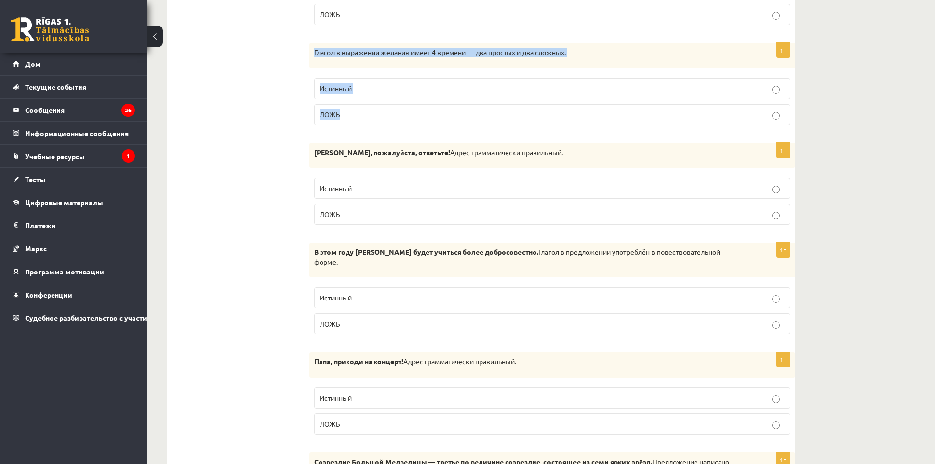
scroll to position [2356, 0]
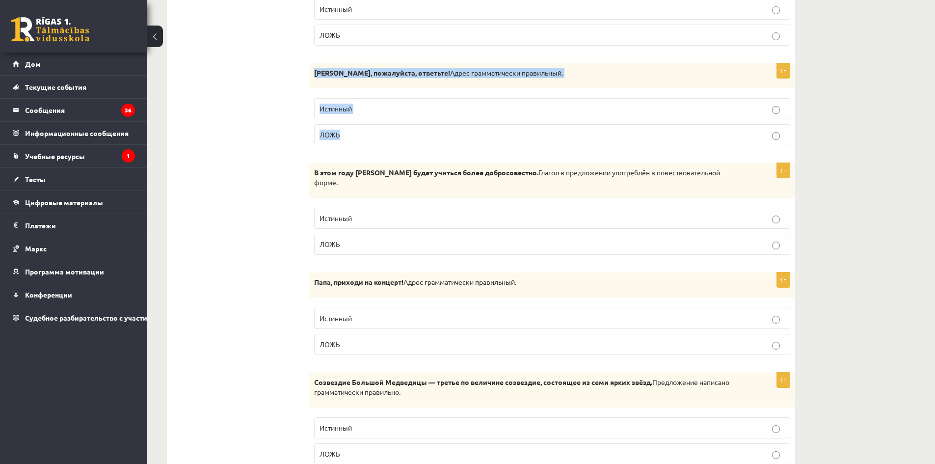
drag, startPoint x: 313, startPoint y: 74, endPoint x: 488, endPoint y: 146, distance: 189.3
click at [488, 146] on div "1п Нормундс Берз, пожалуйста, ответьте! Адрес грамматически правильный. Истинны…" at bounding box center [552, 108] width 486 height 90
click at [382, 108] on p "Истинный" at bounding box center [551, 109] width 465 height 10
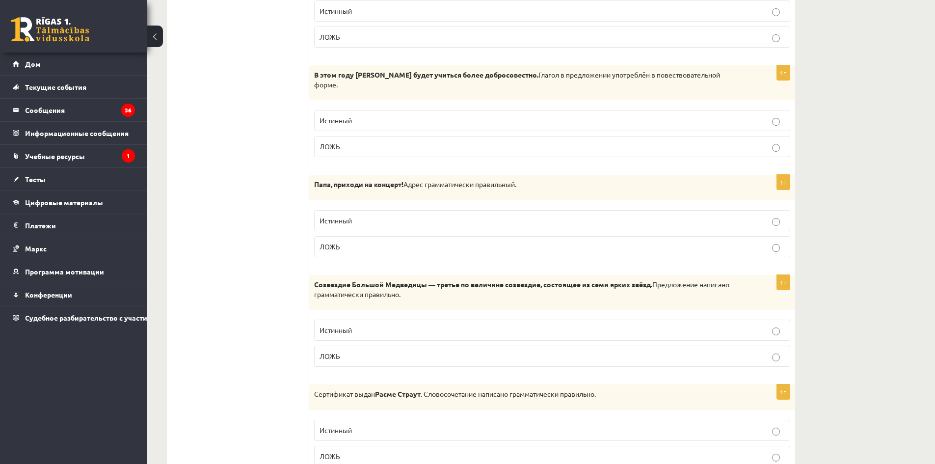
scroll to position [2454, 0]
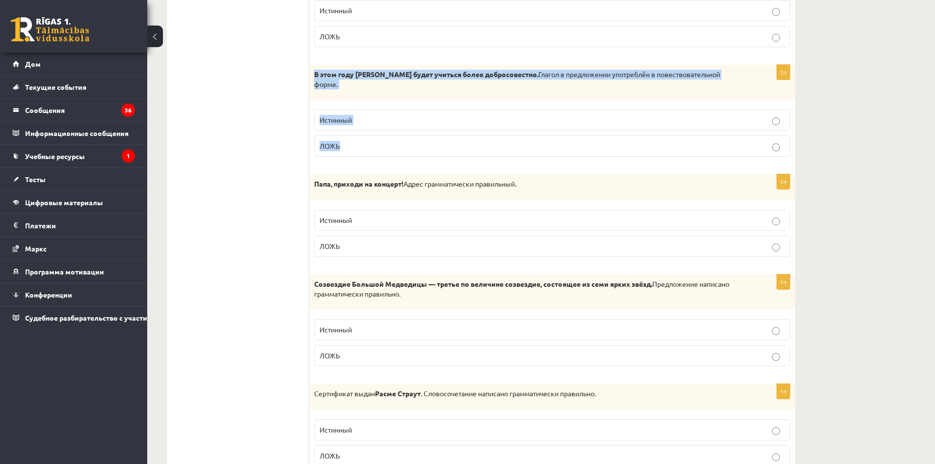
drag, startPoint x: 315, startPoint y: 78, endPoint x: 483, endPoint y: 137, distance: 178.5
click at [483, 137] on div "1п В этом году Зейн будет учиться более добросовестно. Глагол в предложении упо…" at bounding box center [552, 115] width 486 height 100
click at [367, 116] on p "Истинный" at bounding box center [551, 120] width 465 height 10
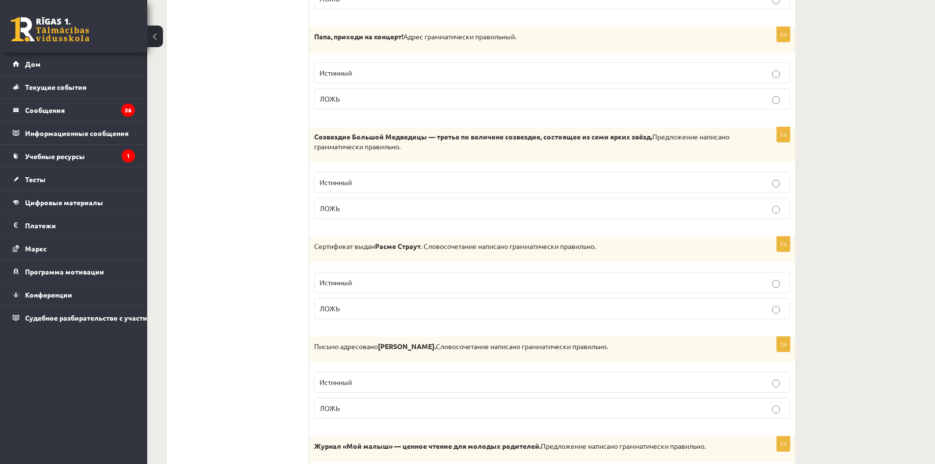
click at [373, 94] on p "ЛОЖЬ" at bounding box center [551, 99] width 465 height 10
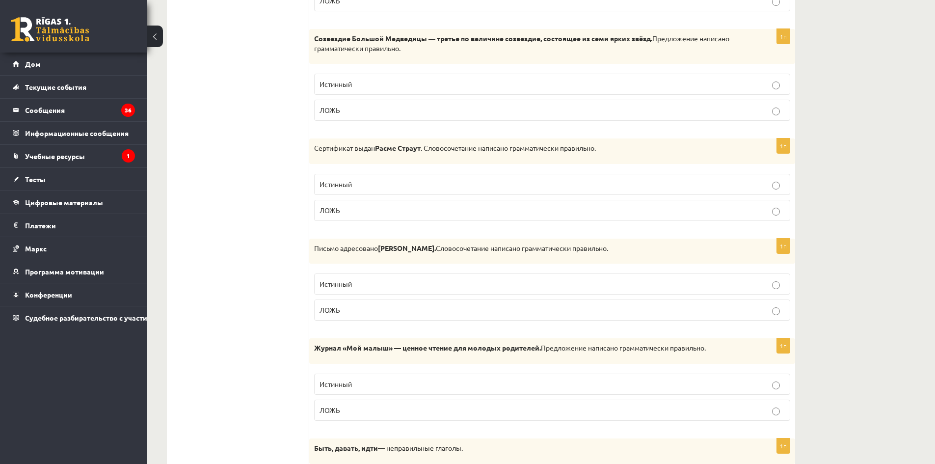
click at [379, 79] on p "Истинный" at bounding box center [551, 84] width 465 height 10
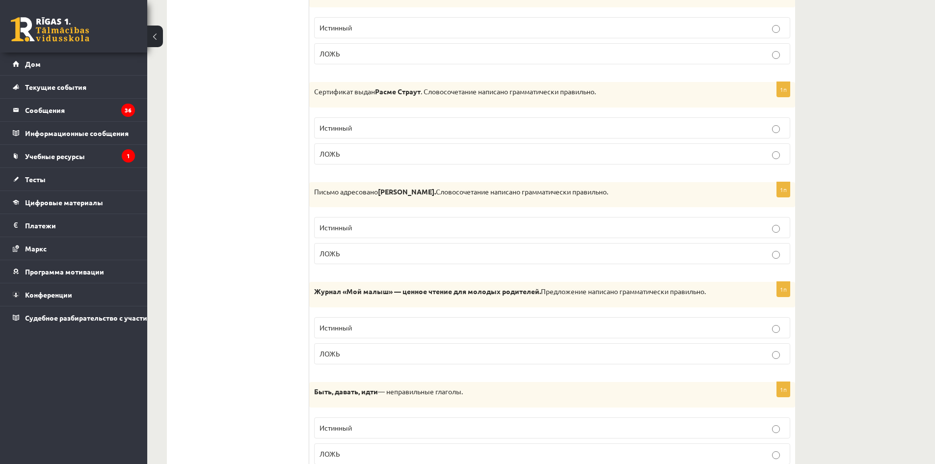
scroll to position [2784, 0]
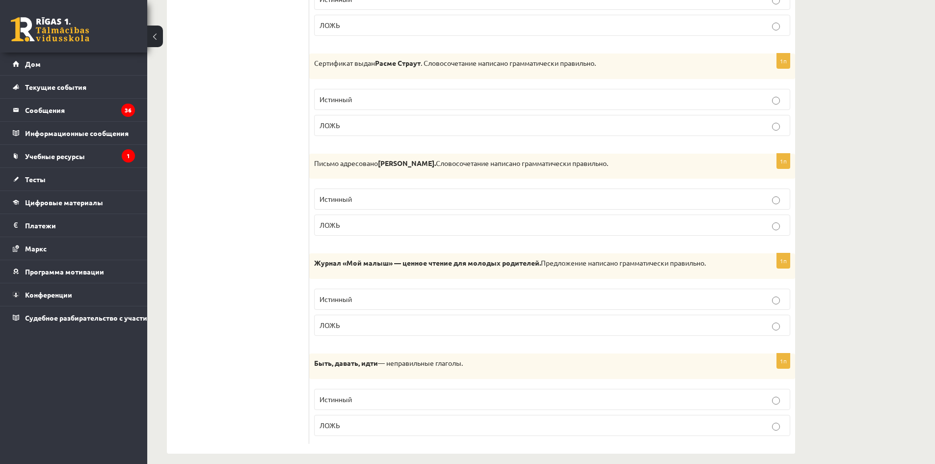
click at [376, 115] on label "ЛОЖЬ" at bounding box center [552, 125] width 476 height 21
click at [398, 214] on label "ЛОЖЬ" at bounding box center [552, 224] width 476 height 21
click at [475, 375] on div "1п Быть, давать, идти — неправильные глаголы. Истинный ЛОЖЬ" at bounding box center [552, 398] width 486 height 90
click at [472, 315] on label "ЛОЖЬ" at bounding box center [552, 325] width 476 height 21
drag, startPoint x: 486, startPoint y: 432, endPoint x: 485, endPoint y: 419, distance: 13.8
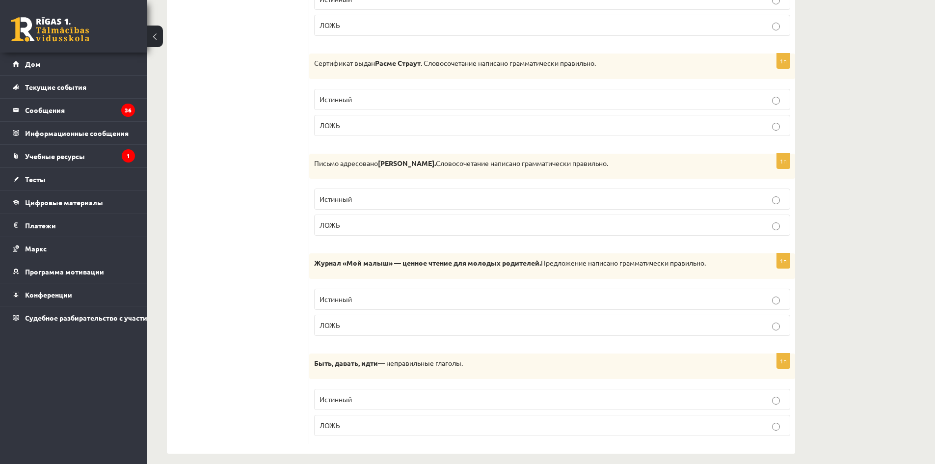
click at [486, 432] on div "1п Быть, давать, идти — неправильные глаголы. Истинный ЛОЖЬ" at bounding box center [552, 398] width 486 height 90
click at [479, 398] on label "Истинный" at bounding box center [552, 399] width 476 height 21
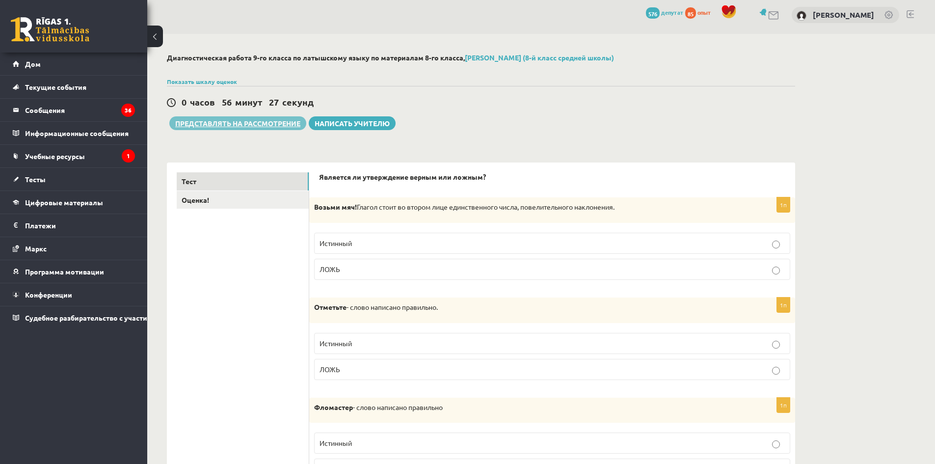
scroll to position [0, 0]
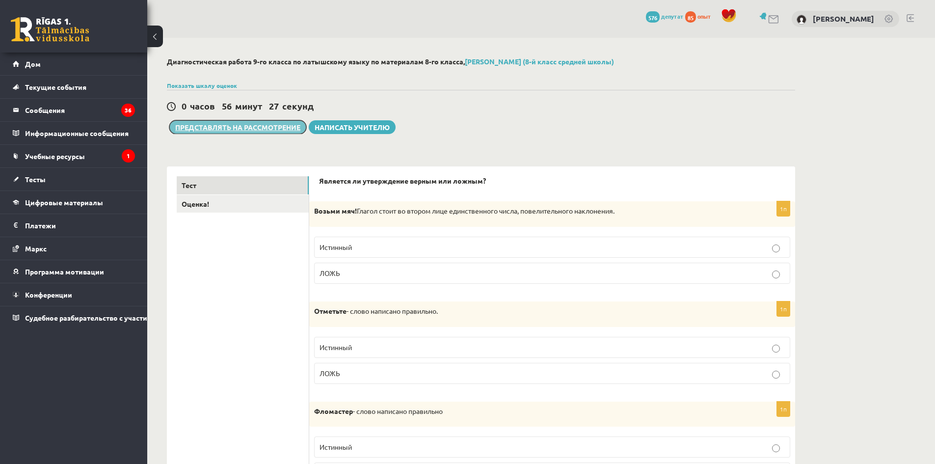
click at [244, 133] on button "Представлять на рассмотрение" at bounding box center [237, 127] width 137 height 14
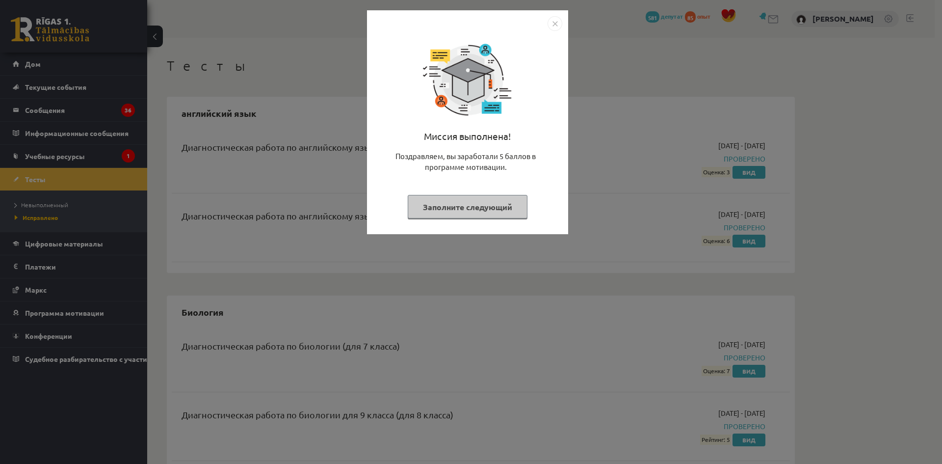
click at [553, 23] on img "Закрывать" at bounding box center [555, 23] width 15 height 15
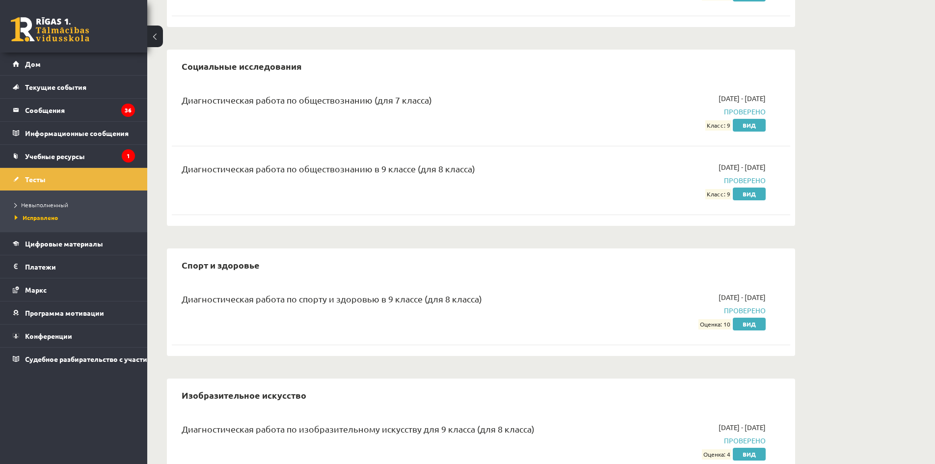
scroll to position [1963, 0]
click at [40, 203] on font "Невыполненный" at bounding box center [44, 205] width 47 height 8
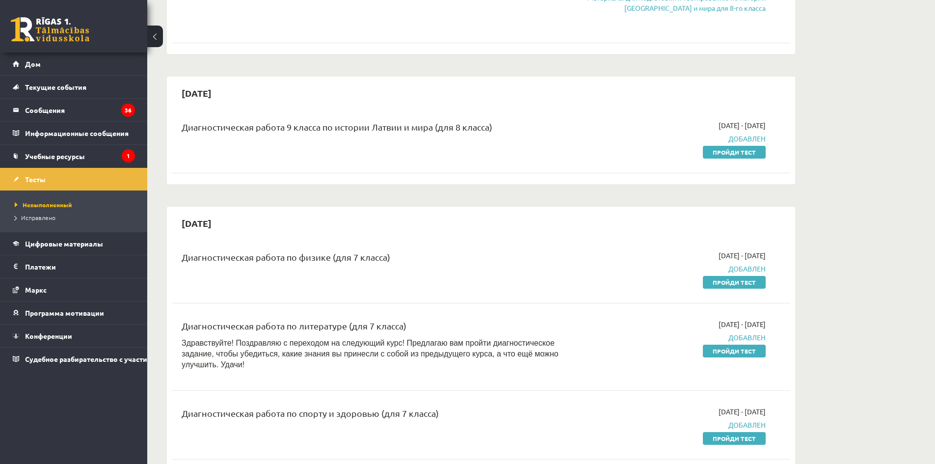
scroll to position [442, 0]
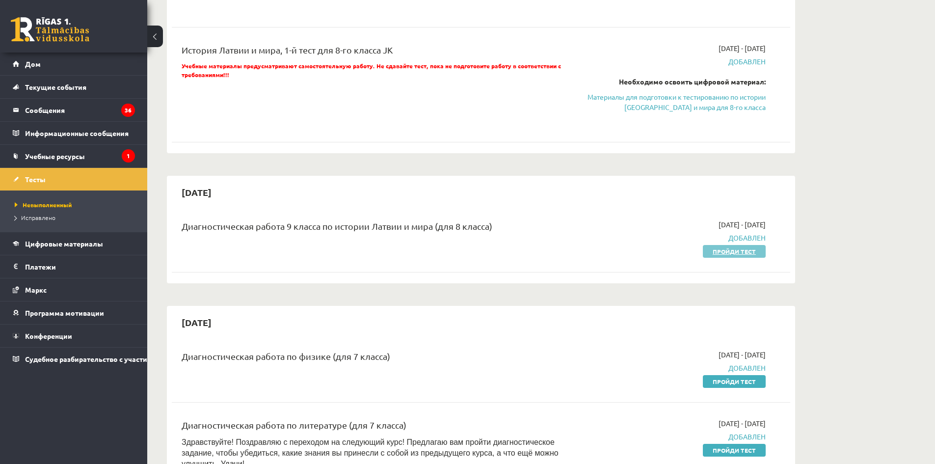
click at [713, 256] on link "Пройди тест" at bounding box center [734, 251] width 63 height 13
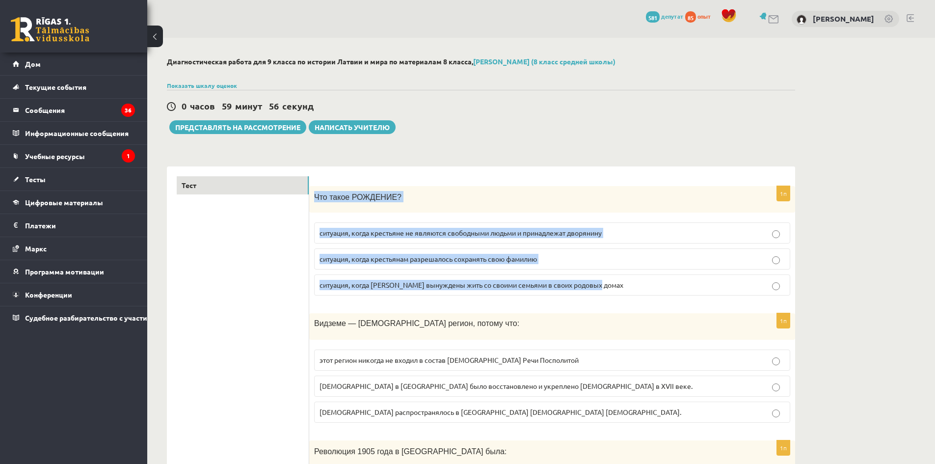
drag, startPoint x: 313, startPoint y: 194, endPoint x: 634, endPoint y: 289, distance: 335.1
click at [634, 289] on div "1п Что такое РОЖДЕНИЕ? ситуация, когда крестьяне не являются свободными людьми …" at bounding box center [552, 245] width 486 height 118
copy div "Что такое РОЖДЕНИЕ? ситуация, когда крестьяне не являются свободными людьми и п…"
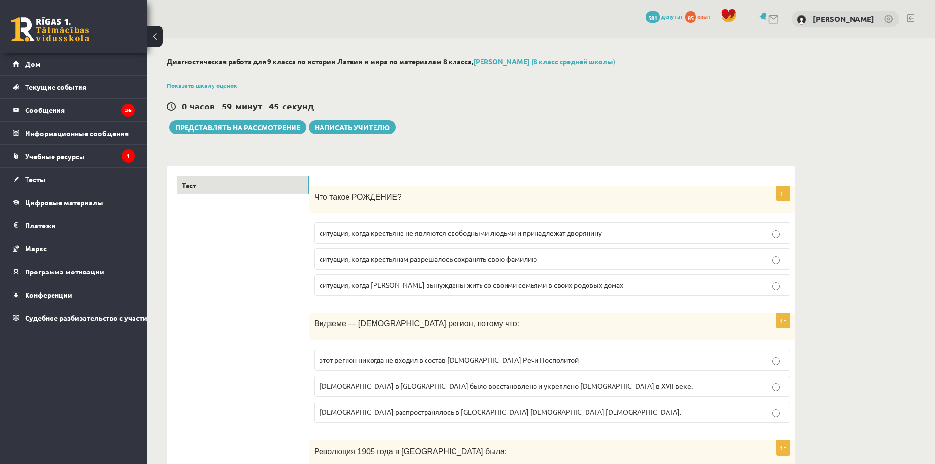
drag, startPoint x: 240, startPoint y: 260, endPoint x: 248, endPoint y: 258, distance: 8.6
click at [425, 247] on fieldset "ситуация, когда крестьяне не являются свободными людьми и принадлежат дворянину…" at bounding box center [552, 257] width 476 height 81
click at [415, 240] on label "ситуация, когда крестьяне не являются свободными людьми и принадлежат дворянину" at bounding box center [552, 232] width 476 height 21
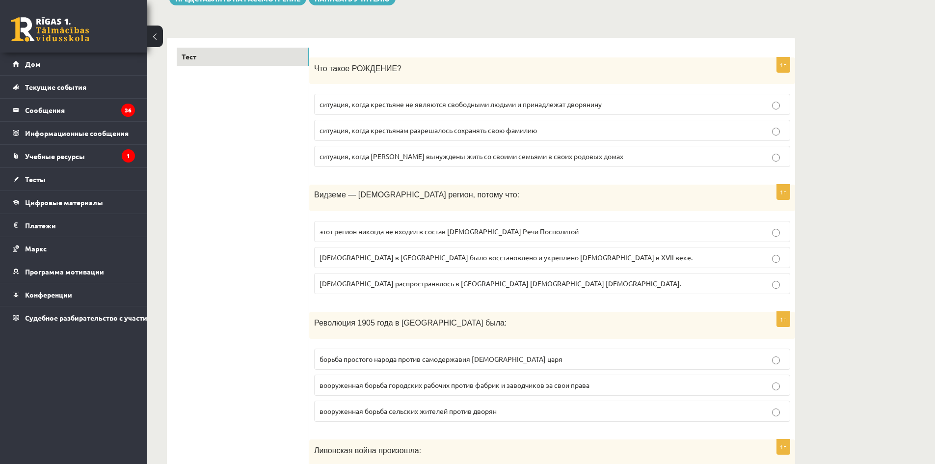
scroll to position [147, 0]
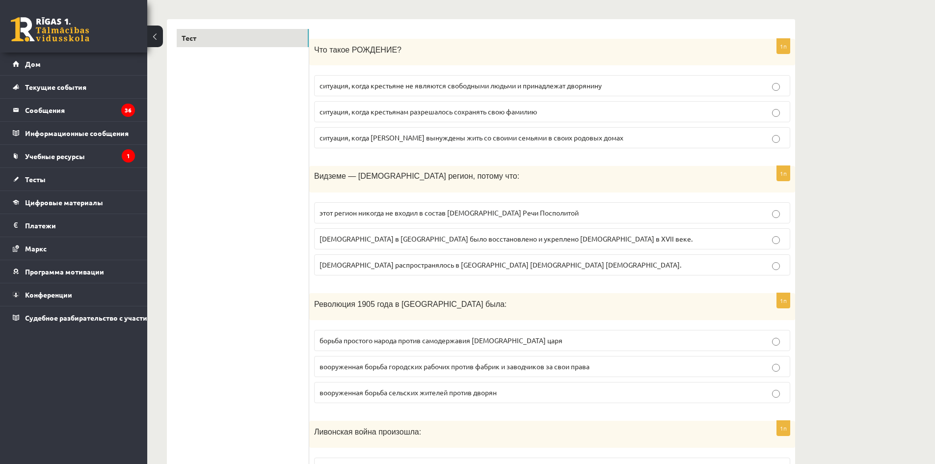
click at [386, 145] on label "ситуация, когда [PERSON_NAME] вынуждены жить со своими семьями в своих родовых …" at bounding box center [552, 137] width 476 height 21
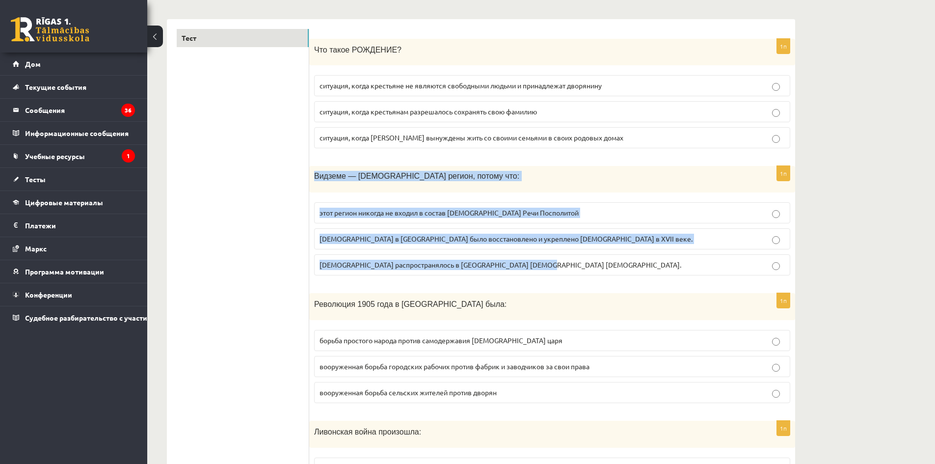
drag, startPoint x: 314, startPoint y: 175, endPoint x: 581, endPoint y: 267, distance: 283.1
click at [588, 269] on div "1п [GEOGRAPHIC_DATA] — [DEMOGRAPHIC_DATA] регион, потому что: этот регион никог…" at bounding box center [552, 224] width 486 height 117
copy div "Видземе — [DEMOGRAPHIC_DATA] регион, потому что: этот регион никогда не входил …"
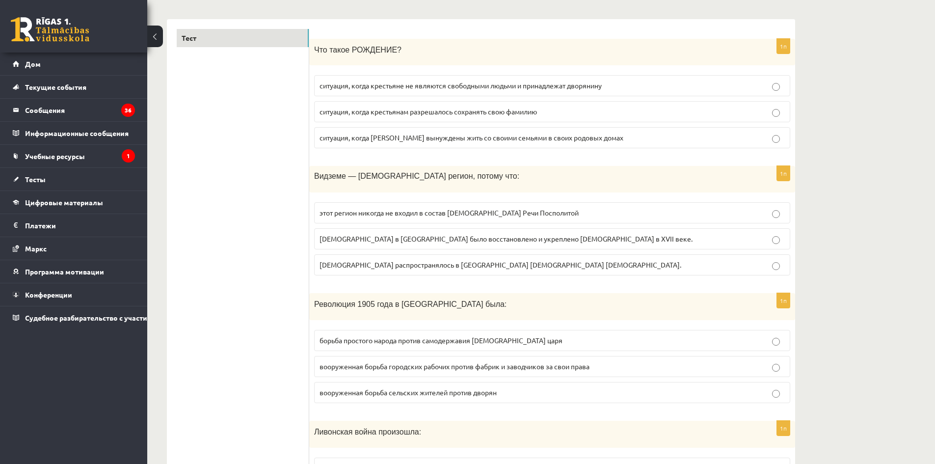
click at [357, 267] on font "[DEMOGRAPHIC_DATA] распространялось в [GEOGRAPHIC_DATA] [DEMOGRAPHIC_DATA] [DEM…" at bounding box center [500, 264] width 362 height 9
click at [460, 234] on p "[DEMOGRAPHIC_DATA] в [GEOGRAPHIC_DATA] было восстановлено и укреплено [DEMOGRAP…" at bounding box center [551, 239] width 465 height 10
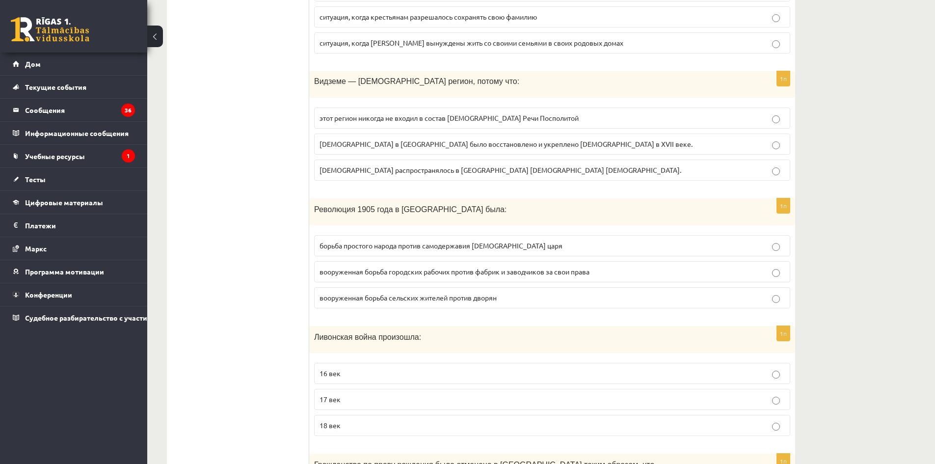
scroll to position [245, 0]
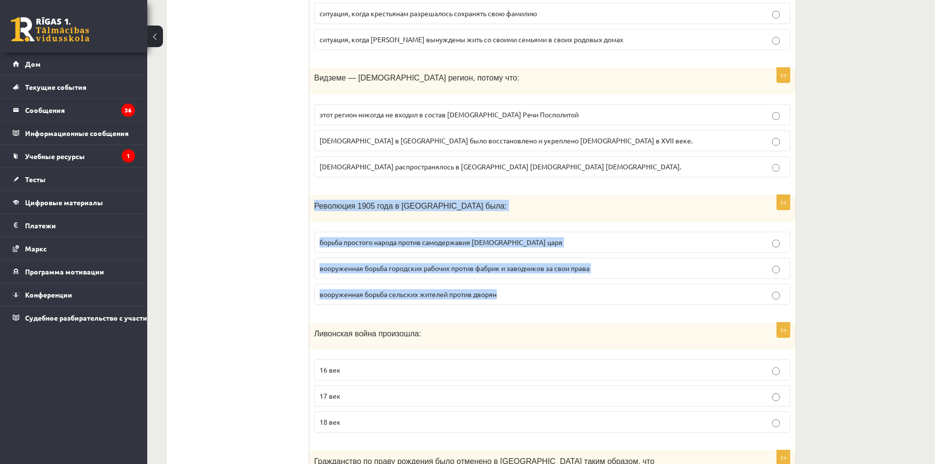
drag, startPoint x: 315, startPoint y: 205, endPoint x: 520, endPoint y: 309, distance: 229.4
click at [520, 309] on div "1п Революция 1905 года в [GEOGRAPHIC_DATA] была: борьба простого народа против …" at bounding box center [552, 254] width 486 height 118
copy div "Революция 1905 года в [GEOGRAPHIC_DATA] была: борьба простого народа против сам…"
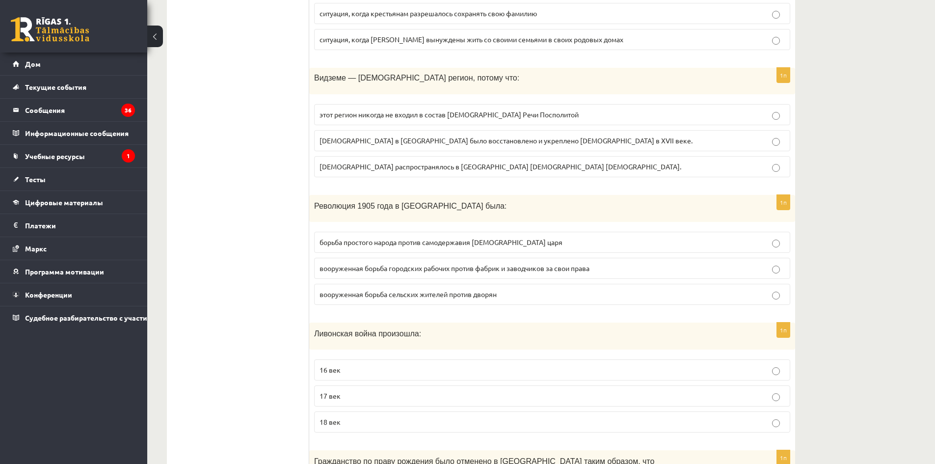
click at [395, 243] on font "борьба простого народа против самодержавия [DEMOGRAPHIC_DATA] царя" at bounding box center [440, 242] width 243 height 9
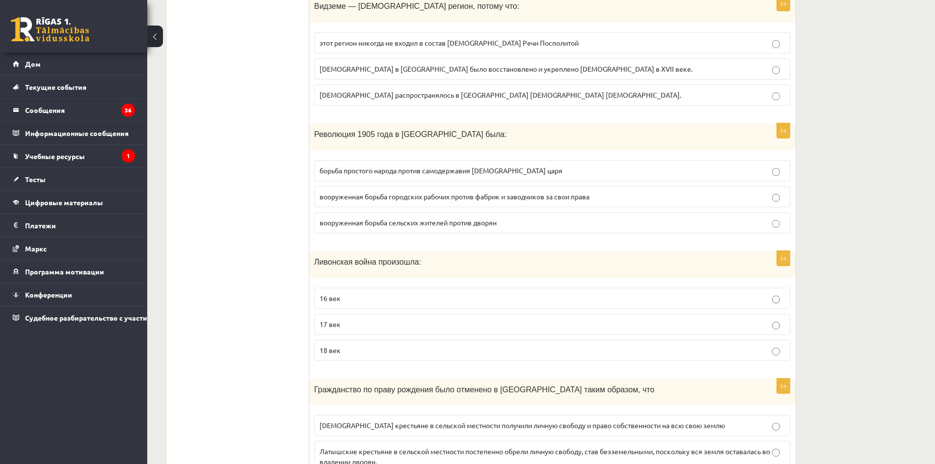
scroll to position [344, 0]
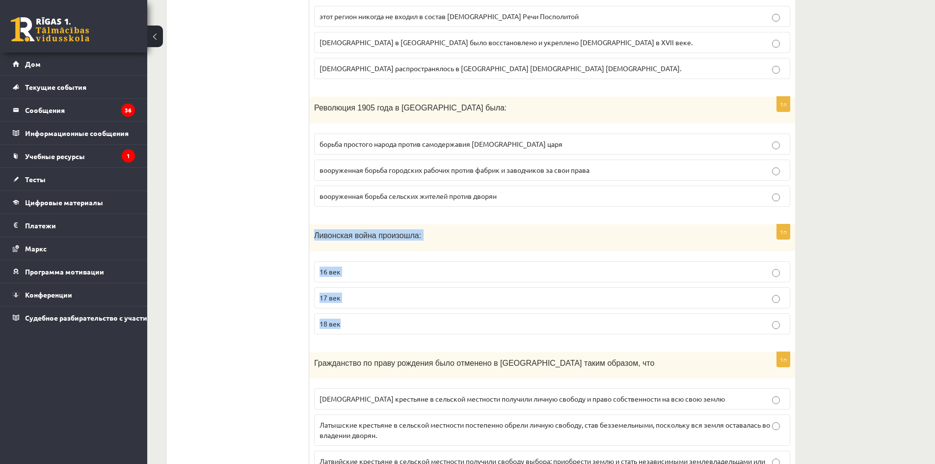
drag, startPoint x: 314, startPoint y: 232, endPoint x: 489, endPoint y: 317, distance: 195.1
click at [489, 317] on div "1п Ливонская война произошла: 16 век 17 век 18 век" at bounding box center [552, 283] width 486 height 118
copy div "Ливонская война произошла: 16 век 17 век 18 век"
click at [371, 266] on p "16 век" at bounding box center [551, 271] width 465 height 10
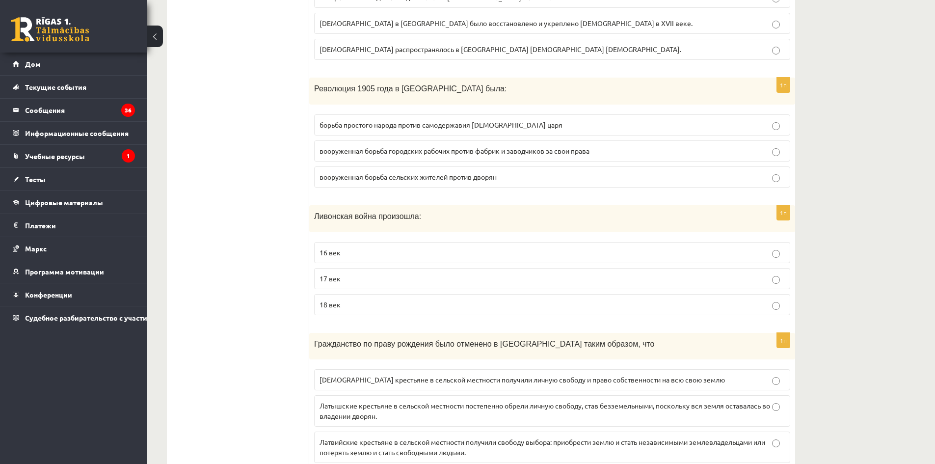
scroll to position [540, 0]
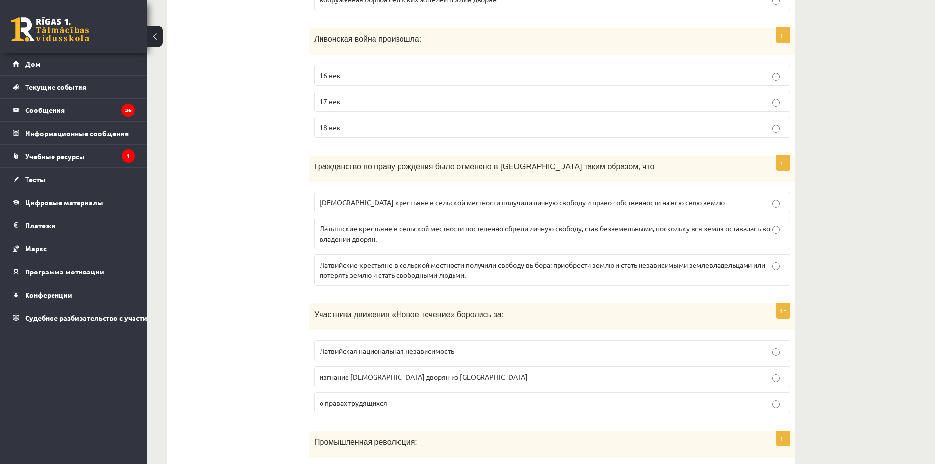
drag, startPoint x: 308, startPoint y: 167, endPoint x: 365, endPoint y: 209, distance: 70.2
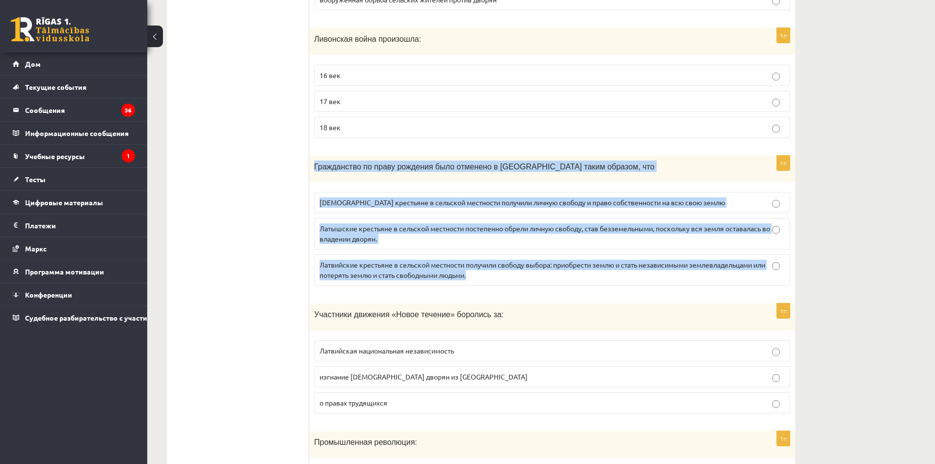
drag, startPoint x: 313, startPoint y: 167, endPoint x: 739, endPoint y: 272, distance: 438.6
click at [739, 272] on div "1п Гражданство по праву рождения было отменено в [GEOGRAPHIC_DATA] таким образо…" at bounding box center [552, 225] width 486 height 138
copy div "Гражданство по праву рождения было отменено в [GEOGRAPHIC_DATA] таким образом, …"
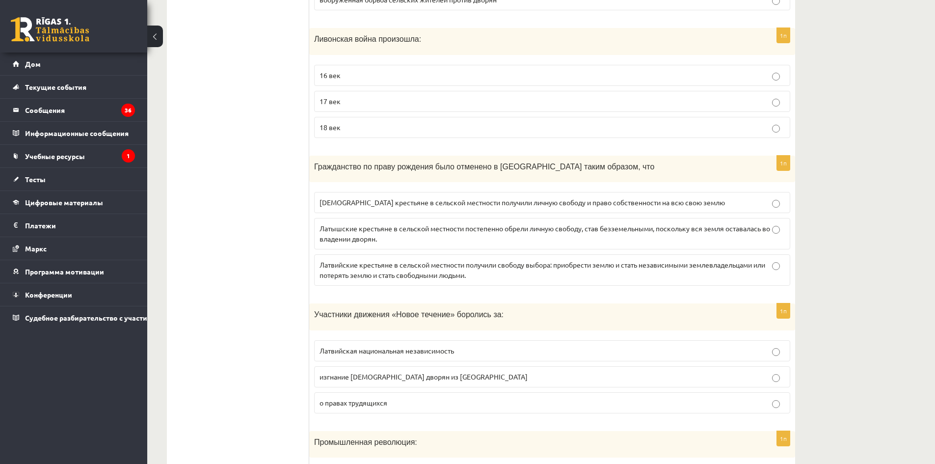
click at [539, 240] on p "Латышские крестьяне в сельской местности постепенно обрели личную свободу, став…" at bounding box center [551, 233] width 465 height 21
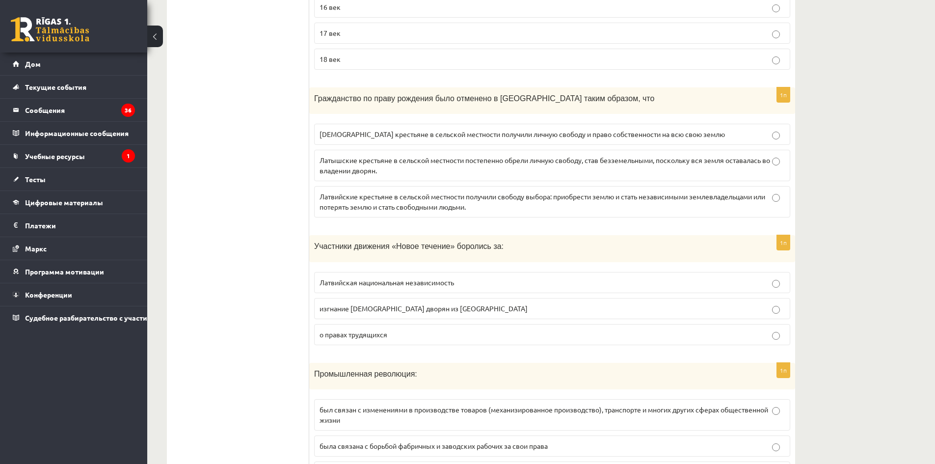
scroll to position [638, 0]
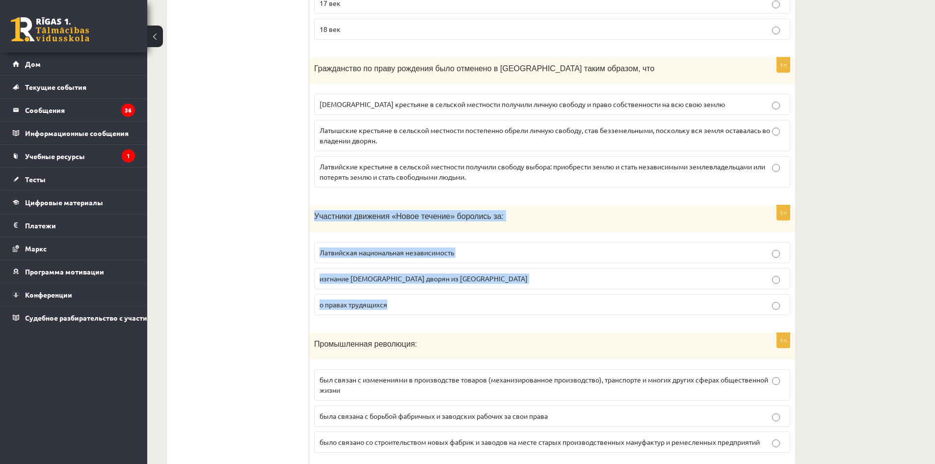
drag, startPoint x: 312, startPoint y: 217, endPoint x: 510, endPoint y: 300, distance: 215.1
click at [510, 300] on div "1п Участники движения «Новое течение» боролись за: Латвийская национальная неза…" at bounding box center [552, 264] width 486 height 118
copy div "Участники движения «Новое течение» боролись за: Латвийская национальная независ…"
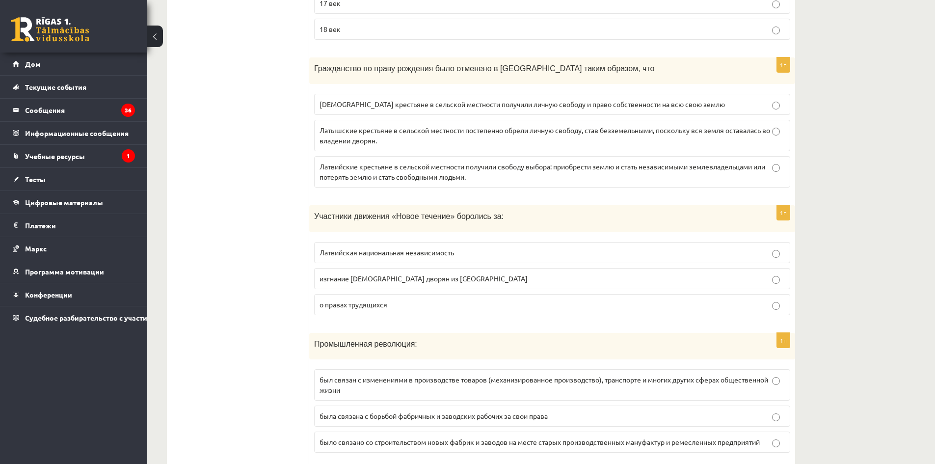
click at [375, 302] on font "о правах трудящихся" at bounding box center [353, 304] width 68 height 9
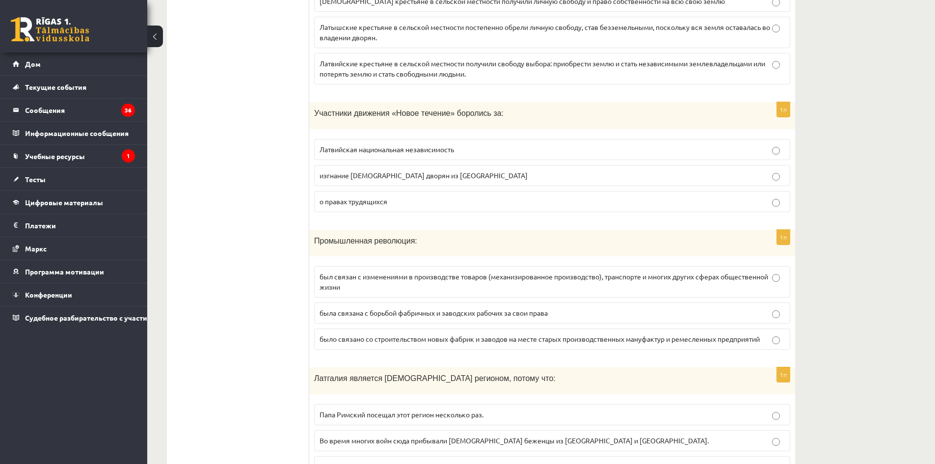
scroll to position [785, 0]
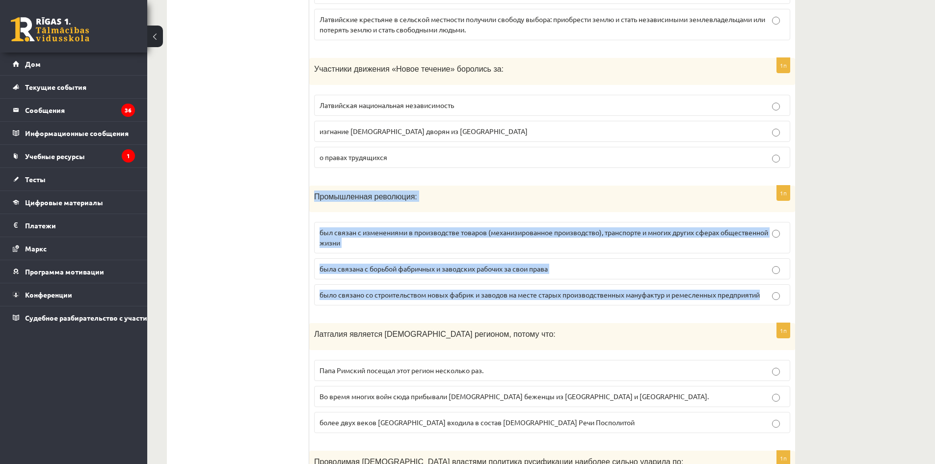
drag, startPoint x: 320, startPoint y: 202, endPoint x: 774, endPoint y: 311, distance: 467.0
click at [774, 311] on div "1п Промышленная революция: был связан с изменениями в производстве товаров (мех…" at bounding box center [552, 250] width 486 height 128
copy div "Промышленная революция: был связан с изменениями в производстве товаров (механи…"
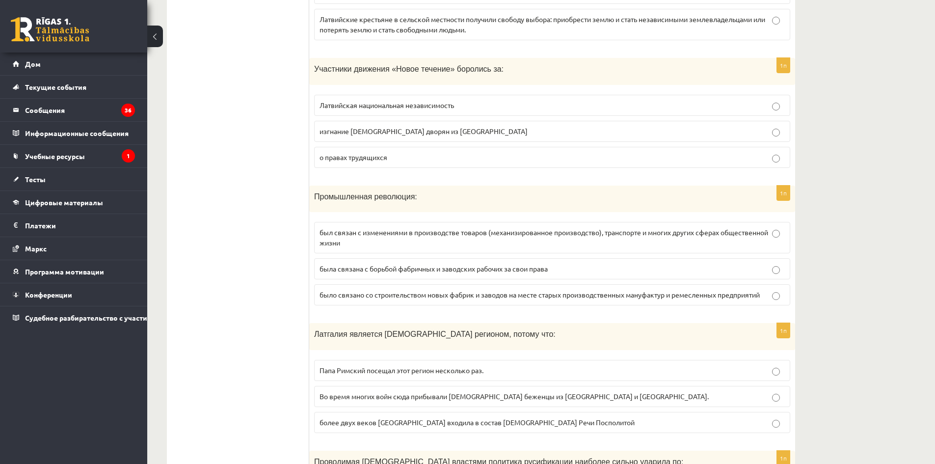
click at [604, 238] on p "был связан с изменениями в производстве товаров (механизированное производство)…" at bounding box center [551, 237] width 465 height 21
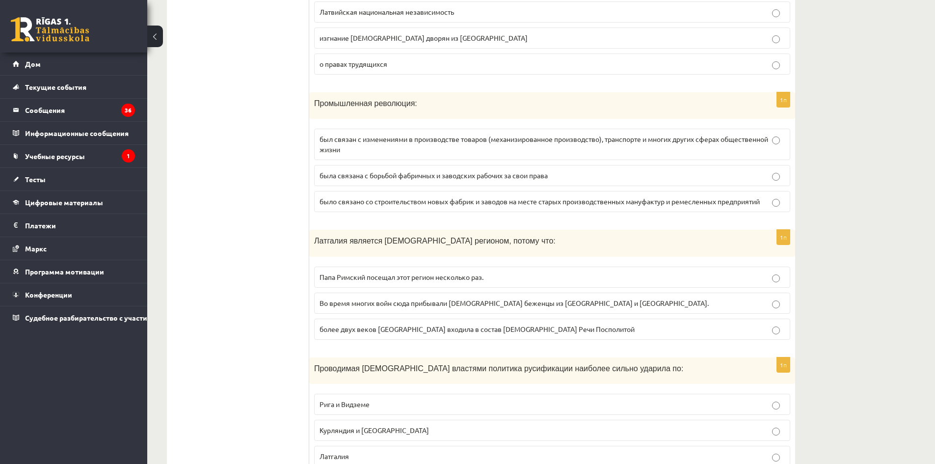
scroll to position [932, 0]
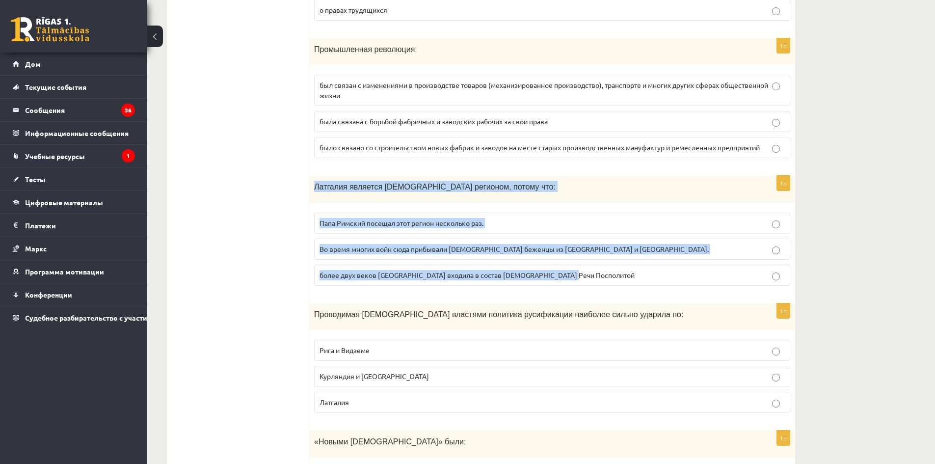
drag, startPoint x: 313, startPoint y: 186, endPoint x: 596, endPoint y: 290, distance: 300.9
click at [596, 290] on div "1п Латгалия является католическим регионом, потому что: Папа Римский посещал эт…" at bounding box center [552, 235] width 486 height 118
copy div "Латгалия является католическим регионом, потому что: Папа Римский посещал этот …"
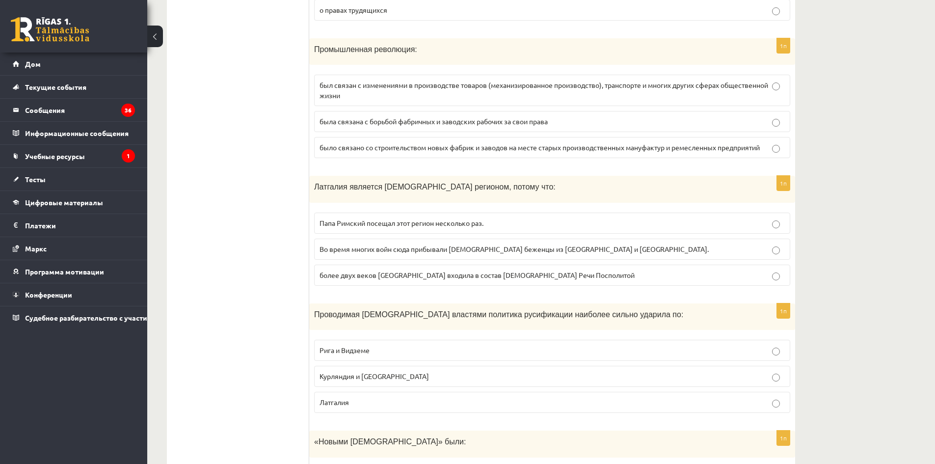
click at [512, 279] on p "более двух веков Латгалия входила в состав католической Речи Посполитой" at bounding box center [551, 275] width 465 height 10
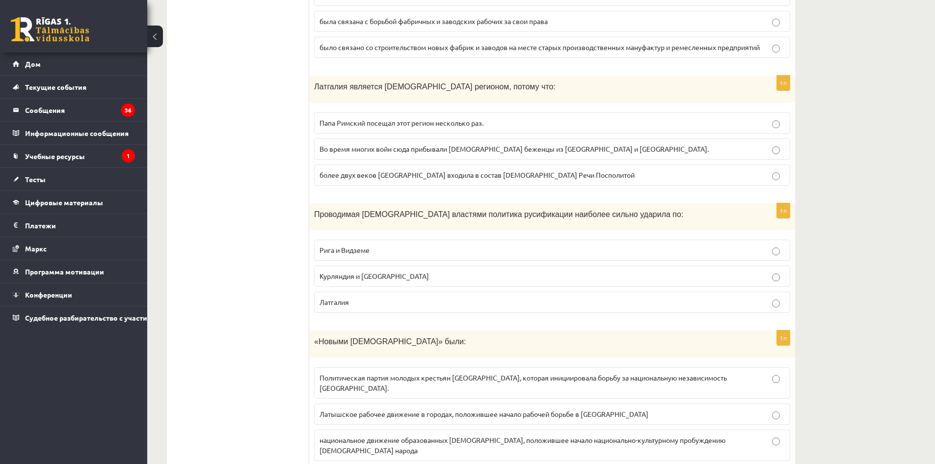
scroll to position [1080, 0]
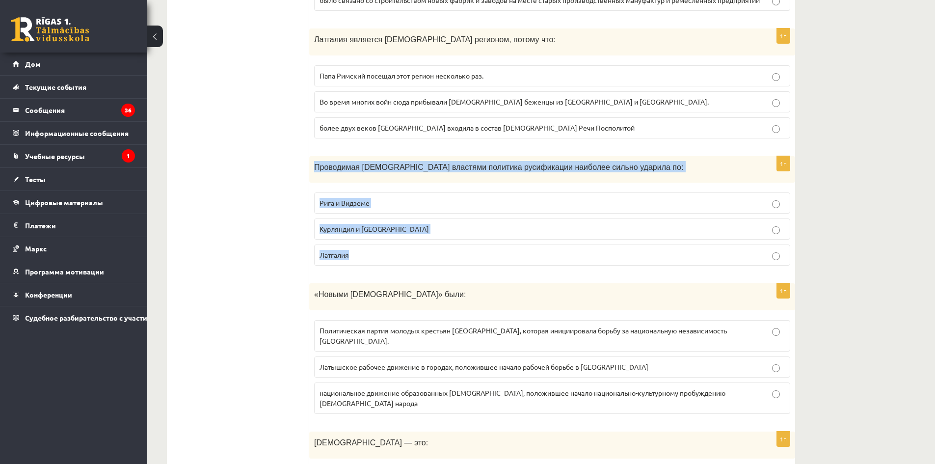
drag, startPoint x: 310, startPoint y: 169, endPoint x: 486, endPoint y: 262, distance: 198.7
click at [486, 262] on div "1п Проводимая российскими властями политика русификации наиболее сильно ударила…" at bounding box center [552, 215] width 486 height 118
copy div "Проводимая российскими властями политика русификации наиболее сильно ударила по…"
click at [382, 202] on p "Рига и Видземе" at bounding box center [551, 203] width 465 height 10
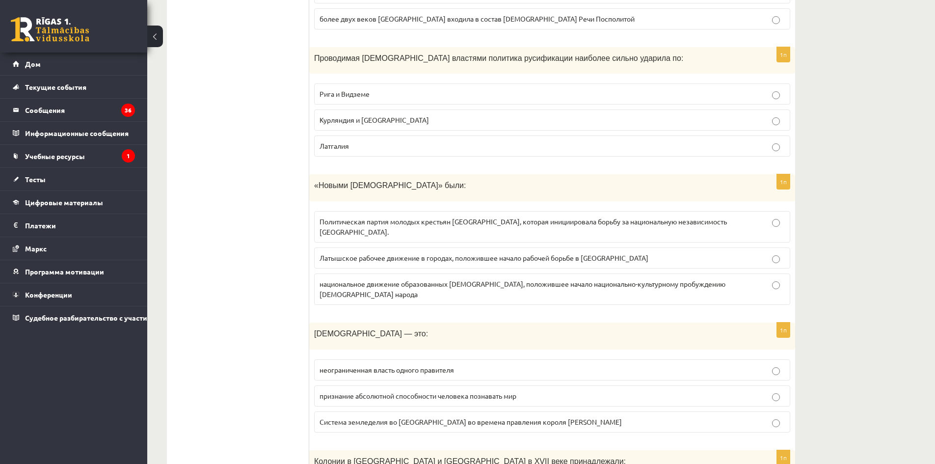
scroll to position [1227, 0]
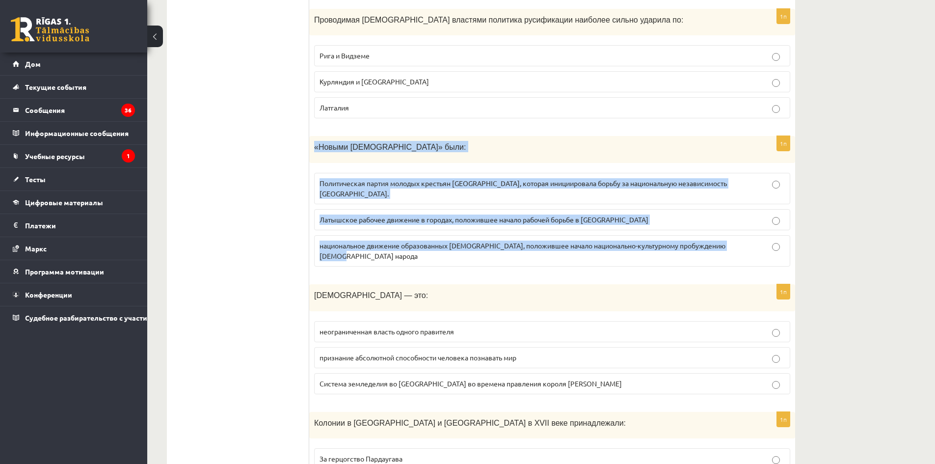
drag, startPoint x: 312, startPoint y: 147, endPoint x: 800, endPoint y: 245, distance: 497.5
copy div "«Новыми латышами» были: Политическая партия молодых крестьян Латвии, которая ин…"
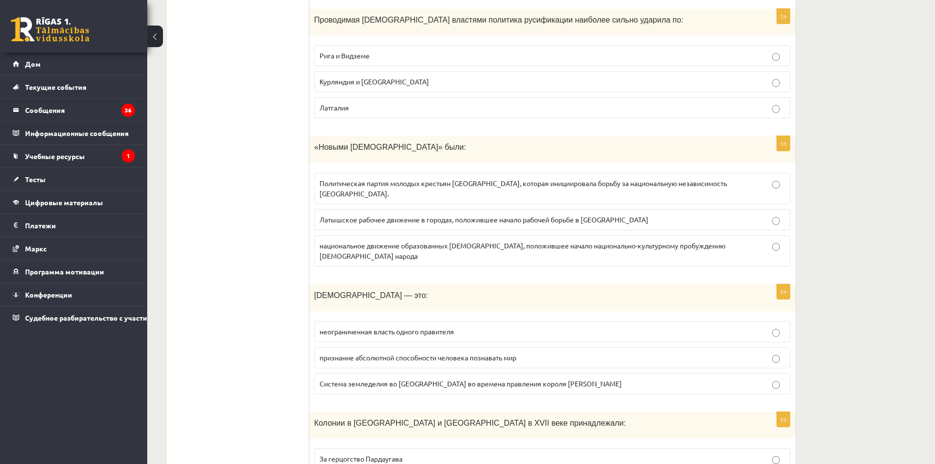
click at [644, 241] on label "национальное движение образованных латышей, положившее начало национально-культ…" at bounding box center [552, 250] width 476 height 31
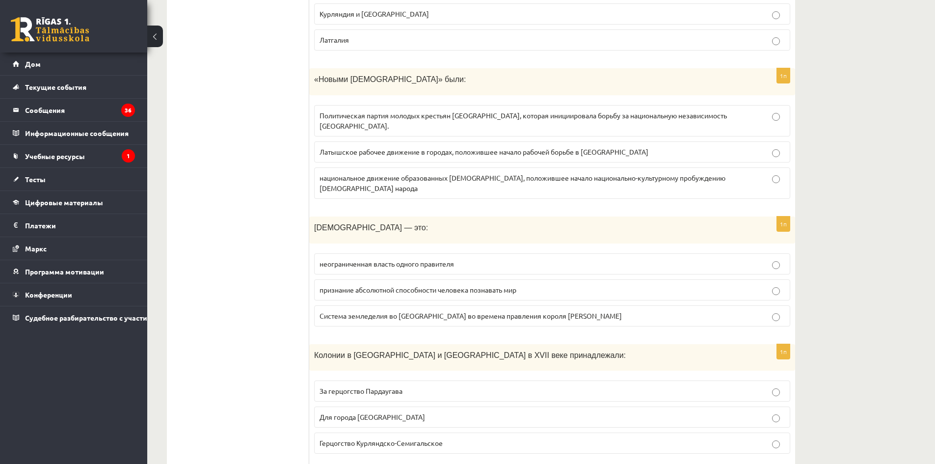
scroll to position [1374, 0]
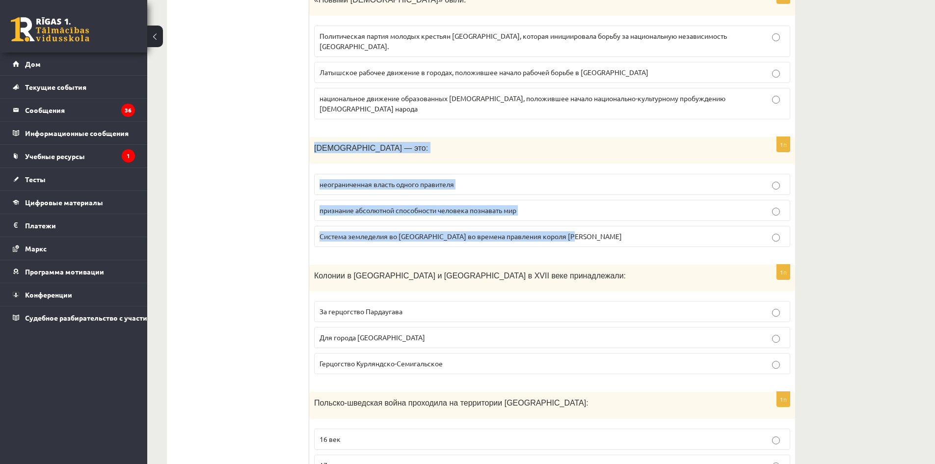
drag, startPoint x: 311, startPoint y: 128, endPoint x: 620, endPoint y: 214, distance: 321.0
click at [620, 214] on div "1п Абсолютизм — это: неограниченная власть одного правителя признание абсолютно…" at bounding box center [552, 196] width 486 height 118
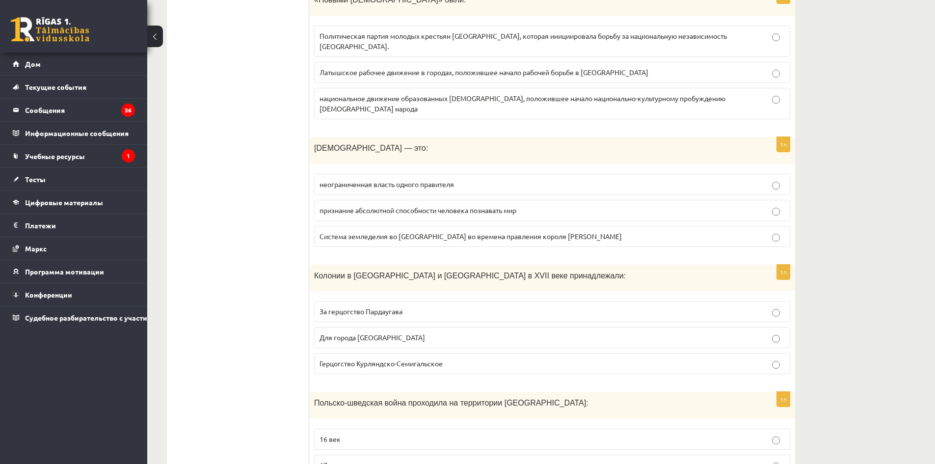
click at [422, 180] on font "неограниченная власть одного правителя" at bounding box center [386, 184] width 134 height 9
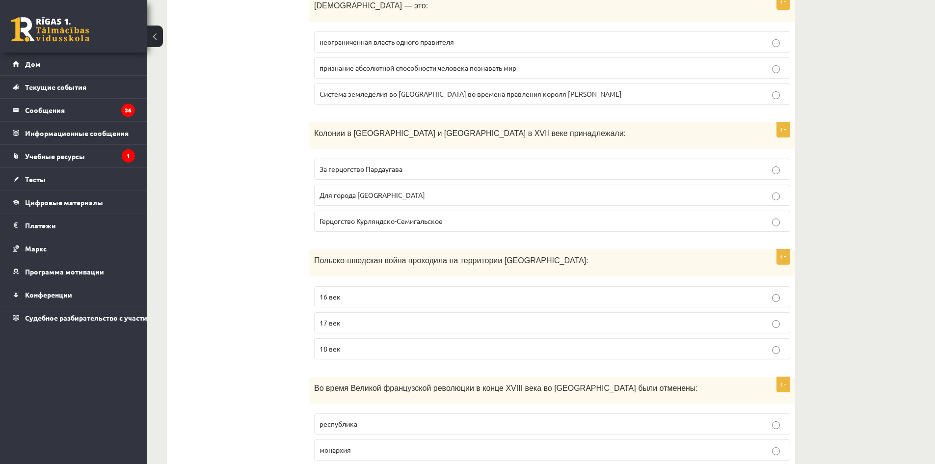
scroll to position [1521, 0]
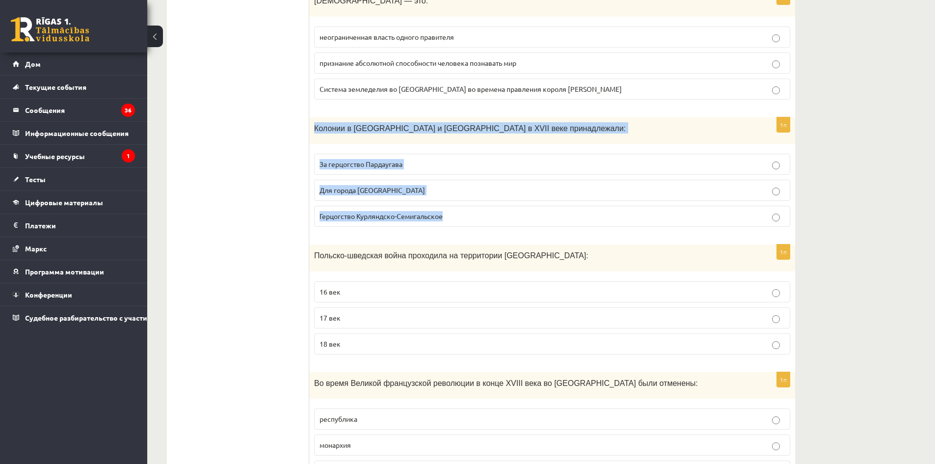
drag, startPoint x: 312, startPoint y: 111, endPoint x: 508, endPoint y: 183, distance: 209.0
click at [508, 183] on div "1п Колонии в Африке и Южной Америке в XVII веке принадлежали: За герцогство Пар…" at bounding box center [552, 176] width 486 height 118
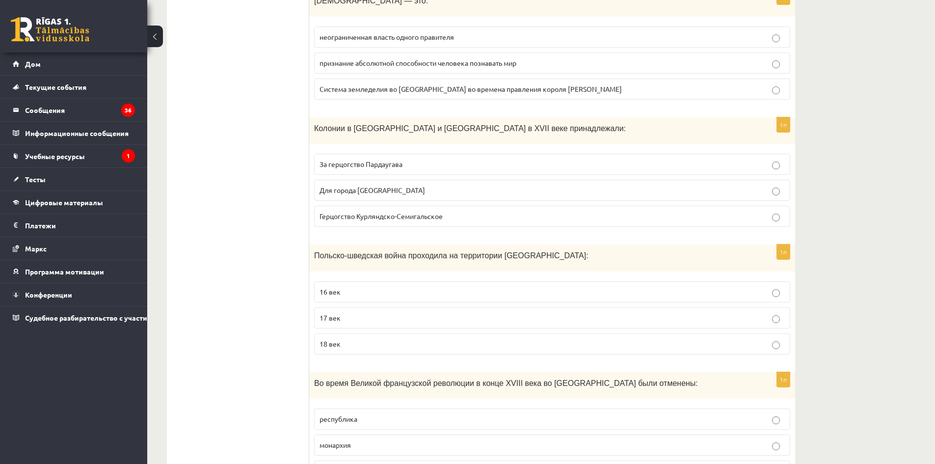
click at [416, 212] on font "Герцогство Курляндско-Семигальское" at bounding box center [380, 216] width 123 height 9
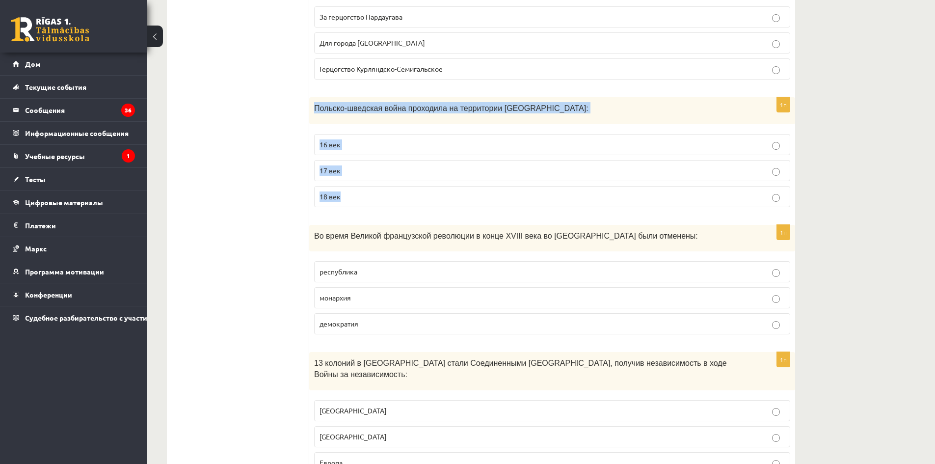
drag, startPoint x: 309, startPoint y: 88, endPoint x: 500, endPoint y: 163, distance: 204.7
click at [500, 163] on div "1п Польско-шведская война проходила на территории Латвии: 16 век 17 век 18 век" at bounding box center [552, 156] width 486 height 118
click at [352, 165] on p "17 век" at bounding box center [551, 170] width 465 height 10
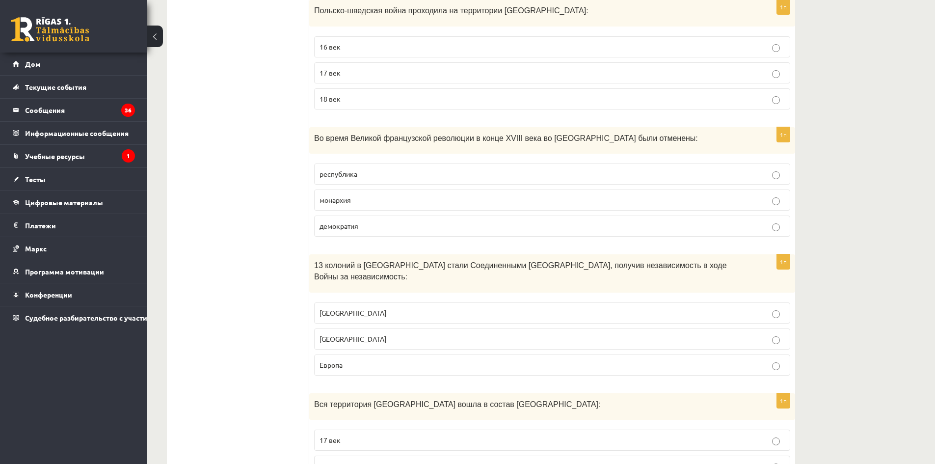
scroll to position [1767, 0]
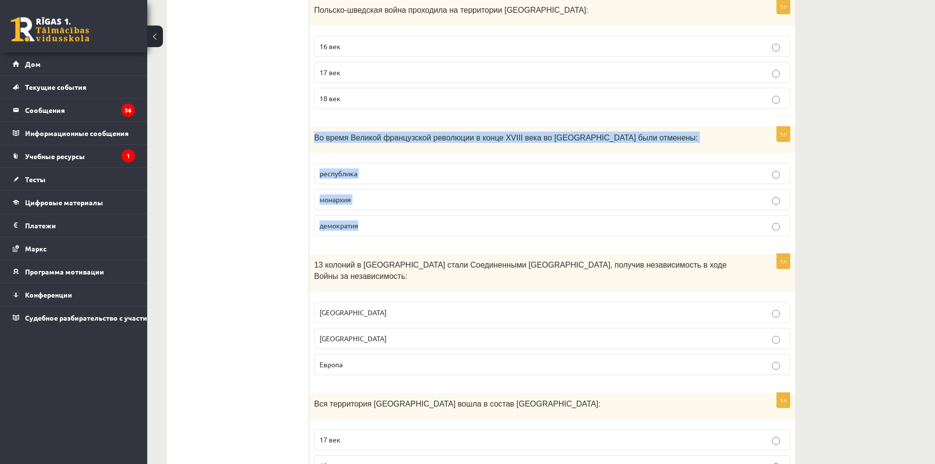
drag, startPoint x: 316, startPoint y: 121, endPoint x: 534, endPoint y: 198, distance: 231.1
click at [534, 198] on div "1п Во время Великой французской революции в конце XVIII века во Франции были от…" at bounding box center [552, 186] width 486 height 118
click at [382, 189] on label "монархия" at bounding box center [552, 199] width 476 height 21
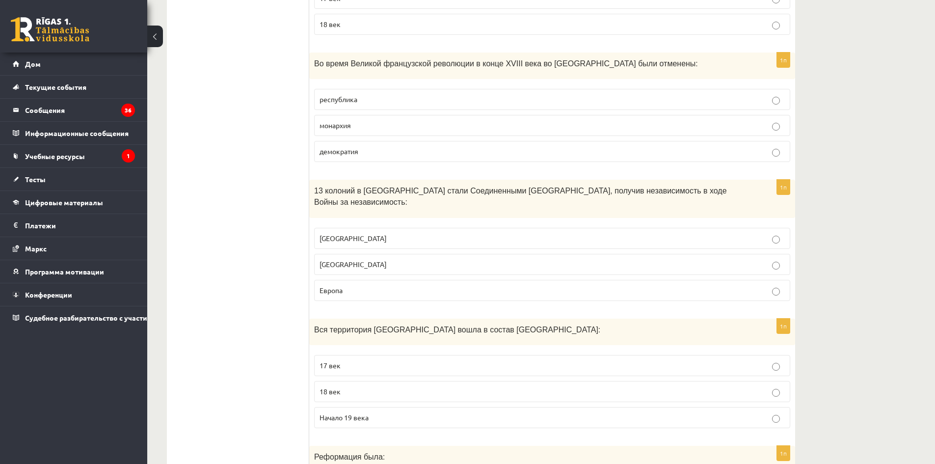
scroll to position [1865, 0]
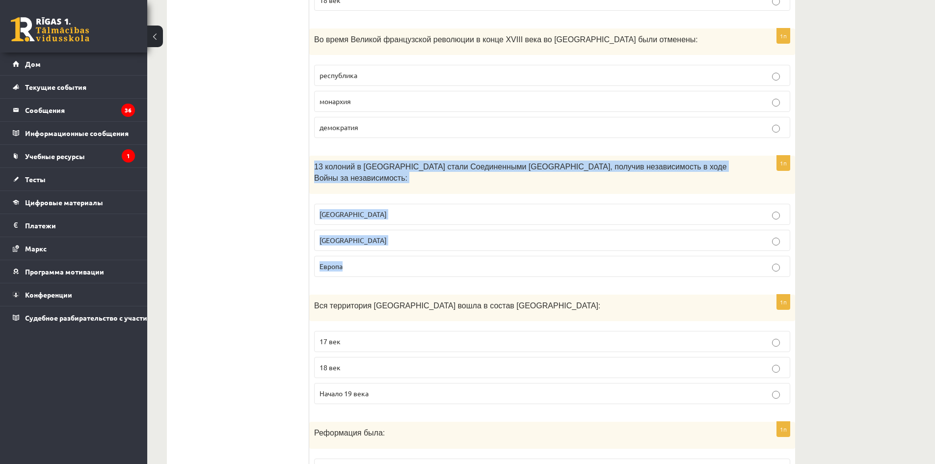
drag, startPoint x: 312, startPoint y: 146, endPoint x: 509, endPoint y: 242, distance: 219.3
click at [509, 242] on div "1п 13 колоний в Северной Америке стали Соединенными Штатами Америки, получив не…" at bounding box center [552, 220] width 486 height 129
click at [411, 235] on p "Испания" at bounding box center [551, 240] width 465 height 10
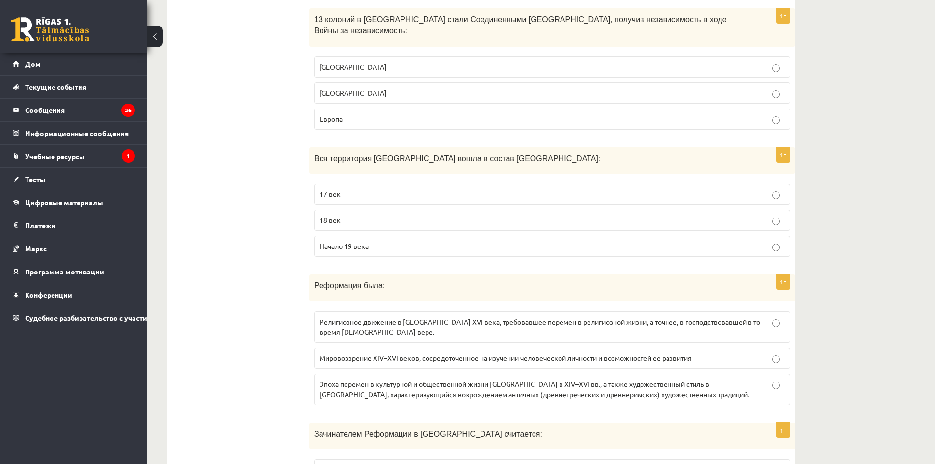
click at [406, 213] on fieldset "17 век 18 век Начало 19 века" at bounding box center [552, 219] width 476 height 81
click at [403, 189] on p "17 век" at bounding box center [551, 194] width 465 height 10
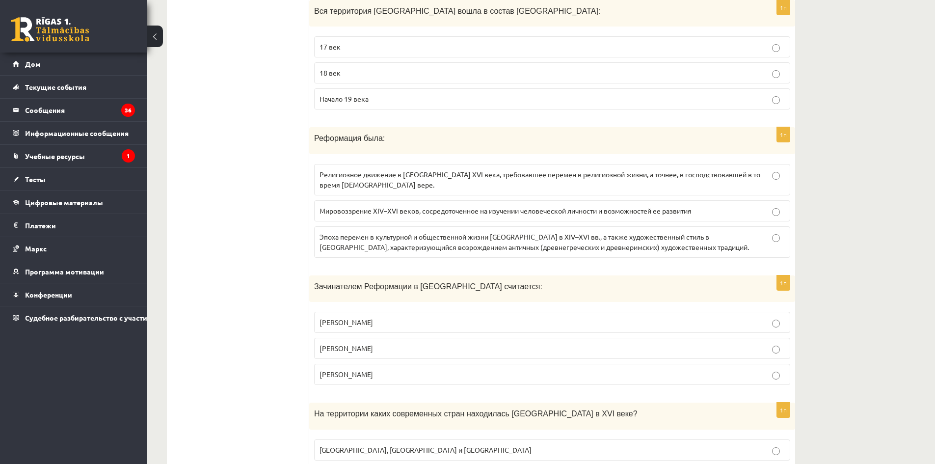
click at [406, 236] on label "Эпоха перемен в культурной и общественной жизни Западной Европы в XIV–XVI вв., …" at bounding box center [552, 241] width 476 height 31
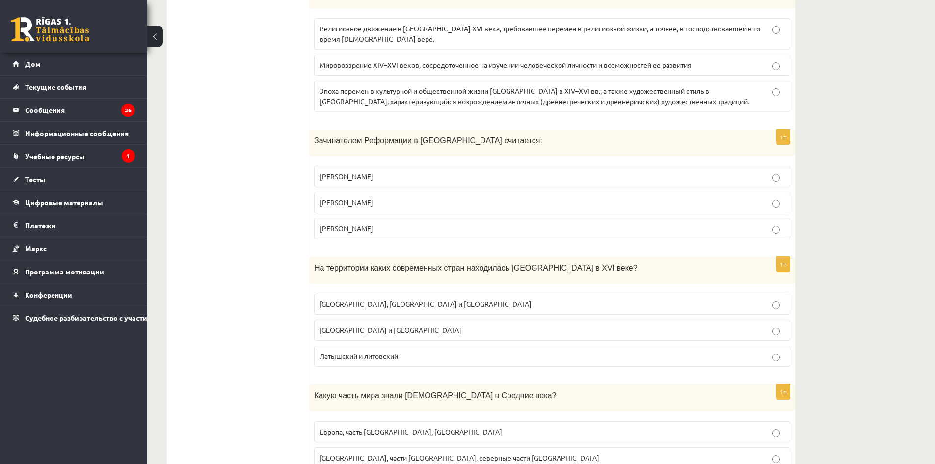
click at [399, 218] on label "Леонардо да Винчи" at bounding box center [552, 228] width 476 height 21
click at [396, 188] on fieldset "Христофор Колумб Мартин Лютер Леонардо да Винчи" at bounding box center [552, 200] width 476 height 81
click at [418, 297] on p "Эстония, Латвия и Литва" at bounding box center [551, 302] width 465 height 10
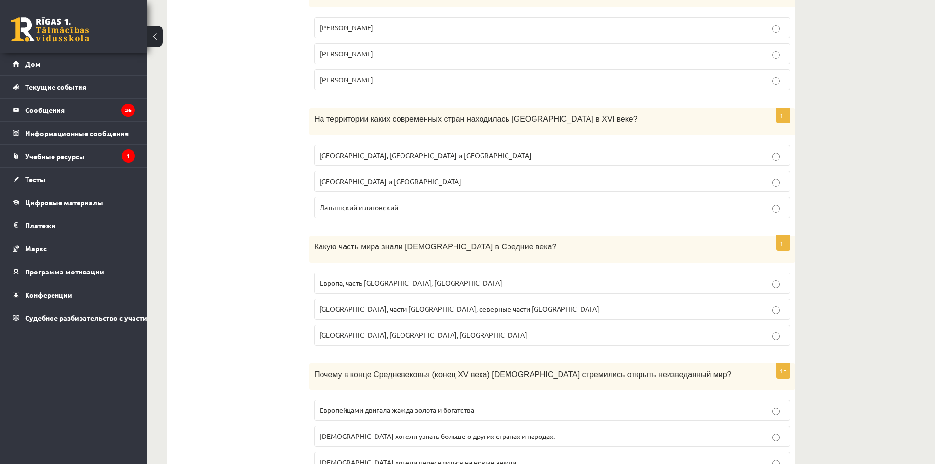
click at [425, 328] on div "1п Какую часть мира знали европейцы в Средние века? Европа, часть Африки, Австр…" at bounding box center [552, 295] width 486 height 118
click at [425, 324] on label "Европа, Азия, Африка" at bounding box center [552, 334] width 476 height 21
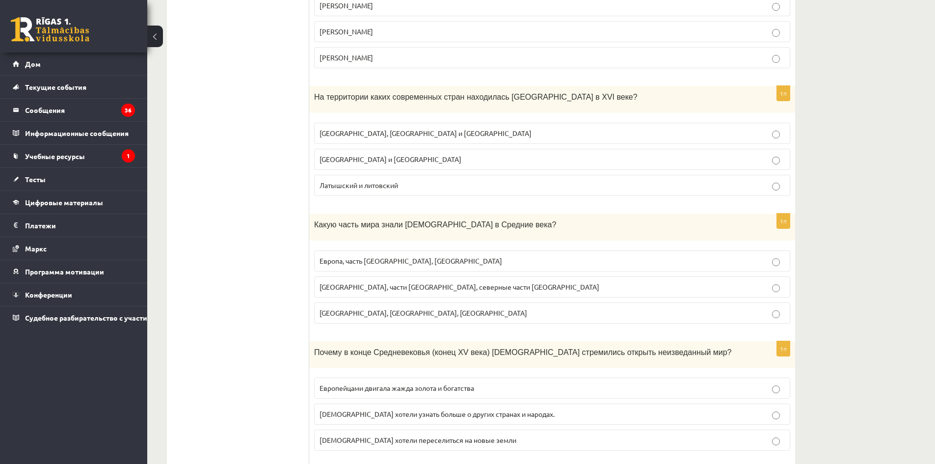
scroll to position [2650, 0]
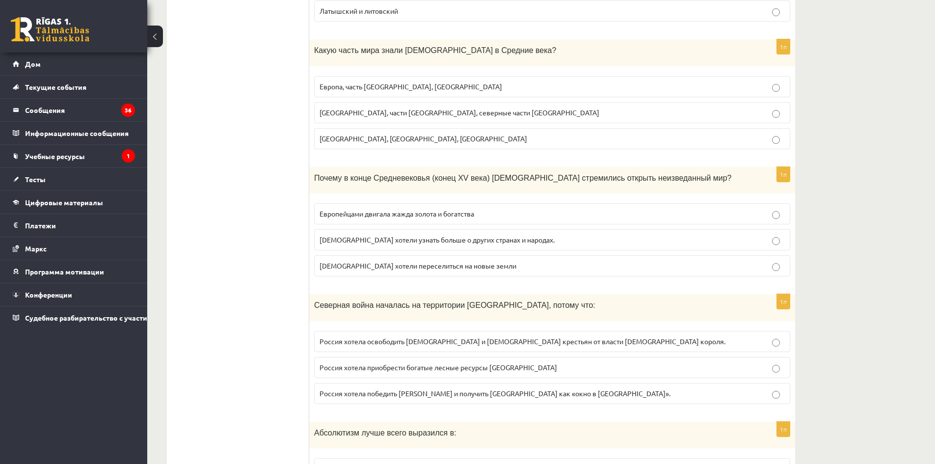
click at [403, 230] on label "Европейцы хотели узнать больше о других странах и народах." at bounding box center [552, 239] width 476 height 21
click at [422, 363] on font "Россия хотела приобрести богатые лесные ресурсы Прибалтики" at bounding box center [438, 367] width 238 height 9
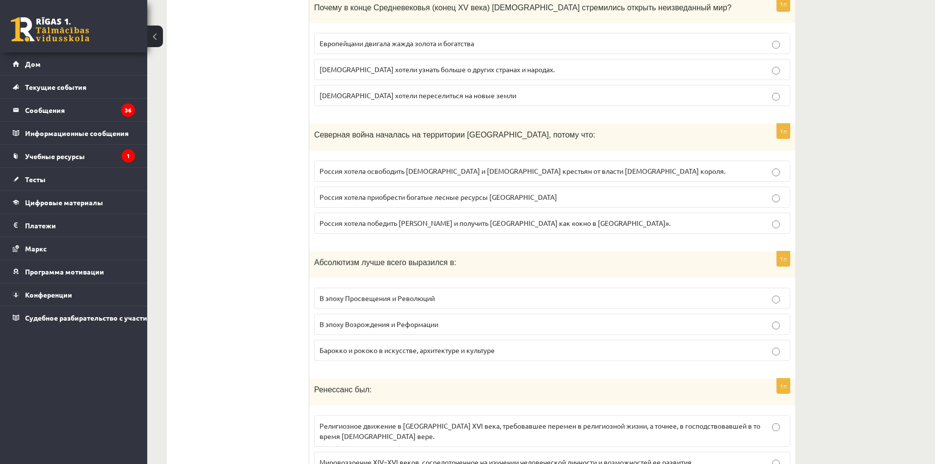
scroll to position [2847, 0]
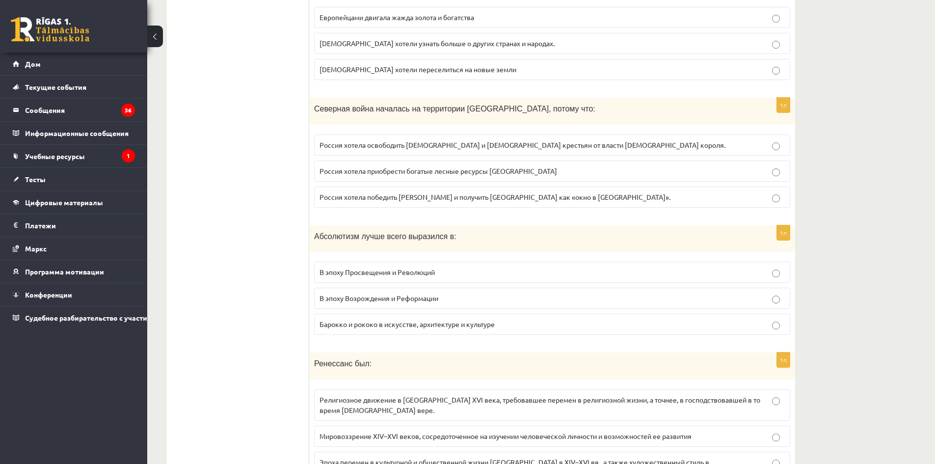
click at [400, 262] on label "В эпоху Просвещения и Революций" at bounding box center [552, 272] width 476 height 21
drag, startPoint x: 430, startPoint y: 358, endPoint x: 434, endPoint y: 379, distance: 21.5
click at [434, 374] on div "1п Ренессанс был : Религиозное движение в Европе XVI века, требовавшее перемен …" at bounding box center [552, 421] width 486 height 138
click at [441, 452] on label "Эпоха перемен в культурной и общественной жизни Западной Европы в XIV–XVI вв., …" at bounding box center [552, 467] width 476 height 31
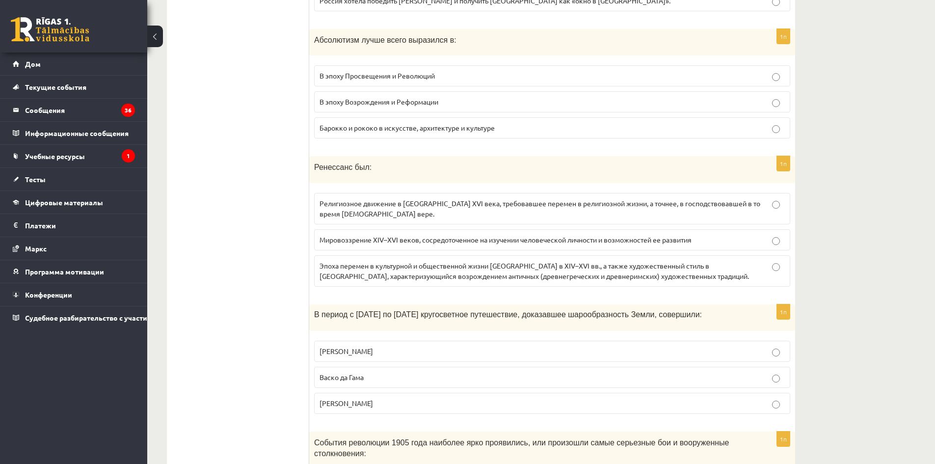
click at [428, 341] on label "Христофор Колумб" at bounding box center [552, 351] width 476 height 21
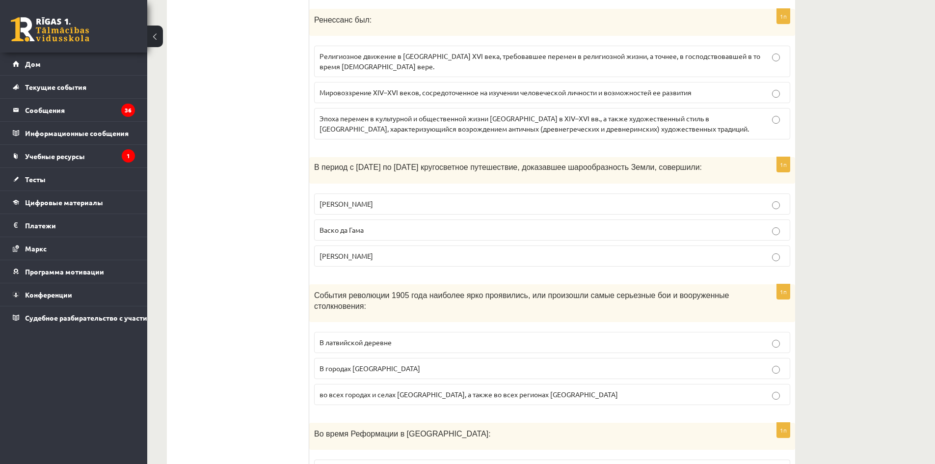
click at [428, 332] on label "В латвийской деревне" at bounding box center [552, 342] width 476 height 21
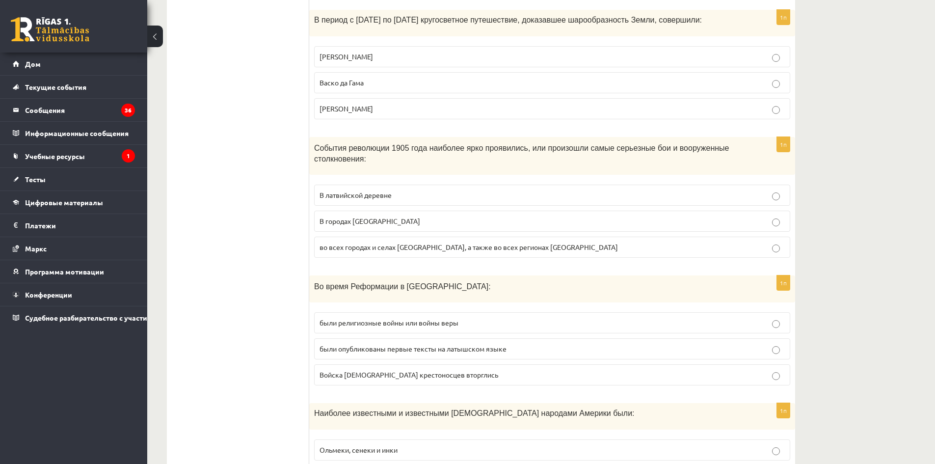
click at [413, 344] on font "были опубликованы первые тексты на латышском языке" at bounding box center [412, 348] width 187 height 9
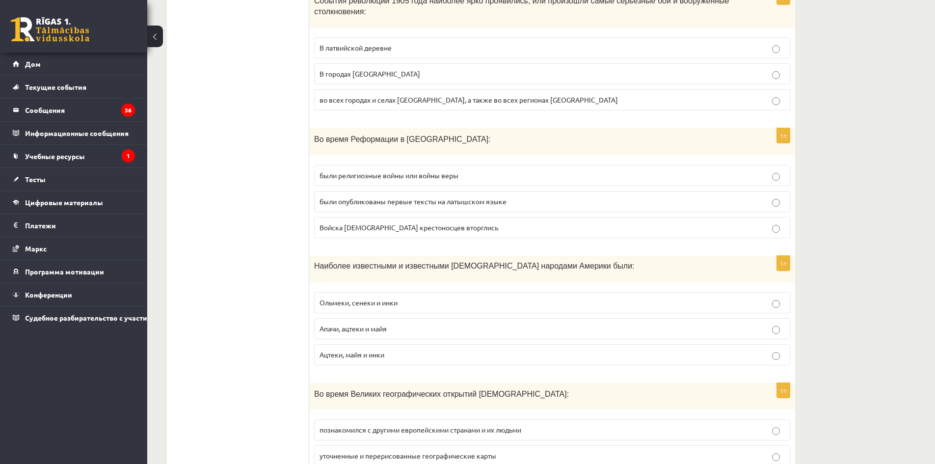
drag, startPoint x: 407, startPoint y: 318, endPoint x: 408, endPoint y: 326, distance: 8.4
click at [405, 318] on label "Апачи, ацтеки и майя" at bounding box center [552, 328] width 476 height 21
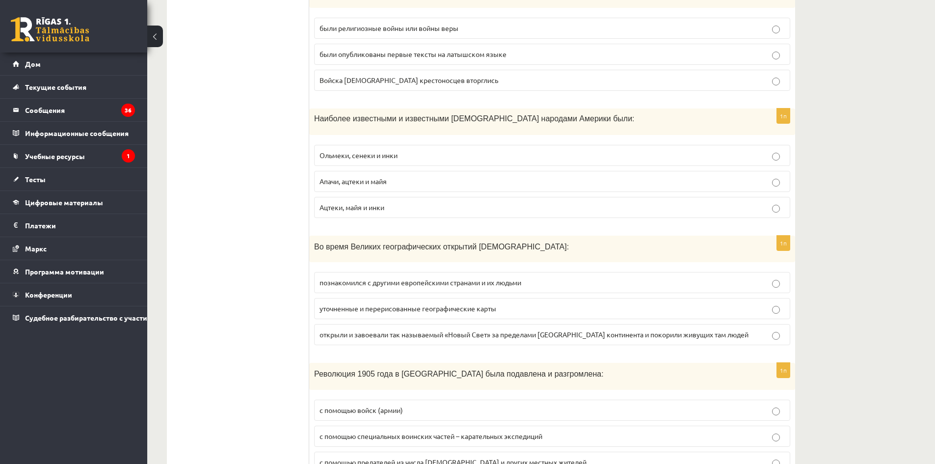
click at [409, 330] on div "1п Во время Великих географических открытий европейцы: познакомился с другими е…" at bounding box center [552, 295] width 486 height 118
click at [409, 304] on font "уточненные и перерисованные географические карты" at bounding box center [407, 308] width 177 height 9
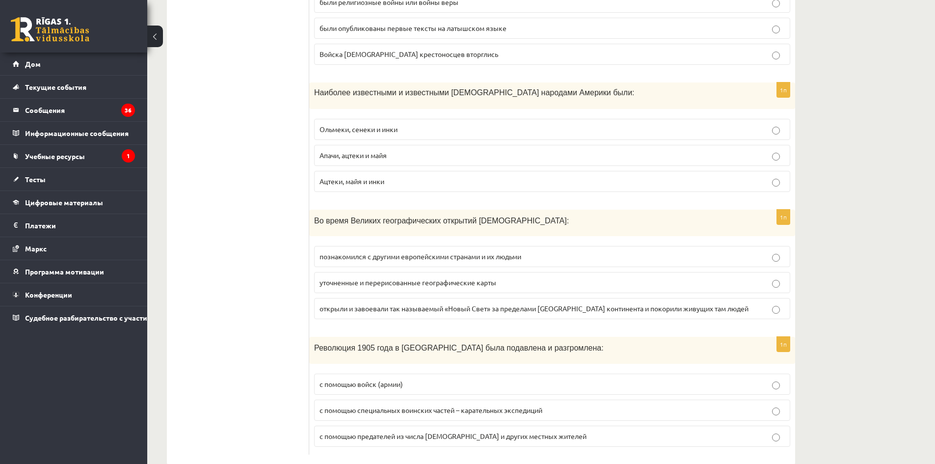
click at [420, 373] on label "с помощью войск (армии)" at bounding box center [552, 383] width 476 height 21
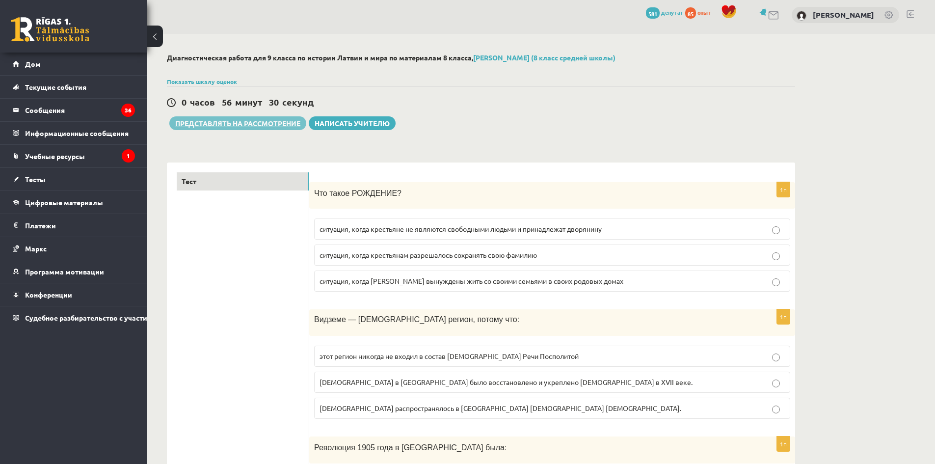
scroll to position [0, 0]
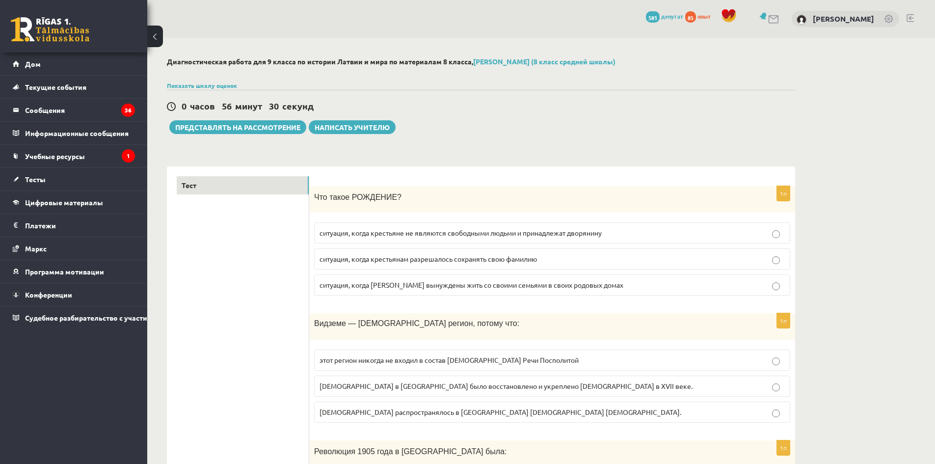
click at [213, 132] on button "Представлять на рассмотрение" at bounding box center [237, 127] width 137 height 14
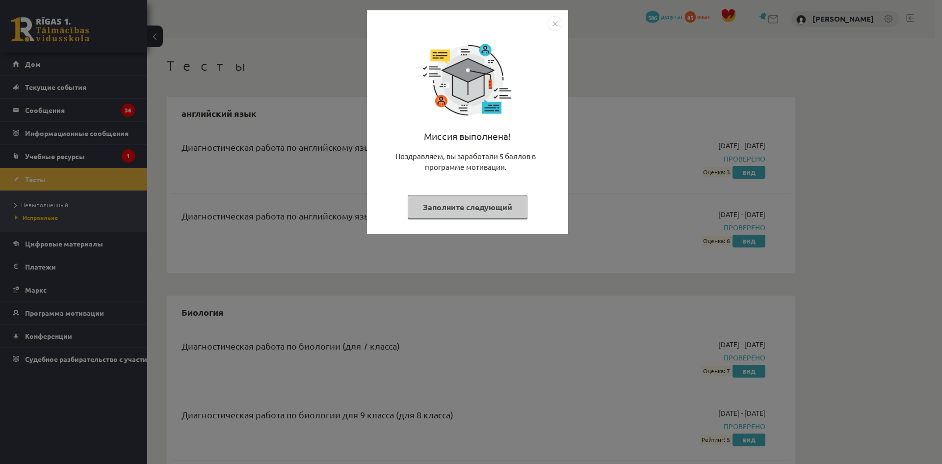
click at [556, 25] on img "Закрывать" at bounding box center [555, 23] width 15 height 15
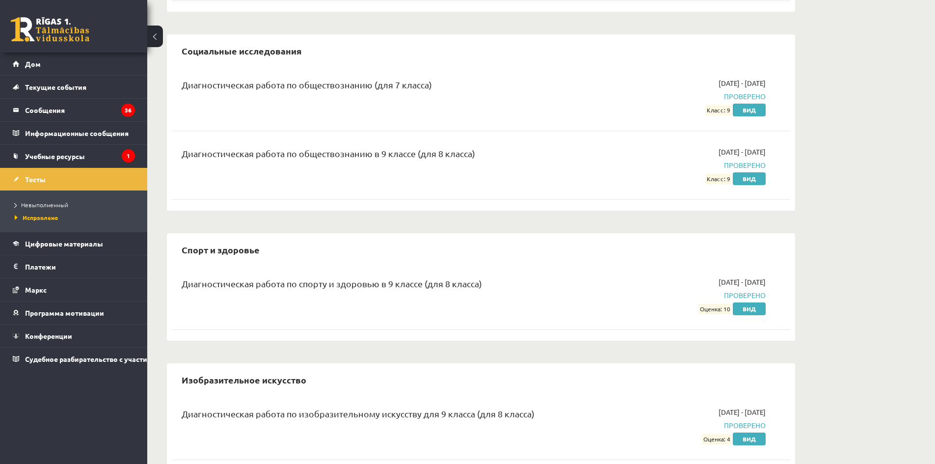
scroll to position [2062, 0]
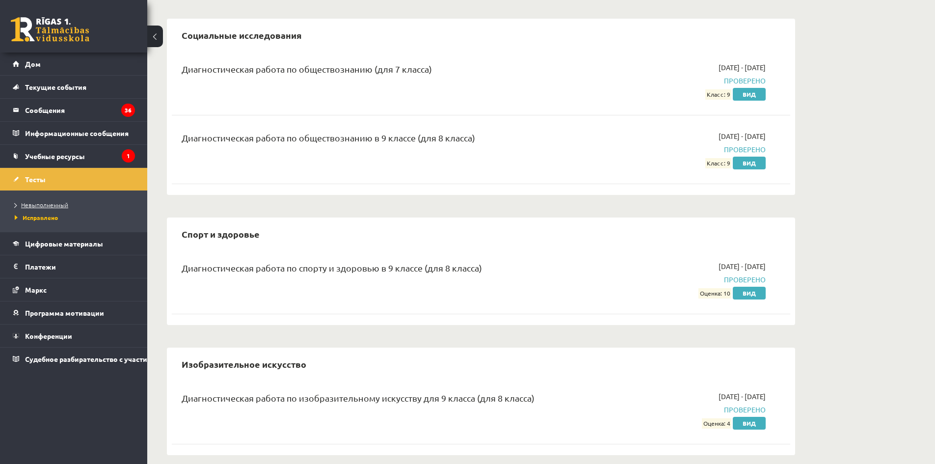
click at [57, 204] on font "Невыполненный" at bounding box center [44, 205] width 47 height 8
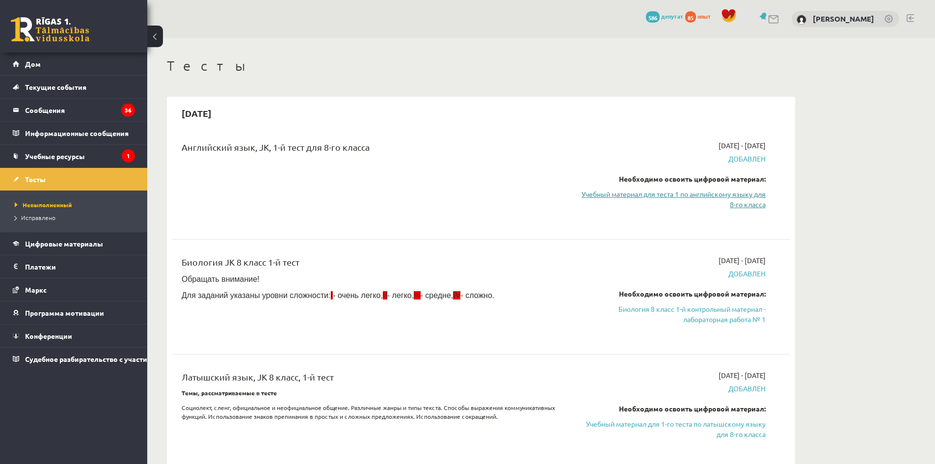
click at [690, 198] on link "Учебный материал для теста 1 по английскому языку для 8-го класса" at bounding box center [673, 199] width 185 height 21
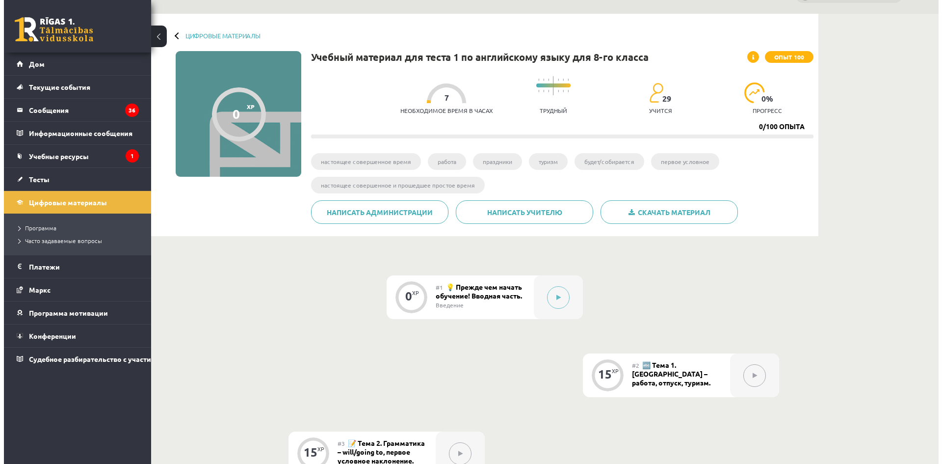
scroll to position [147, 0]
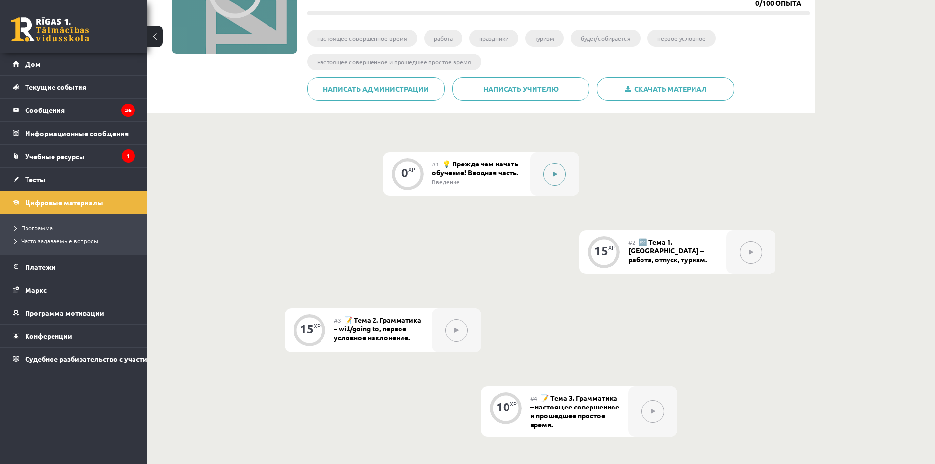
click at [547, 176] on button at bounding box center [554, 174] width 23 height 23
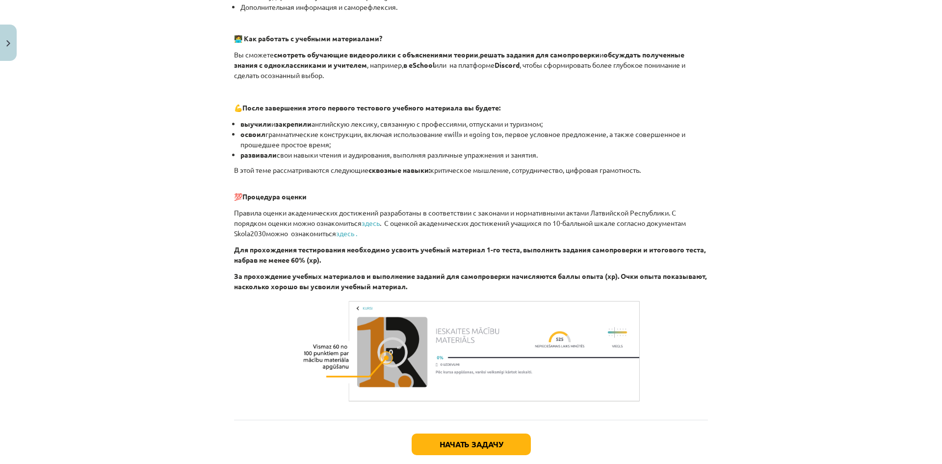
scroll to position [613, 0]
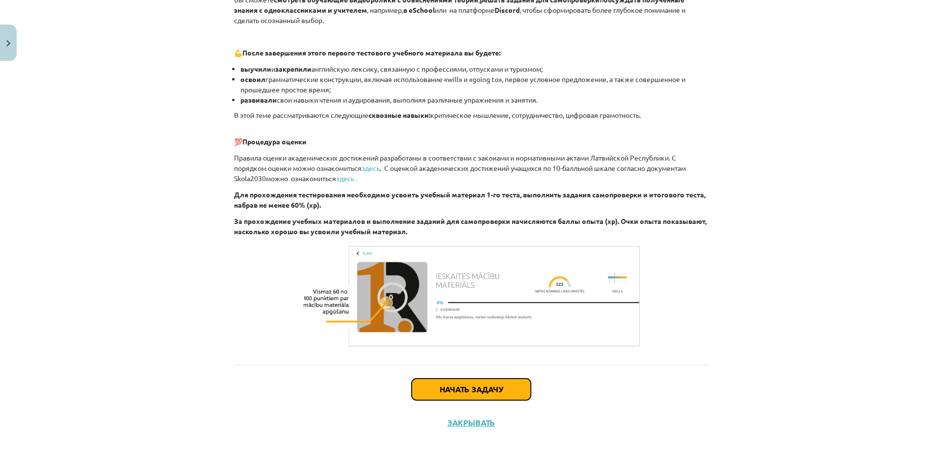
click at [496, 394] on button "Начать задачу" at bounding box center [471, 389] width 119 height 22
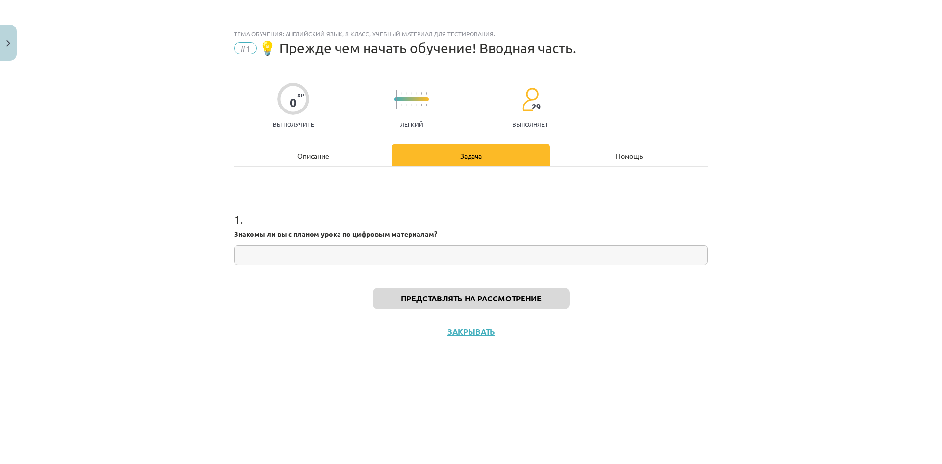
click at [412, 259] on input "text" at bounding box center [471, 255] width 474 height 20
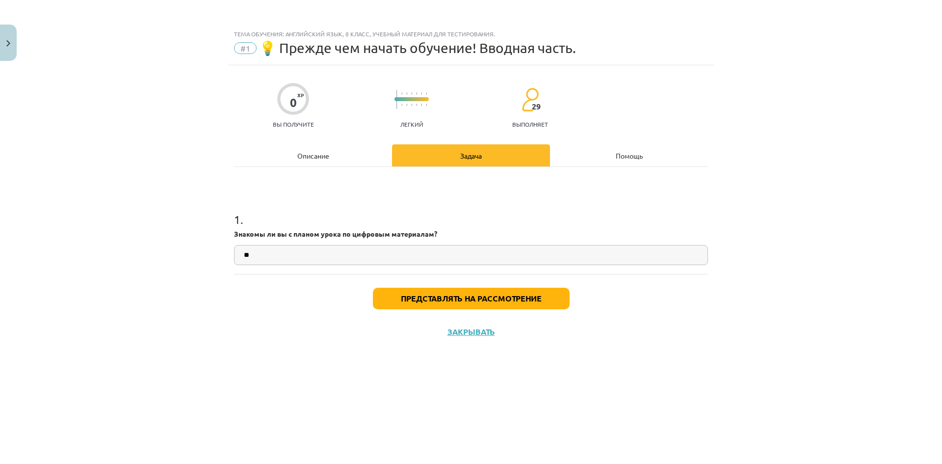
type input "**"
click at [438, 297] on font "Представлять на рассмотрение" at bounding box center [471, 298] width 141 height 10
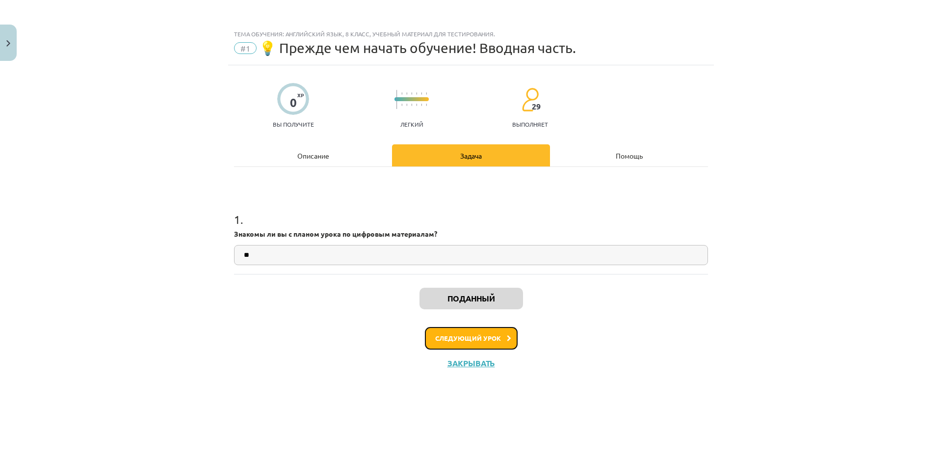
click at [456, 333] on button "Следующий урок" at bounding box center [471, 338] width 93 height 23
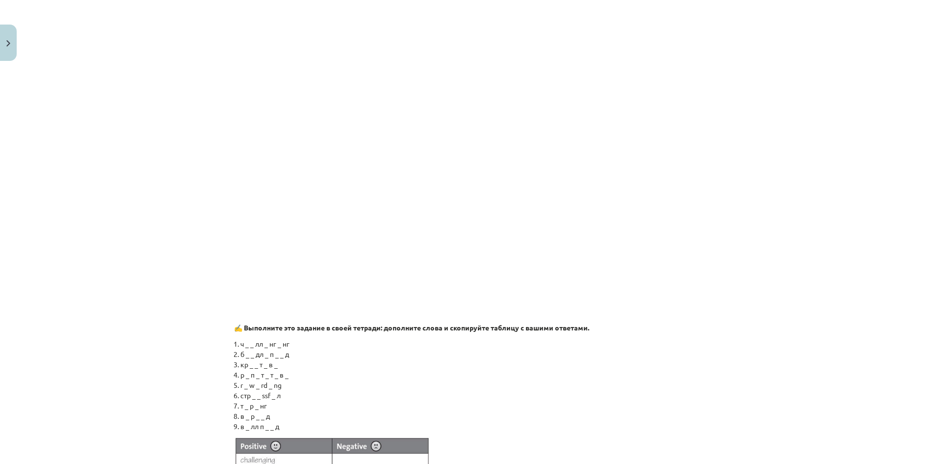
scroll to position [562, 0]
